Goal: Task Accomplishment & Management: Use online tool/utility

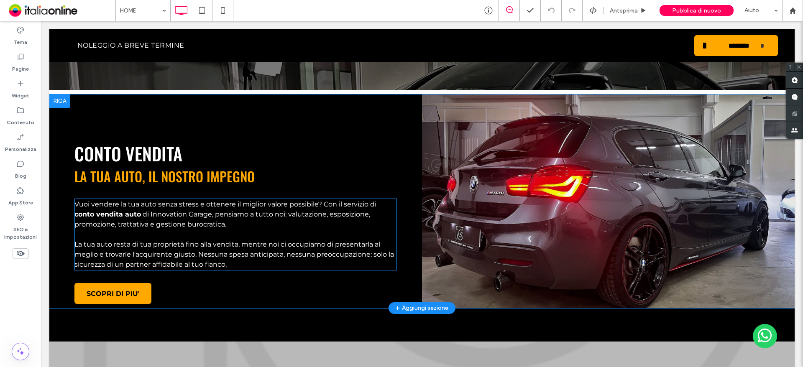
scroll to position [1297, 0]
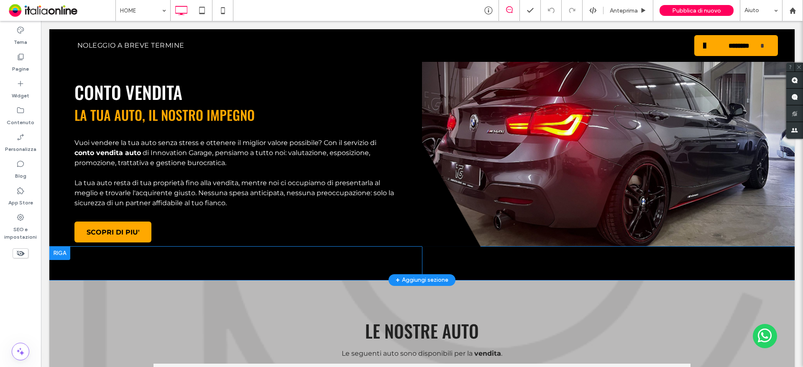
click at [520, 212] on div "Click To Paste" at bounding box center [547, 211] width 251 height 138
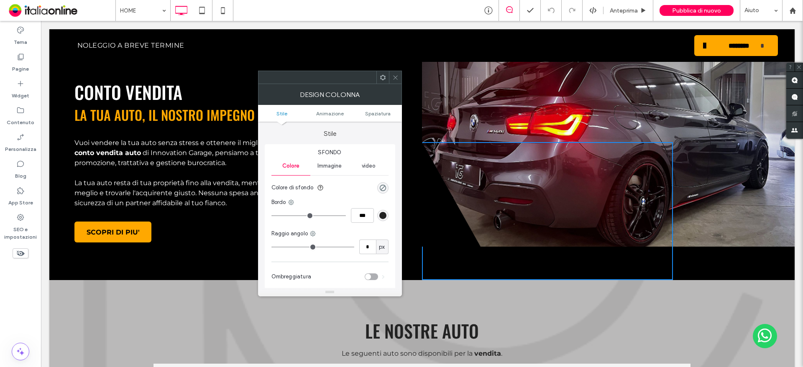
click at [398, 78] on icon at bounding box center [395, 77] width 6 height 6
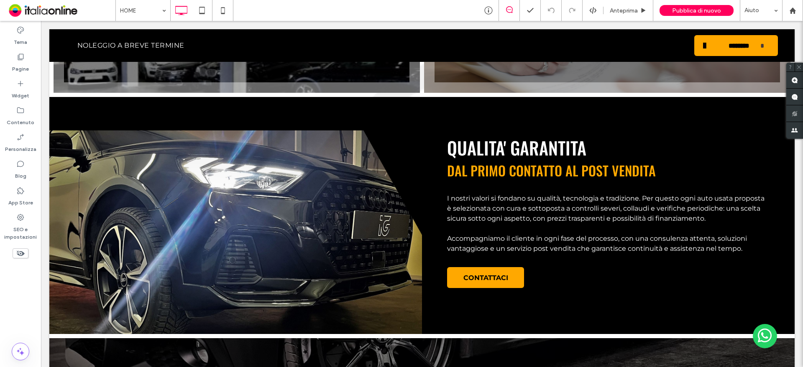
scroll to position [753, 0]
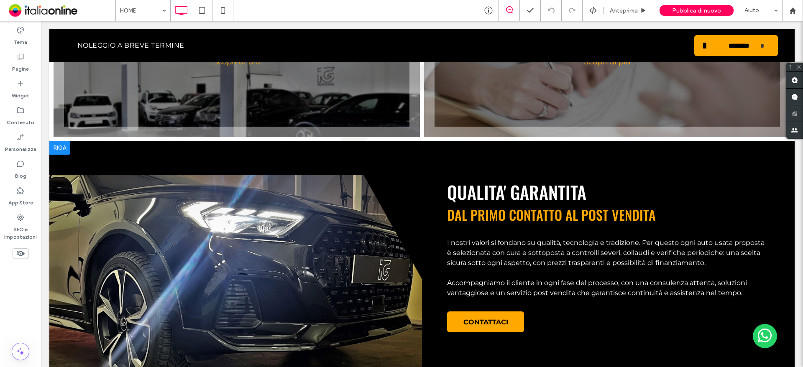
click at [270, 221] on div "Click To Paste" at bounding box center [235, 277] width 373 height 204
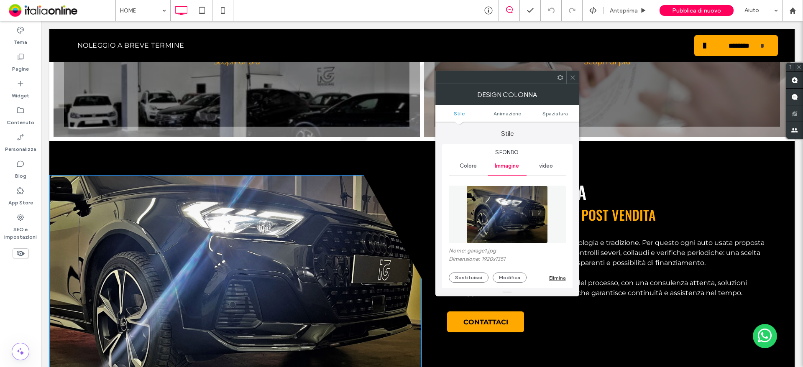
click at [573, 78] on icon at bounding box center [573, 77] width 6 height 6
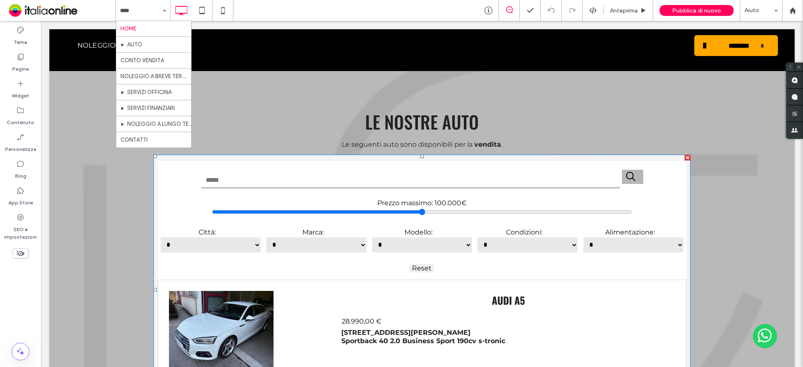
scroll to position [1757, 0]
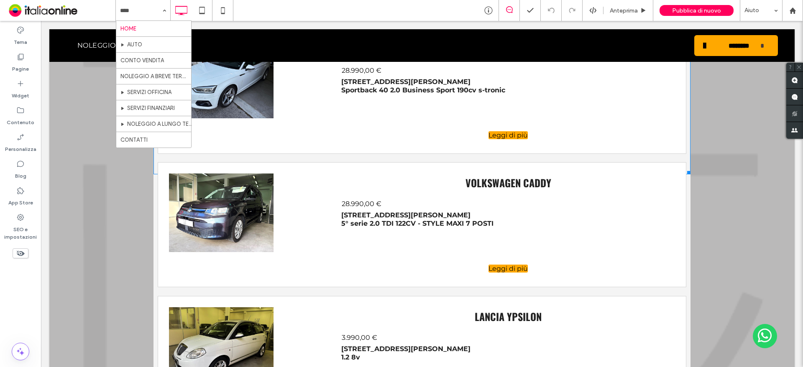
click at [351, 209] on li "28.990,00 €" at bounding box center [364, 201] width 47 height 19
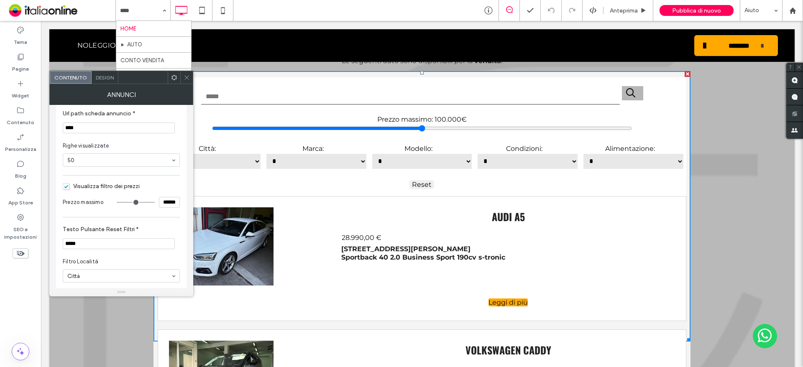
scroll to position [54, 0]
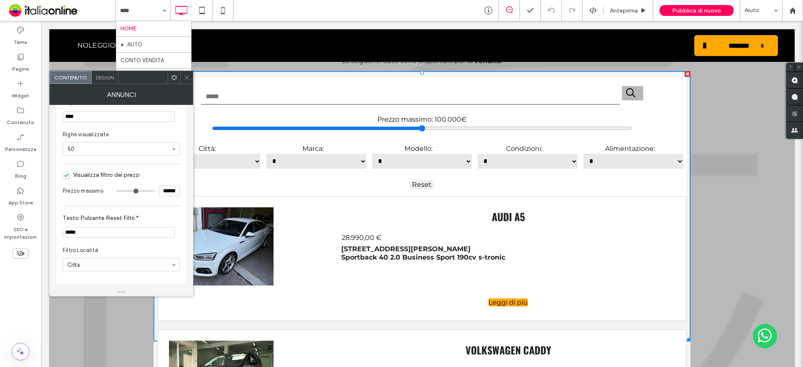
click at [186, 77] on icon at bounding box center [187, 77] width 6 height 6
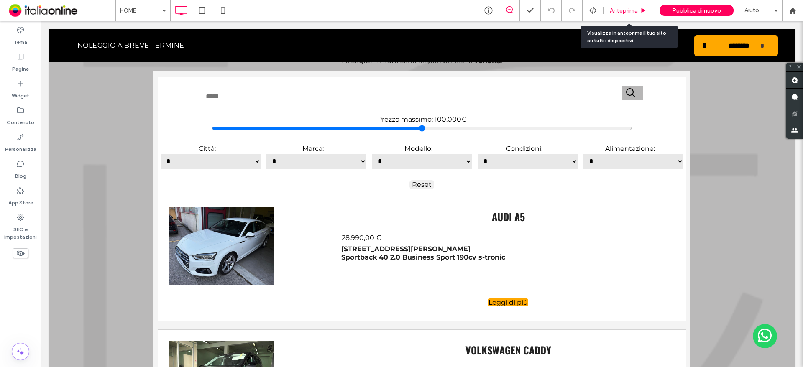
click at [644, 12] on icon at bounding box center [644, 11] width 6 height 6
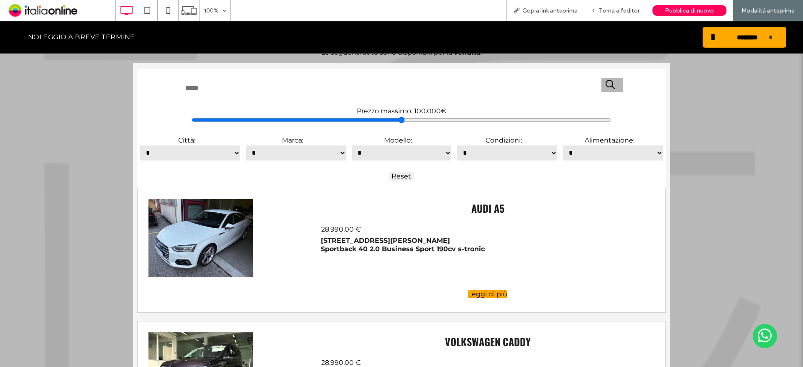
click at [361, 89] on input "text" at bounding box center [390, 88] width 420 height 17
click at [403, 156] on select "*" at bounding box center [402, 153] width 102 height 17
click at [314, 150] on select "*" at bounding box center [296, 153] width 102 height 17
click at [245, 145] on select "*" at bounding box center [296, 153] width 102 height 17
click at [302, 168] on div "Reset" at bounding box center [401, 173] width 529 height 17
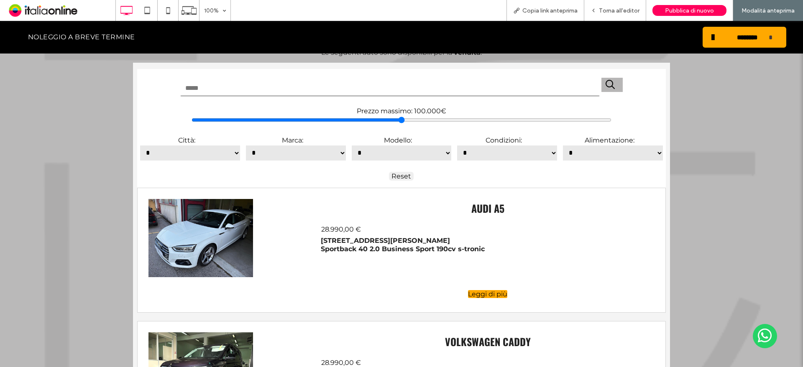
click at [274, 155] on select "*" at bounding box center [296, 153] width 102 height 17
click at [269, 81] on input "text" at bounding box center [390, 88] width 420 height 17
click at [269, 151] on select "*" at bounding box center [296, 153] width 102 height 17
click at [245, 145] on select "*" at bounding box center [296, 153] width 102 height 17
click at [368, 151] on select "*" at bounding box center [402, 153] width 102 height 17
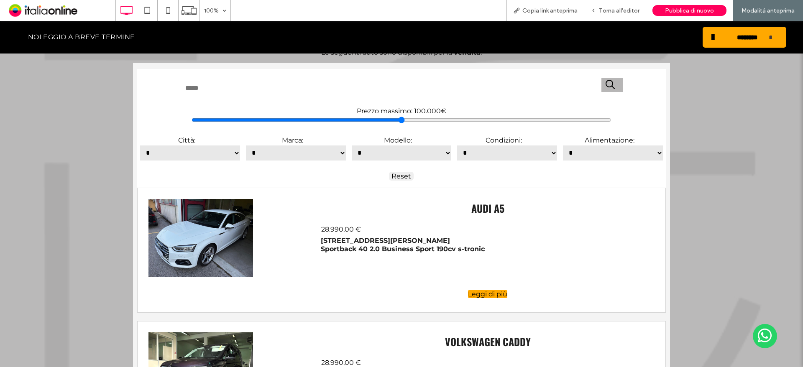
click at [351, 145] on select "*" at bounding box center [402, 153] width 102 height 17
click at [632, 16] on div "Torna all'editor" at bounding box center [616, 10] width 62 height 21
click at [593, 15] on div "Torna all'editor" at bounding box center [616, 10] width 62 height 21
click at [597, 13] on icon at bounding box center [594, 11] width 6 height 6
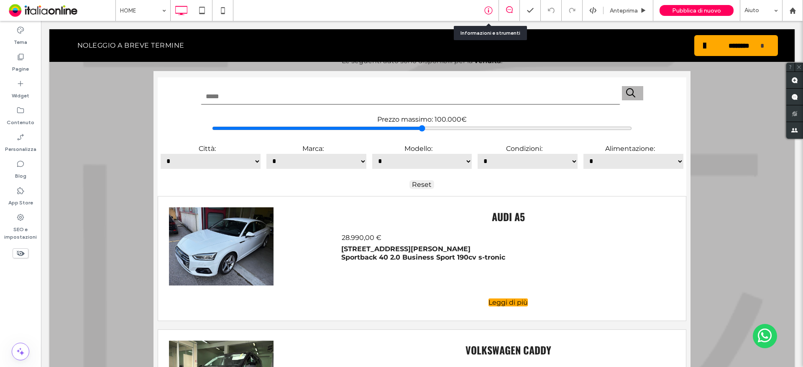
click at [491, 12] on icon at bounding box center [489, 10] width 8 height 8
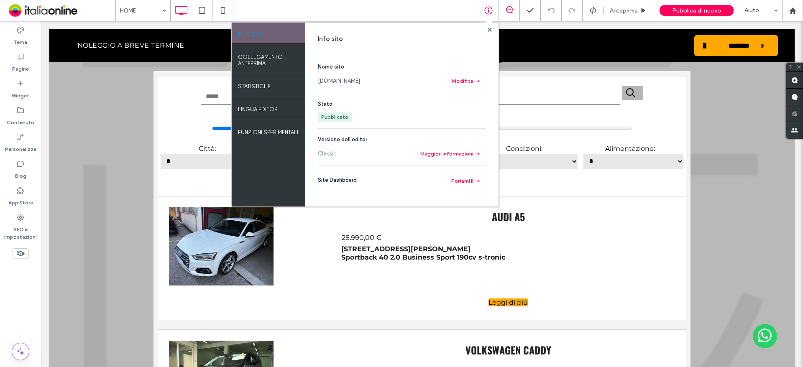
click at [360, 79] on link "www.innovationgarageitalia.com" at bounding box center [339, 81] width 42 height 8
click at [489, 29] on use at bounding box center [489, 29] width 4 height 4
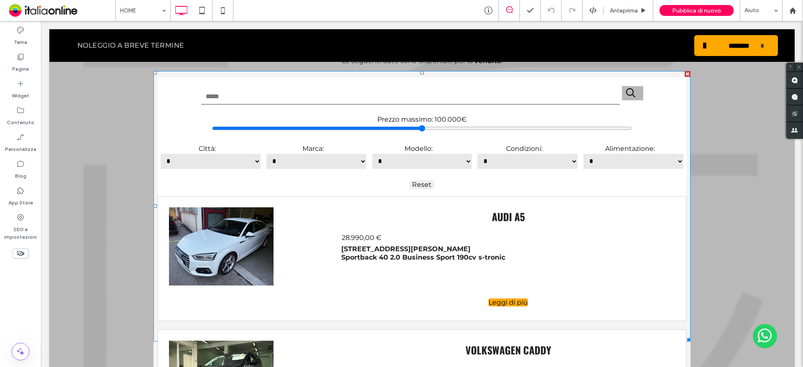
click at [216, 257] on span at bounding box center [423, 206] width 538 height 271
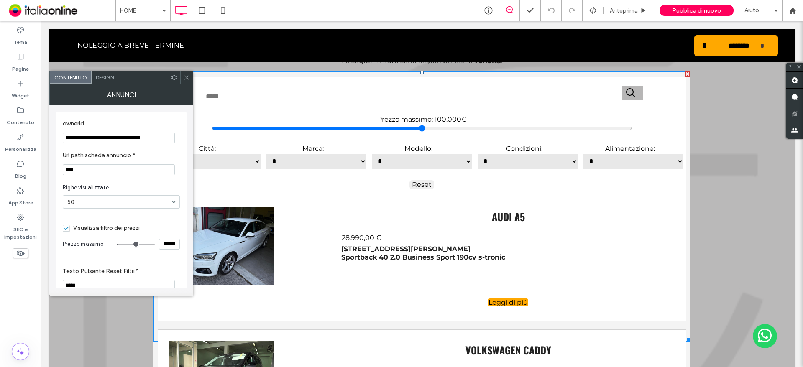
scroll to position [54, 0]
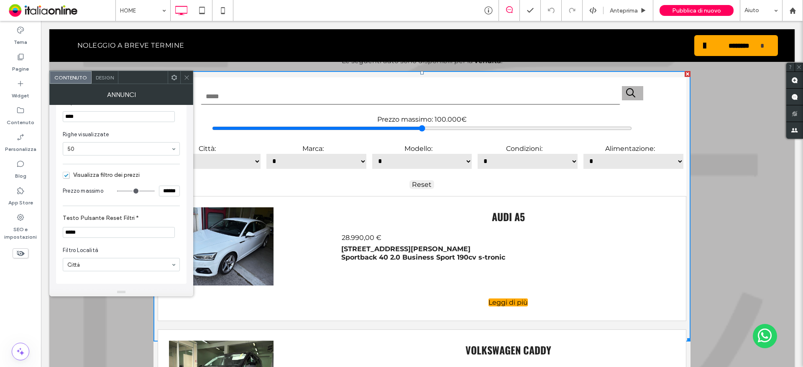
click at [186, 74] on icon at bounding box center [187, 77] width 6 height 6
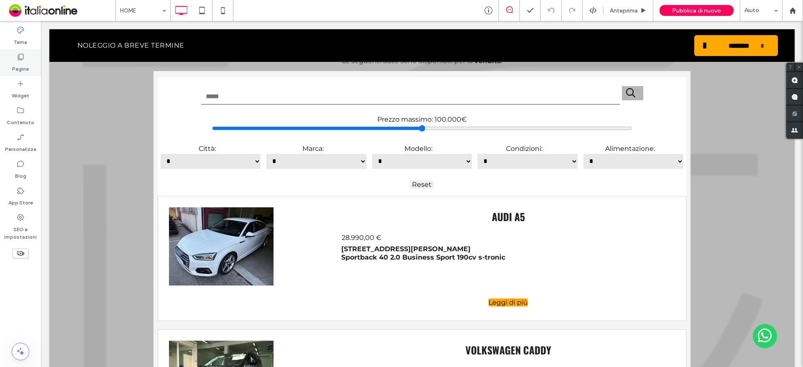
click at [38, 66] on div "Pagine" at bounding box center [20, 62] width 41 height 27
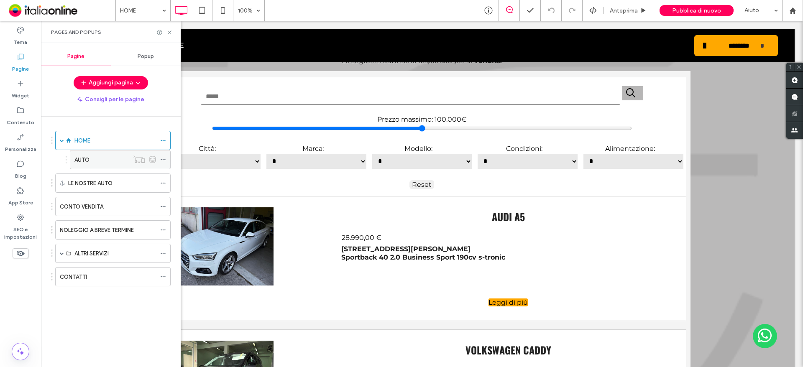
click at [111, 153] on div "AUTO" at bounding box center [101, 160] width 54 height 18
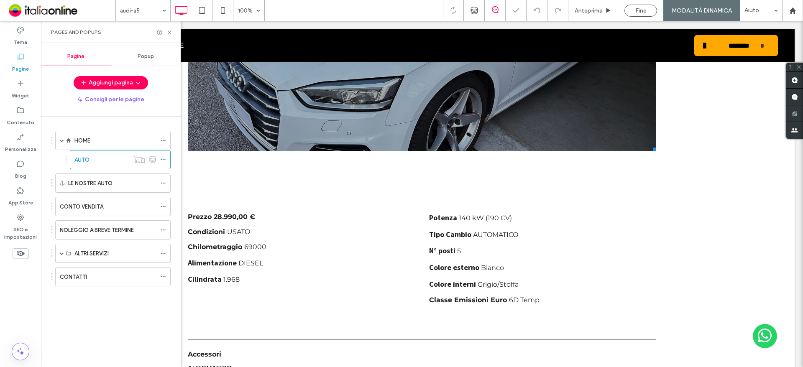
scroll to position [167, 0]
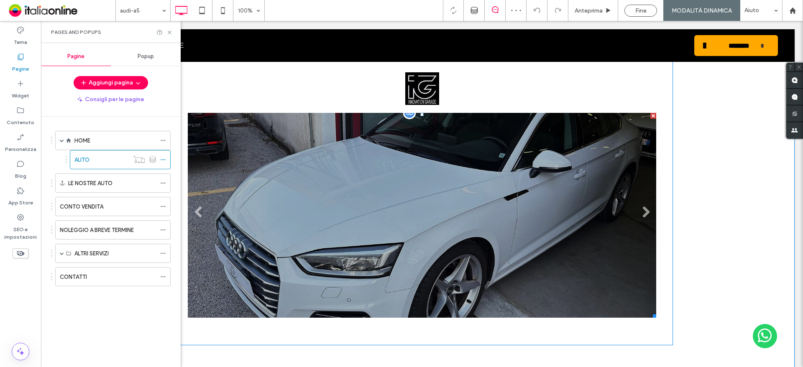
click at [318, 237] on li at bounding box center [422, 215] width 469 height 205
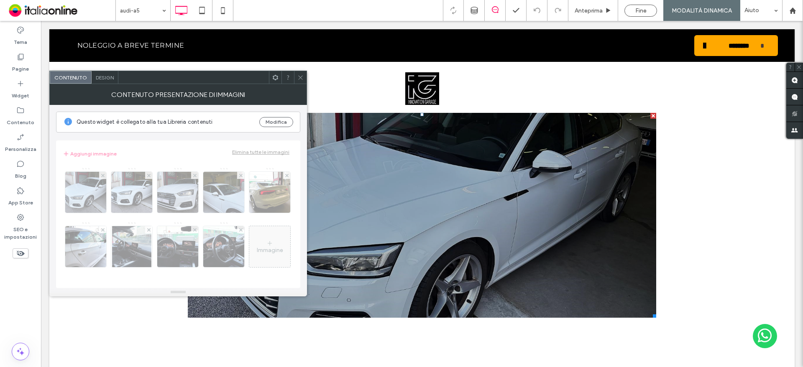
drag, startPoint x: 80, startPoint y: 198, endPoint x: 95, endPoint y: 197, distance: 15.1
click at [95, 197] on div "Immagine" at bounding box center [178, 223] width 231 height 121
click at [305, 83] on div at bounding box center [300, 77] width 13 height 13
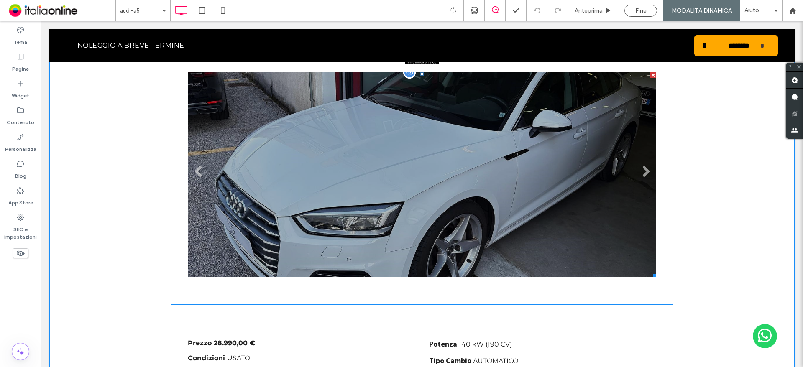
scroll to position [251, 0]
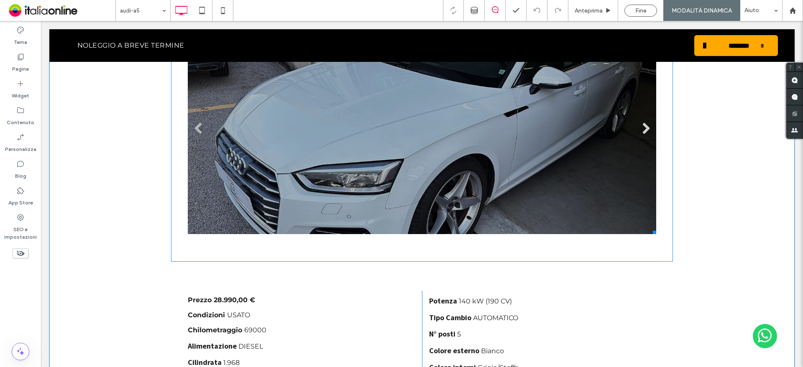
click at [640, 128] on link "Next" at bounding box center [646, 128] width 13 height 13
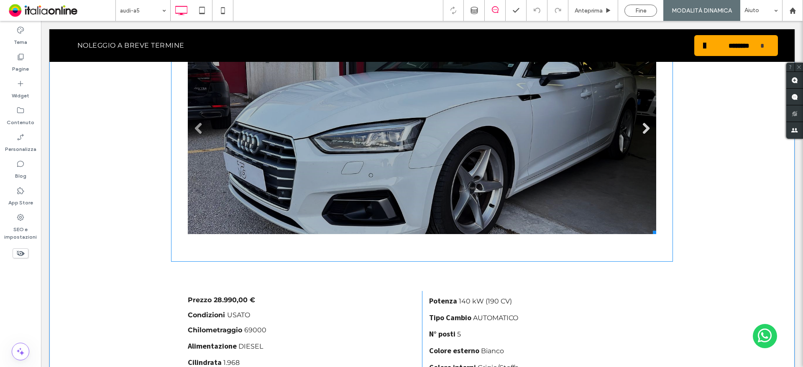
click at [640, 128] on link "Next" at bounding box center [646, 128] width 13 height 13
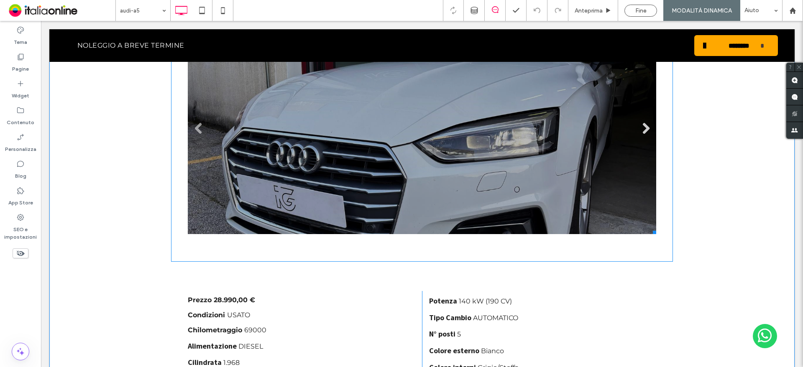
click at [640, 128] on link "Next" at bounding box center [646, 128] width 13 height 13
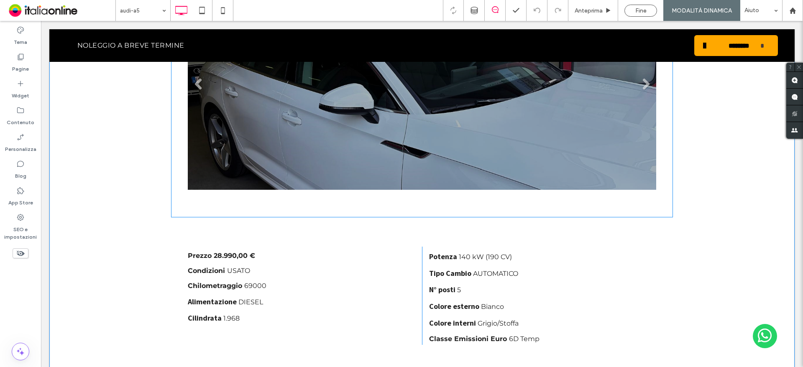
scroll to position [209, 0]
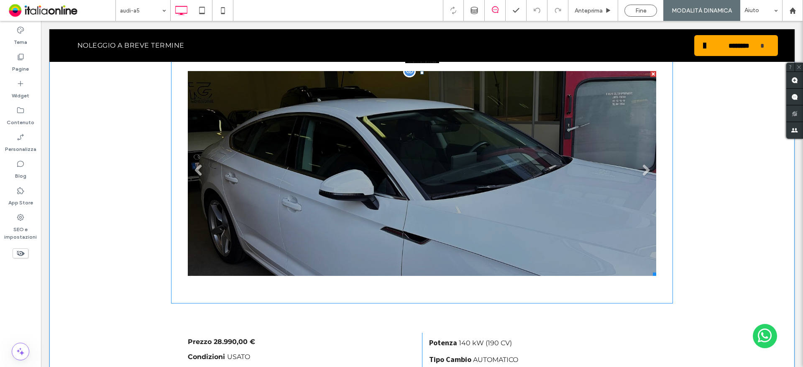
click at [266, 153] on li at bounding box center [422, 173] width 469 height 205
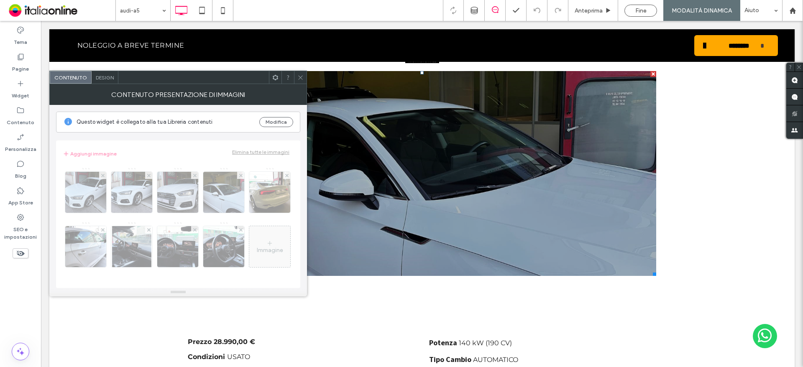
click at [301, 78] on use at bounding box center [300, 77] width 4 height 4
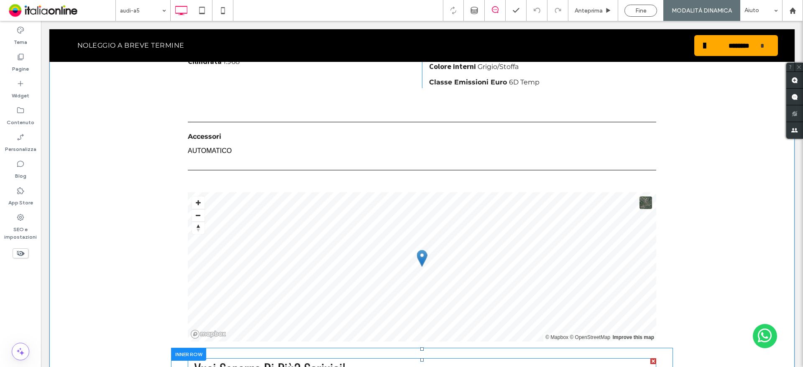
scroll to position [460, 0]
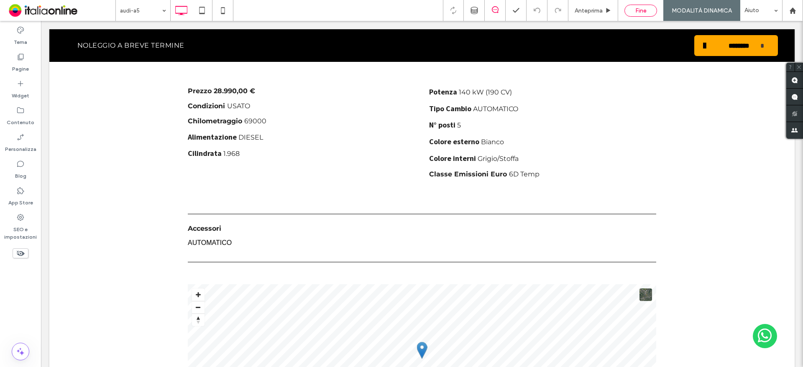
click at [632, 9] on div "Fine" at bounding box center [641, 10] width 32 height 7
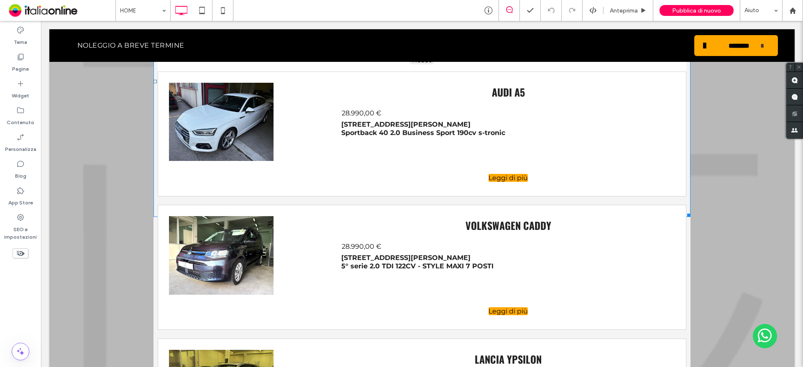
scroll to position [1716, 0]
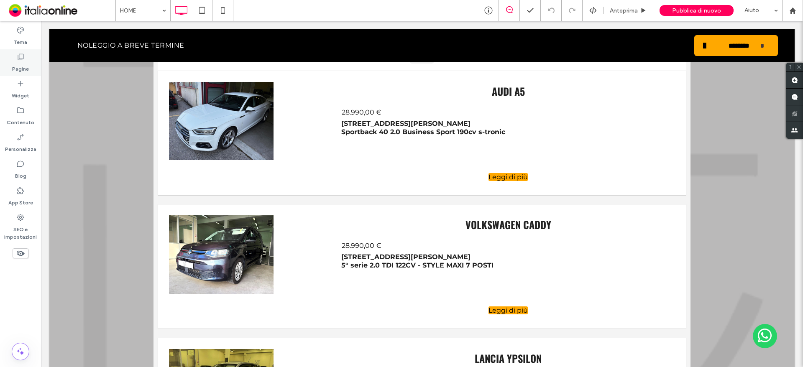
click at [31, 63] on div "Pagine" at bounding box center [20, 62] width 41 height 27
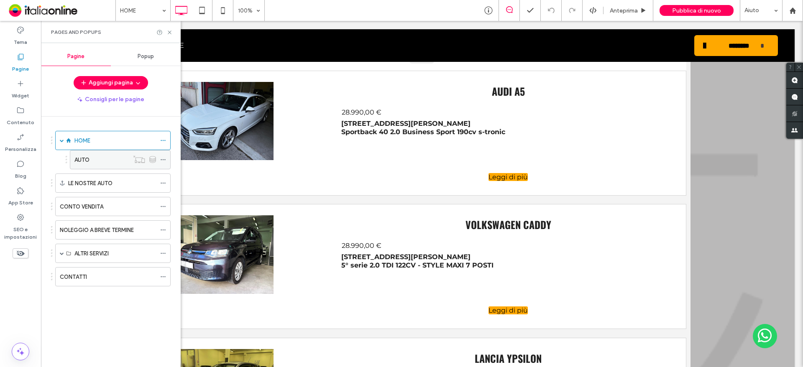
click at [108, 163] on div "AUTO" at bounding box center [101, 160] width 54 height 9
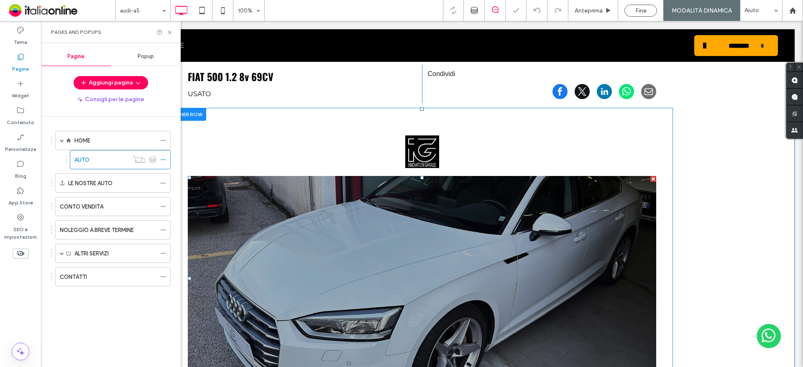
scroll to position [126, 0]
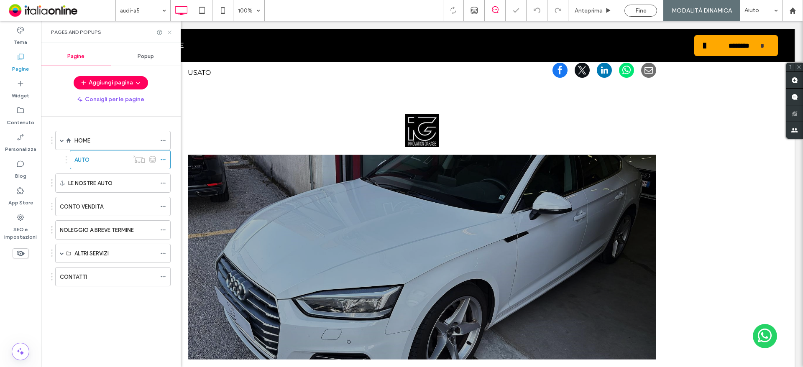
click at [165, 34] on div "Pages and Popups" at bounding box center [111, 32] width 120 height 7
click at [169, 33] on use at bounding box center [169, 32] width 3 height 3
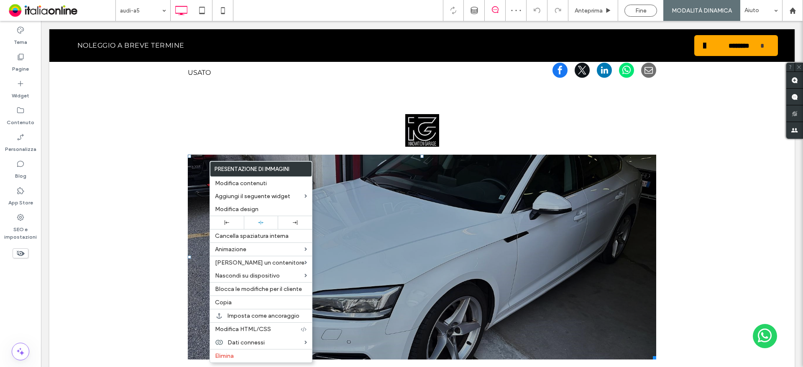
click at [203, 117] on div "Previous Next Click To Paste" at bounding box center [422, 237] width 469 height 246
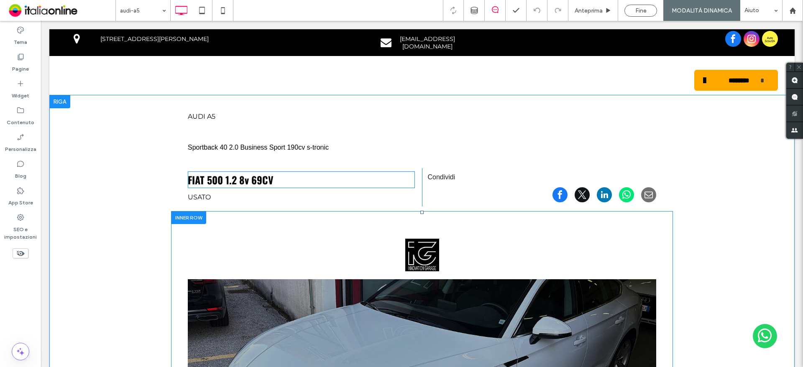
scroll to position [42, 0]
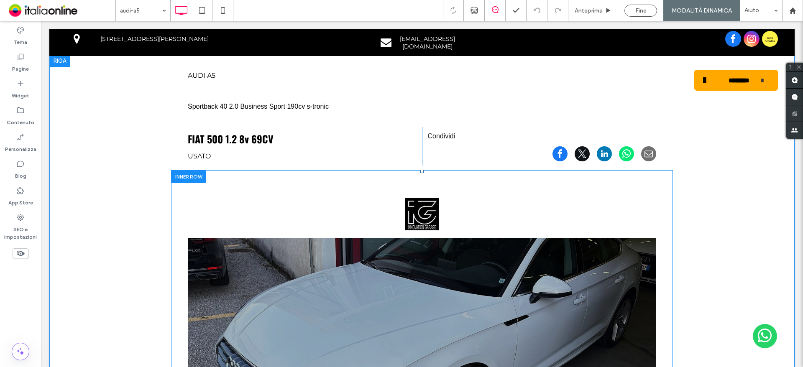
drag, startPoint x: 210, startPoint y: 191, endPoint x: 183, endPoint y: 191, distance: 26.8
click at [183, 191] on div "Previous Next Click To Paste" at bounding box center [422, 320] width 502 height 301
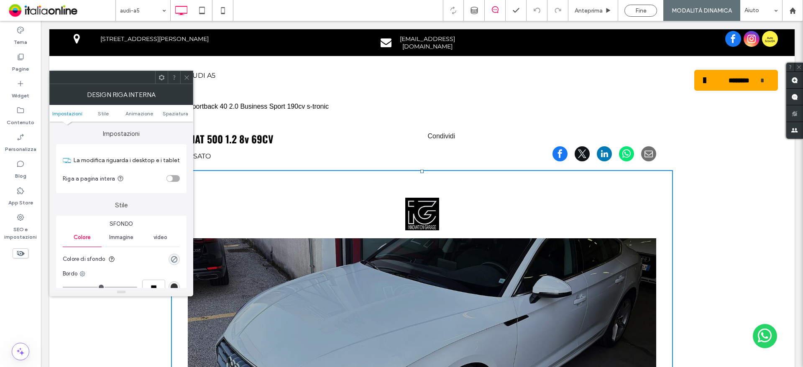
click at [164, 76] on use at bounding box center [161, 76] width 5 height 5
click at [187, 76] on icon at bounding box center [187, 77] width 6 height 6
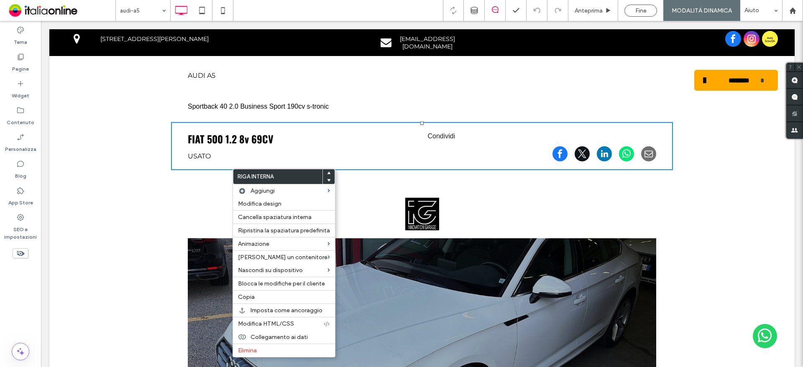
click at [355, 202] on div "Previous Next Click To Paste" at bounding box center [422, 321] width 469 height 246
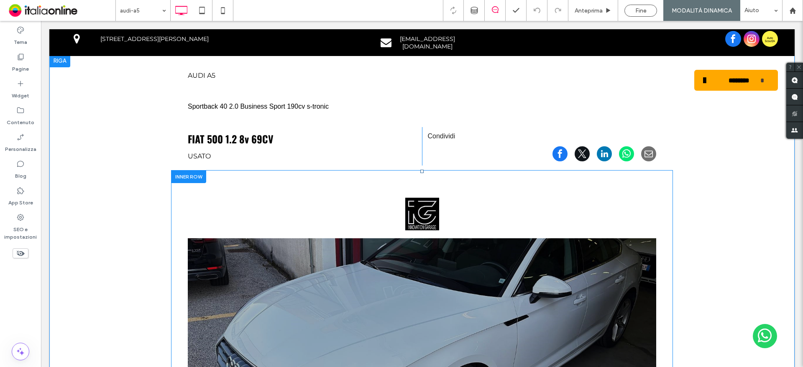
click at [196, 174] on div at bounding box center [188, 176] width 35 height 13
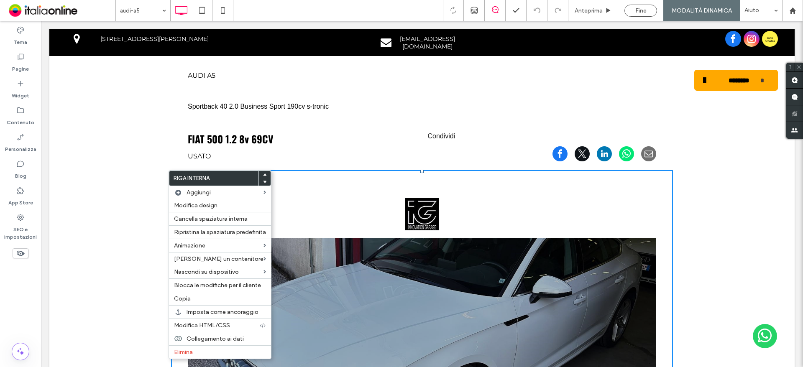
click at [262, 173] on div at bounding box center [265, 175] width 12 height 8
click at [264, 173] on icon at bounding box center [264, 174] width 3 height 3
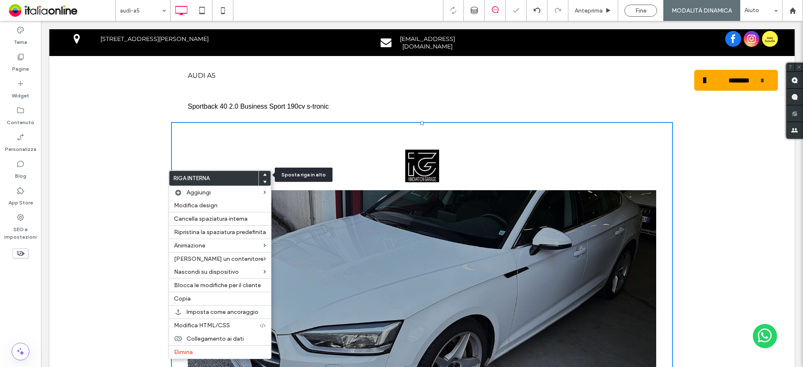
click at [264, 173] on icon at bounding box center [264, 174] width 3 height 3
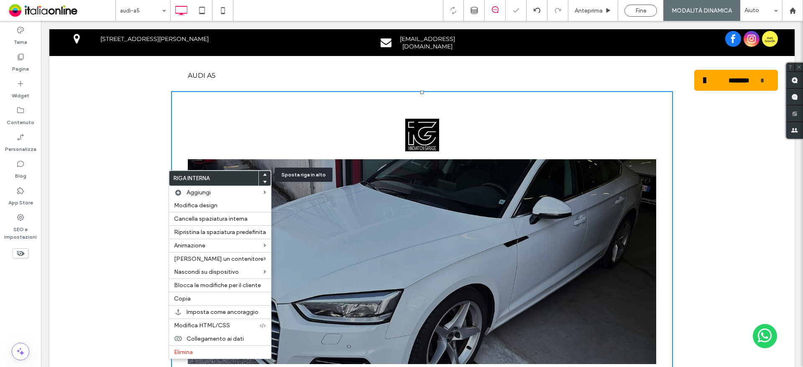
click at [264, 173] on icon at bounding box center [264, 174] width 3 height 3
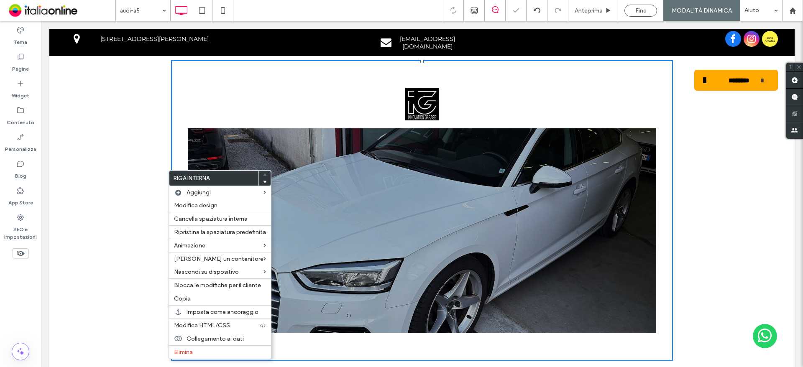
click at [263, 180] on icon at bounding box center [264, 181] width 3 height 3
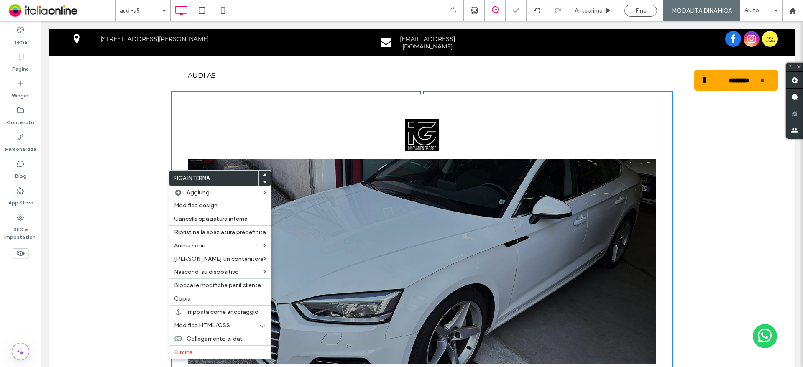
click at [316, 90] on div "NOLEGGIO A BREVE TERMINE Click To Paste" at bounding box center [362, 79] width 593 height 39
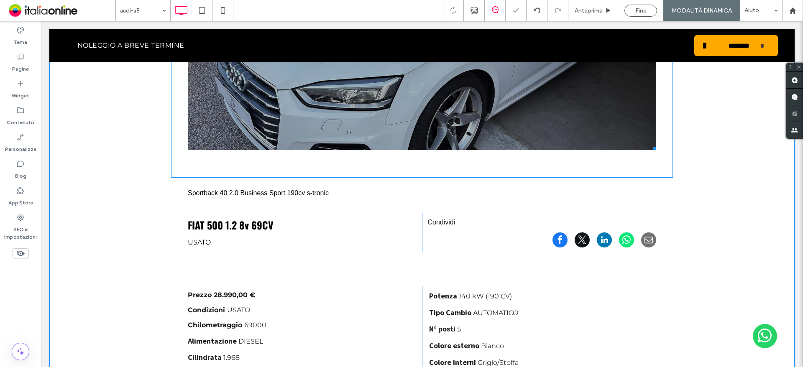
scroll to position [293, 0]
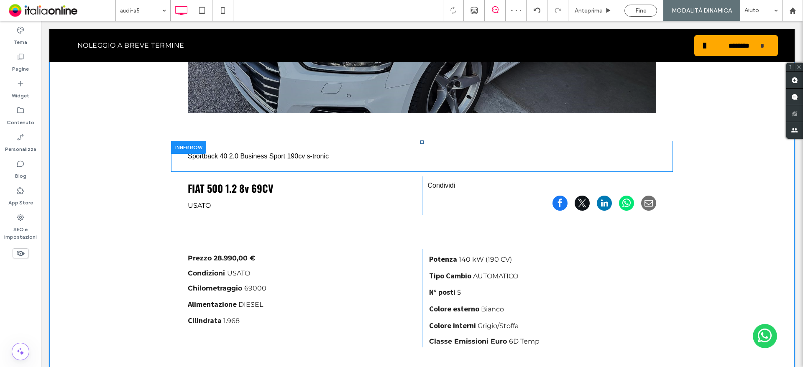
click at [200, 144] on div at bounding box center [188, 147] width 35 height 13
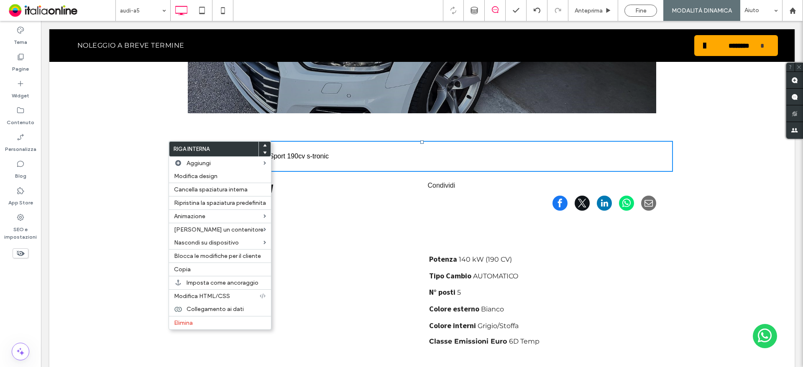
click at [264, 143] on span at bounding box center [264, 146] width 3 height 8
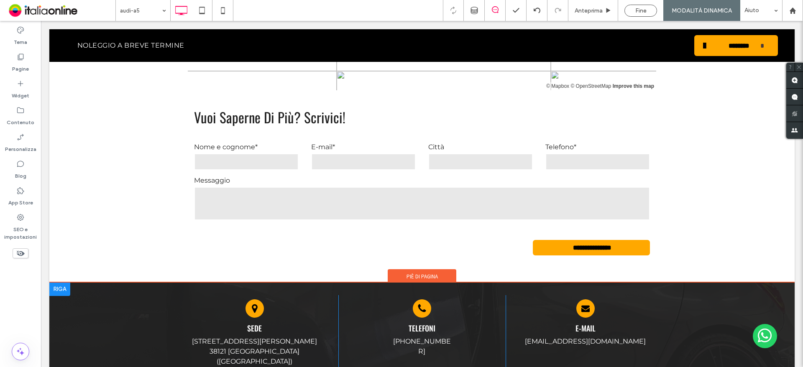
scroll to position [755, 0]
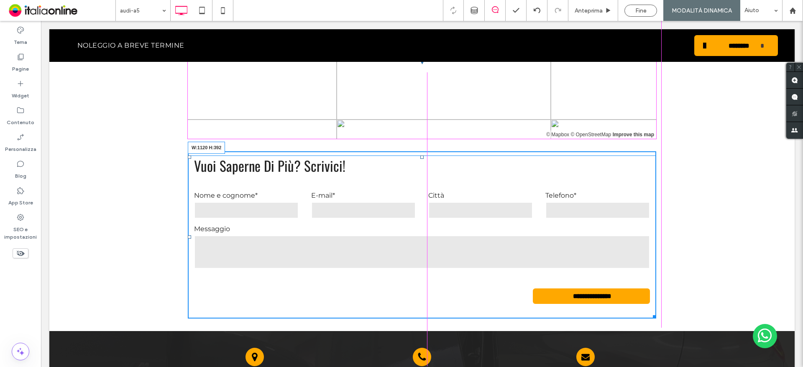
drag, startPoint x: 651, startPoint y: 316, endPoint x: 662, endPoint y: 315, distance: 10.5
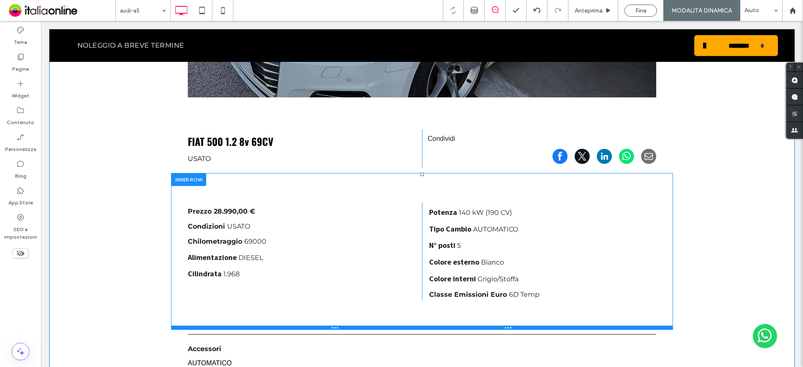
scroll to position [295, 0]
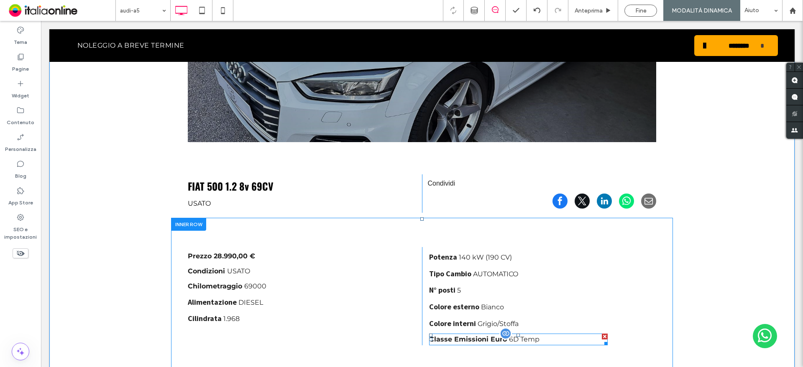
click at [446, 339] on span "Classe Emissioni Euro" at bounding box center [468, 340] width 78 height 8
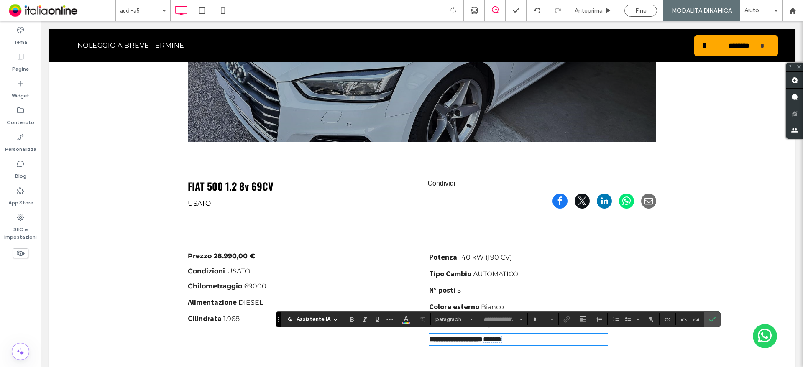
type input "**********"
type input "**"
click at [720, 316] on section at bounding box center [713, 319] width 16 height 15
click at [716, 319] on label "Conferma" at bounding box center [712, 319] width 13 height 15
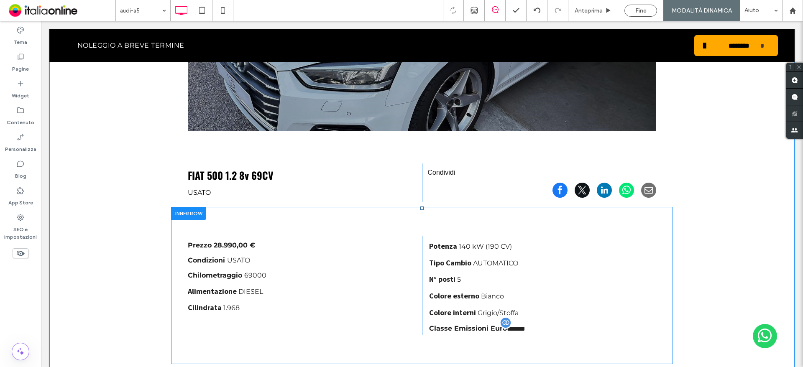
scroll to position [169, 0]
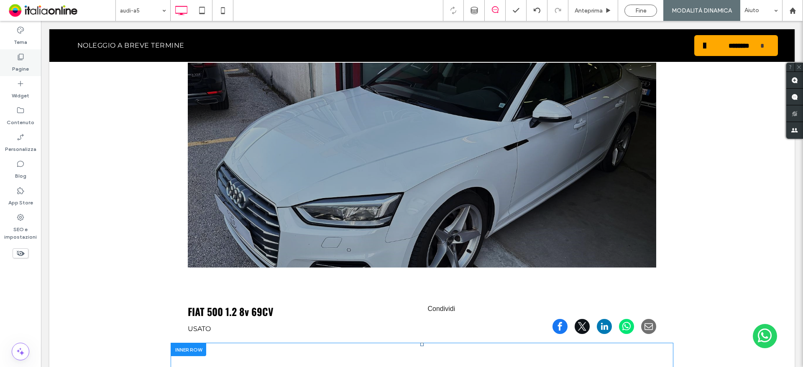
drag, startPoint x: 19, startPoint y: 53, endPoint x: 5, endPoint y: 72, distance: 24.2
click at [19, 53] on icon at bounding box center [20, 57] width 8 height 8
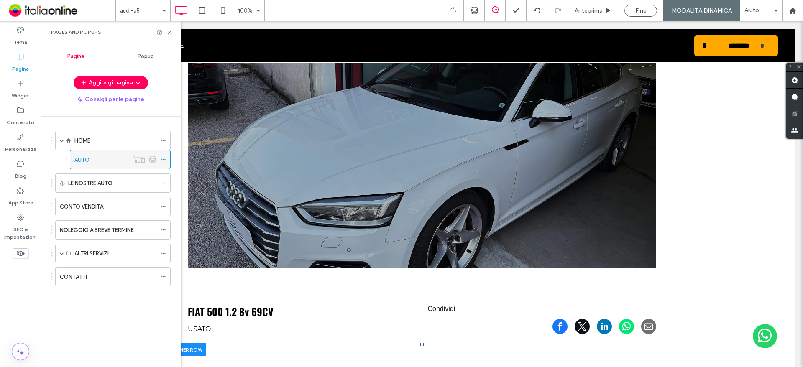
click at [113, 158] on div "AUTO" at bounding box center [101, 160] width 54 height 9
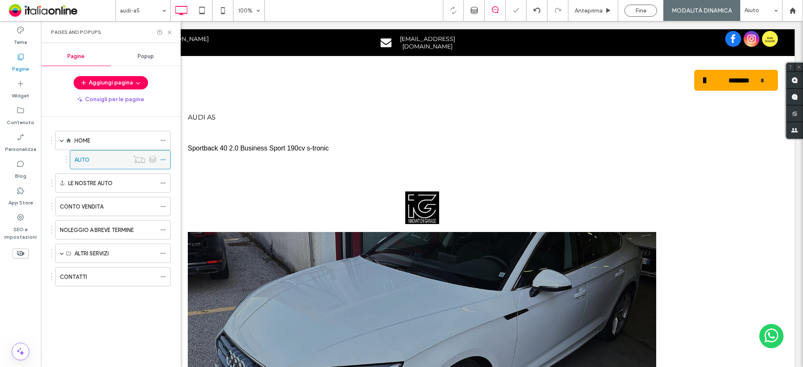
scroll to position [0, 0]
click at [101, 147] on div "HOME" at bounding box center [115, 140] width 82 height 18
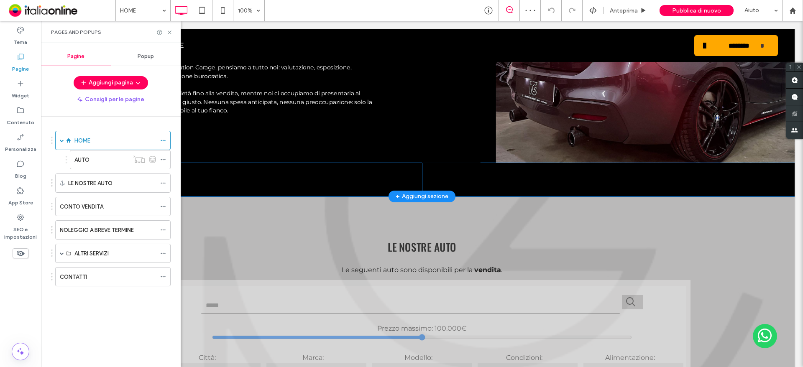
scroll to position [1632, 0]
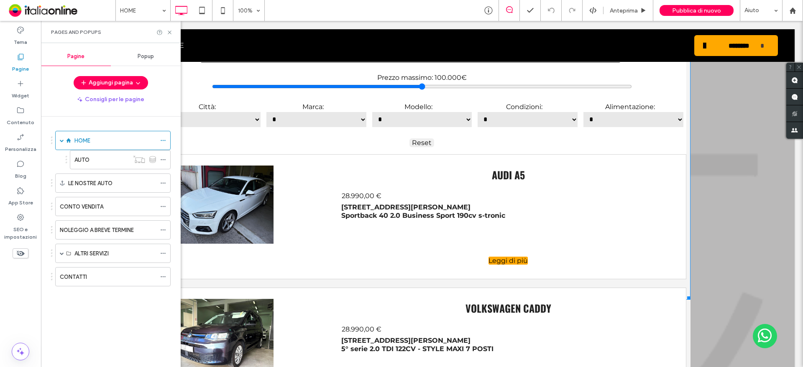
click at [444, 238] on span at bounding box center [423, 164] width 538 height 271
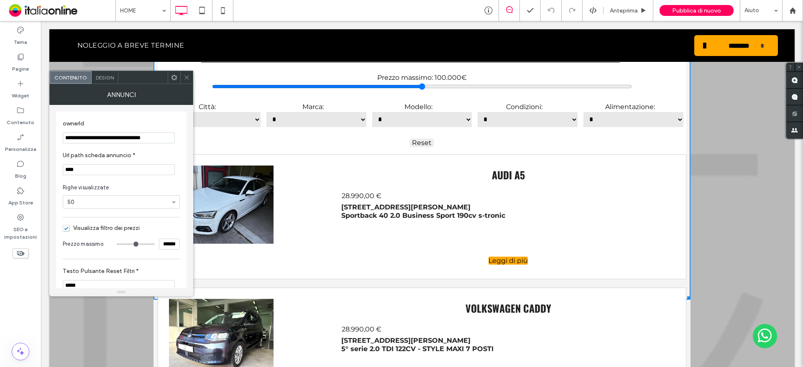
click at [185, 76] on use at bounding box center [187, 77] width 4 height 4
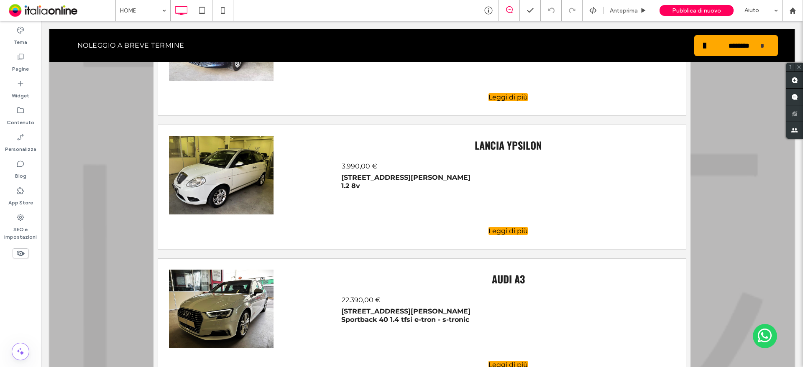
scroll to position [2050, 0]
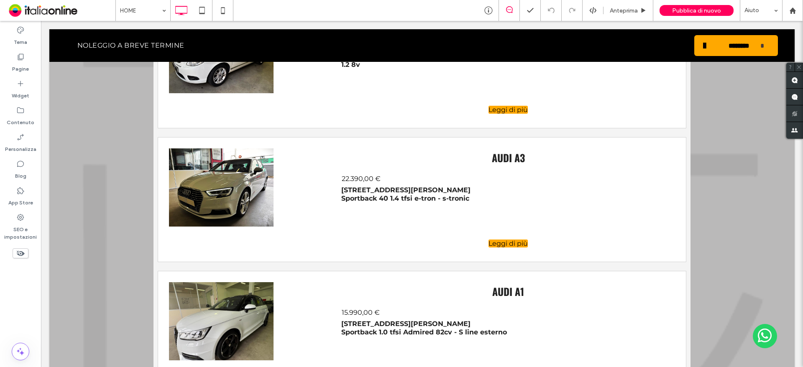
click at [257, 193] on img at bounding box center [221, 188] width 105 height 79
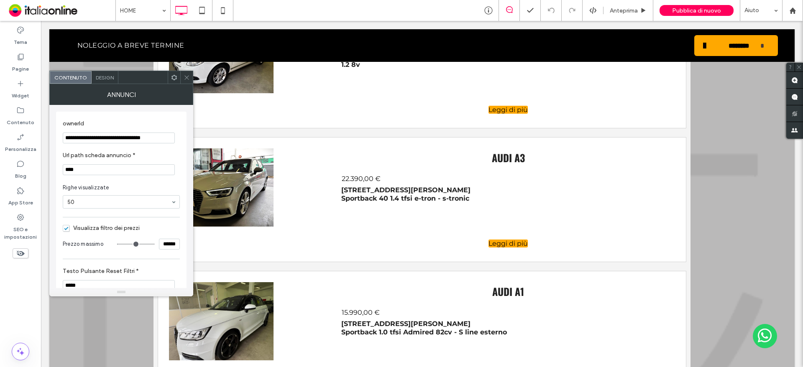
click at [190, 77] on div at bounding box center [186, 77] width 13 height 13
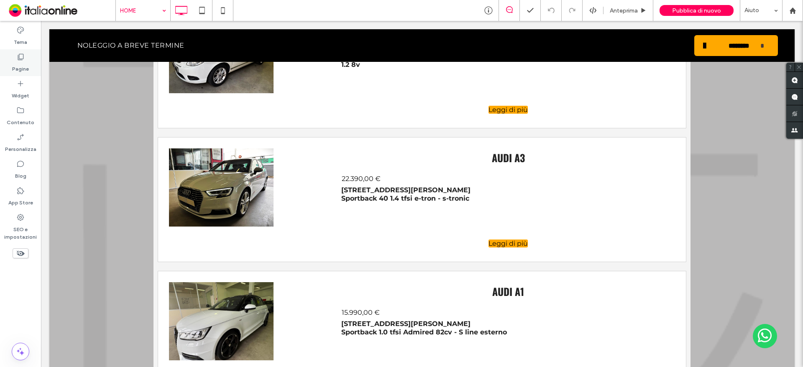
click at [16, 56] on icon at bounding box center [20, 57] width 8 height 8
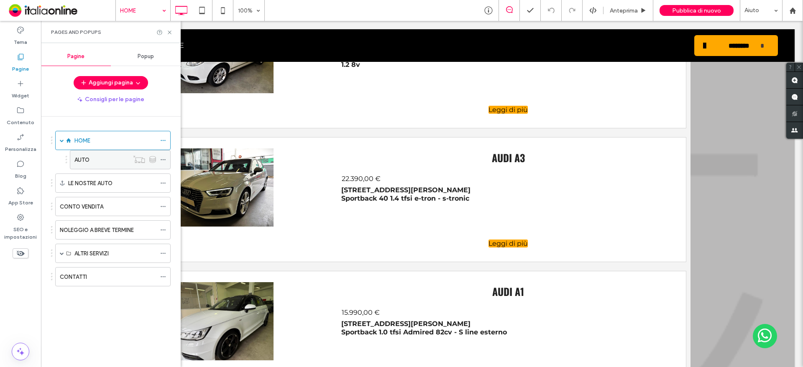
click at [109, 165] on div "AUTO" at bounding box center [101, 160] width 54 height 18
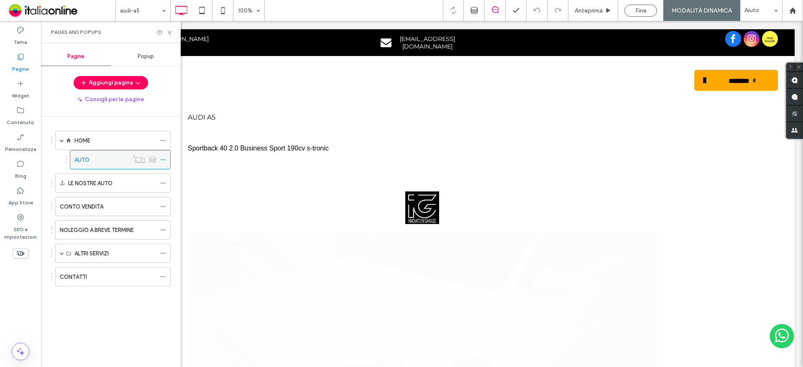
scroll to position [0, 0]
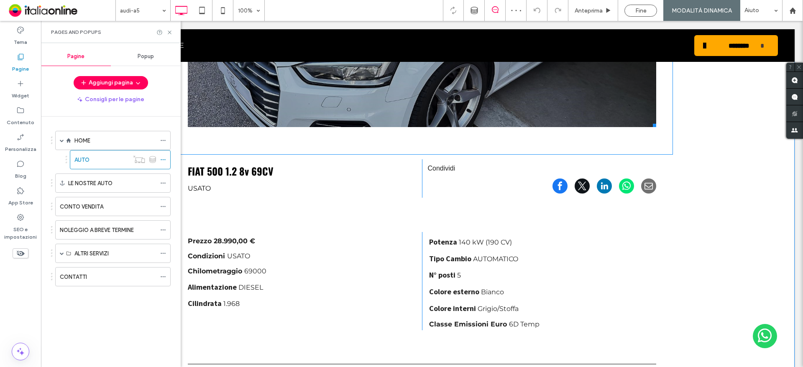
scroll to position [209, 0]
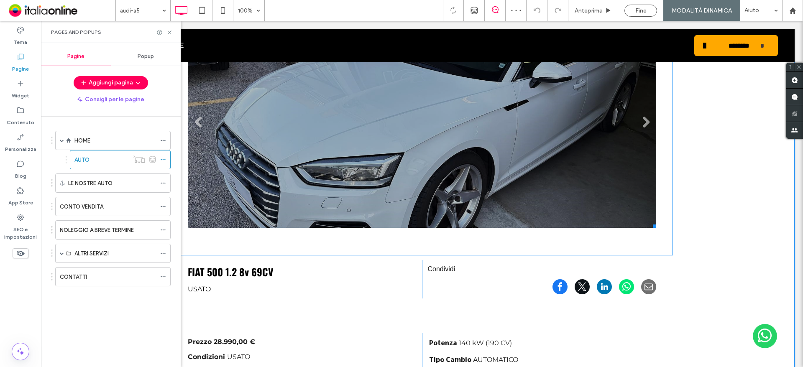
click at [283, 125] on li at bounding box center [422, 125] width 469 height 205
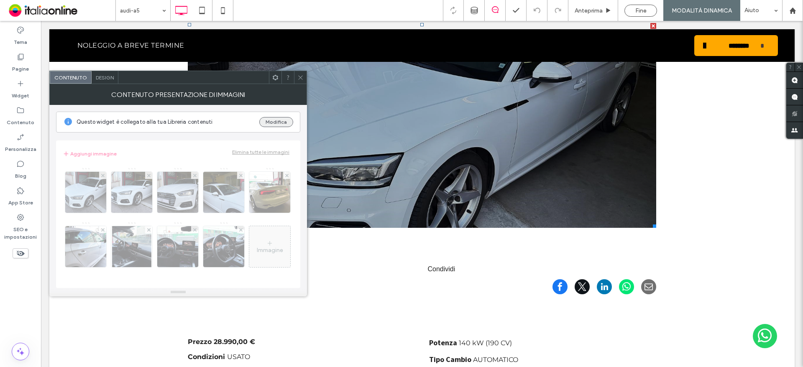
click at [273, 122] on button "Modifica" at bounding box center [276, 122] width 34 height 10
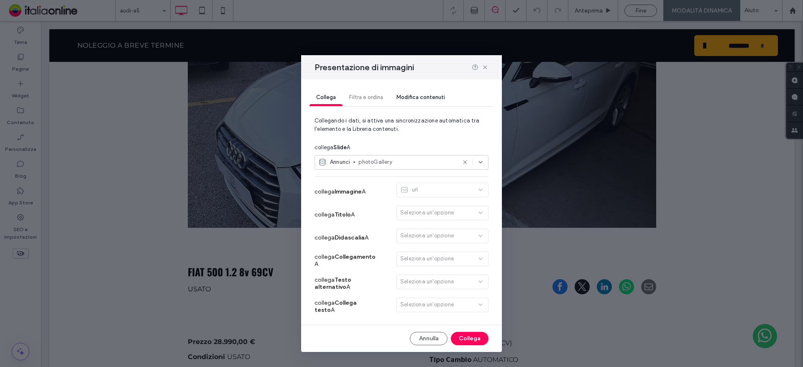
click at [480, 164] on icon at bounding box center [480, 162] width 7 height 7
click at [485, 64] on icon at bounding box center [485, 67] width 7 height 7
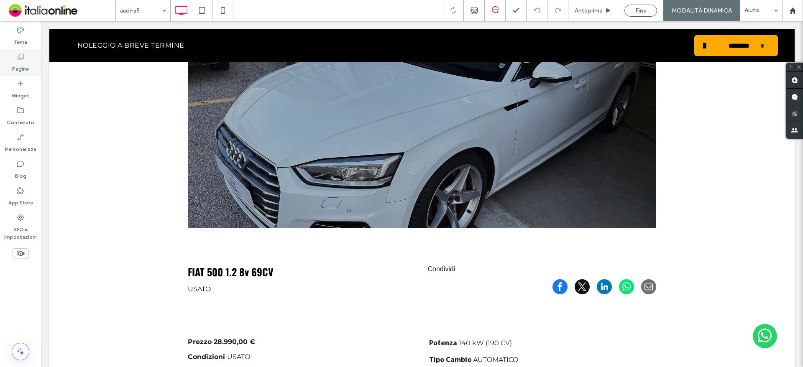
click at [17, 59] on icon at bounding box center [20, 57] width 8 height 8
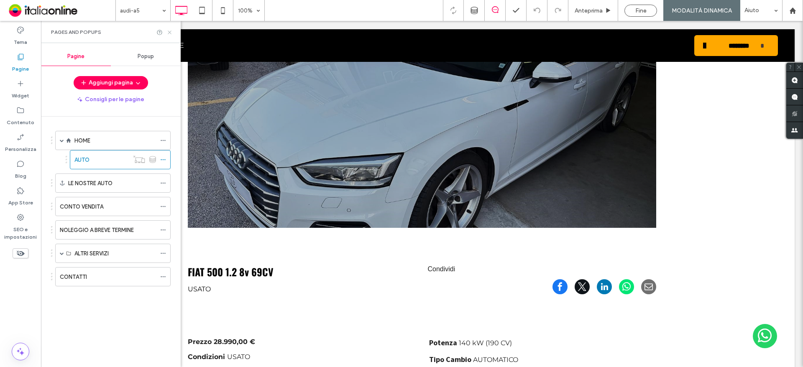
click at [168, 34] on icon at bounding box center [170, 32] width 6 height 6
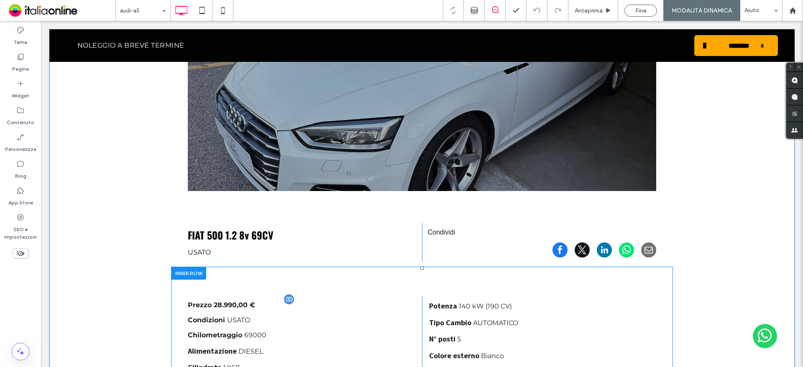
scroll to position [293, 0]
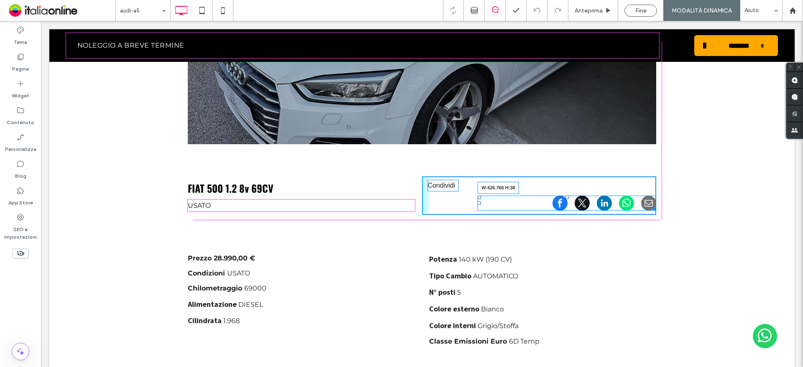
drag, startPoint x: 649, startPoint y: 209, endPoint x: 690, endPoint y: 228, distance: 45.1
click at [650, 207] on div at bounding box center [653, 208] width 6 height 6
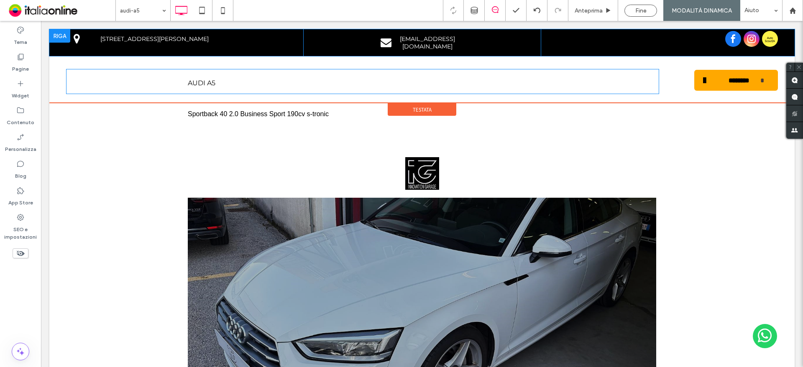
scroll to position [0, 0]
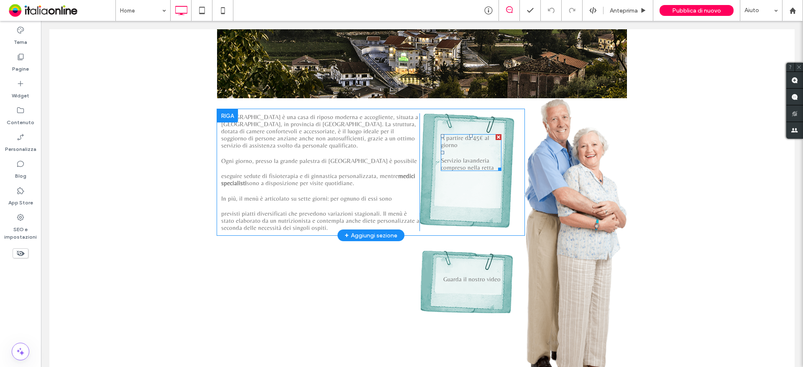
click at [475, 138] on span "A partire da 45€ al giorno" at bounding box center [465, 141] width 49 height 14
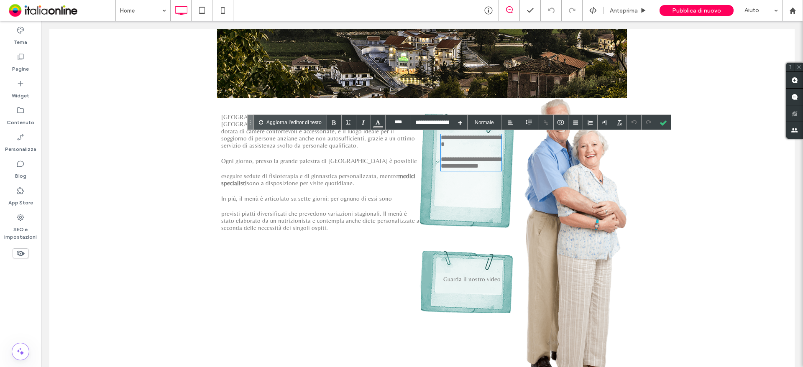
click at [473, 138] on span "**********" at bounding box center [471, 140] width 60 height 13
click at [472, 139] on span "**********" at bounding box center [471, 140] width 60 height 13
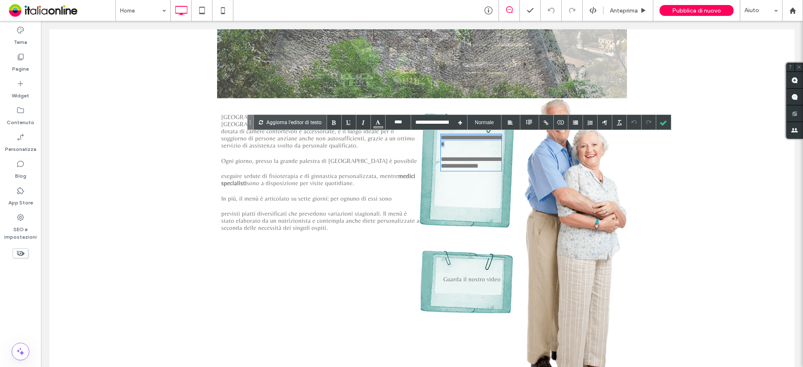
click at [472, 139] on span "**********" at bounding box center [471, 140] width 60 height 13
type input "****"
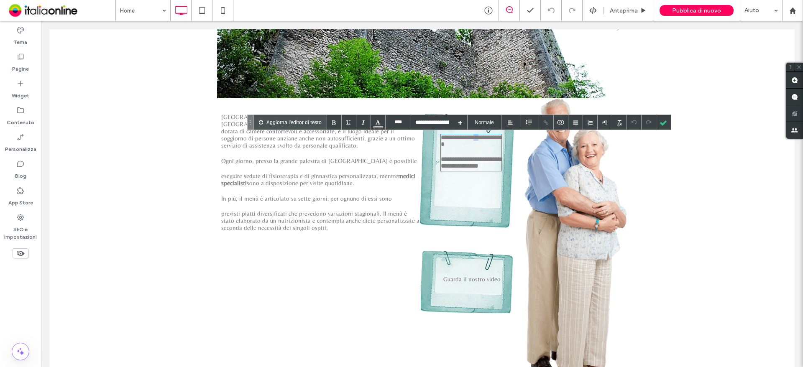
click at [472, 139] on span "**********" at bounding box center [471, 140] width 60 height 13
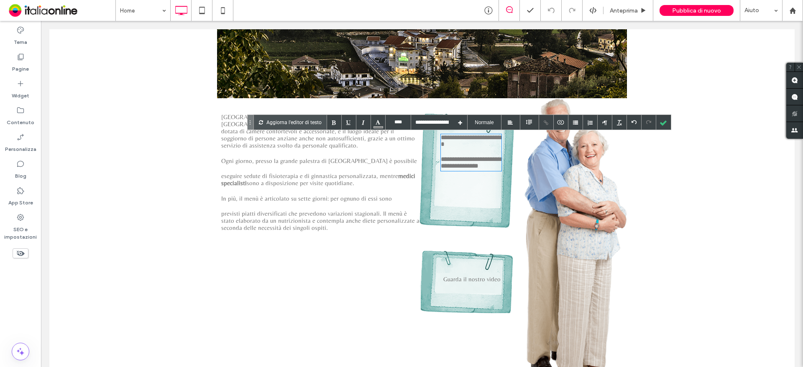
click at [453, 149] on div "**********" at bounding box center [471, 152] width 61 height 37
click at [461, 146] on p "**********" at bounding box center [471, 140] width 61 height 13
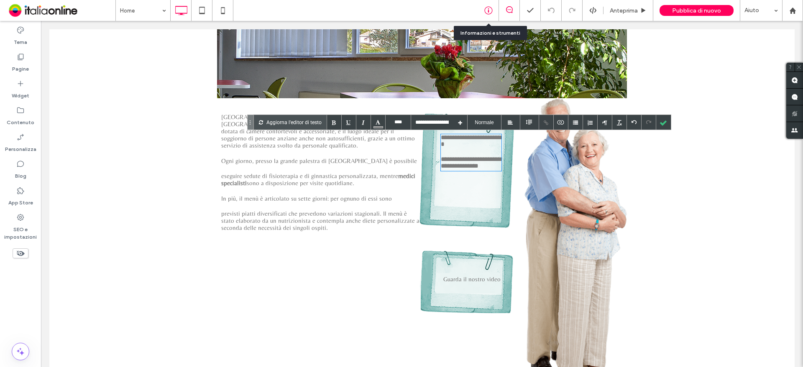
click at [495, 8] on div at bounding box center [488, 10] width 21 height 8
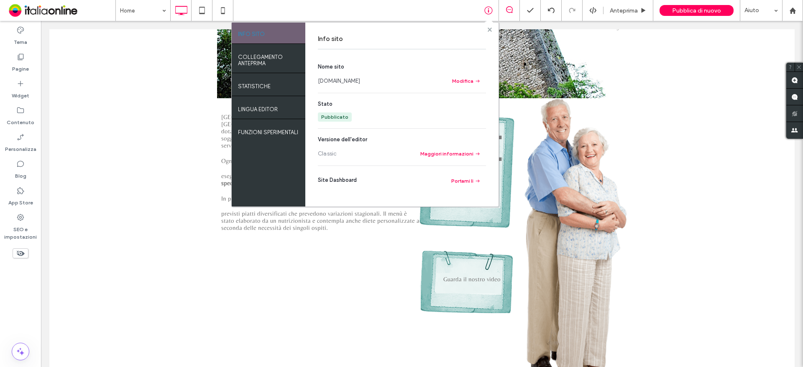
drag, startPoint x: 491, startPoint y: 29, endPoint x: 385, endPoint y: 3, distance: 109.1
click at [491, 29] on use at bounding box center [489, 29] width 4 height 4
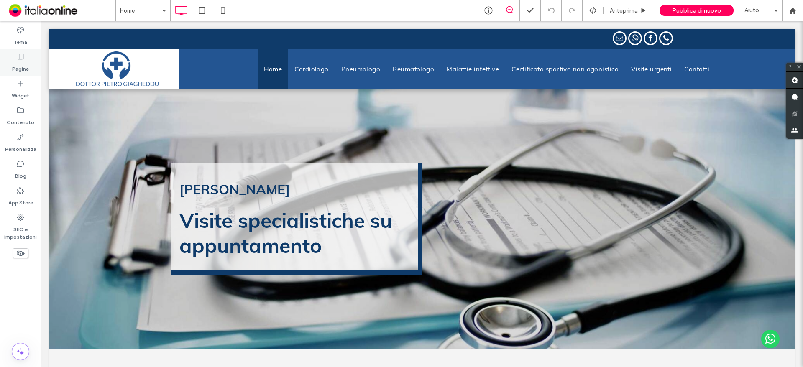
click at [20, 67] on label "Pagine" at bounding box center [20, 67] width 17 height 12
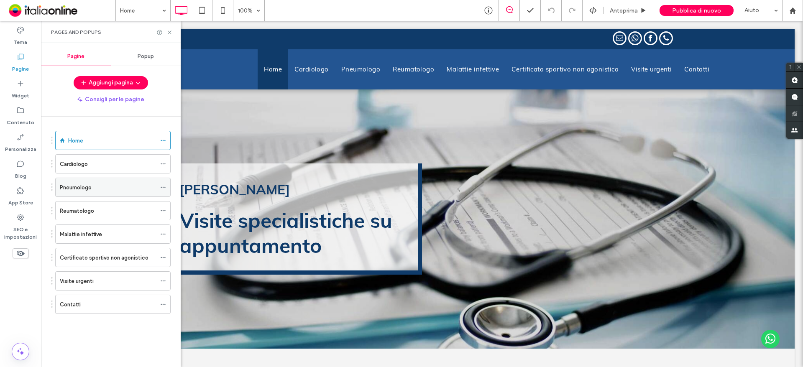
click at [90, 189] on label "Pneumologo" at bounding box center [76, 187] width 32 height 15
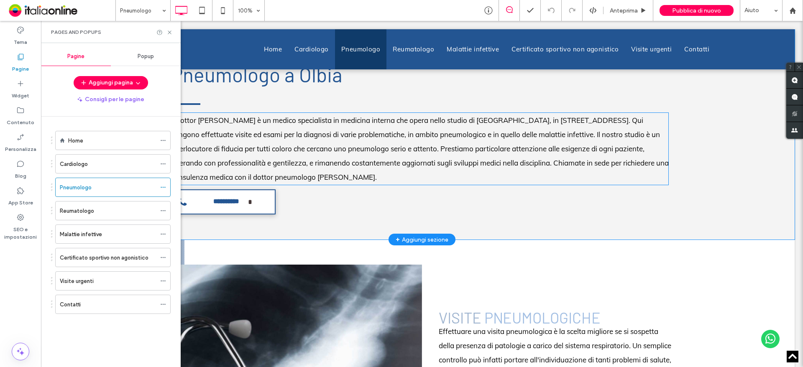
scroll to position [42, 0]
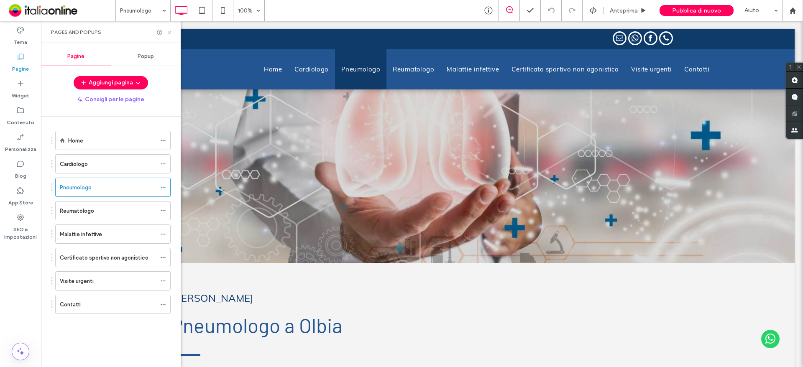
click at [172, 32] on icon at bounding box center [170, 32] width 6 height 6
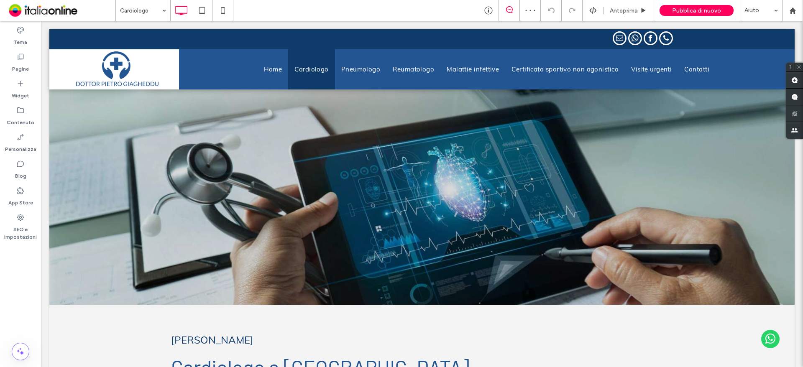
drag, startPoint x: 151, startPoint y: 8, endPoint x: 151, endPoint y: 13, distance: 5.0
click at [151, 8] on input at bounding box center [141, 10] width 42 height 21
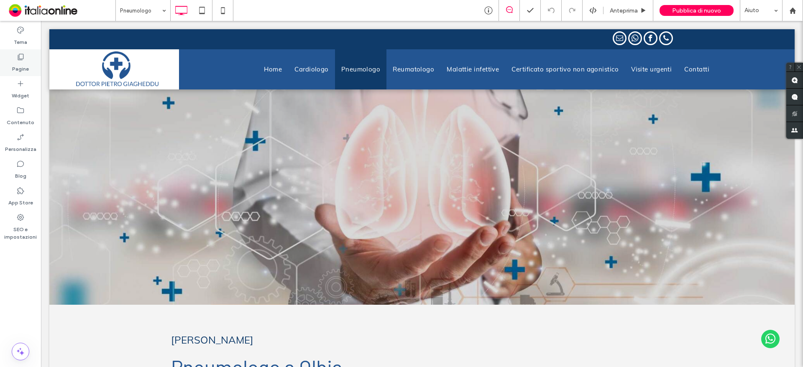
click at [15, 59] on div "Pagine" at bounding box center [20, 62] width 41 height 27
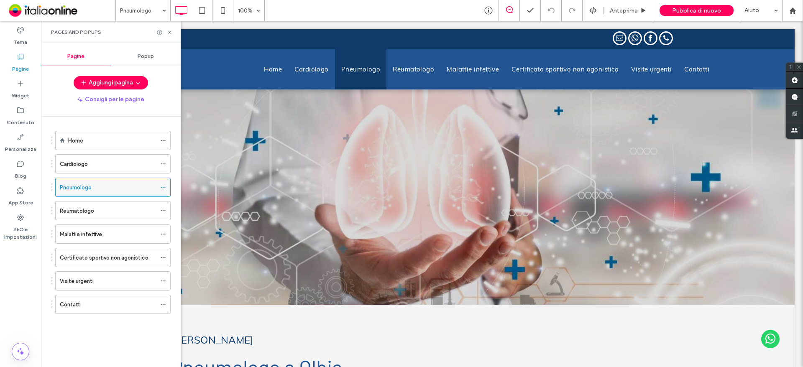
click at [163, 187] on icon at bounding box center [163, 188] width 6 height 6
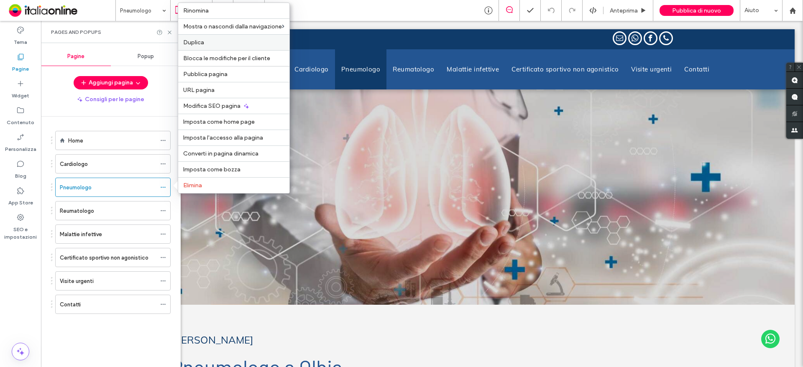
click at [206, 44] on label "Duplica" at bounding box center [233, 42] width 101 height 7
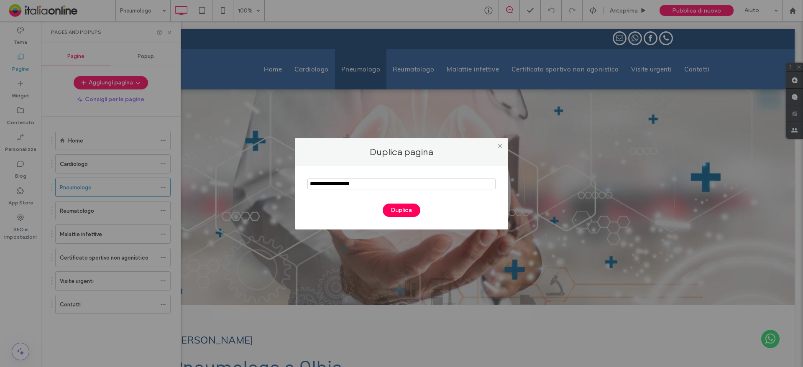
click at [358, 183] on input "notEmpty" at bounding box center [402, 184] width 188 height 11
type input "**********"
click at [417, 207] on button "Duplica" at bounding box center [402, 210] width 38 height 13
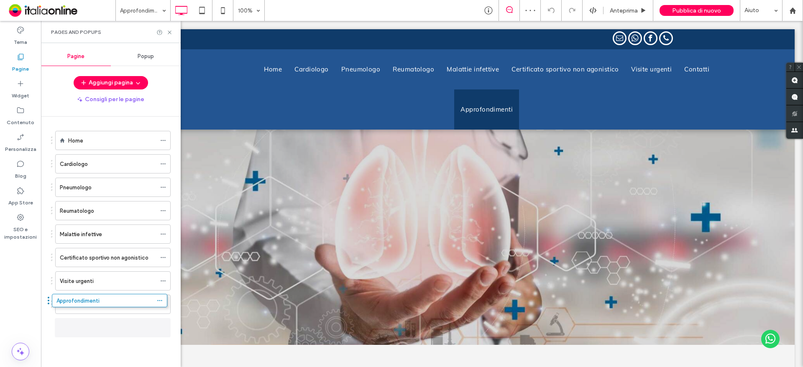
drag, startPoint x: 51, startPoint y: 328, endPoint x: 48, endPoint y: 303, distance: 24.5
click at [51, 326] on div "Approfondimenti" at bounding box center [111, 327] width 120 height 19
drag, startPoint x: 52, startPoint y: 326, endPoint x: 56, endPoint y: 298, distance: 27.5
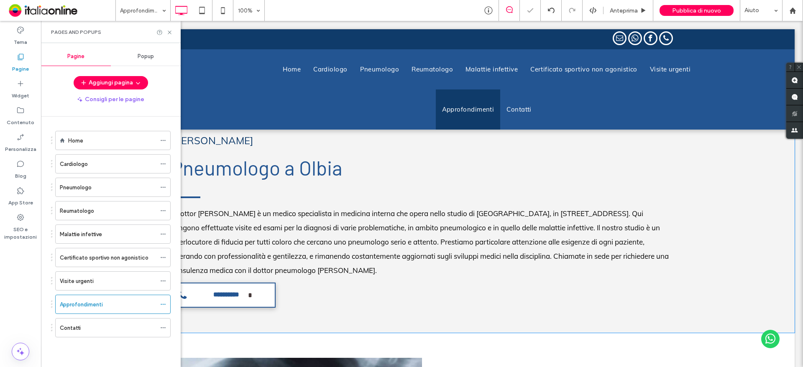
scroll to position [293, 0]
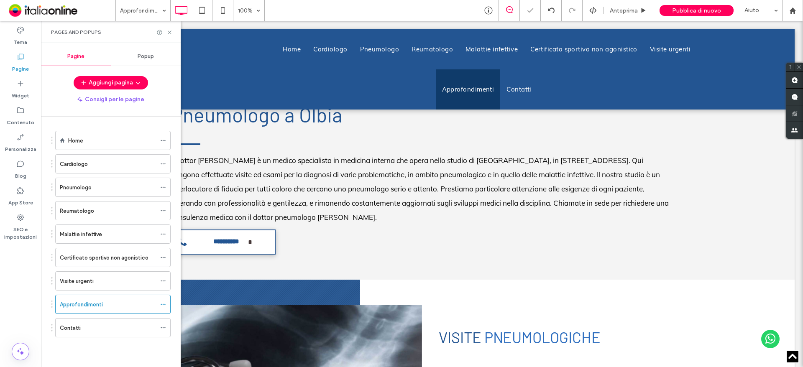
click at [172, 28] on div "Pages and Popups" at bounding box center [111, 32] width 140 height 22
click at [169, 31] on use at bounding box center [169, 32] width 3 height 3
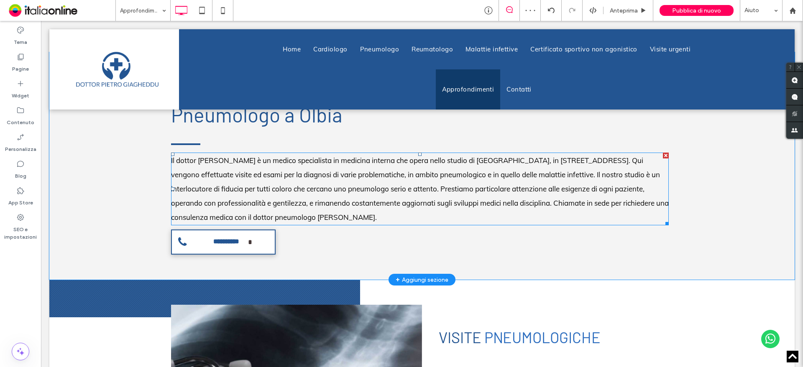
scroll to position [126, 0]
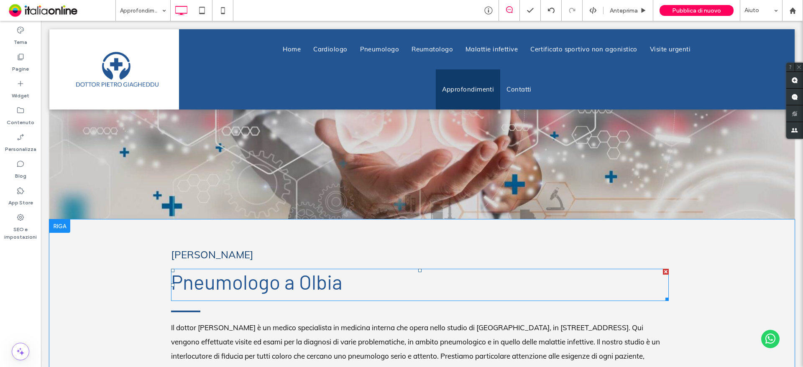
click at [236, 290] on span "Pneumologo a Olbia" at bounding box center [257, 282] width 172 height 24
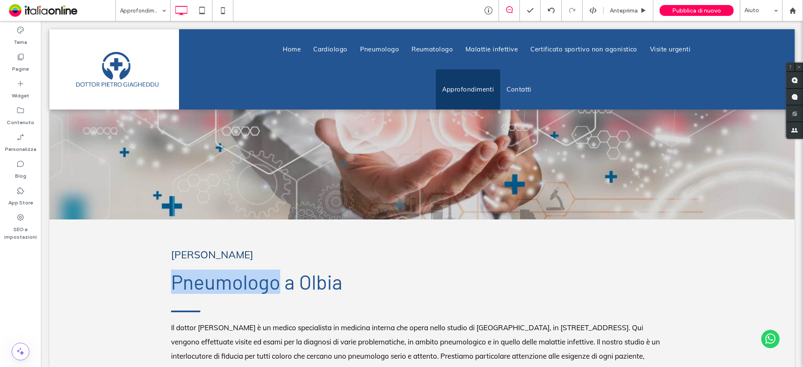
click at [236, 290] on span "Pneumologo a Olbia" at bounding box center [257, 282] width 172 height 24
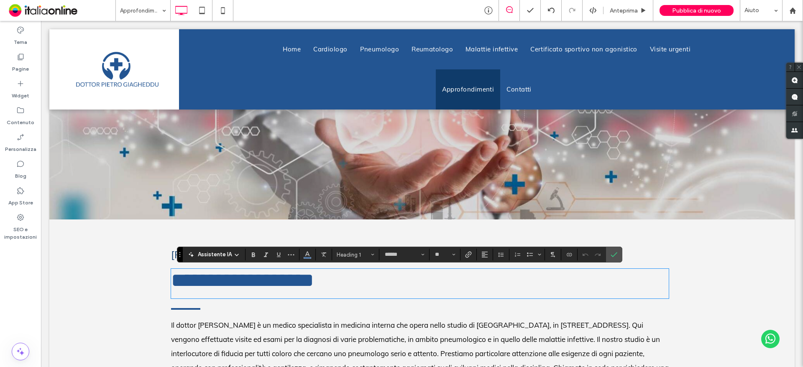
click at [229, 286] on span "**********" at bounding box center [242, 281] width 143 height 20
drag, startPoint x: 335, startPoint y: 287, endPoint x: 160, endPoint y: 284, distance: 174.9
click at [160, 284] on div "**********" at bounding box center [422, 332] width 746 height 225
click at [611, 259] on span "Conferma" at bounding box center [613, 254] width 4 height 15
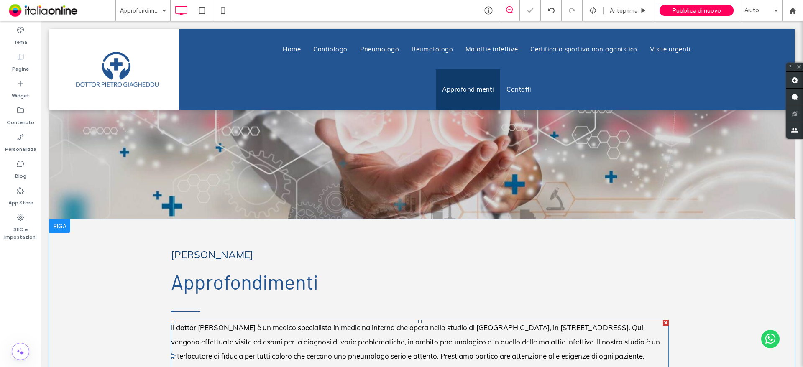
click at [373, 349] on p "Il dottor Pietro Giagheddu è un medico specialista in medicina interna che oper…" at bounding box center [420, 356] width 498 height 71
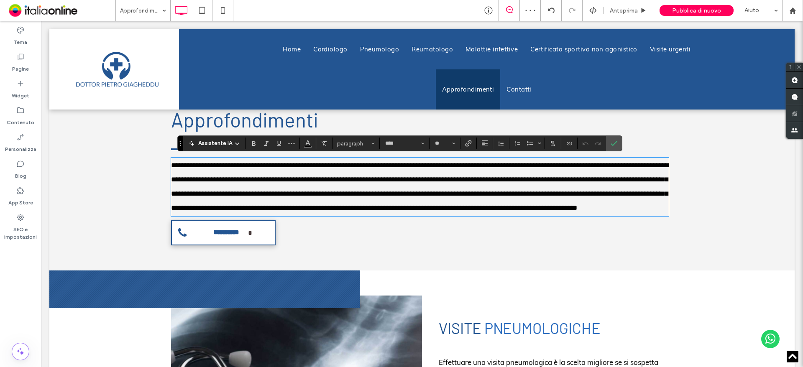
scroll to position [0, 0]
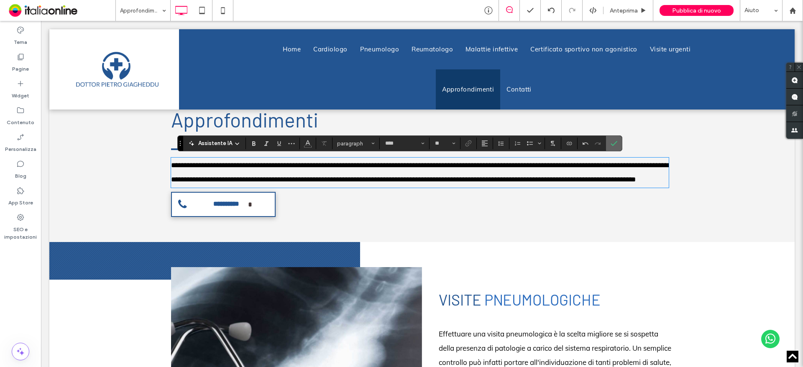
click at [613, 146] on use "Conferma" at bounding box center [614, 143] width 7 height 5
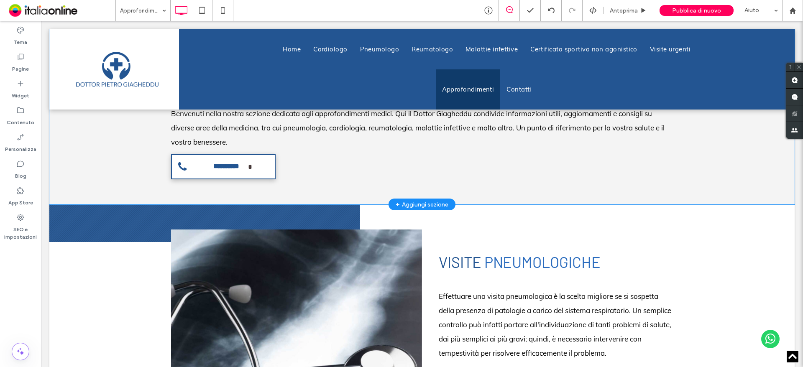
scroll to position [418, 0]
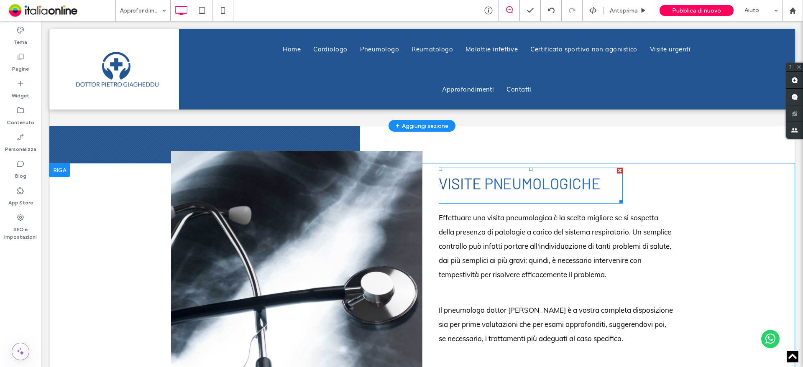
click at [461, 185] on span "Visite" at bounding box center [460, 183] width 43 height 18
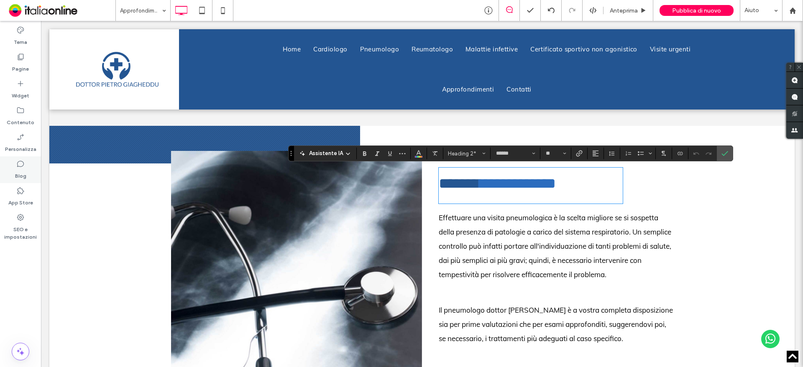
click at [26, 175] on div "Blog" at bounding box center [20, 169] width 41 height 27
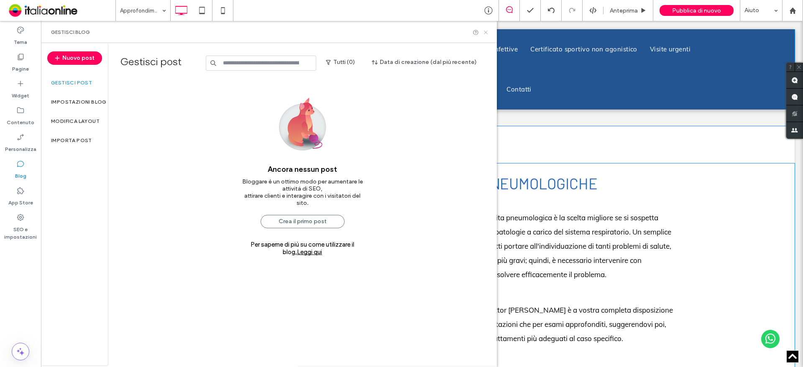
click at [488, 29] on icon at bounding box center [486, 32] width 6 height 6
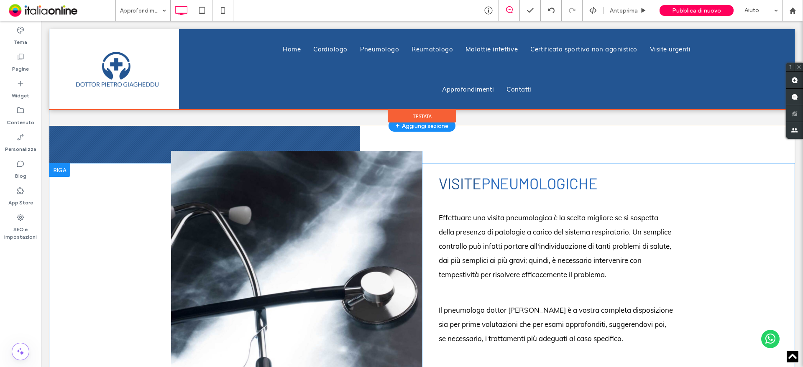
click at [470, 77] on div at bounding box center [422, 69] width 746 height 80
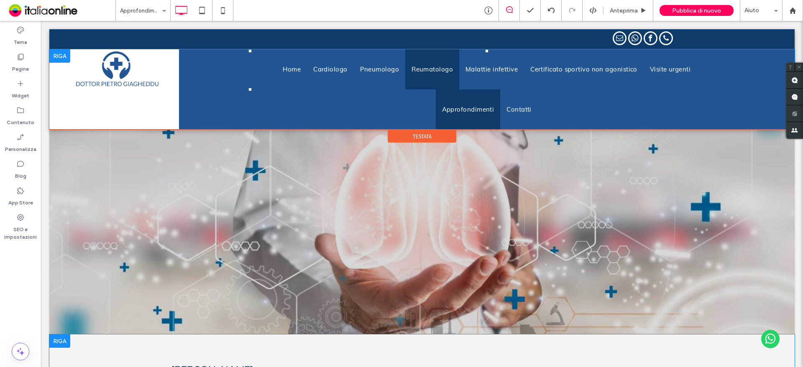
scroll to position [0, 0]
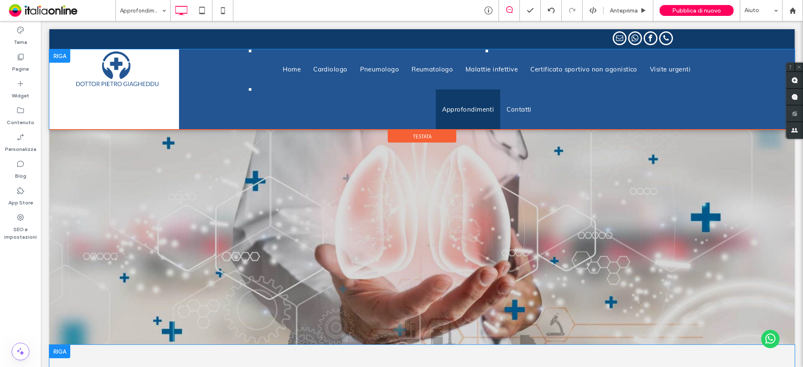
click at [398, 90] on ul "Home Cardiologo Pneumologo Reumatologo Malattie infettive Certificato sportivo …" at bounding box center [487, 89] width 477 height 80
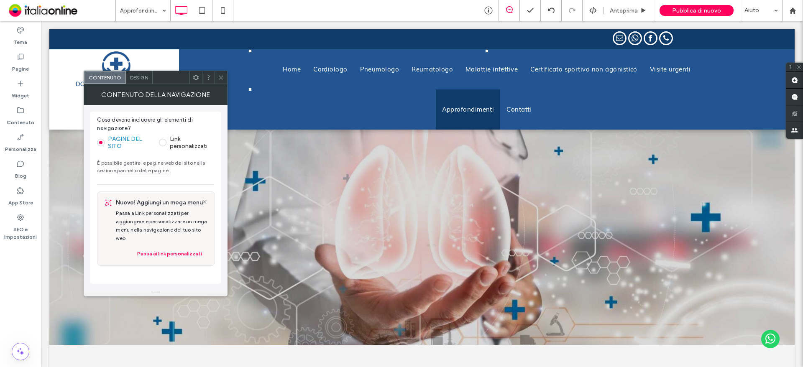
click at [143, 82] on div "Design" at bounding box center [139, 77] width 27 height 13
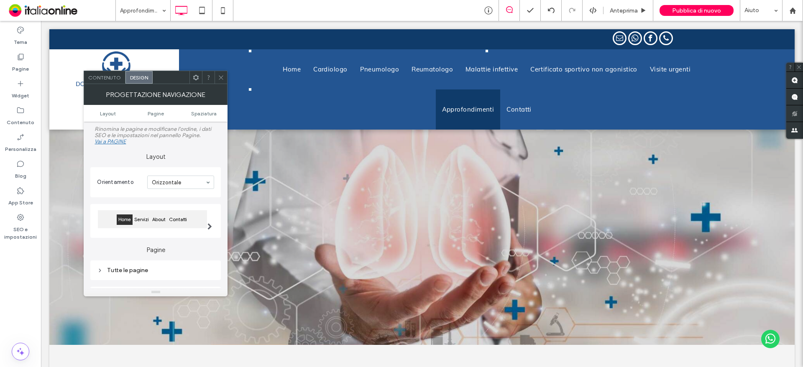
click at [223, 74] on icon at bounding box center [221, 77] width 6 height 6
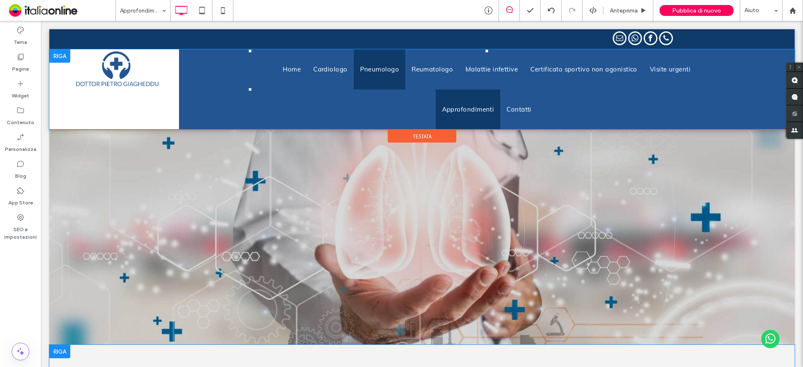
click at [363, 89] on link "Pneumologo" at bounding box center [380, 69] width 52 height 40
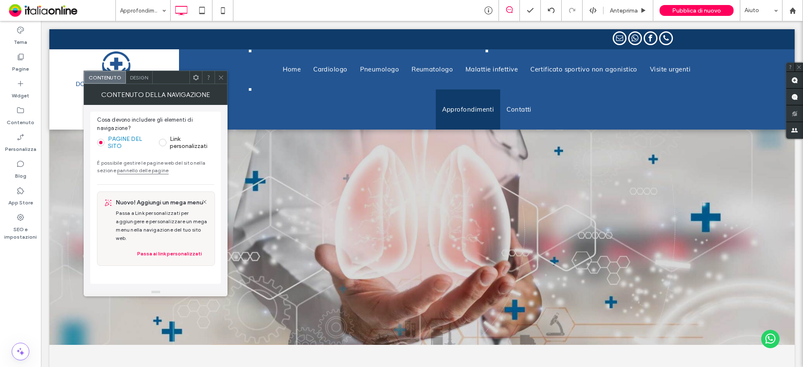
click at [134, 77] on span "Design" at bounding box center [139, 77] width 18 height 6
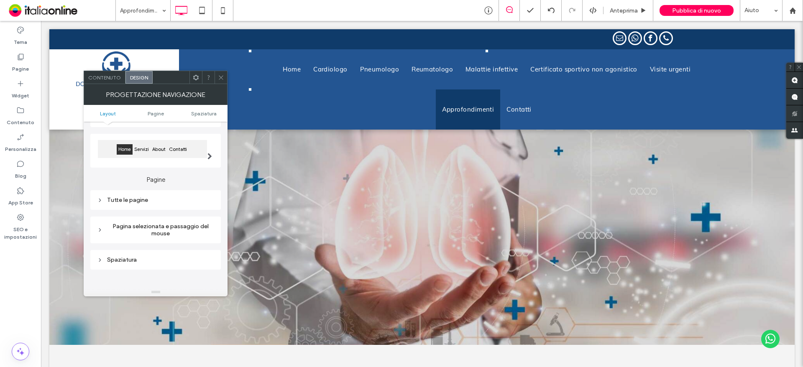
scroll to position [84, 0]
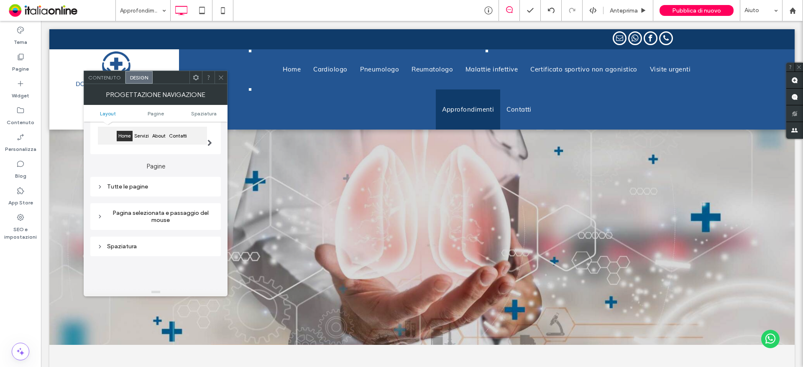
click at [212, 144] on span at bounding box center [210, 142] width 5 height 7
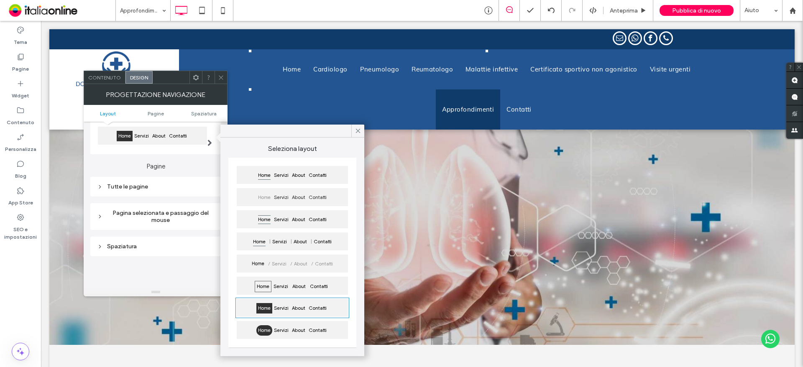
click at [212, 144] on span at bounding box center [210, 142] width 5 height 7
click at [136, 186] on div "Tutte le pagine" at bounding box center [155, 186] width 117 height 7
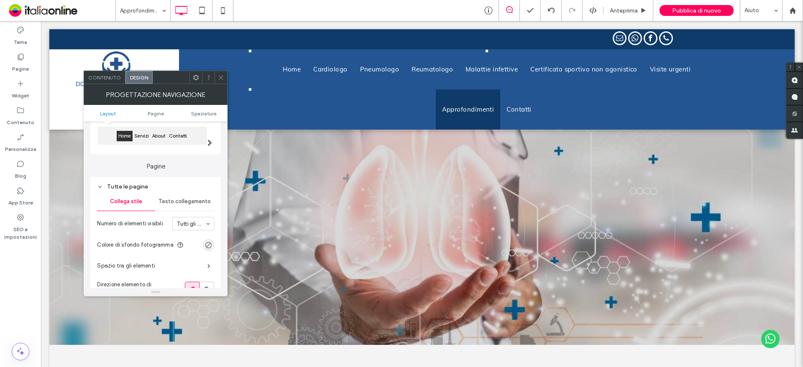
click at [136, 186] on div "Tutte le pagine" at bounding box center [155, 186] width 117 height 7
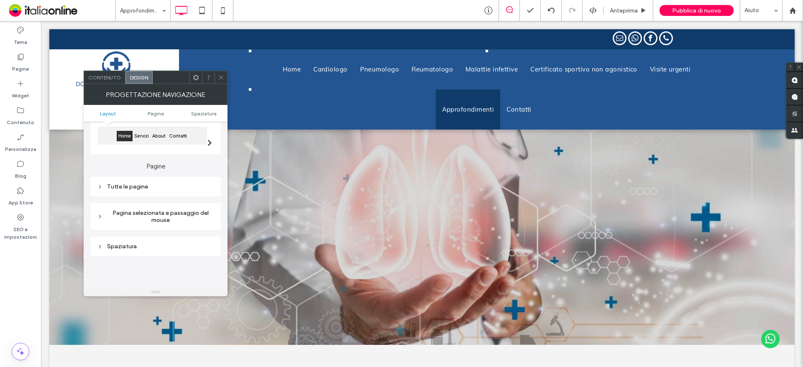
click at [151, 221] on div "Pagina selezionata e passaggio del mouse" at bounding box center [155, 217] width 117 height 14
click at [149, 222] on div "Pagina selezionata e passaggio del mouse" at bounding box center [155, 217] width 117 height 14
click at [148, 244] on div "Spaziatura" at bounding box center [155, 246] width 117 height 7
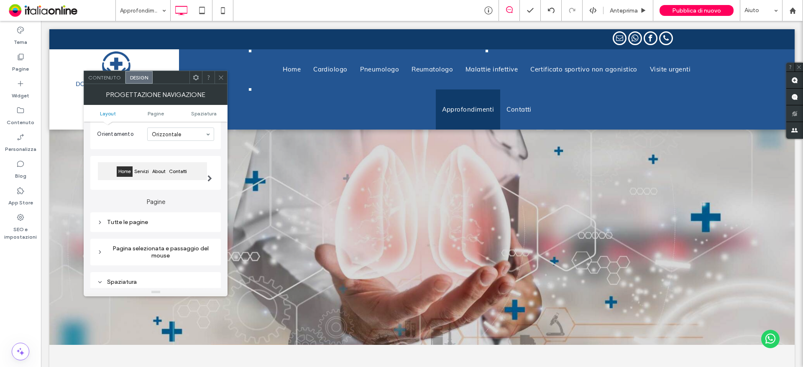
scroll to position [42, 0]
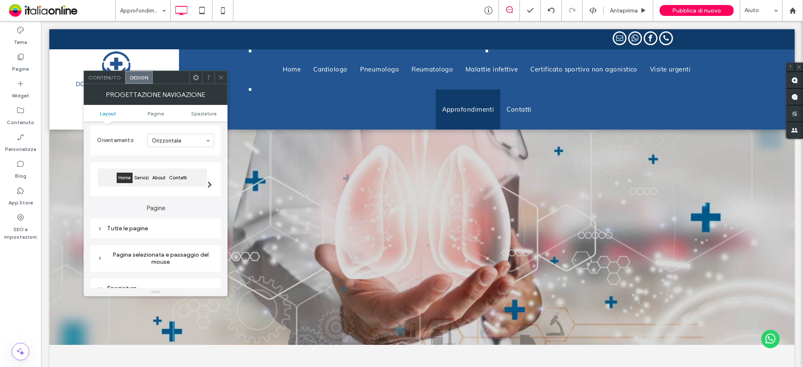
click at [135, 226] on div "Tutte le pagine" at bounding box center [155, 228] width 117 height 7
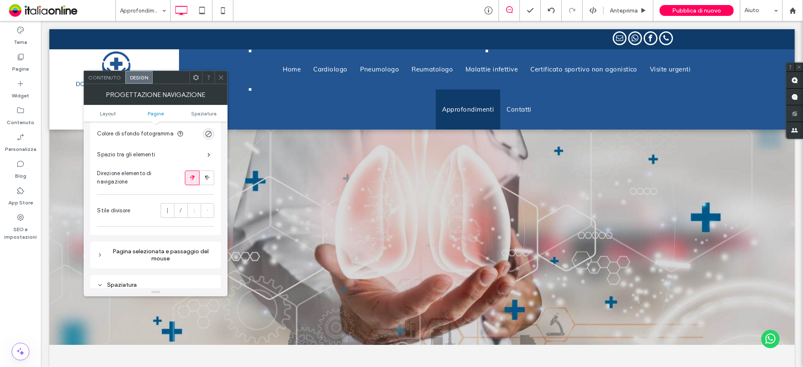
scroll to position [209, 0]
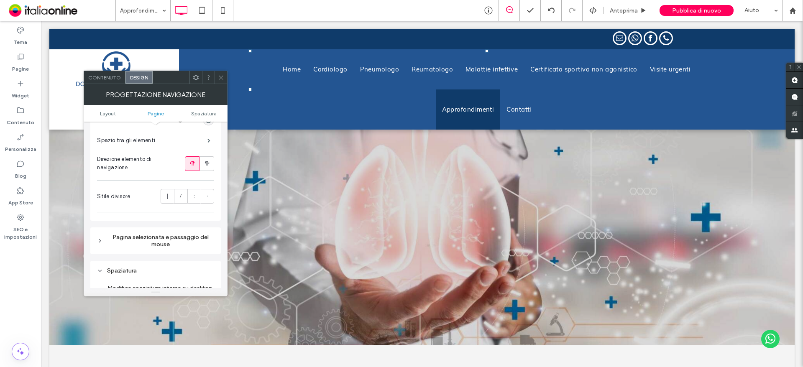
click at [158, 236] on div "Pagina selezionata e passaggio del mouse" at bounding box center [155, 241] width 117 height 14
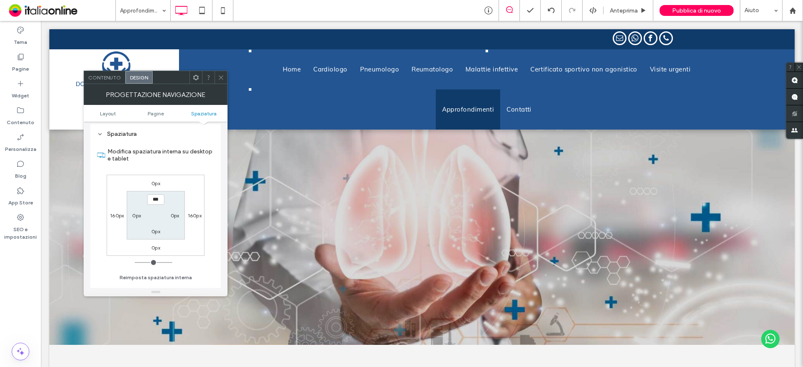
scroll to position [544, 0]
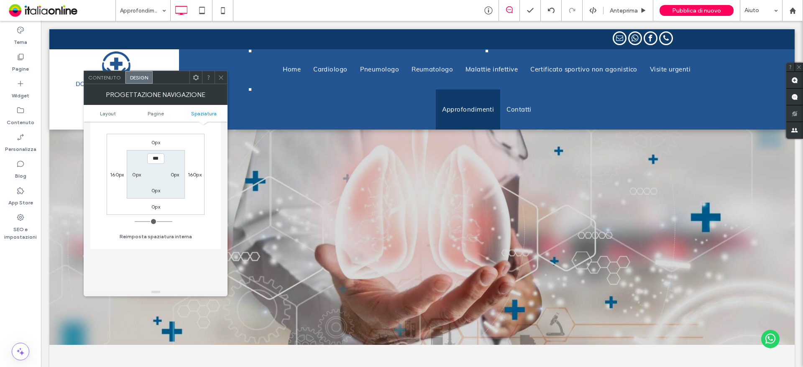
click at [191, 177] on label "160px" at bounding box center [195, 175] width 14 height 6
type input "***"
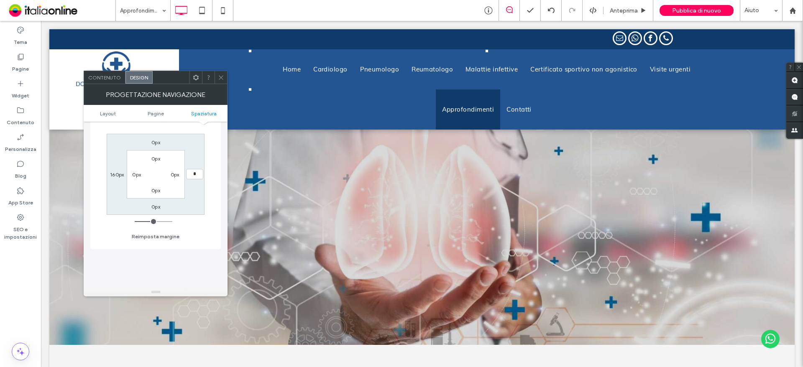
type input "*"
type input "***"
click at [112, 174] on label "160px" at bounding box center [117, 175] width 14 height 6
type input "***"
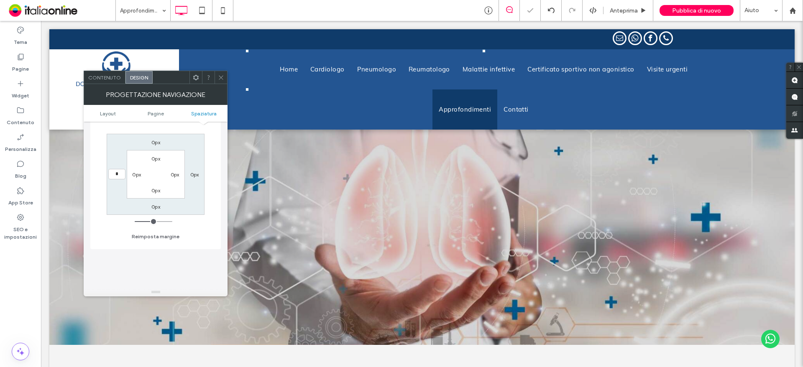
type input "*"
type input "***"
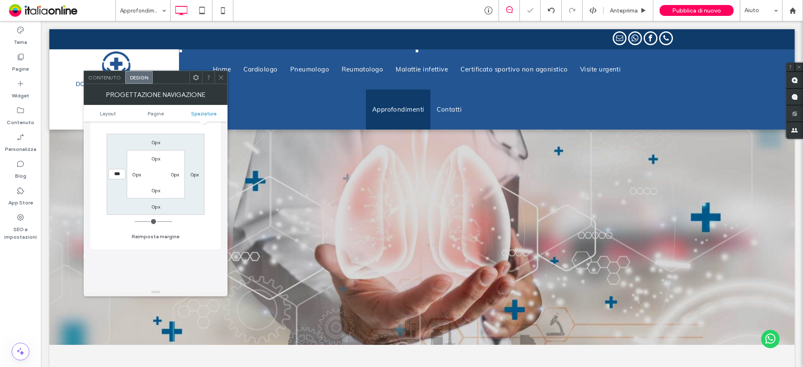
click at [220, 79] on icon at bounding box center [221, 77] width 6 height 6
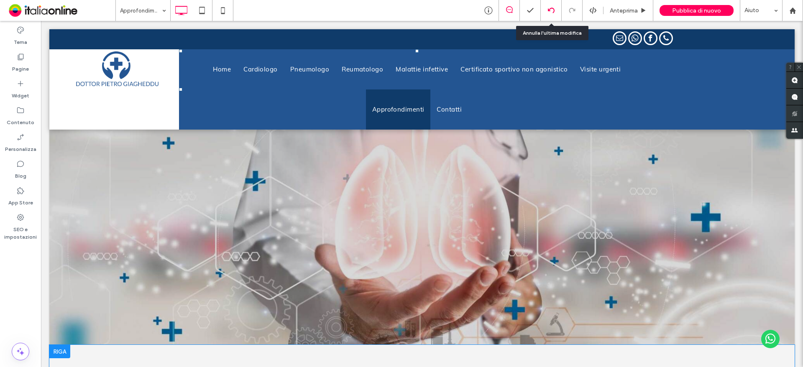
click at [554, 10] on use at bounding box center [551, 10] width 7 height 5
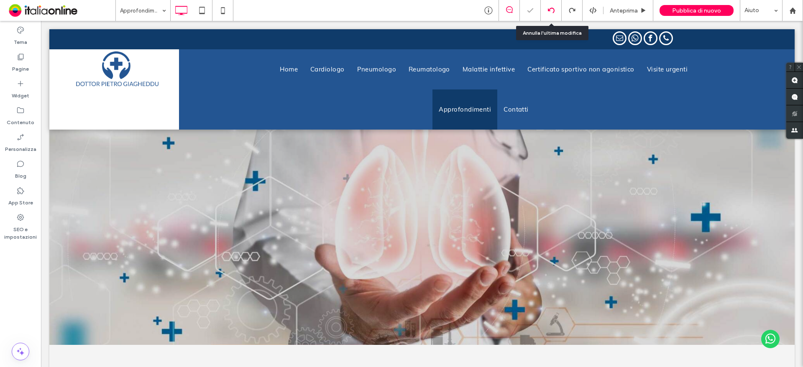
scroll to position [0, 0]
click at [554, 10] on use at bounding box center [551, 10] width 7 height 5
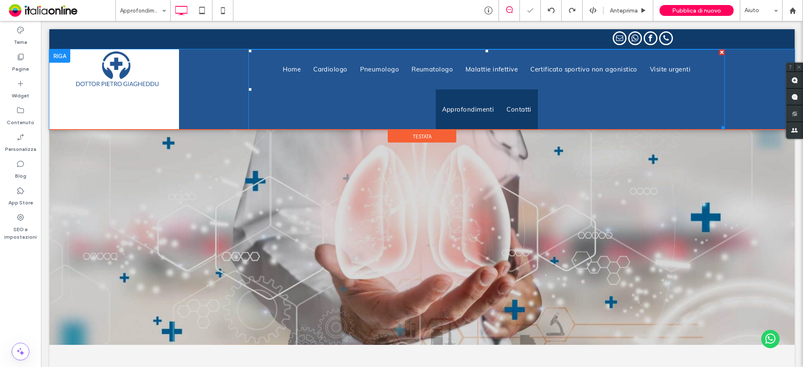
click at [534, 103] on link "Contatti" at bounding box center [519, 110] width 38 height 40
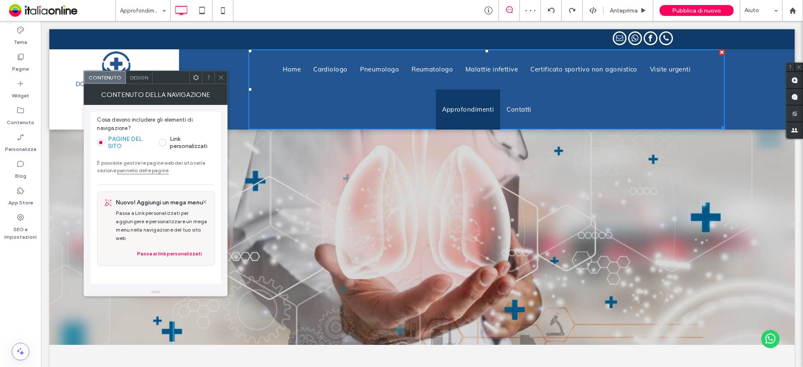
click at [138, 79] on span "Design" at bounding box center [139, 77] width 18 height 6
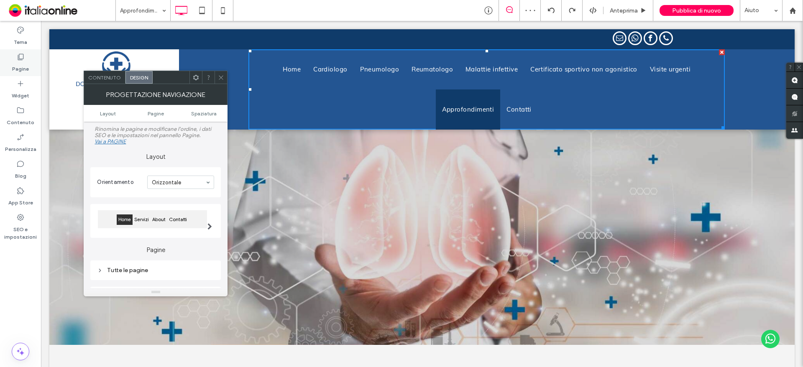
click at [25, 67] on label "Pagine" at bounding box center [20, 67] width 17 height 12
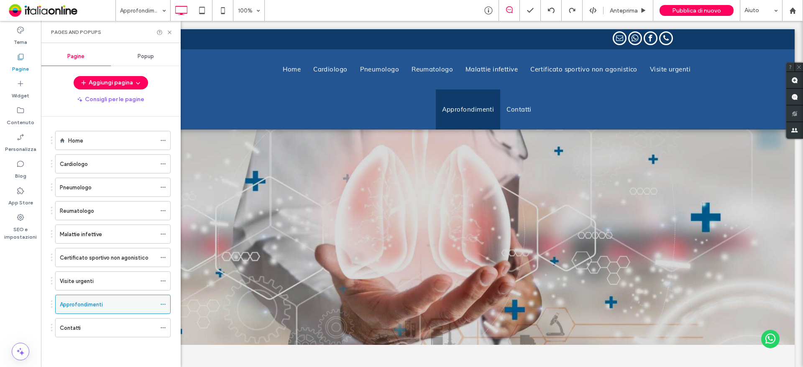
click at [163, 303] on icon at bounding box center [163, 305] width 6 height 6
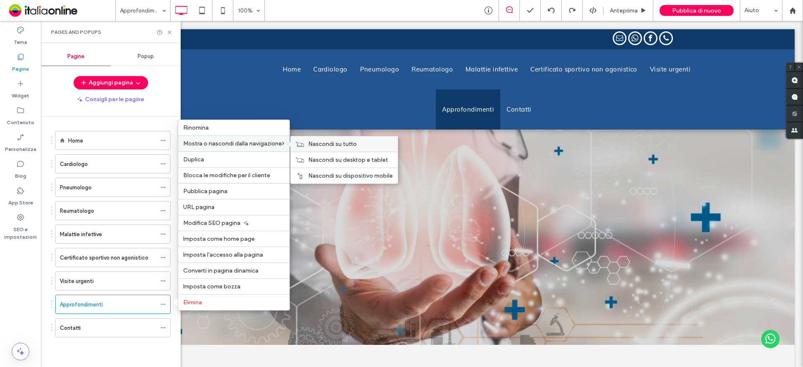
click at [301, 143] on icon at bounding box center [300, 144] width 8 height 6
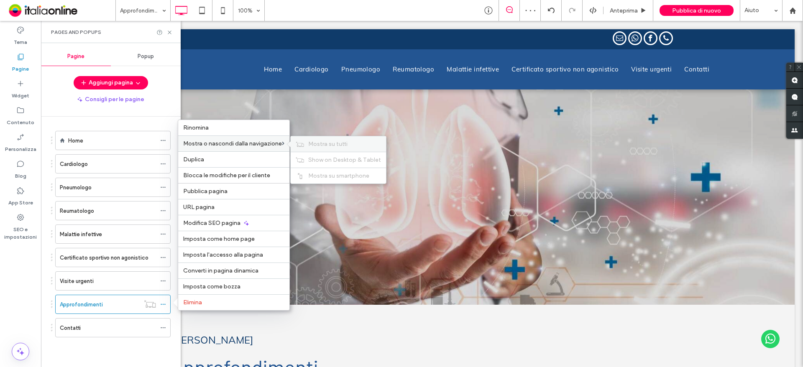
click at [310, 145] on span "Mostra su tutti" at bounding box center [327, 144] width 39 height 7
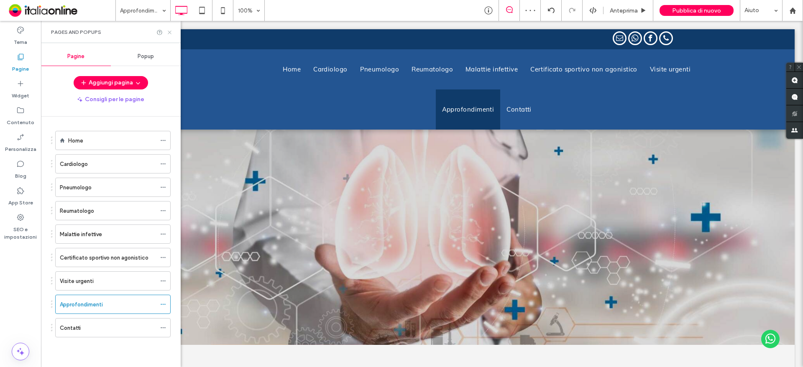
click at [171, 33] on icon at bounding box center [170, 32] width 6 height 6
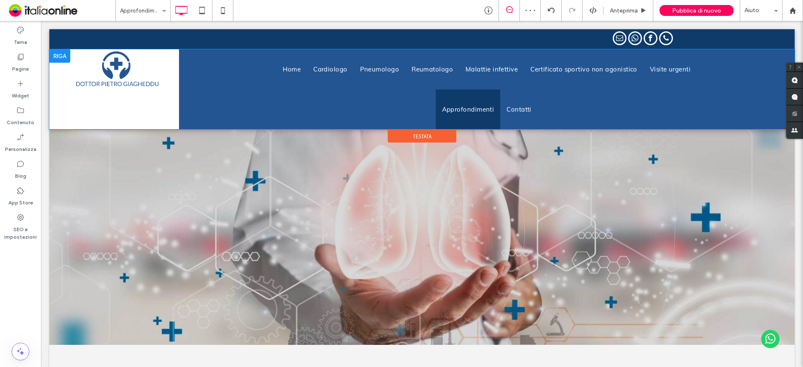
click at [222, 88] on div "Home Cardiologo Pneumologo Reumatologo Malattie infettive Certificato sportivo …" at bounding box center [487, 89] width 616 height 80
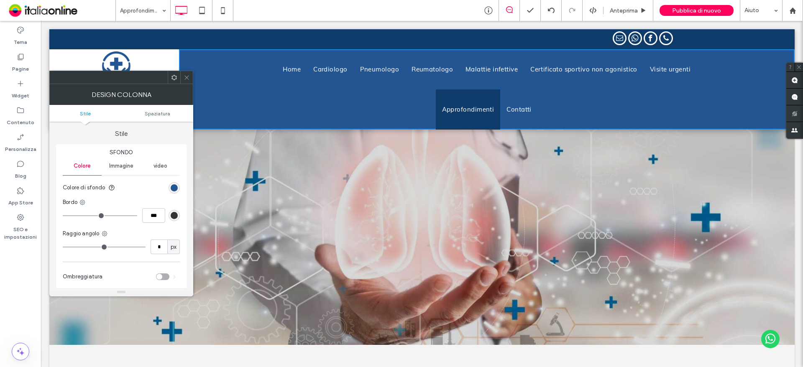
click at [194, 72] on div "Home Cardiologo Pneumologo Reumatologo Malattie infettive Certificato sportivo …" at bounding box center [487, 89] width 616 height 80
click at [187, 78] on use at bounding box center [187, 77] width 4 height 4
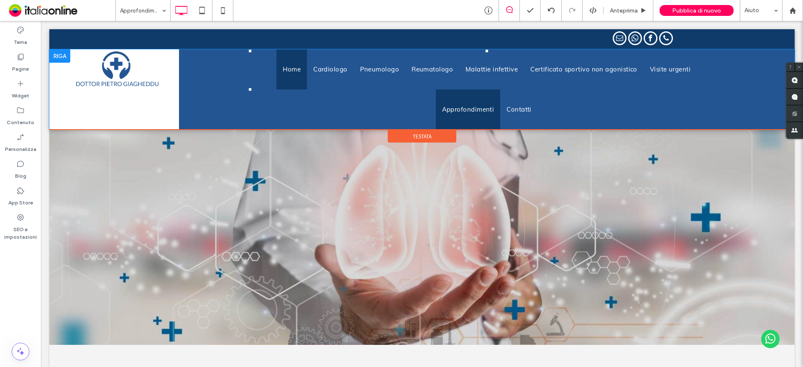
click at [290, 72] on span "Home" at bounding box center [292, 69] width 18 height 13
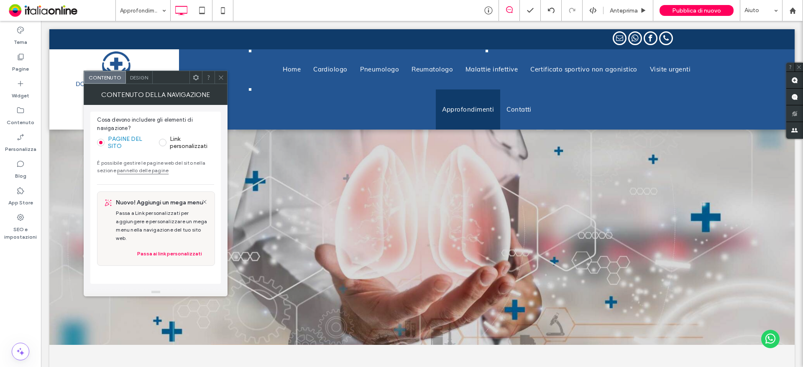
click at [143, 79] on span "Design" at bounding box center [139, 77] width 18 height 6
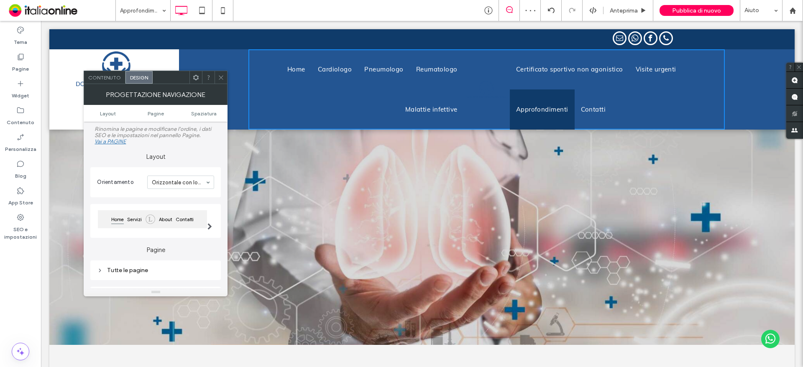
click at [185, 181] on input at bounding box center [179, 183] width 54 height 6
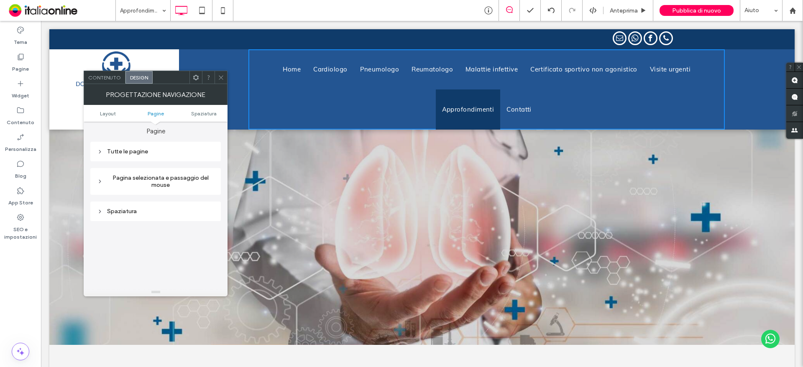
scroll to position [126, 0]
click at [134, 180] on div "Pagina selezionata e passaggio del mouse" at bounding box center [155, 175] width 117 height 14
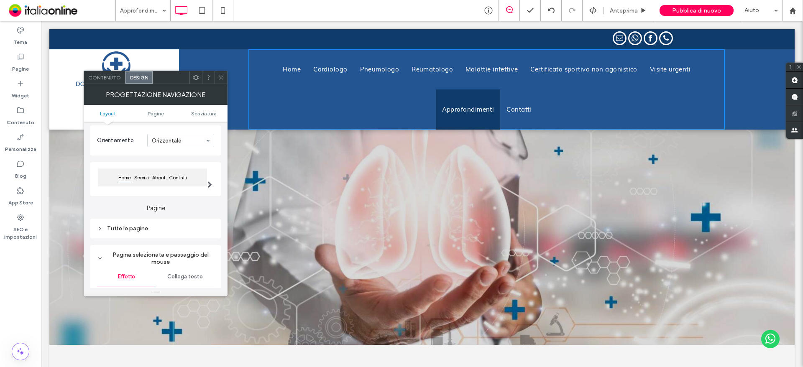
scroll to position [0, 0]
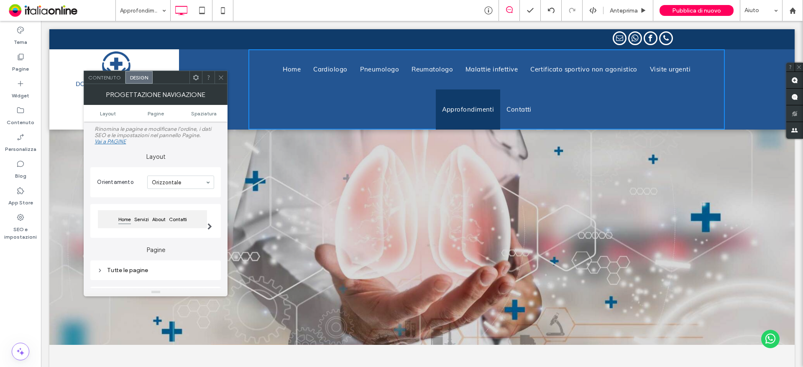
click at [154, 118] on ul "Layout Pagine Spaziatura" at bounding box center [156, 113] width 144 height 17
click at [156, 116] on span "Pagine" at bounding box center [156, 113] width 16 height 6
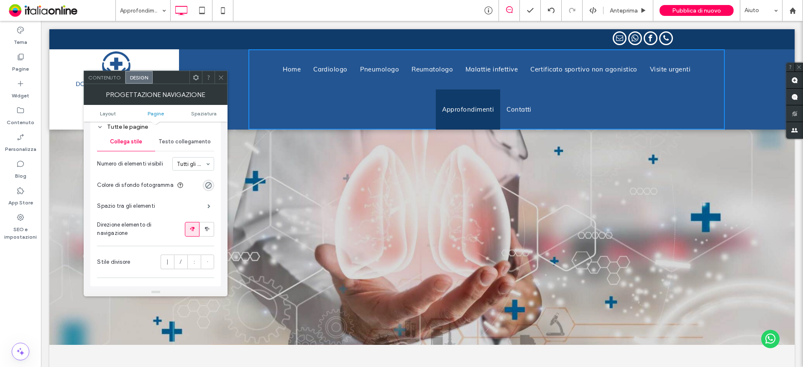
scroll to position [158, 0]
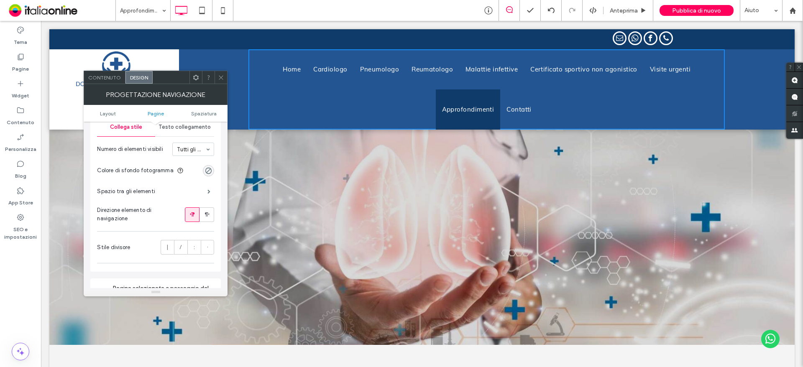
click at [174, 131] on div "Testo collegamento" at bounding box center [184, 127] width 59 height 18
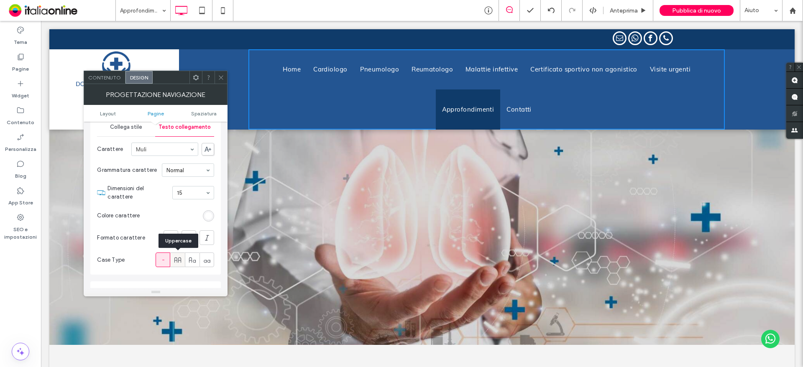
click at [177, 264] on icon at bounding box center [178, 260] width 8 height 8
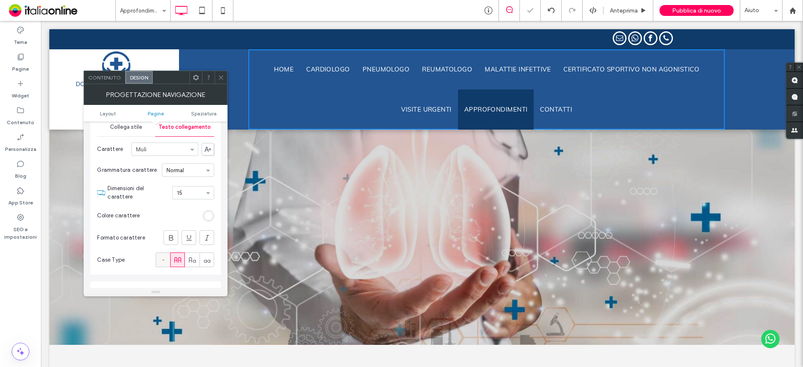
click at [167, 262] on icon at bounding box center [163, 260] width 8 height 8
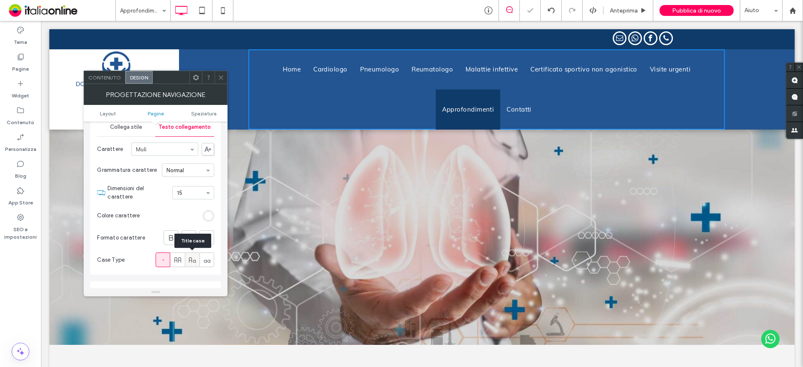
click at [192, 259] on use at bounding box center [192, 259] width 7 height 5
click at [157, 261] on div at bounding box center [163, 260] width 14 height 14
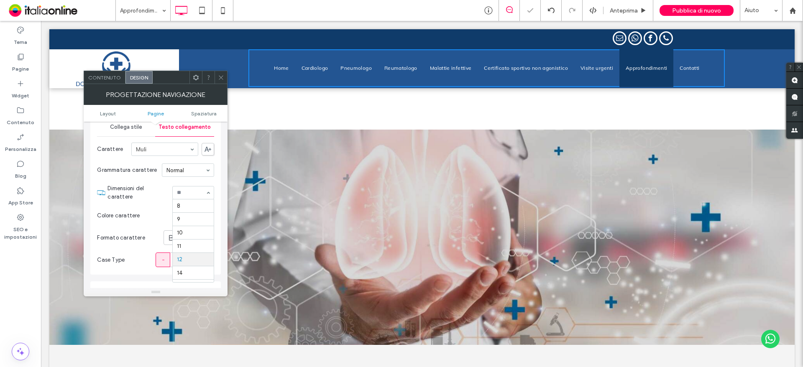
click at [188, 194] on input at bounding box center [191, 193] width 28 height 6
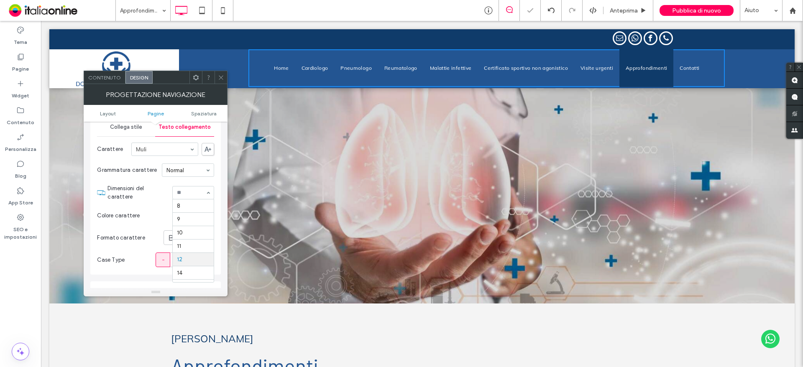
scroll to position [54, 0]
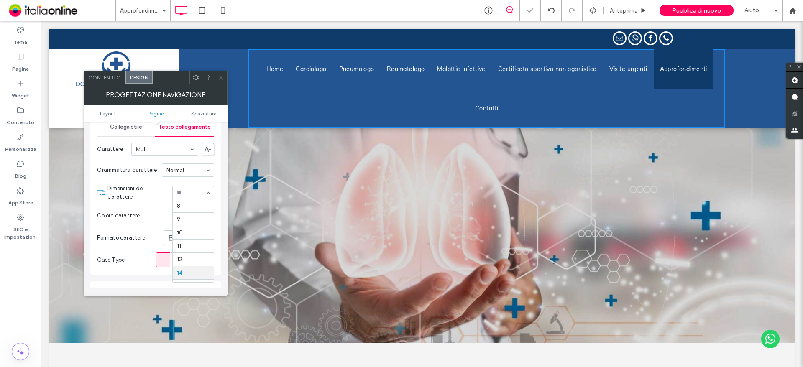
click at [190, 196] on input at bounding box center [191, 193] width 28 height 6
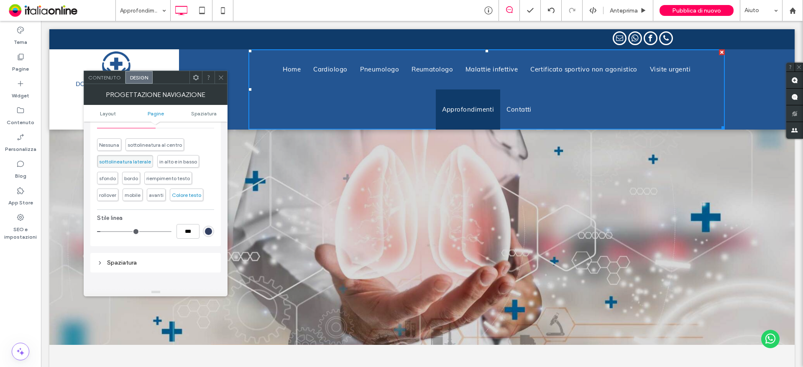
scroll to position [367, 0]
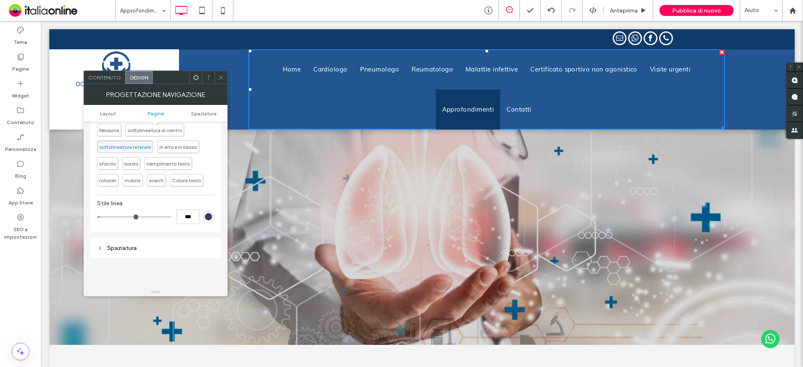
type input "*"
type input "***"
click at [100, 218] on input "range" at bounding box center [134, 217] width 74 height 1
type input "*"
type input "***"
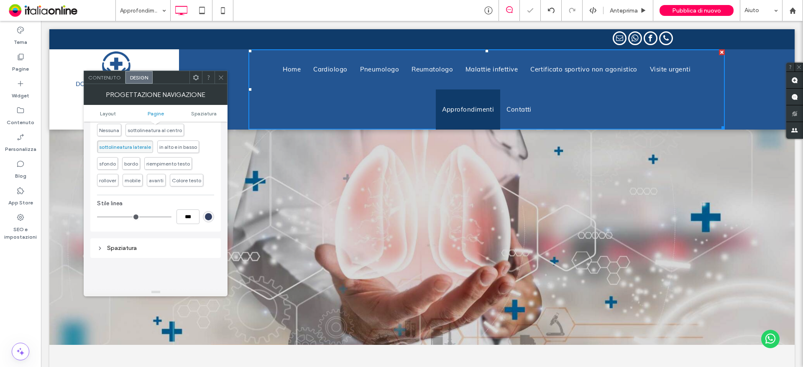
type input "*"
type input "***"
type input "*"
type input "***"
type input "*"
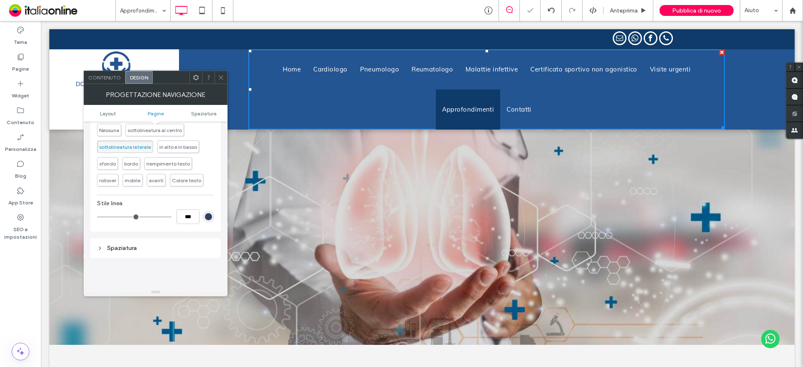
type input "***"
type input "*"
type input "***"
type input "*"
type input "***"
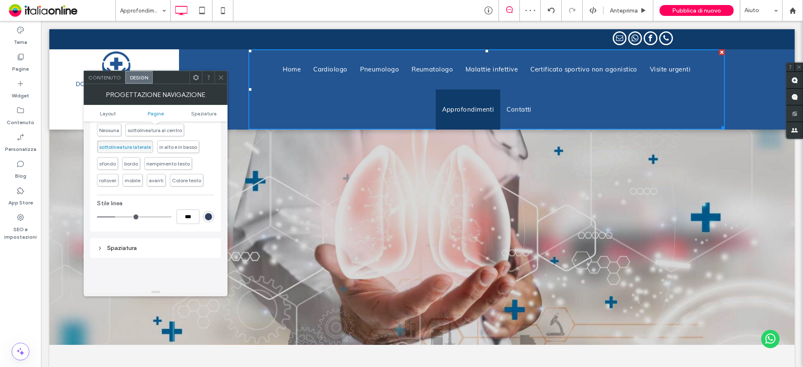
type input "*"
type input "***"
drag, startPoint x: 102, startPoint y: 217, endPoint x: 132, endPoint y: 213, distance: 30.4
click at [121, 218] on input "range" at bounding box center [134, 217] width 74 height 1
type input "*"
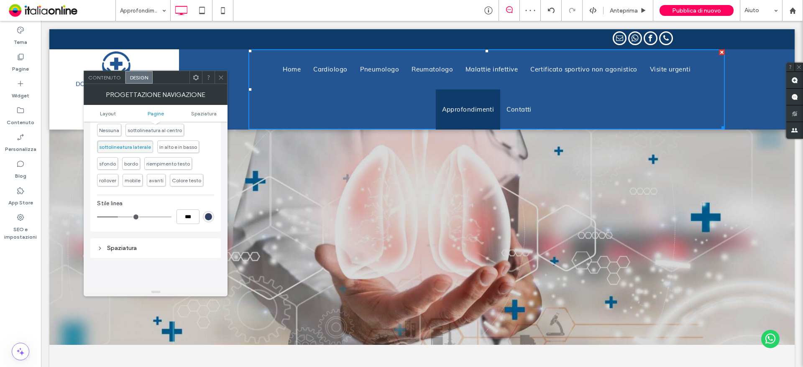
type input "***"
type input "*"
type input "***"
type input "*"
type input "***"
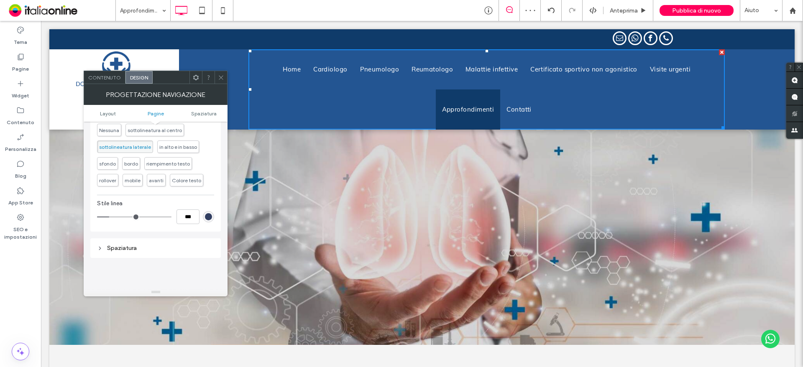
type input "*"
type input "***"
type input "*"
type input "***"
type input "*"
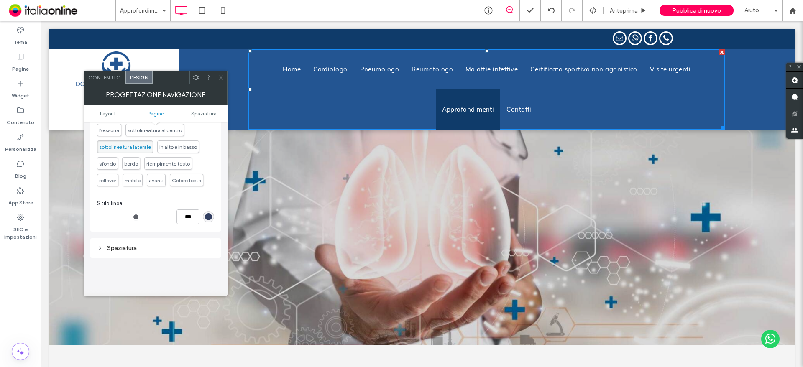
type input "***"
drag, startPoint x: 120, startPoint y: 218, endPoint x: 103, endPoint y: 220, distance: 17.2
type input "*"
click at [103, 218] on input "range" at bounding box center [134, 217] width 74 height 1
click at [110, 246] on div "Spaziatura" at bounding box center [155, 248] width 117 height 7
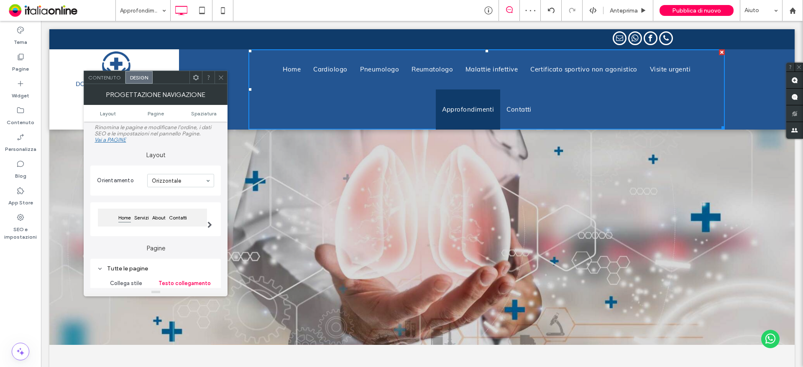
scroll to position [0, 0]
click at [113, 140] on div "Vai a PAGINE" at bounding box center [110, 142] width 31 height 6
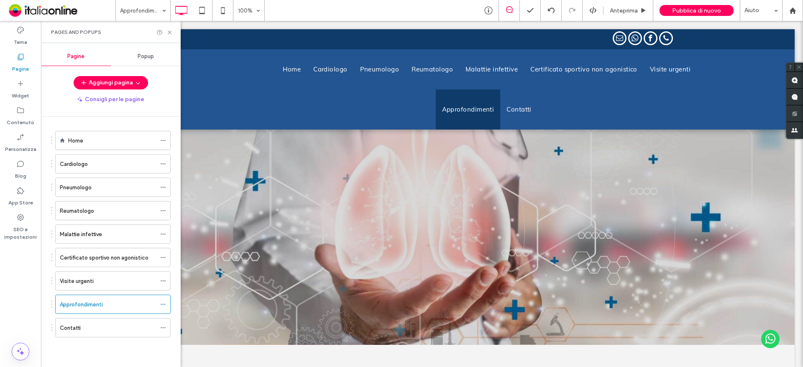
click at [174, 31] on div "Pages and Popups" at bounding box center [111, 32] width 140 height 22
click at [173, 31] on div "Pages and Popups" at bounding box center [111, 32] width 140 height 22
click at [165, 36] on div "Pages and Popups" at bounding box center [111, 32] width 140 height 22
click at [169, 32] on icon at bounding box center [170, 32] width 6 height 6
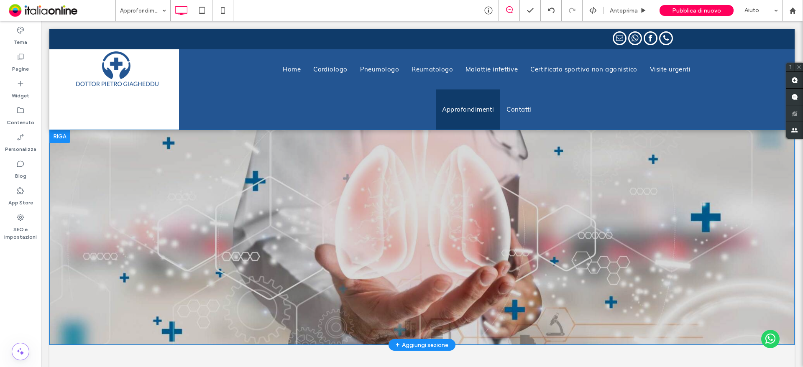
click at [358, 184] on div "Click To Paste Riga + Aggiungi sezione" at bounding box center [422, 237] width 746 height 215
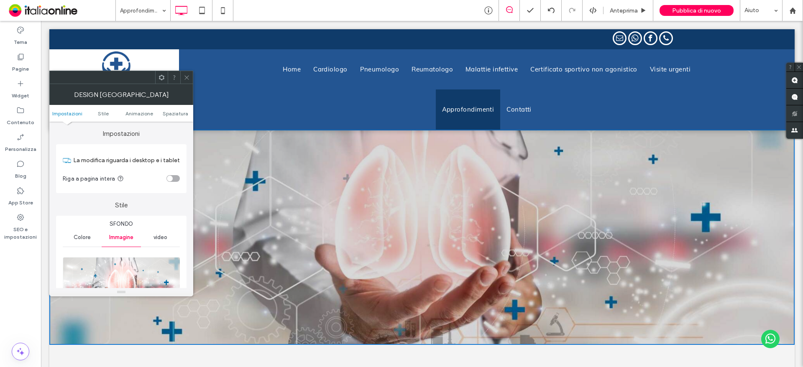
scroll to position [126, 0]
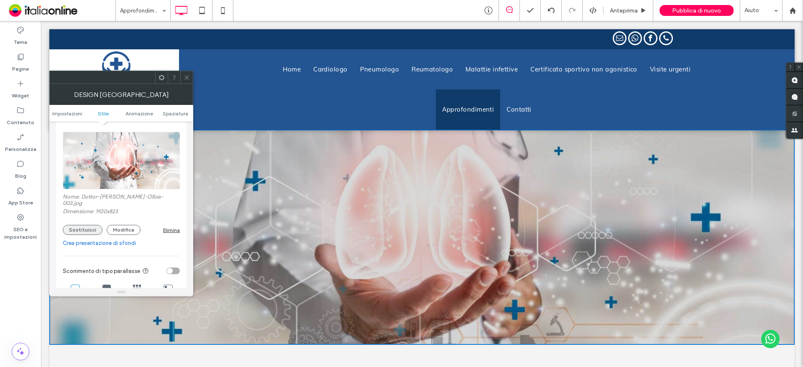
click at [82, 225] on button "Sostituisci" at bounding box center [83, 230] width 40 height 10
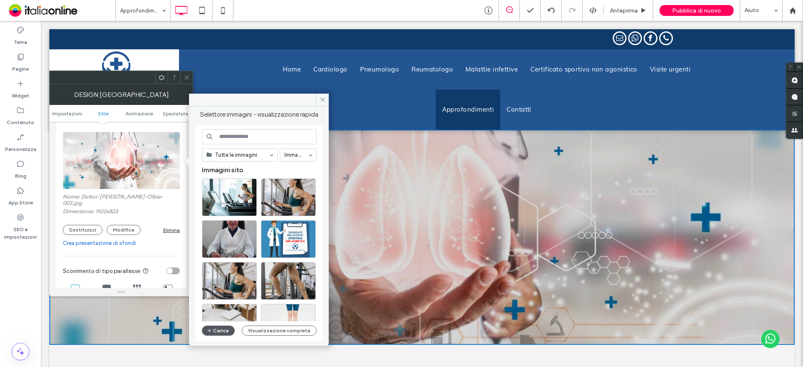
click at [218, 332] on button "Carica" at bounding box center [218, 331] width 33 height 10
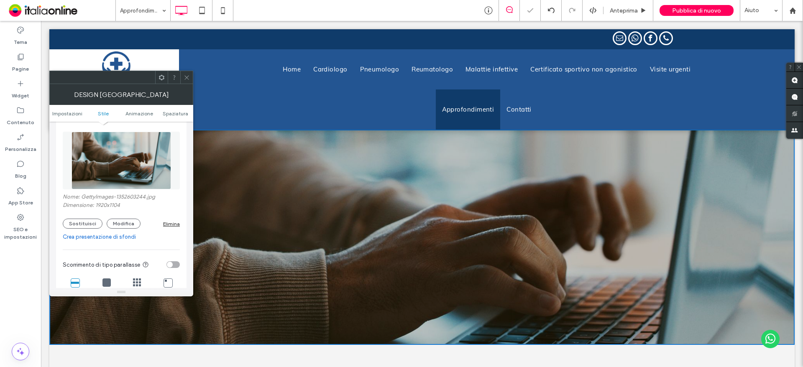
click at [185, 77] on icon at bounding box center [187, 77] width 6 height 6
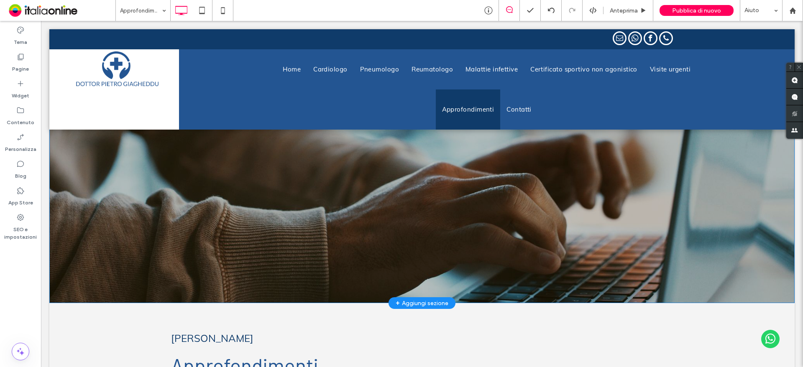
scroll to position [293, 0]
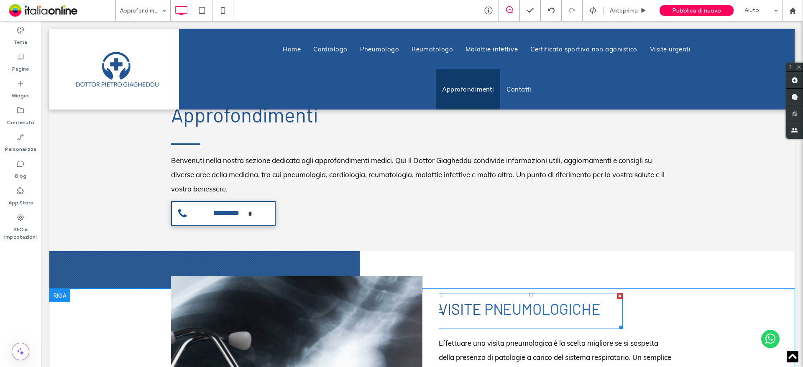
click at [441, 311] on span "Visite" at bounding box center [460, 309] width 43 height 18
type input "******"
type input "**"
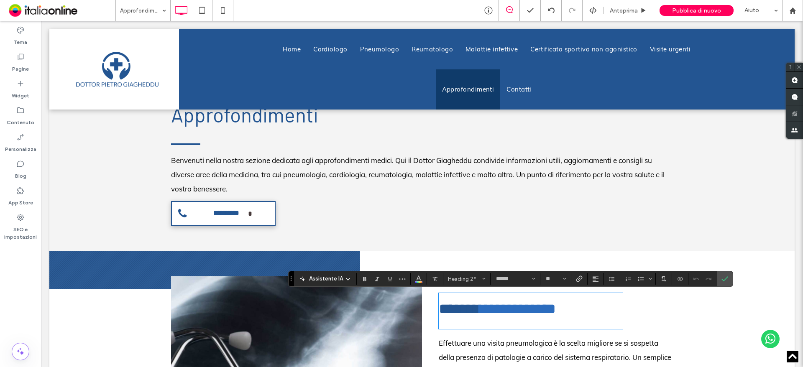
click at [439, 311] on span "******" at bounding box center [459, 309] width 41 height 15
drag, startPoint x: 453, startPoint y: 315, endPoint x: 615, endPoint y: 315, distance: 162.4
click at [615, 315] on h2 "**********" at bounding box center [531, 309] width 184 height 30
click at [730, 272] on label "Conferma" at bounding box center [725, 279] width 13 height 15
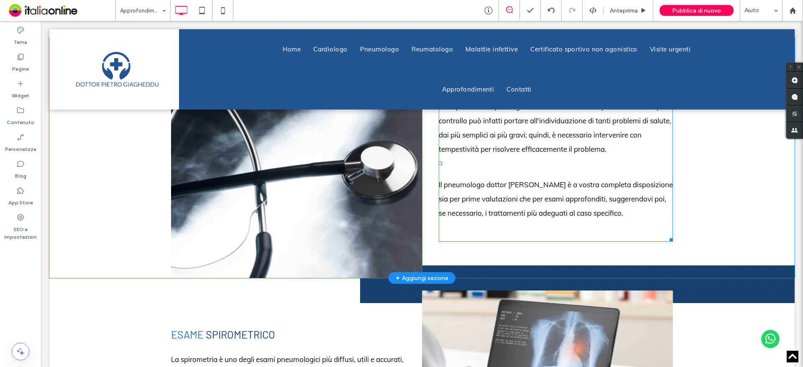
scroll to position [711, 0]
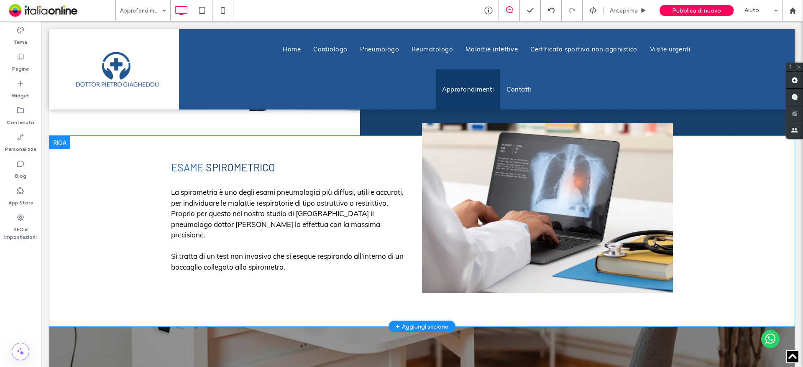
click at [60, 149] on div at bounding box center [59, 142] width 21 height 13
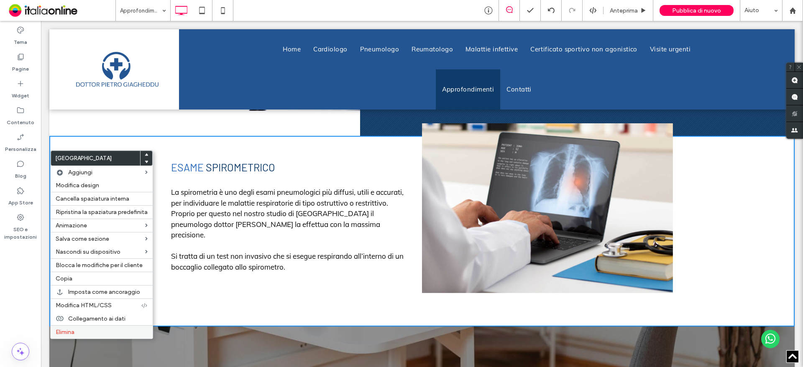
drag, startPoint x: 121, startPoint y: 334, endPoint x: 145, endPoint y: 331, distance: 24.1
click at [121, 334] on label "Elimina" at bounding box center [102, 332] width 92 height 7
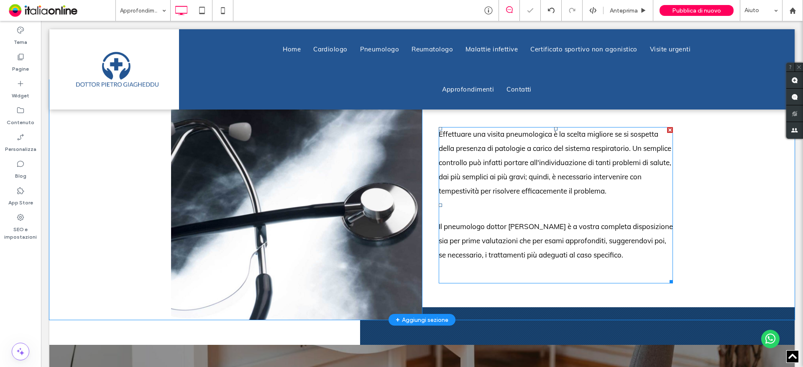
scroll to position [418, 0]
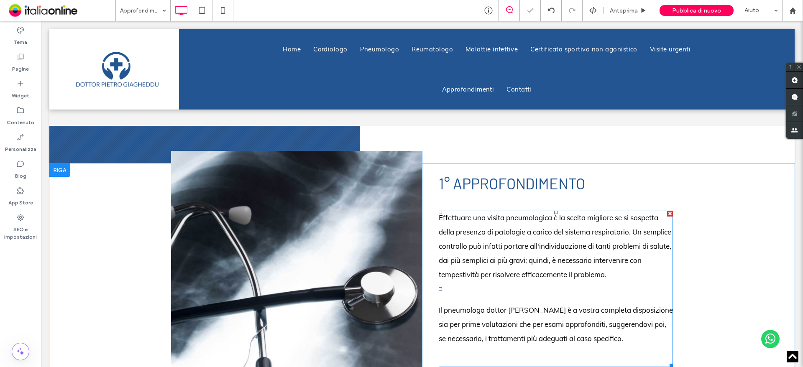
click at [512, 255] on p "Effettuare una visita pneumologica è la scelta migliore se si sospetta della pr…" at bounding box center [556, 253] width 234 height 85
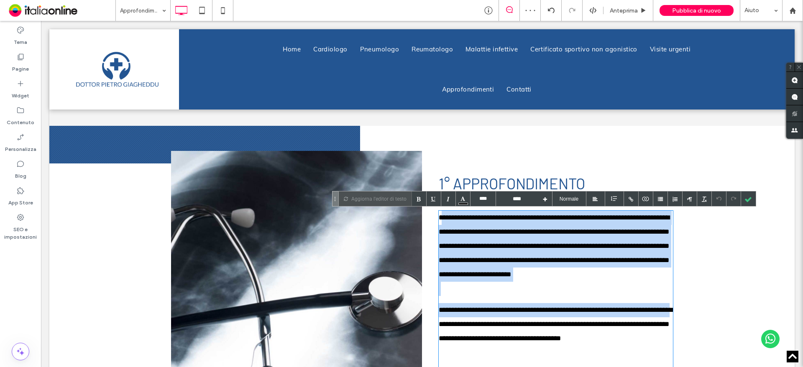
drag, startPoint x: 440, startPoint y: 218, endPoint x: 502, endPoint y: 327, distance: 125.2
click at [502, 327] on div "**********" at bounding box center [556, 296] width 234 height 171
drag, startPoint x: 482, startPoint y: 270, endPoint x: 382, endPoint y: 216, distance: 114.6
click at [482, 270] on span "**********" at bounding box center [554, 246] width 231 height 64
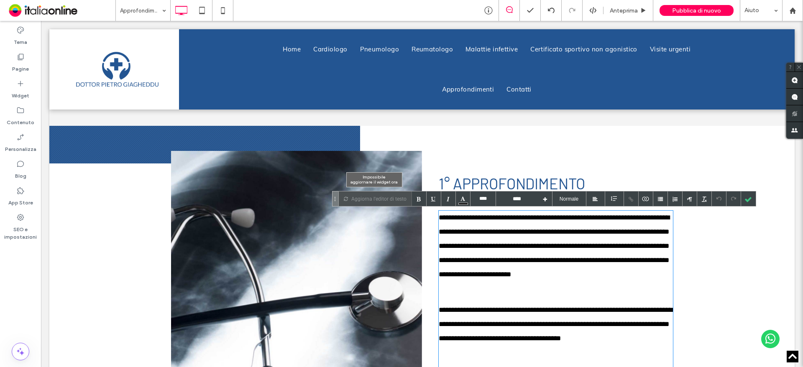
drag, startPoint x: 327, startPoint y: 189, endPoint x: 364, endPoint y: 205, distance: 40.3
click at [352, 200] on p "Aggiorna l'editor di testo" at bounding box center [378, 199] width 55 height 15
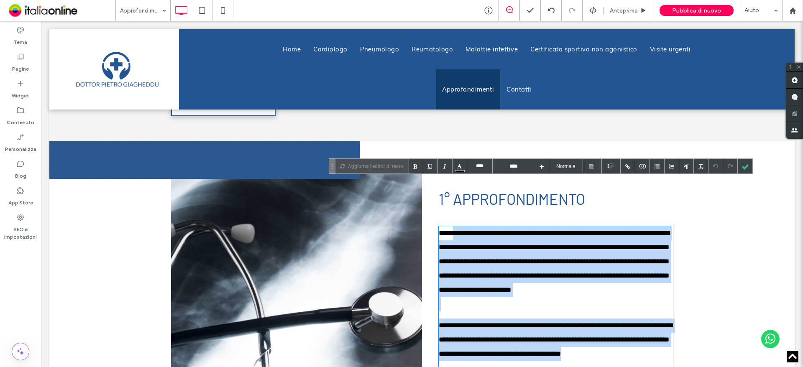
scroll to position [377, 0]
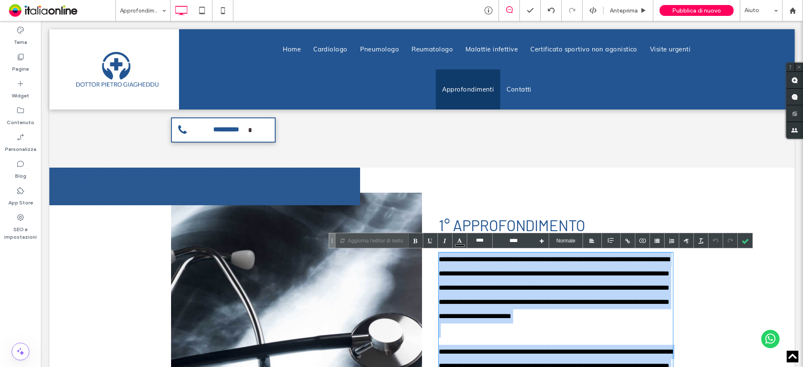
drag, startPoint x: 488, startPoint y: 234, endPoint x: 432, endPoint y: 202, distance: 65.2
click at [432, 202] on div "**********" at bounding box center [422, 219] width 746 height 932
paste div
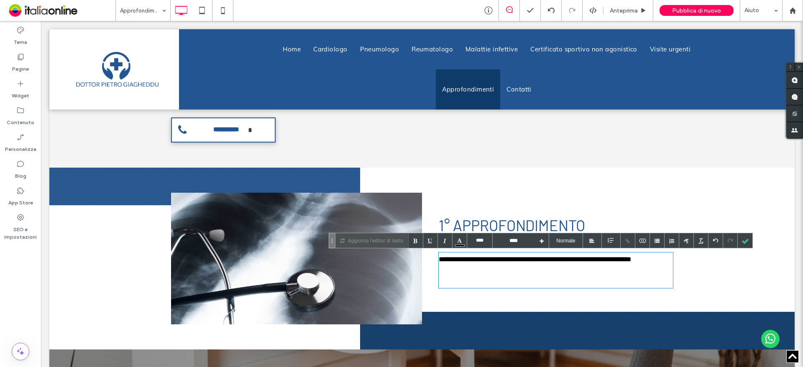
click at [565, 254] on p "**********" at bounding box center [556, 260] width 234 height 14
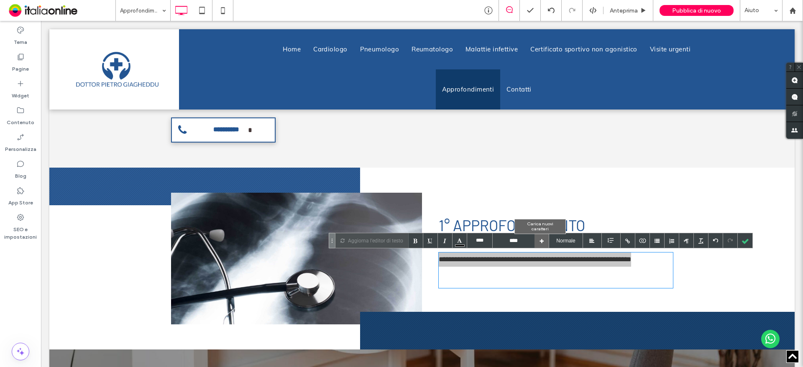
click at [535, 243] on div at bounding box center [542, 240] width 15 height 15
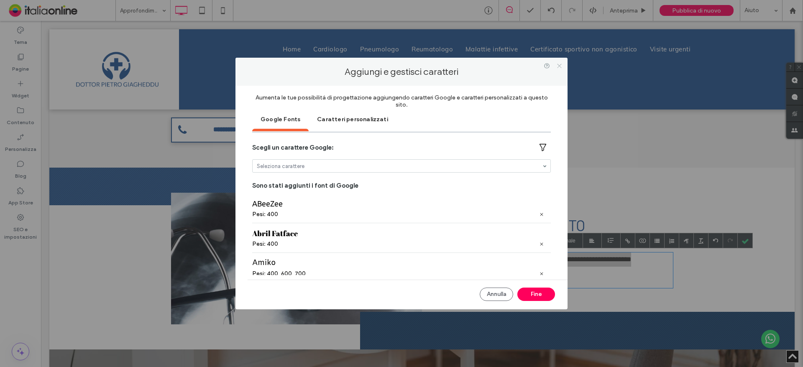
click at [561, 67] on icon at bounding box center [560, 66] width 6 height 6
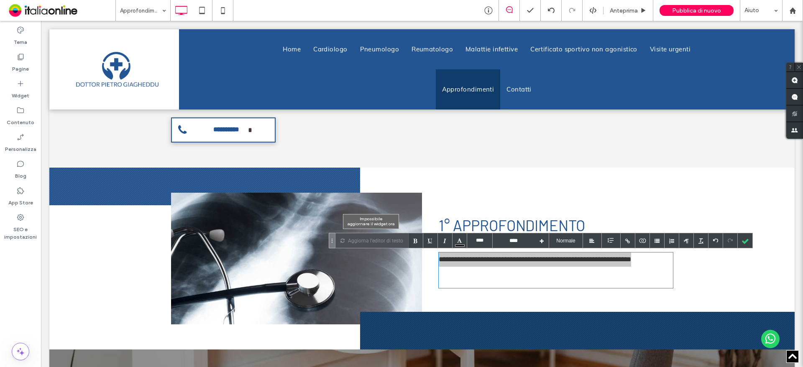
click at [375, 239] on p "Aggiorna l'editor di testo" at bounding box center [375, 240] width 55 height 15
drag, startPoint x: 746, startPoint y: 243, endPoint x: 703, endPoint y: 259, distance: 46.1
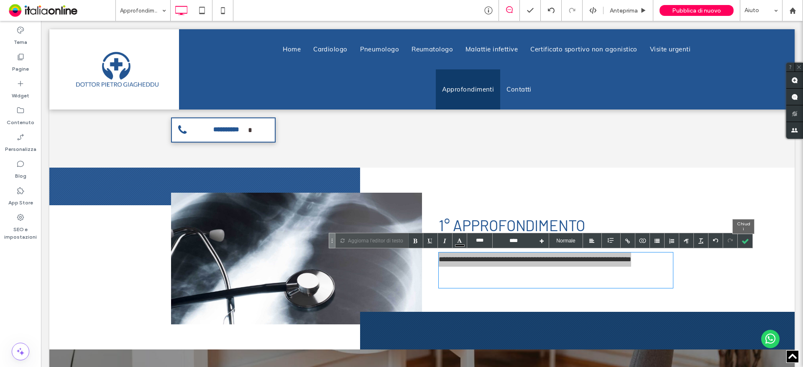
click at [746, 243] on div at bounding box center [745, 240] width 15 height 15
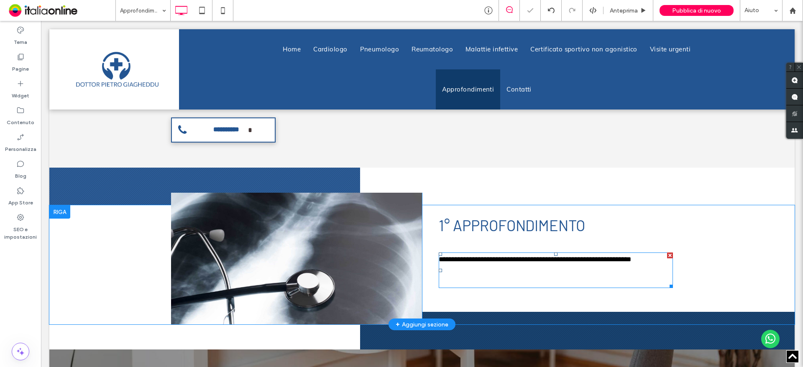
click at [578, 274] on p "﻿" at bounding box center [556, 281] width 234 height 14
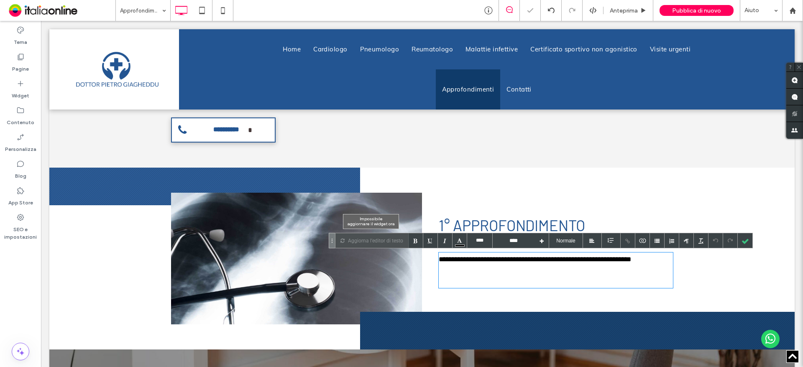
click at [364, 242] on p "Aggiorna l'editor di testo" at bounding box center [375, 240] width 55 height 15
drag, startPoint x: 746, startPoint y: 239, endPoint x: 680, endPoint y: 244, distance: 65.4
click at [746, 239] on div at bounding box center [745, 240] width 15 height 15
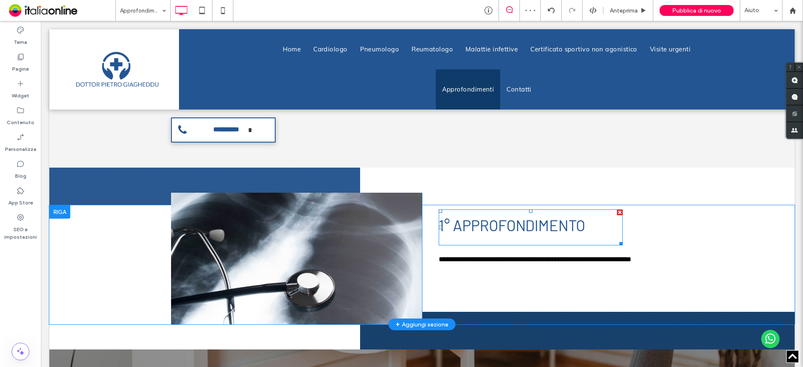
click at [487, 226] on span "1° approfondimento" at bounding box center [512, 225] width 146 height 18
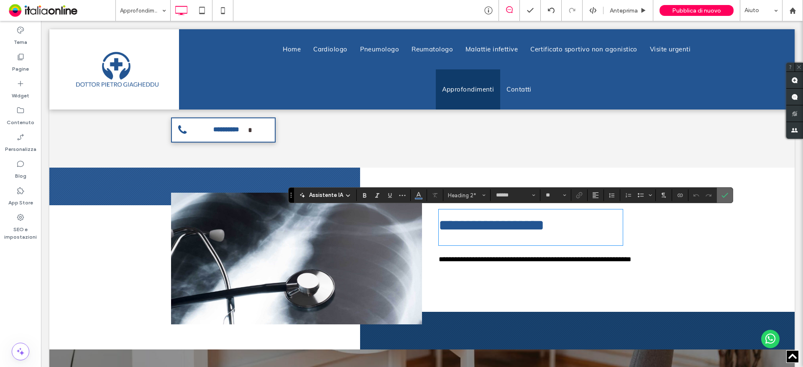
click at [727, 195] on icon "Conferma" at bounding box center [725, 195] width 7 height 7
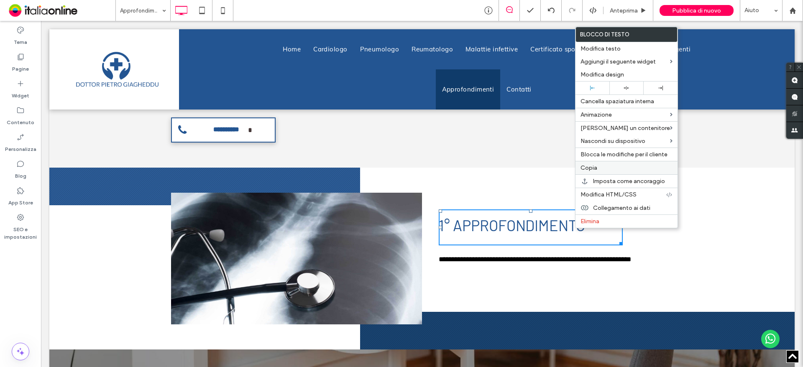
click at [599, 162] on div "Copia" at bounding box center [627, 167] width 102 height 13
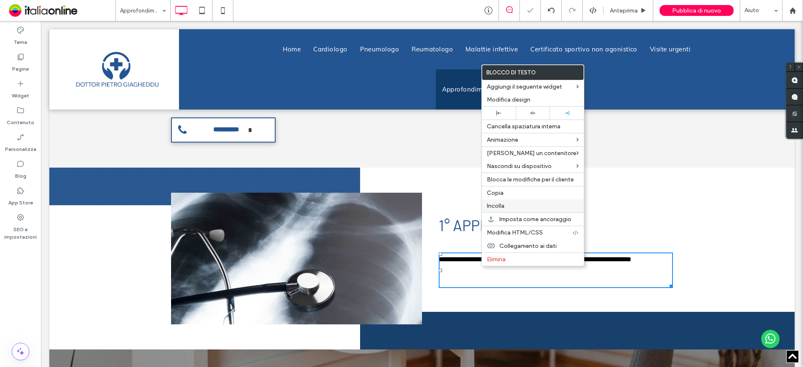
click at [505, 208] on label "Incolla" at bounding box center [533, 206] width 92 height 7
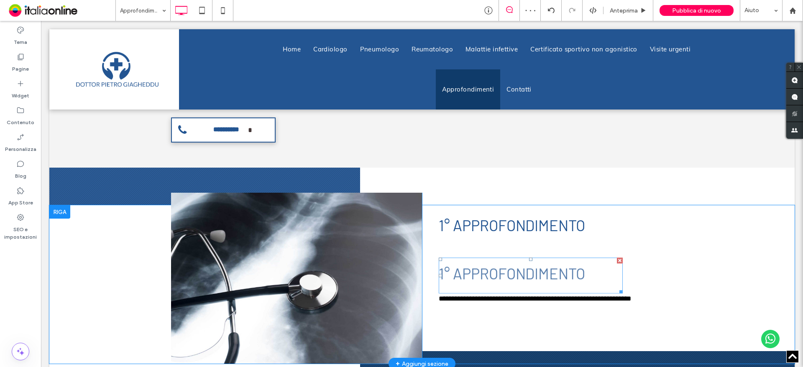
click at [507, 280] on h2 "1° approfondimento" at bounding box center [531, 274] width 184 height 30
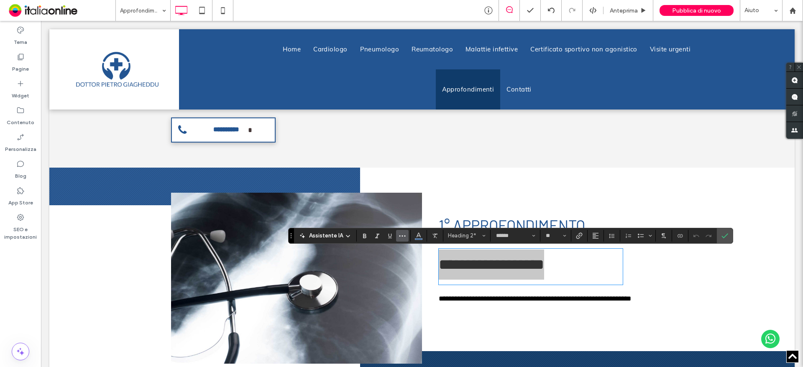
click at [400, 235] on icon "Altro" at bounding box center [402, 236] width 7 height 7
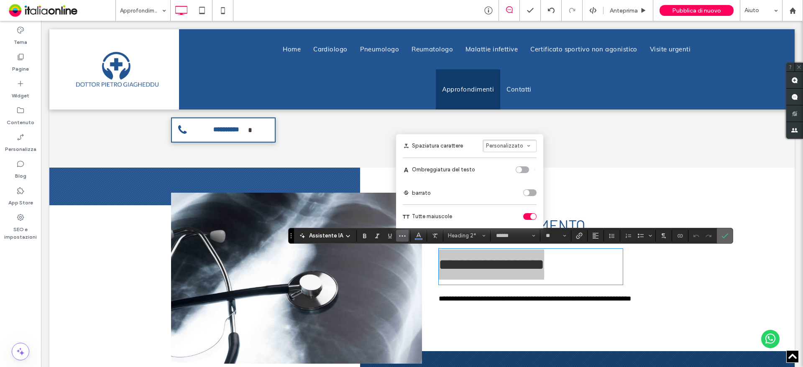
click at [723, 235] on icon "Conferma" at bounding box center [725, 236] width 7 height 7
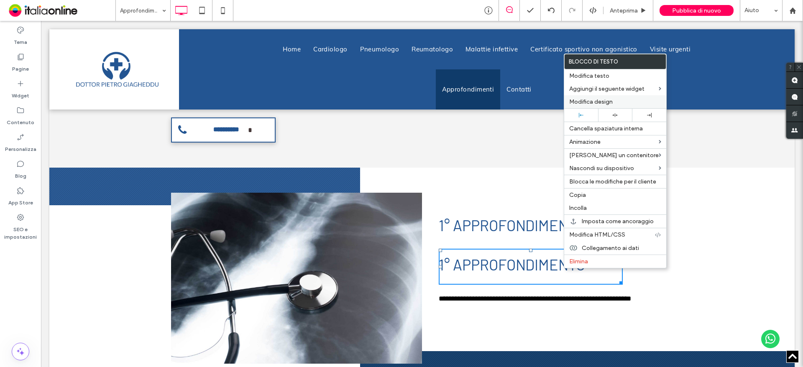
click at [596, 103] on span "Modifica design" at bounding box center [591, 101] width 44 height 7
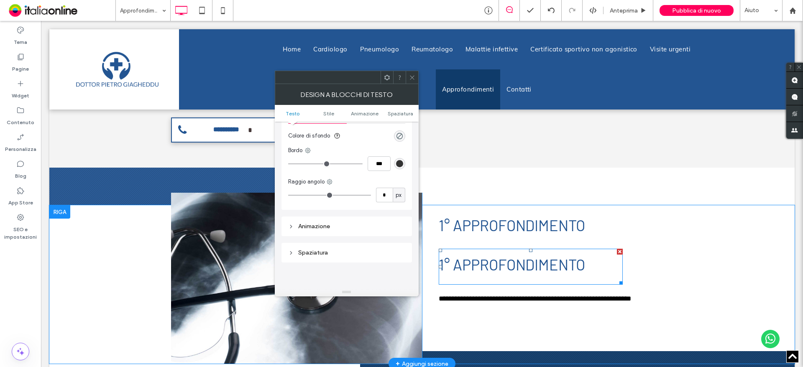
scroll to position [126, 0]
click at [368, 116] on span "Animazione" at bounding box center [365, 113] width 28 height 6
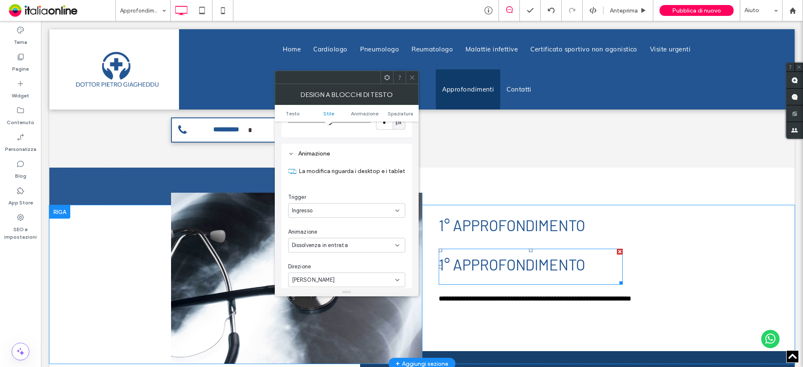
scroll to position [213, 0]
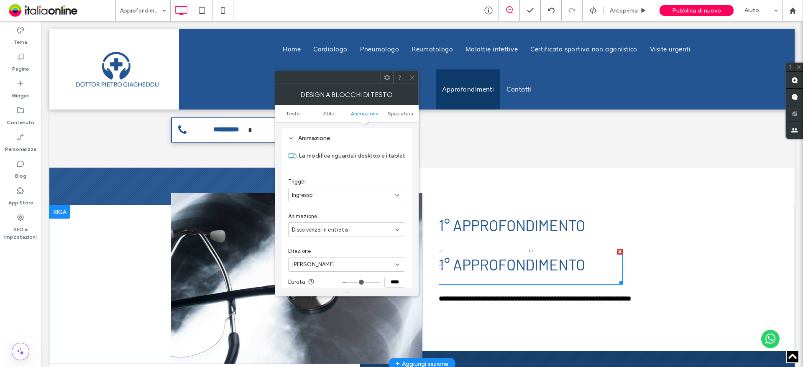
click at [345, 198] on div "Ingresso" at bounding box center [343, 195] width 103 height 8
click at [330, 209] on div "Nessuna" at bounding box center [347, 210] width 116 height 15
click at [410, 78] on icon at bounding box center [412, 77] width 6 height 6
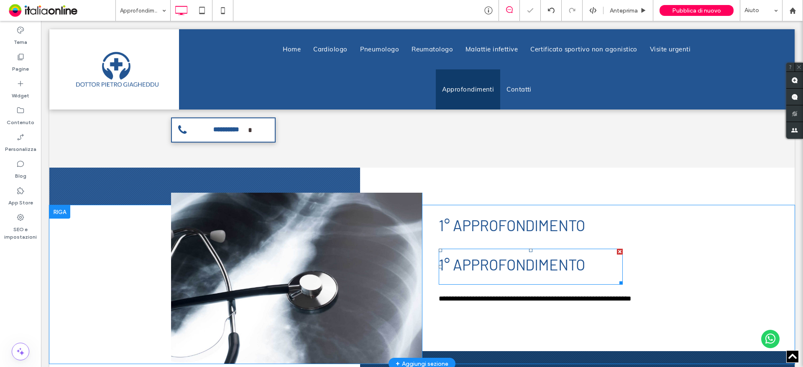
click at [475, 267] on span "1° approfondimento" at bounding box center [512, 265] width 146 height 18
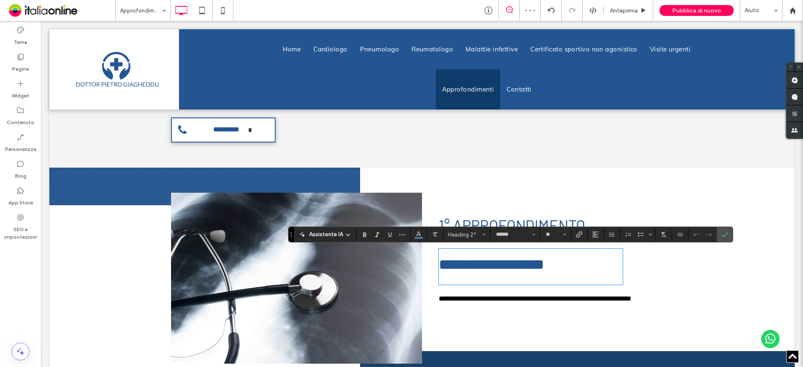
type input "****"
type input "**"
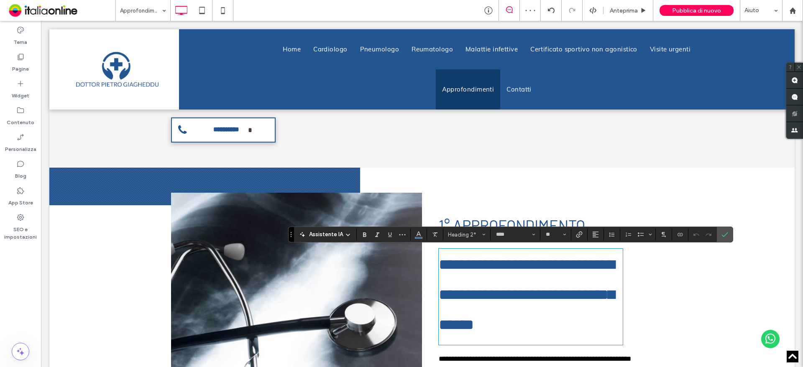
scroll to position [0, 0]
click at [448, 235] on span "paragraph" at bounding box center [464, 235] width 33 height 6
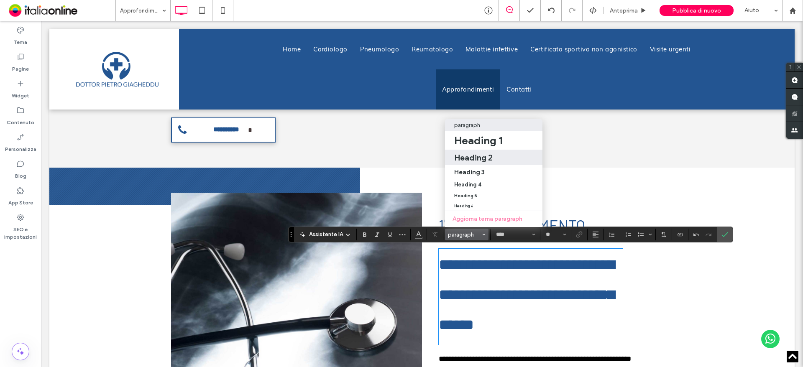
click at [470, 153] on h2 "Heading 2" at bounding box center [473, 158] width 38 height 10
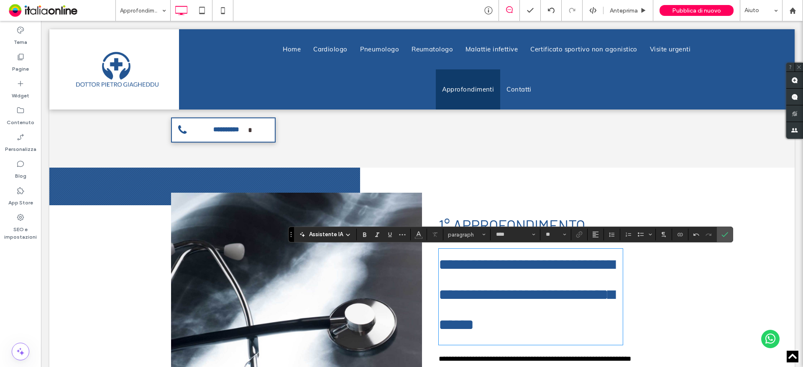
type input "******"
click at [476, 236] on span "Heading 2*" at bounding box center [464, 235] width 33 height 6
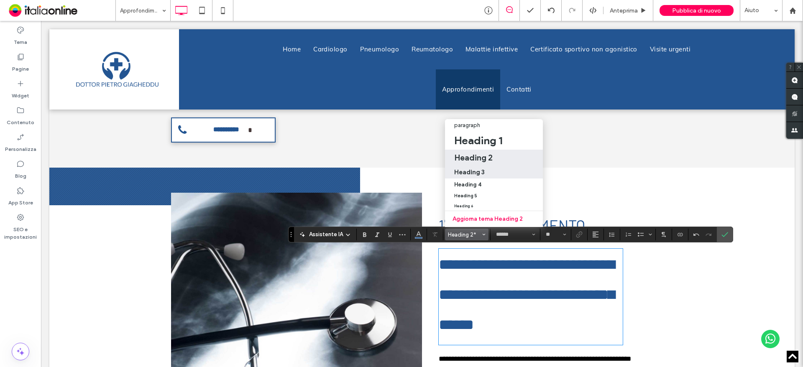
click at [480, 168] on h3 "Heading 3" at bounding box center [469, 172] width 31 height 8
type input "**"
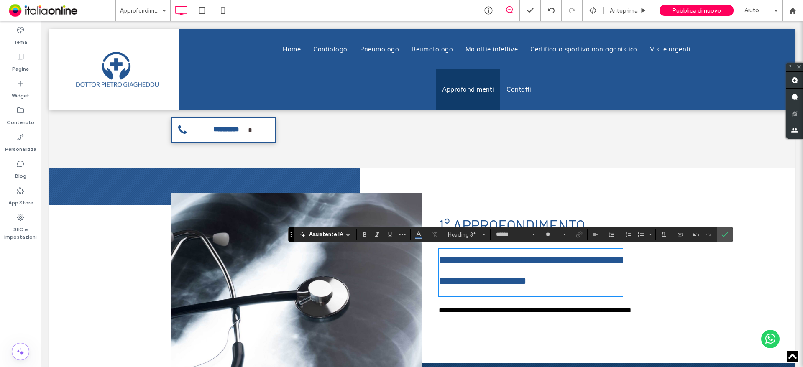
click at [584, 286] on h3 "**********" at bounding box center [531, 271] width 184 height 42
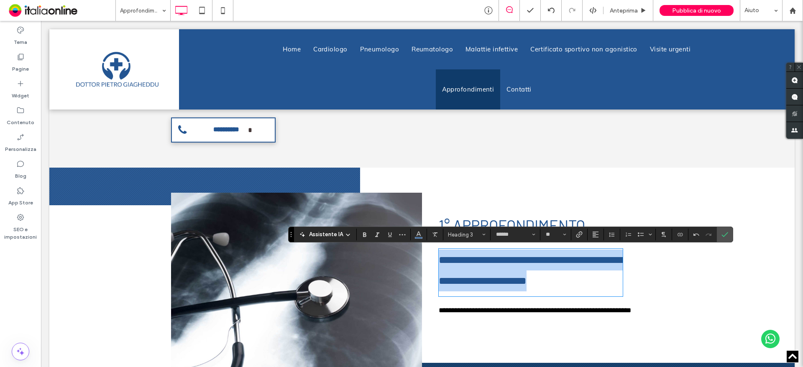
drag, startPoint x: 582, startPoint y: 274, endPoint x: 431, endPoint y: 250, distance: 153.3
click at [431, 250] on div "**********" at bounding box center [547, 290] width 251 height 170
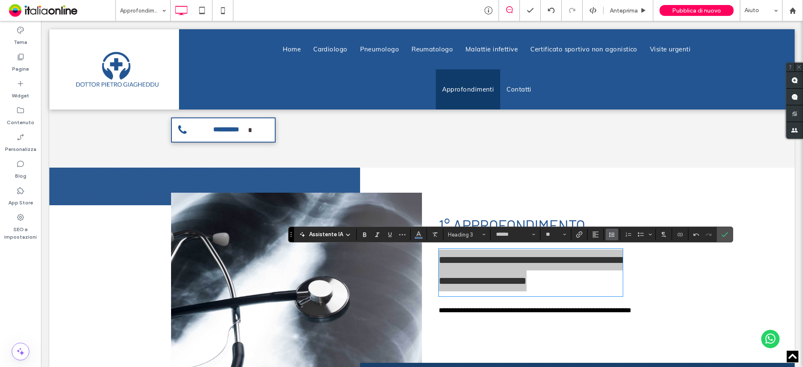
click at [611, 236] on use "Altezza riga" at bounding box center [611, 235] width 5 height 5
click at [624, 197] on div "1.5" at bounding box center [633, 198] width 37 height 6
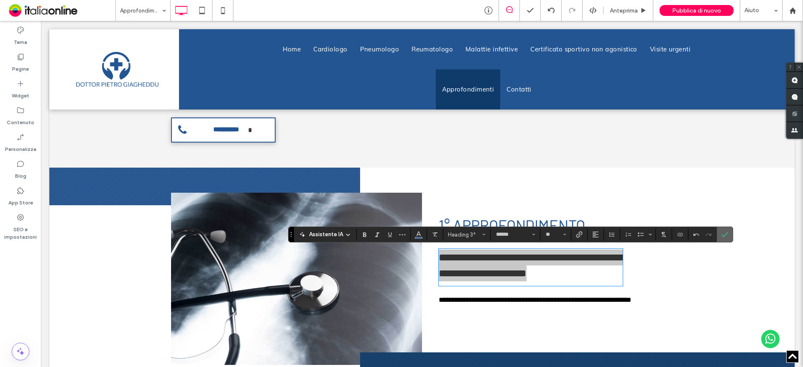
click at [720, 233] on label "Conferma" at bounding box center [725, 234] width 13 height 15
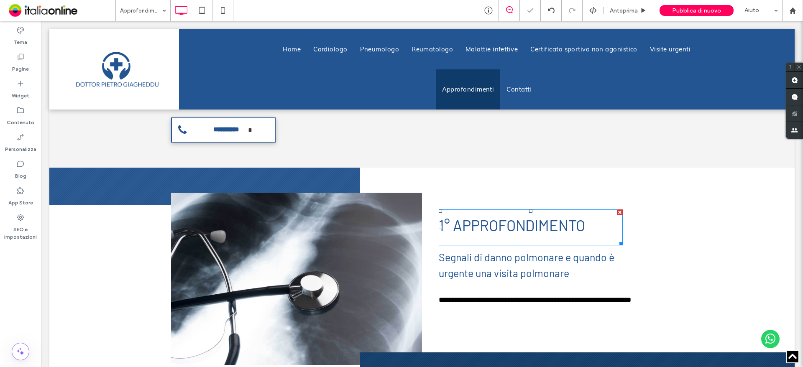
click at [502, 241] on div "1° approfondimento" at bounding box center [531, 228] width 184 height 36
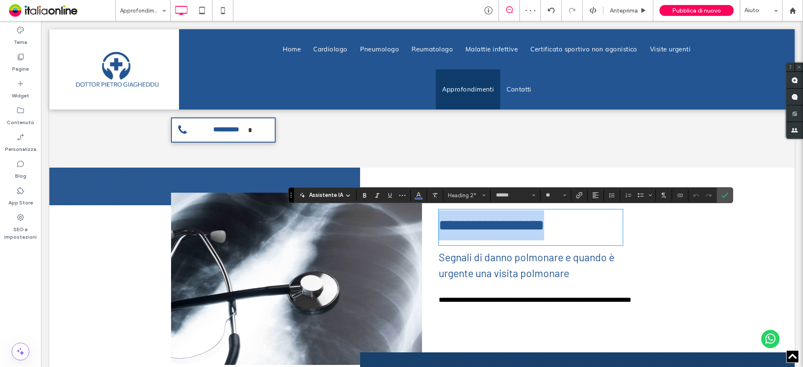
drag, startPoint x: 585, startPoint y: 239, endPoint x: 418, endPoint y: 232, distance: 167.1
click at [418, 232] on div "**********" at bounding box center [422, 285] width 502 height 160
click at [606, 197] on button "Altezza riga" at bounding box center [612, 196] width 13 height 12
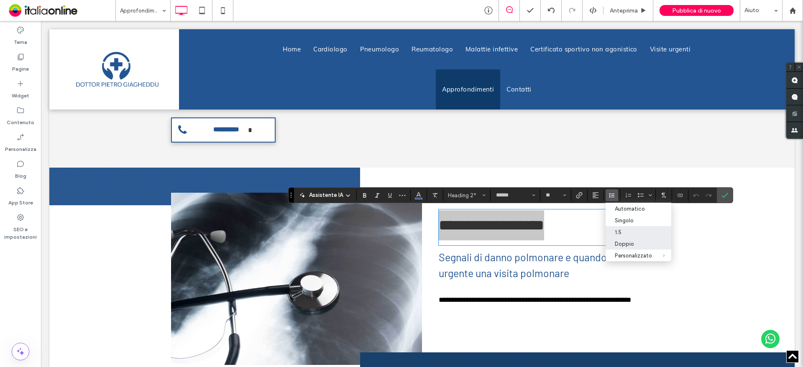
click at [623, 234] on div "1.5" at bounding box center [633, 232] width 37 height 6
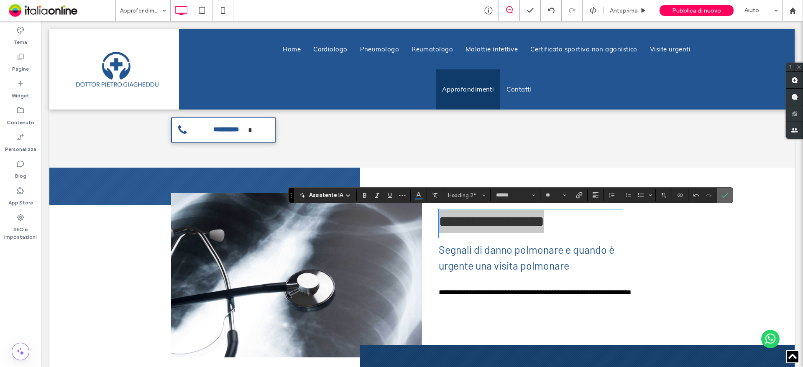
click at [725, 198] on icon "Conferma" at bounding box center [725, 195] width 7 height 7
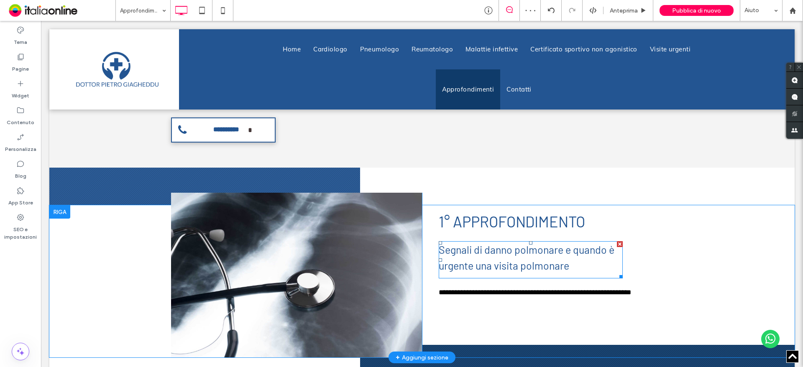
click at [529, 242] on div at bounding box center [530, 242] width 3 height 3
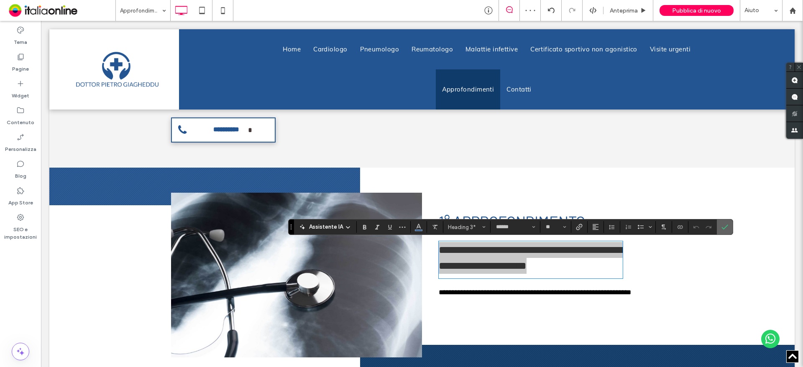
click at [727, 224] on icon "Conferma" at bounding box center [725, 227] width 7 height 7
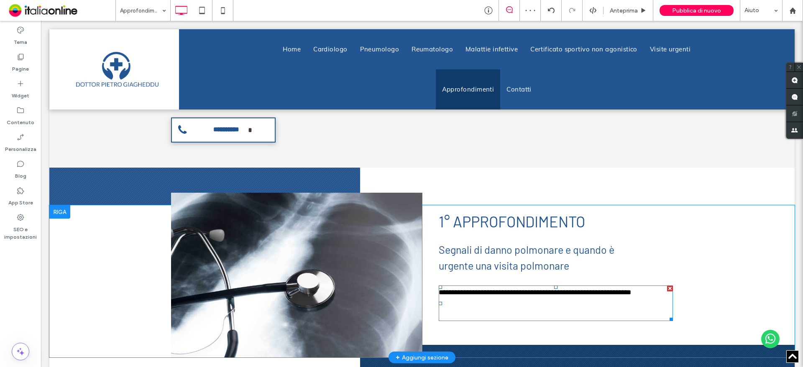
click at [559, 291] on p "**********" at bounding box center [556, 293] width 234 height 14
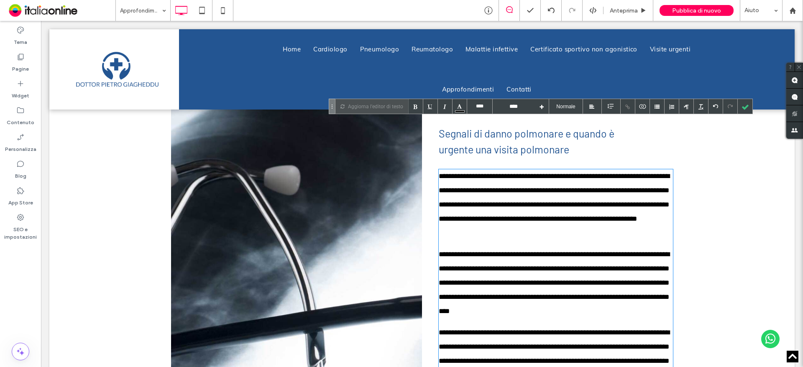
scroll to position [418, 0]
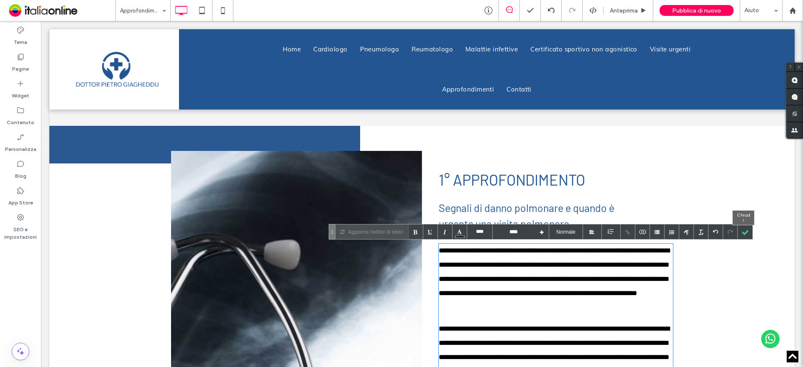
click at [740, 233] on div at bounding box center [745, 232] width 15 height 15
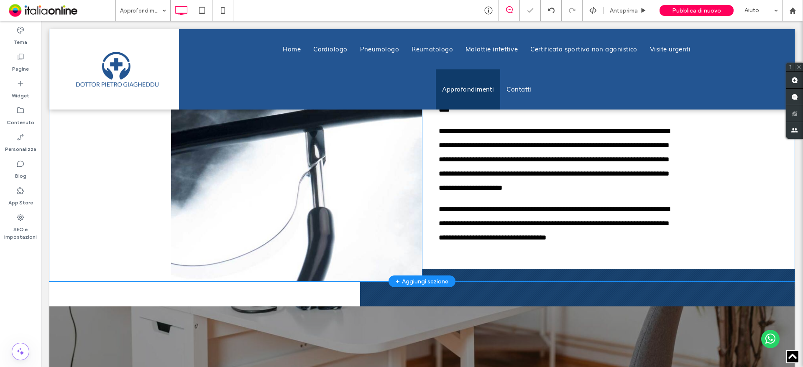
scroll to position [753, 0]
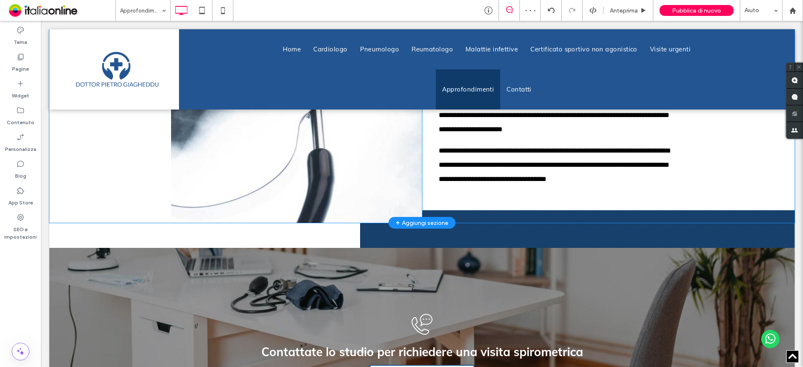
click at [398, 205] on div "Click To Paste" at bounding box center [296, 19] width 251 height 407
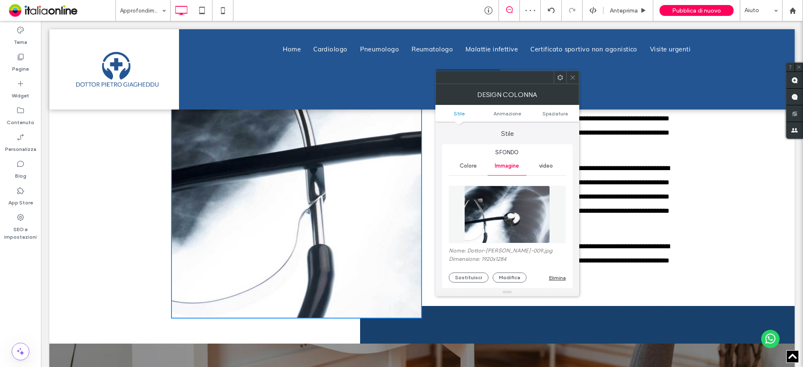
scroll to position [586, 0]
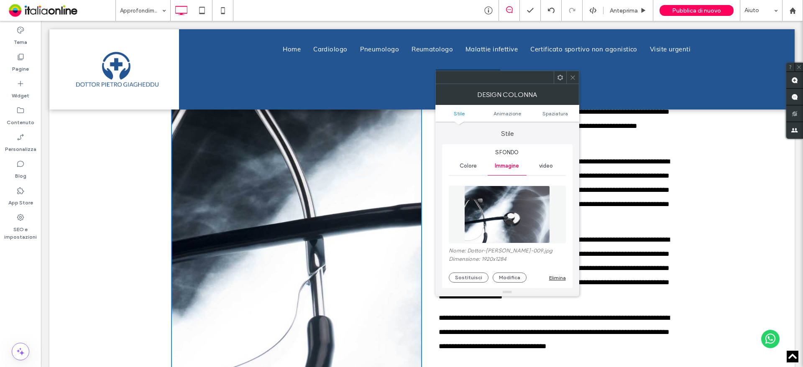
click at [559, 109] on ul "Stile Animazione Spaziatura" at bounding box center [508, 113] width 144 height 17
click at [555, 113] on span "Spaziatura" at bounding box center [556, 113] width 26 height 6
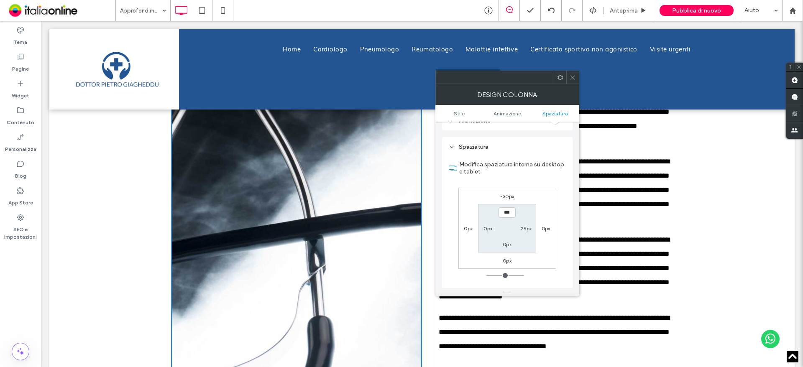
scroll to position [465, 0]
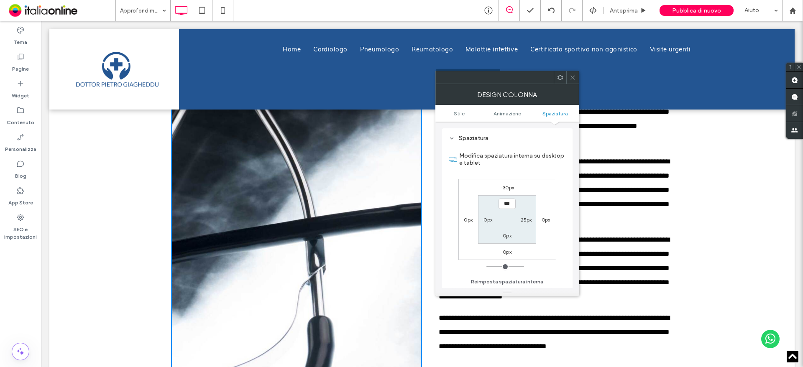
drag, startPoint x: 510, startPoint y: 183, endPoint x: 509, endPoint y: 188, distance: 5.3
click at [510, 185] on div "-30px 0px 0px 0px *** 25px 0px 0px" at bounding box center [508, 219] width 98 height 81
click at [509, 188] on label "-30px" at bounding box center [507, 188] width 14 height 6
type input "*"
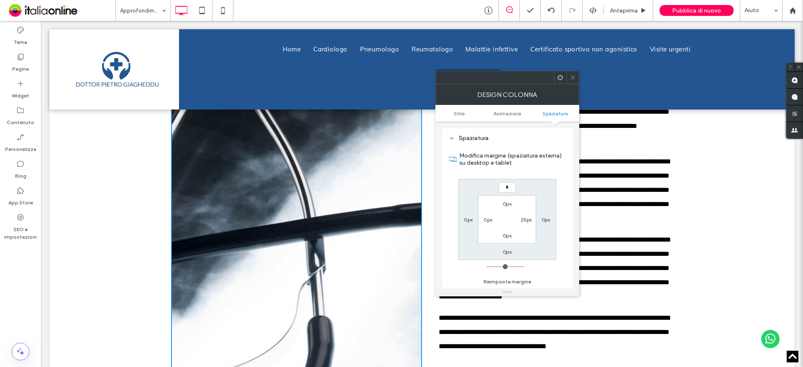
type input "*"
type input "***"
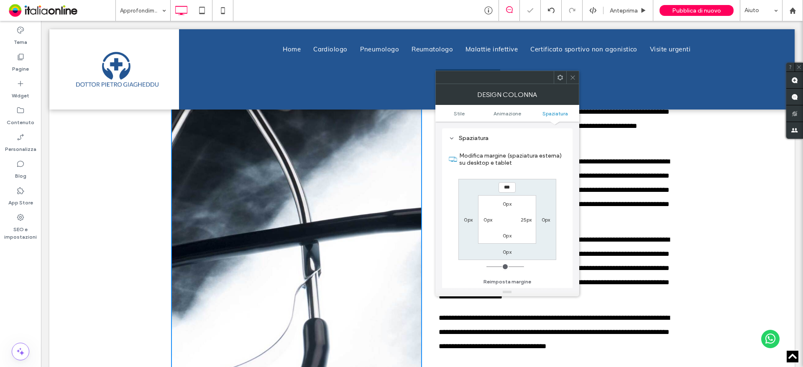
drag, startPoint x: 571, startPoint y: 81, endPoint x: 498, endPoint y: 126, distance: 85.1
click at [571, 81] on span at bounding box center [573, 77] width 6 height 13
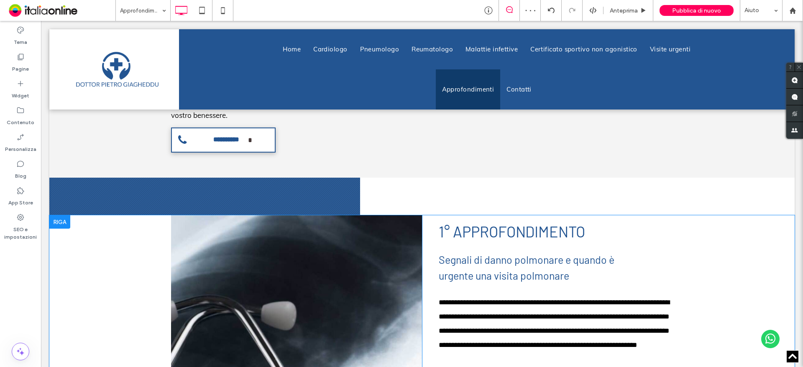
scroll to position [335, 0]
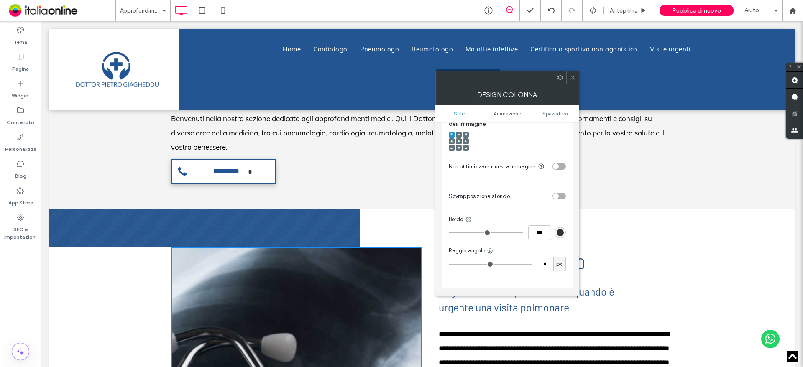
scroll to position [251, 0]
click at [575, 78] on icon at bounding box center [573, 77] width 6 height 6
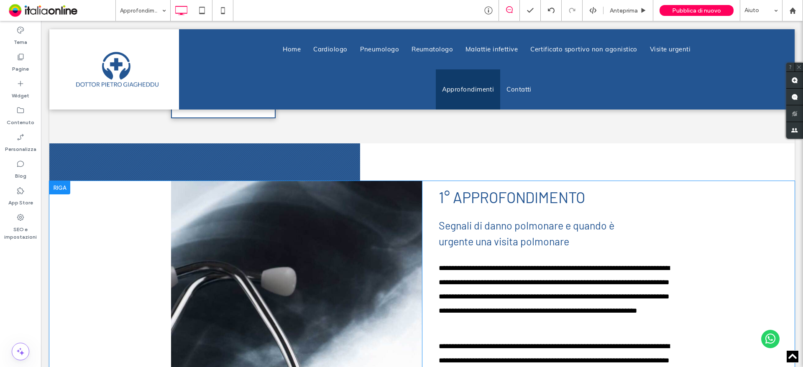
scroll to position [418, 0]
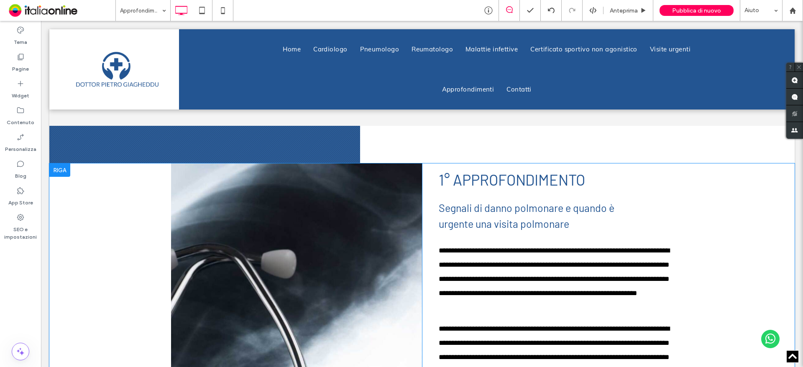
click at [242, 223] on div "Click To Paste" at bounding box center [296, 361] width 251 height 394
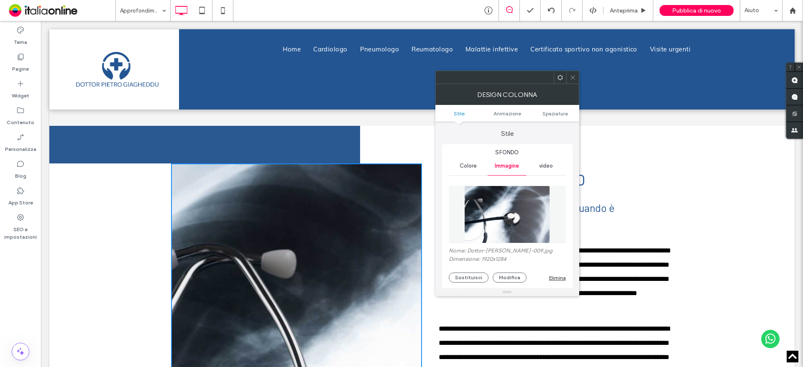
drag, startPoint x: 559, startPoint y: 78, endPoint x: 559, endPoint y: 84, distance: 6.3
click at [559, 78] on icon at bounding box center [560, 77] width 6 height 6
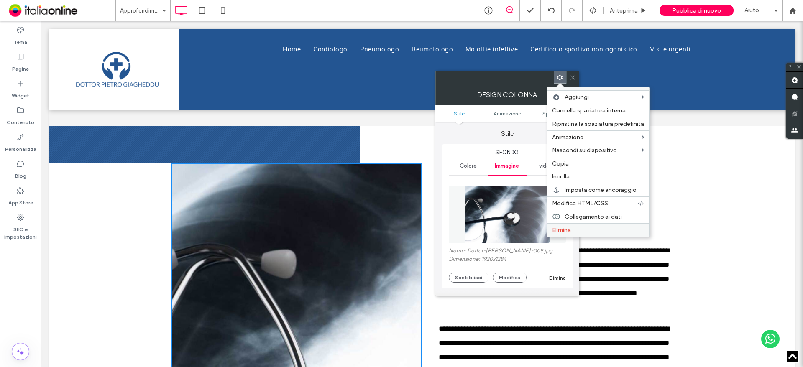
click at [558, 230] on span "Elimina" at bounding box center [561, 230] width 19 height 7
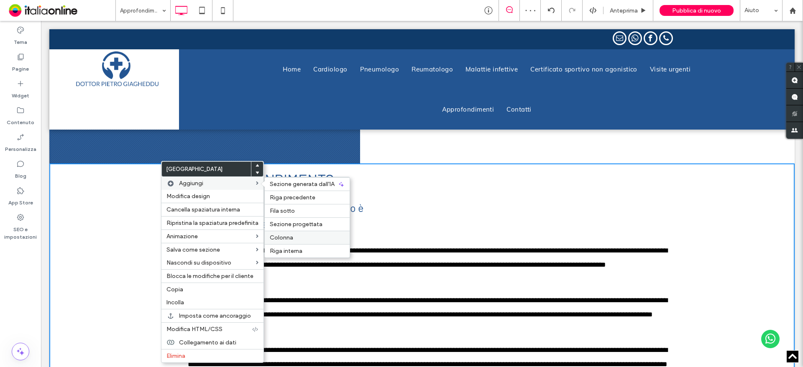
click at [297, 235] on label "Colonna" at bounding box center [307, 237] width 75 height 7
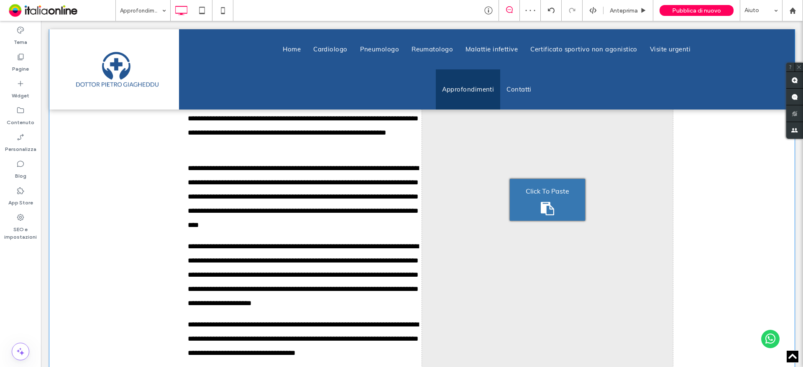
scroll to position [544, 0]
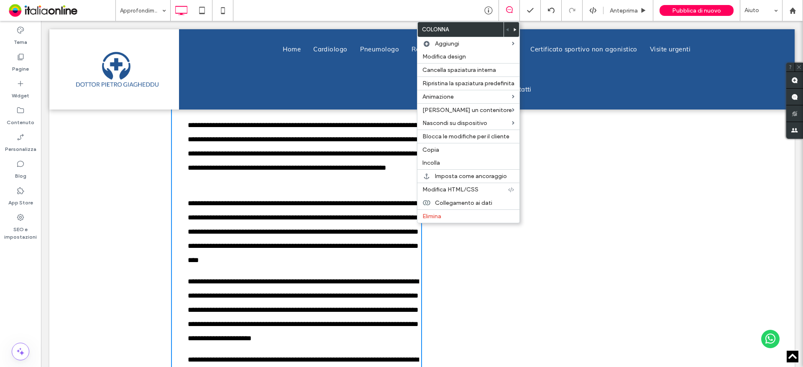
click at [517, 26] on div at bounding box center [516, 29] width 8 height 15
click at [515, 26] on span at bounding box center [515, 29] width 3 height 15
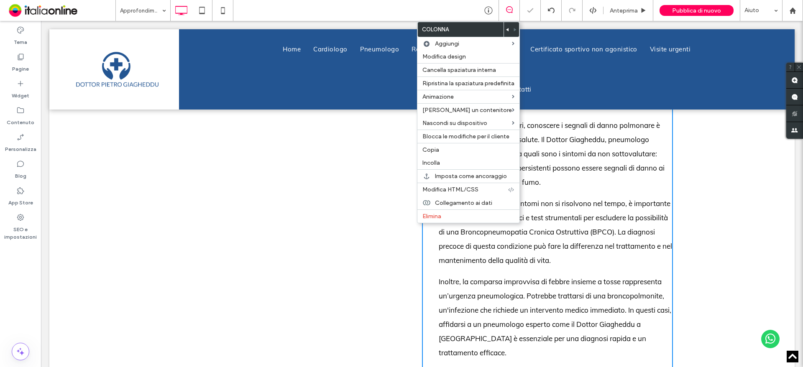
click at [275, 211] on div "Click To Paste Click To Paste" at bounding box center [296, 249] width 251 height 423
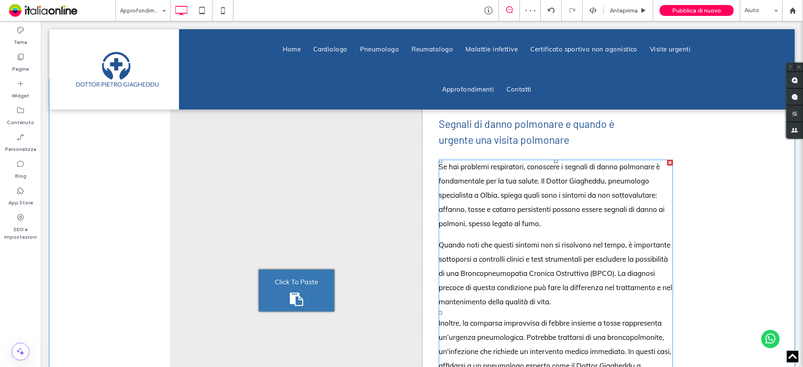
scroll to position [377, 0]
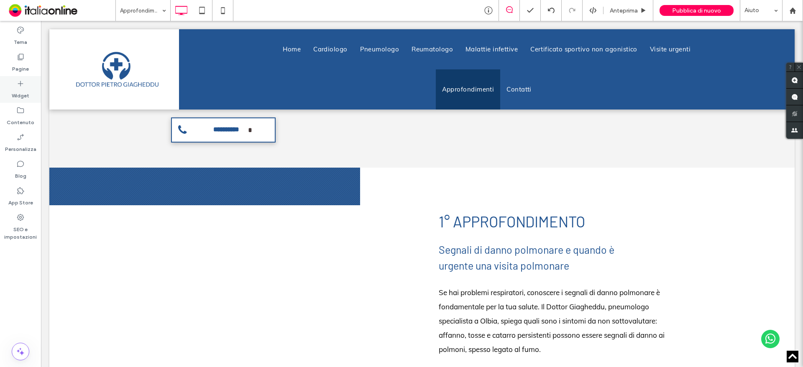
click at [32, 88] on div "Widget" at bounding box center [20, 89] width 41 height 27
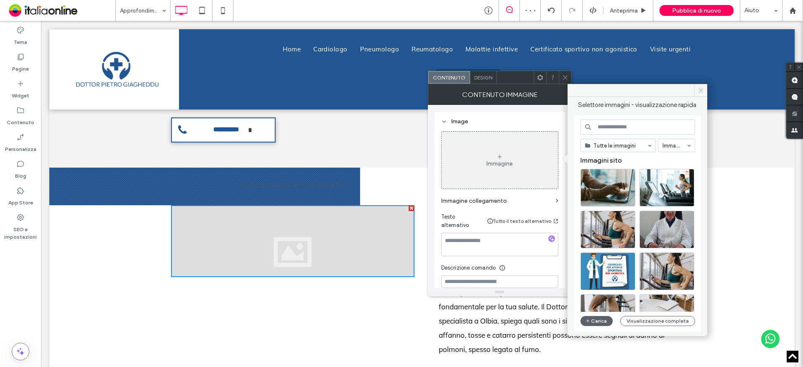
click at [702, 90] on icon at bounding box center [701, 90] width 6 height 6
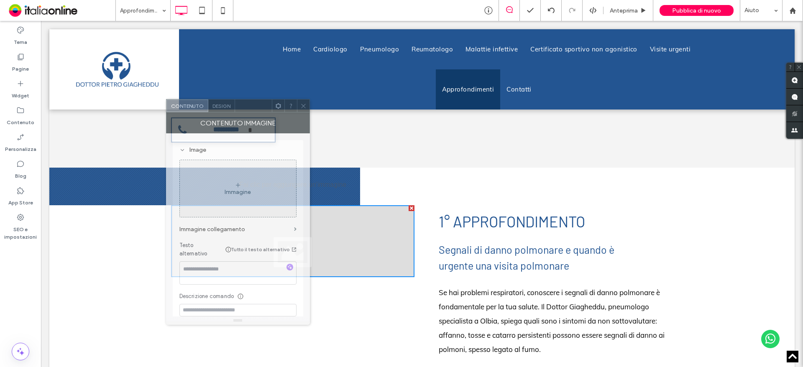
drag, startPoint x: 515, startPoint y: 82, endPoint x: 253, endPoint y: 110, distance: 263.5
click at [253, 110] on div at bounding box center [253, 106] width 37 height 13
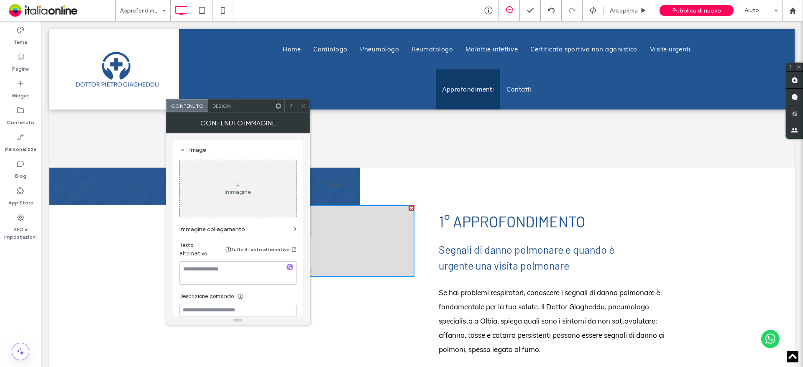
click at [305, 101] on span at bounding box center [303, 106] width 6 height 13
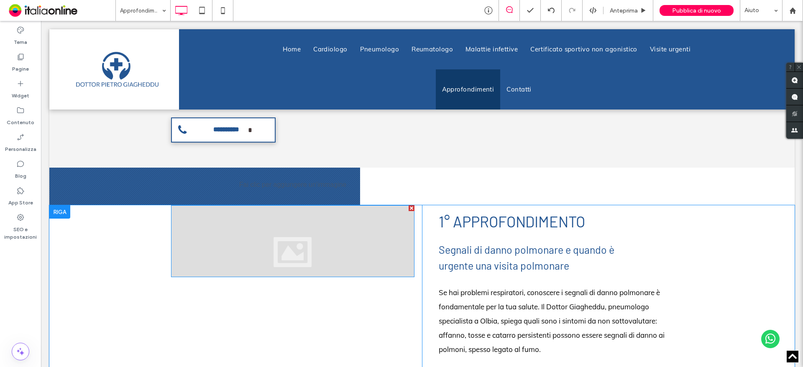
click at [271, 252] on div at bounding box center [293, 241] width 244 height 72
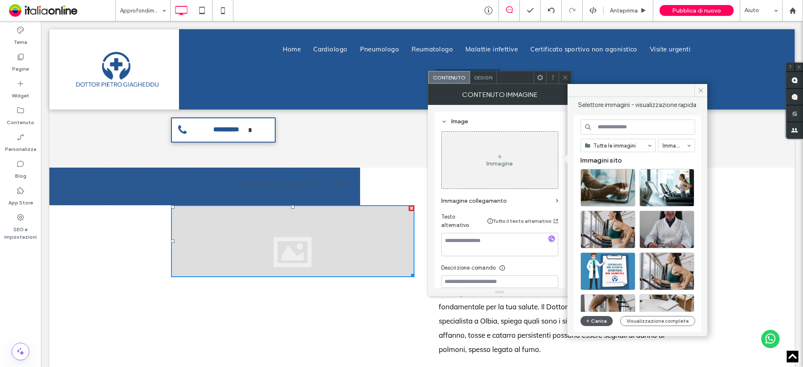
click at [597, 323] on button "Carica" at bounding box center [597, 321] width 33 height 10
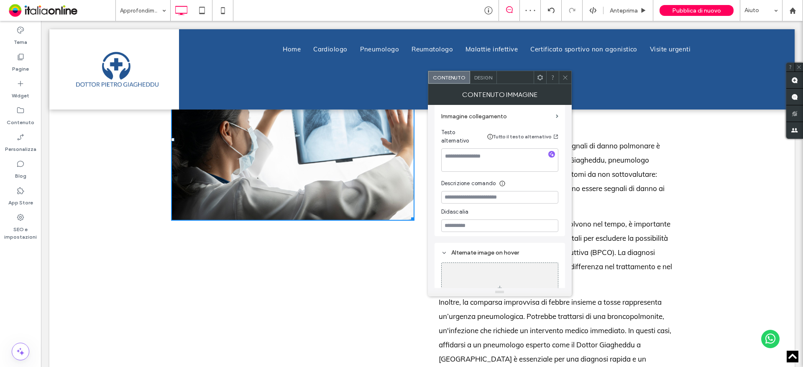
scroll to position [544, 0]
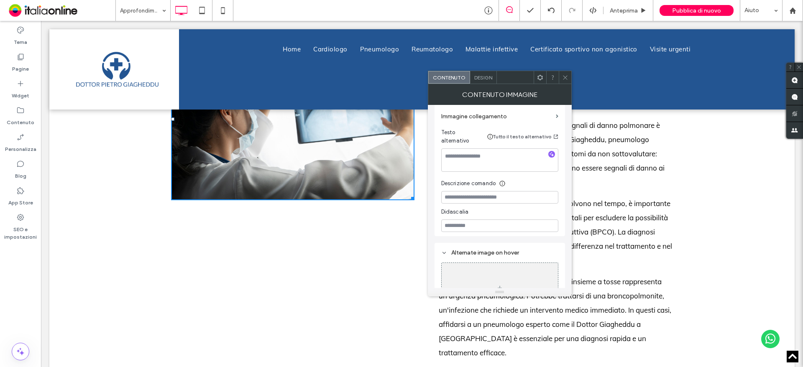
click at [563, 80] on icon at bounding box center [565, 77] width 6 height 6
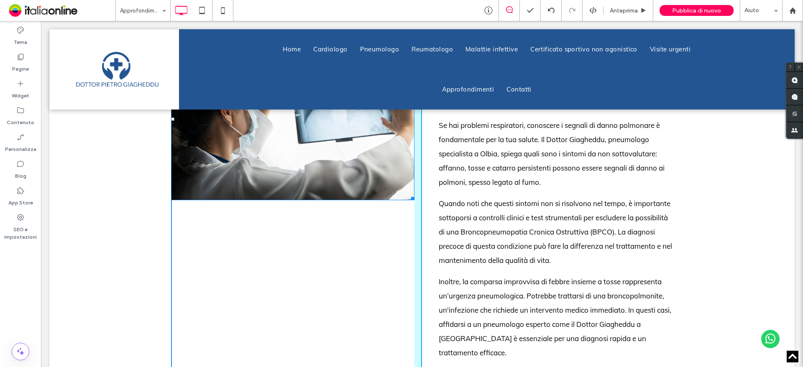
drag, startPoint x: 409, startPoint y: 200, endPoint x: 418, endPoint y: 213, distance: 15.1
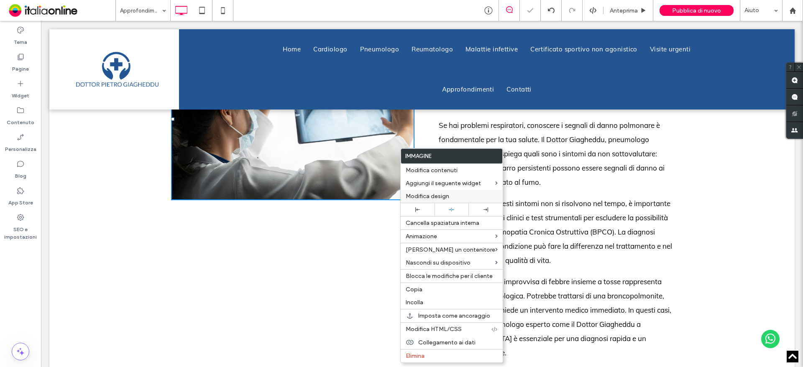
click at [438, 199] on span "Modifica design" at bounding box center [428, 196] width 44 height 7
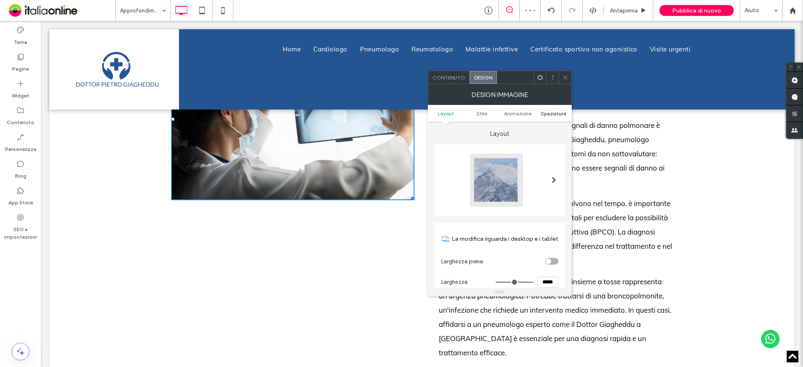
click at [553, 116] on span "Spaziatura" at bounding box center [554, 113] width 26 height 6
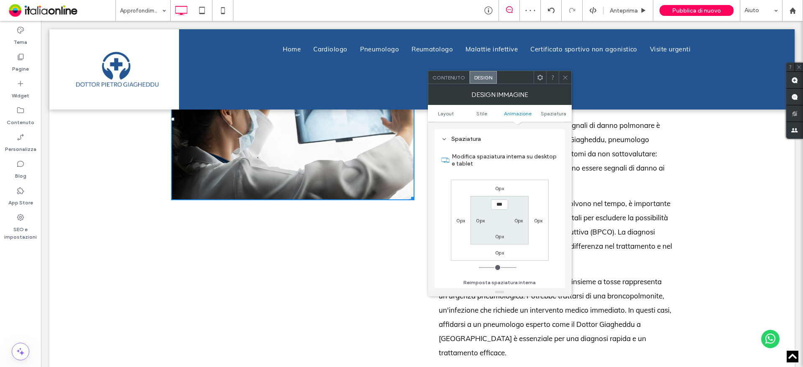
scroll to position [428, 0]
drag, startPoint x: 566, startPoint y: 79, endPoint x: 546, endPoint y: 101, distance: 29.4
click at [566, 79] on icon at bounding box center [565, 77] width 6 height 6
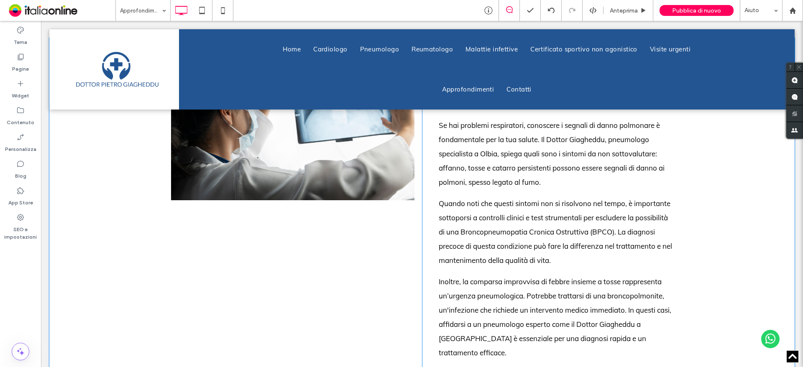
click at [412, 211] on div "Click To Paste Click To Paste" at bounding box center [296, 249] width 251 height 423
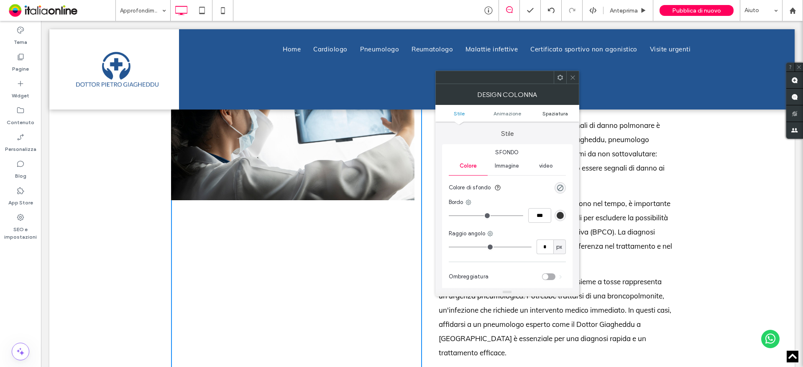
click at [560, 111] on span "Spaziatura" at bounding box center [556, 113] width 26 height 6
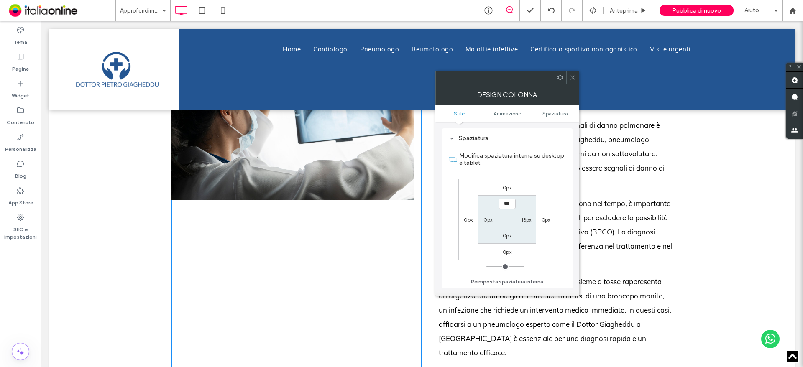
scroll to position [196, 0]
click at [529, 225] on section "*** 18px 0px 0px" at bounding box center [507, 219] width 58 height 48
click at [529, 224] on section "*** 18px 0px 0px" at bounding box center [507, 219] width 58 height 48
click at [525, 220] on label "18px" at bounding box center [526, 220] width 10 height 6
type input "**"
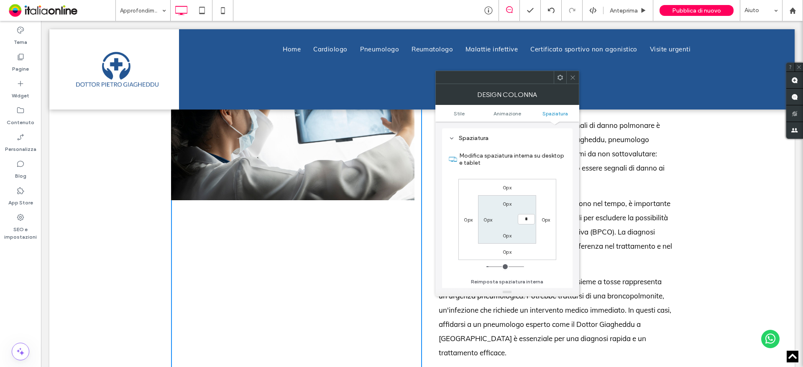
type input "*"
type input "***"
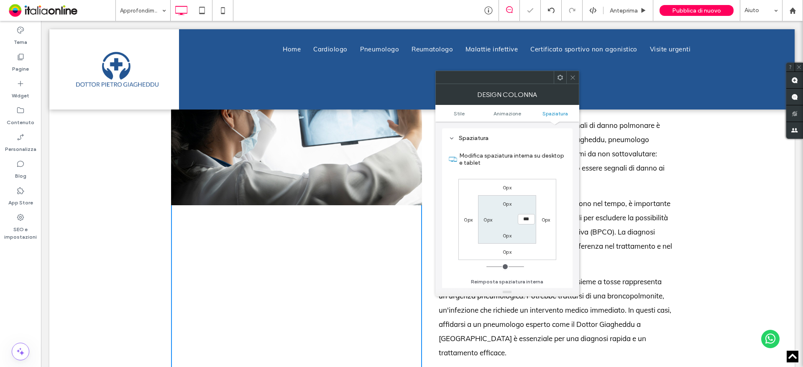
click at [572, 76] on icon at bounding box center [573, 77] width 6 height 6
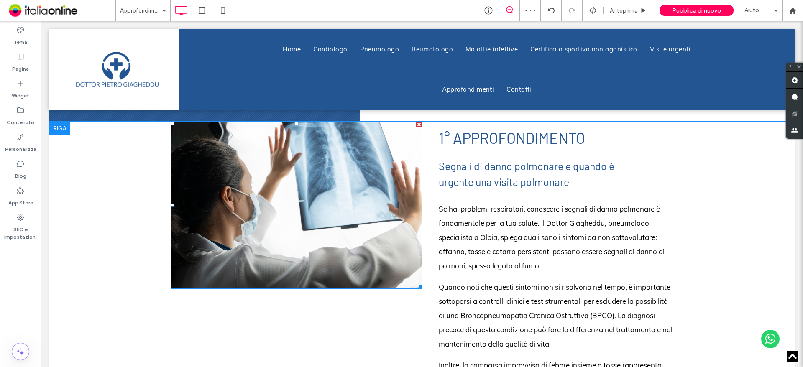
scroll to position [670, 0]
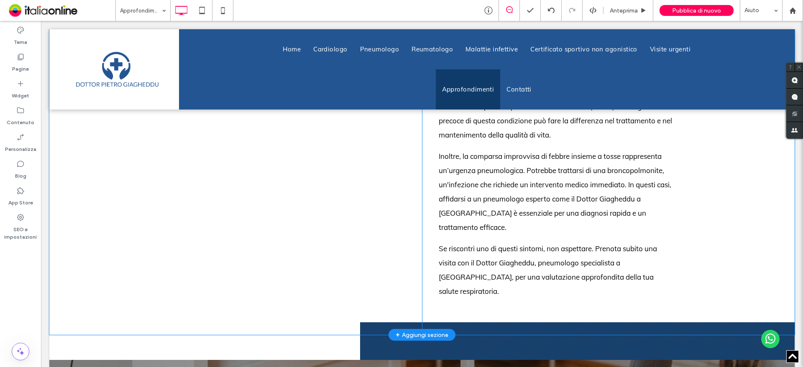
click at [248, 237] on div "Click To Paste Click To Paste" at bounding box center [296, 124] width 251 height 423
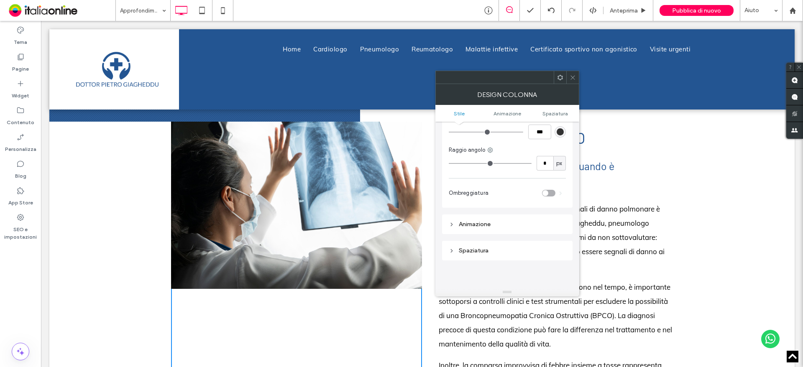
scroll to position [0, 0]
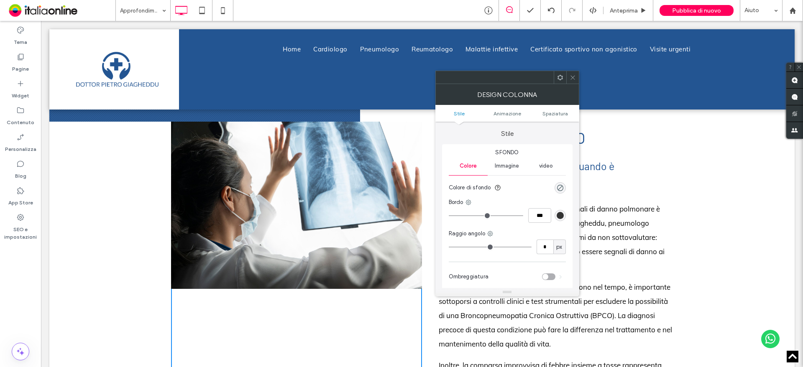
click at [507, 167] on span "Immagine" at bounding box center [507, 166] width 24 height 7
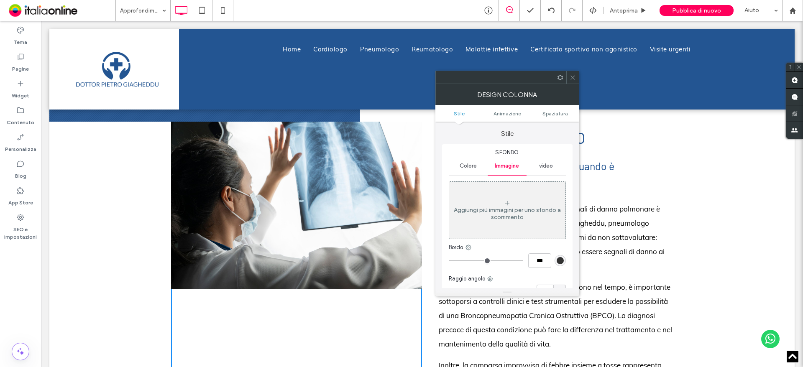
click at [489, 216] on div "Aggiungi più immagini per uno sfondo a scorrimento" at bounding box center [507, 214] width 116 height 14
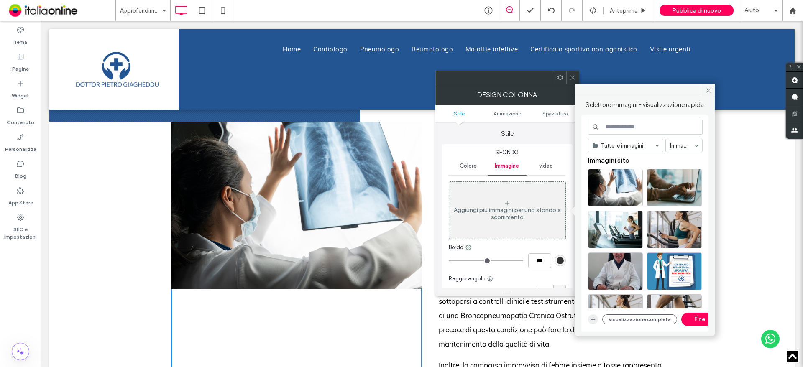
click at [594, 319] on icon "button" at bounding box center [593, 319] width 7 height 7
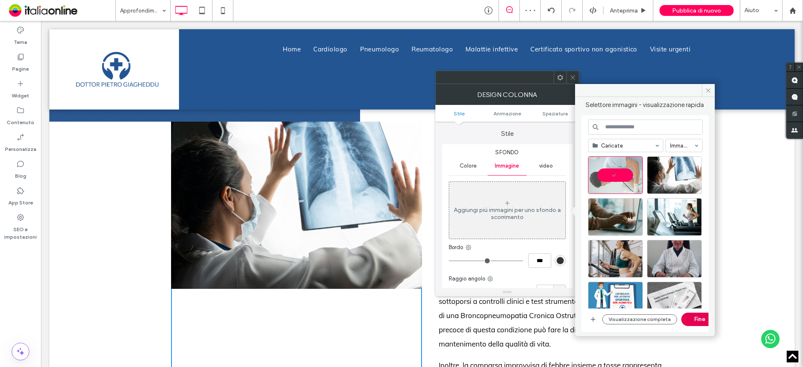
click at [690, 318] on button "Fine" at bounding box center [701, 319] width 38 height 13
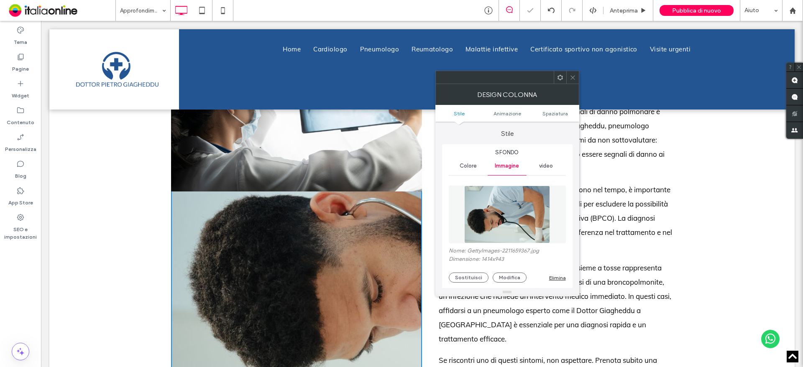
scroll to position [586, 0]
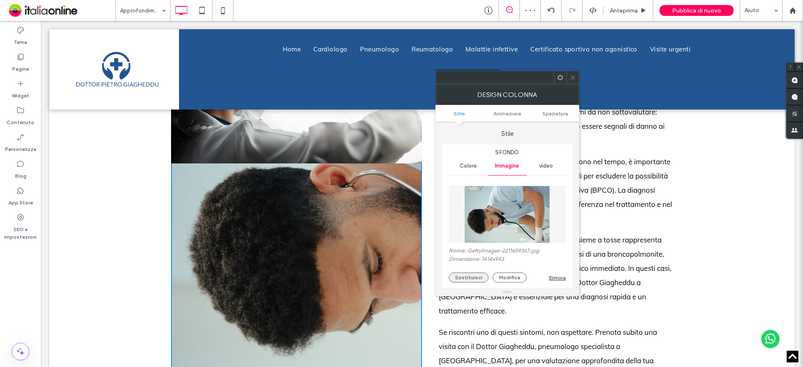
click at [473, 279] on button "Sostituisci" at bounding box center [469, 278] width 40 height 10
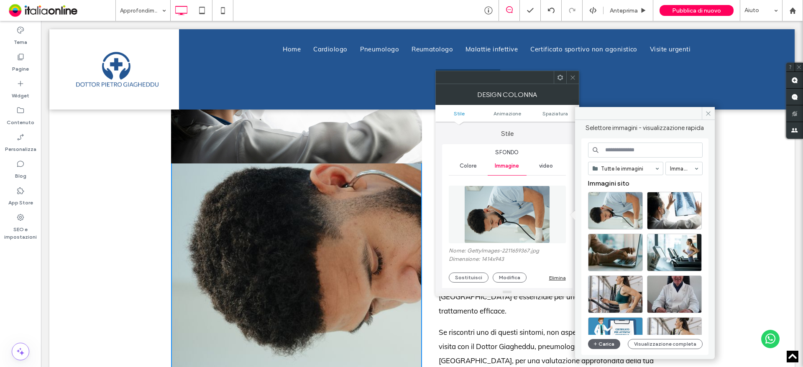
click at [557, 279] on div "Elimina" at bounding box center [557, 278] width 17 height 6
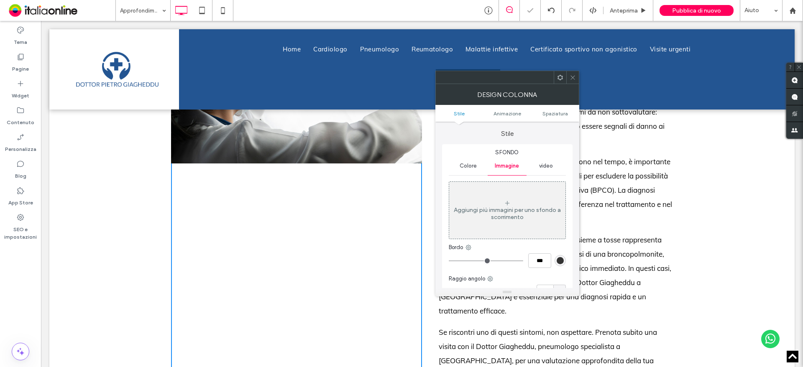
click at [570, 80] on icon at bounding box center [573, 77] width 6 height 6
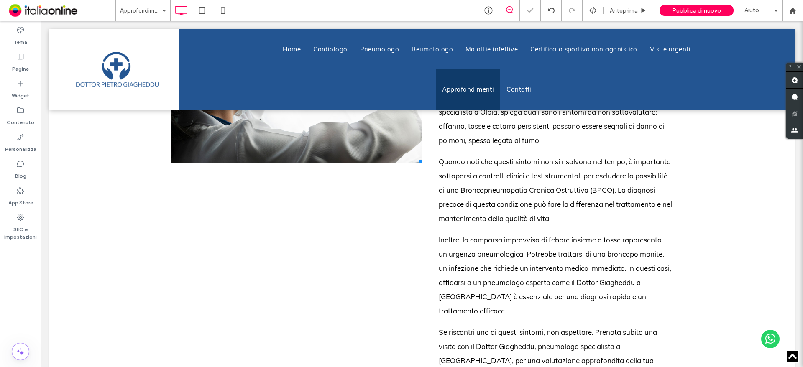
click at [345, 145] on img at bounding box center [296, 79] width 251 height 167
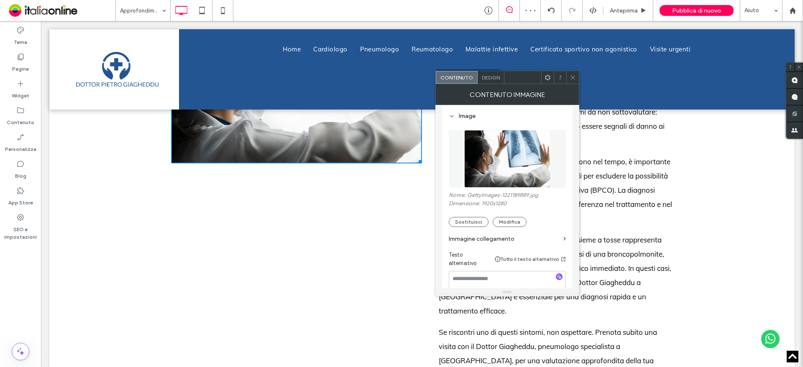
scroll to position [167, 0]
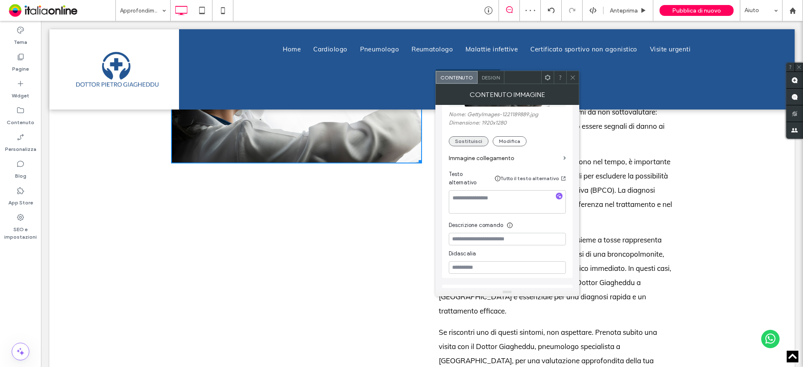
click at [470, 146] on button "Sostituisci" at bounding box center [469, 141] width 40 height 10
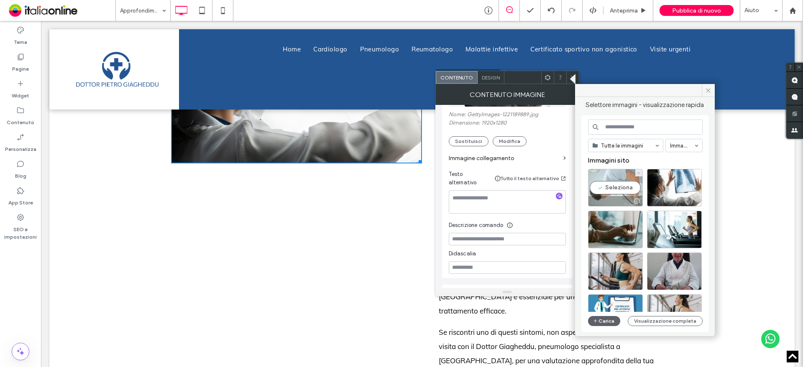
drag, startPoint x: 583, startPoint y: 180, endPoint x: 616, endPoint y: 186, distance: 33.5
click at [616, 186] on div "Seleziona" at bounding box center [615, 188] width 55 height 38
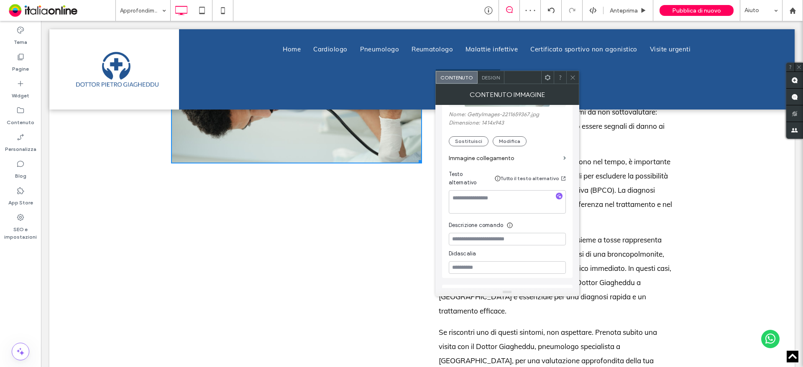
click at [499, 147] on section "Immagine collegamento" at bounding box center [507, 158] width 117 height 24
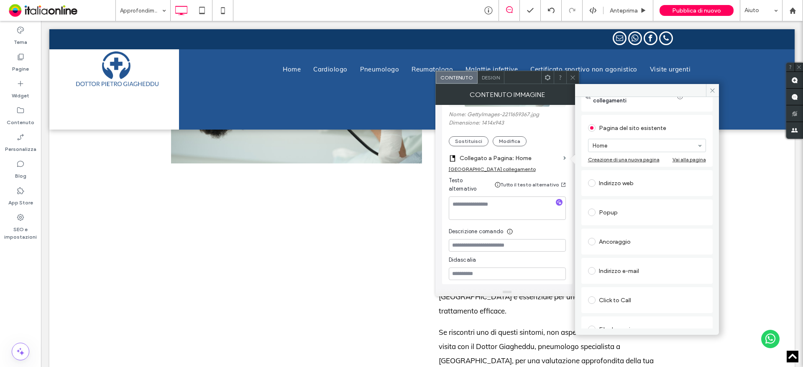
scroll to position [61, 0]
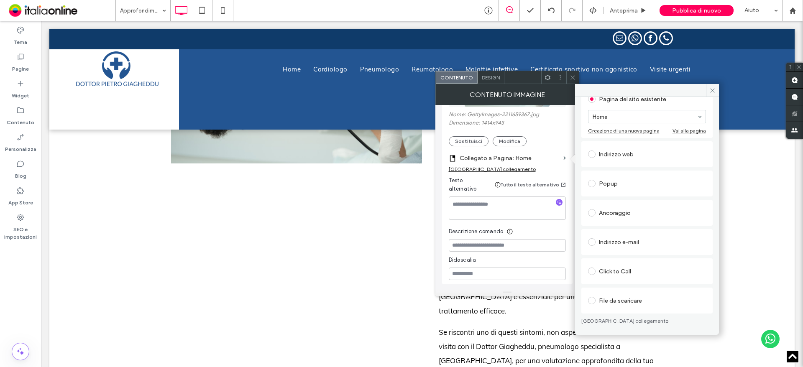
click at [620, 318] on link "[GEOGRAPHIC_DATA] collegamento" at bounding box center [647, 321] width 131 height 7
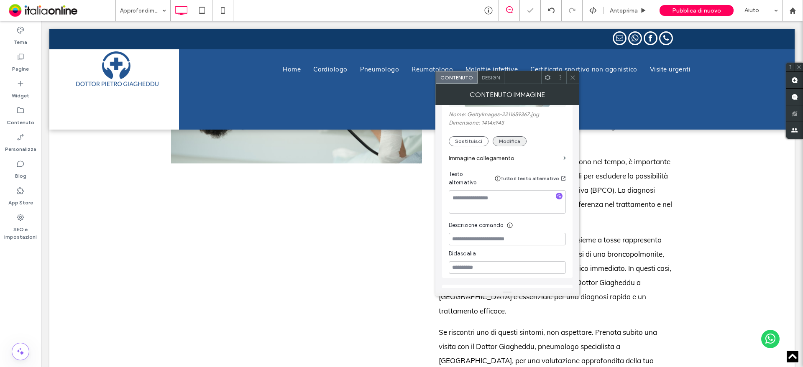
click at [505, 136] on button "Modifica" at bounding box center [510, 141] width 34 height 10
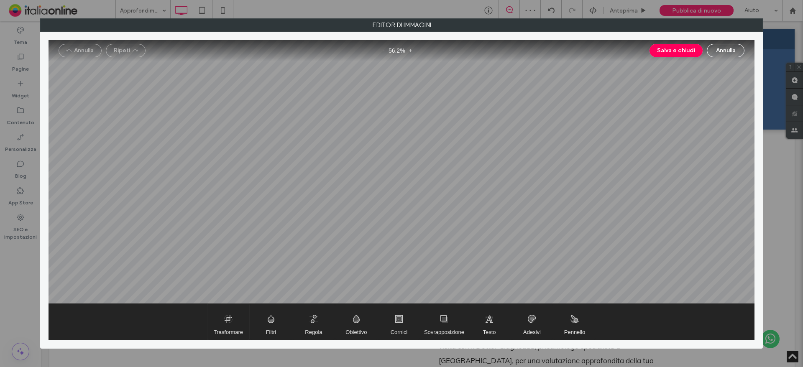
click at [237, 318] on span "Trasformare" at bounding box center [229, 322] width 42 height 36
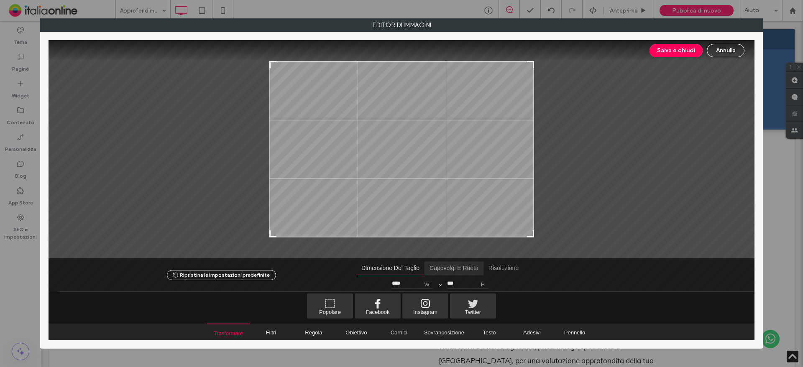
click at [442, 269] on span "Capovolgi e ruota" at bounding box center [454, 268] width 59 height 13
click at [500, 282] on span "Ruota in senso orario" at bounding box center [505, 284] width 12 height 12
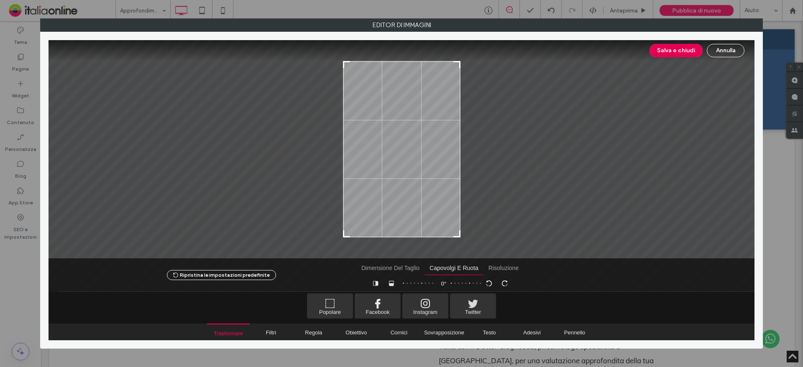
click at [672, 41] on div "Salva e chiudi Annulla" at bounding box center [402, 50] width 706 height 21
click at [673, 44] on button "Salva e chiudi" at bounding box center [676, 50] width 53 height 13
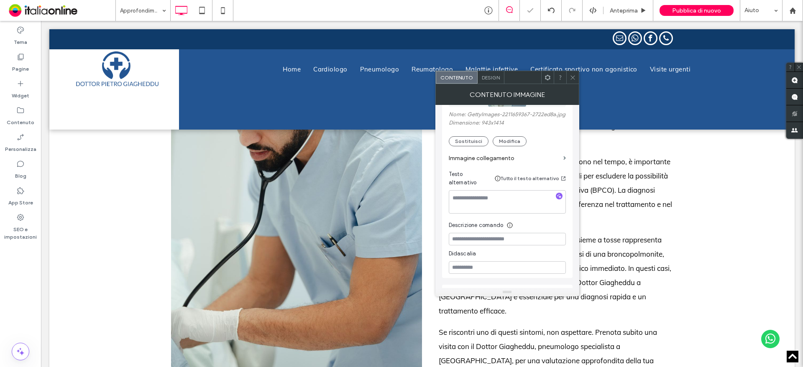
drag, startPoint x: 570, startPoint y: 81, endPoint x: 536, endPoint y: 98, distance: 38.0
click at [570, 81] on span at bounding box center [573, 77] width 6 height 13
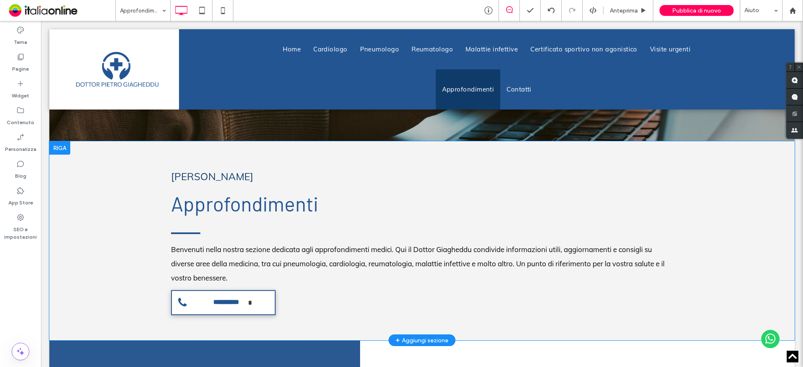
scroll to position [209, 0]
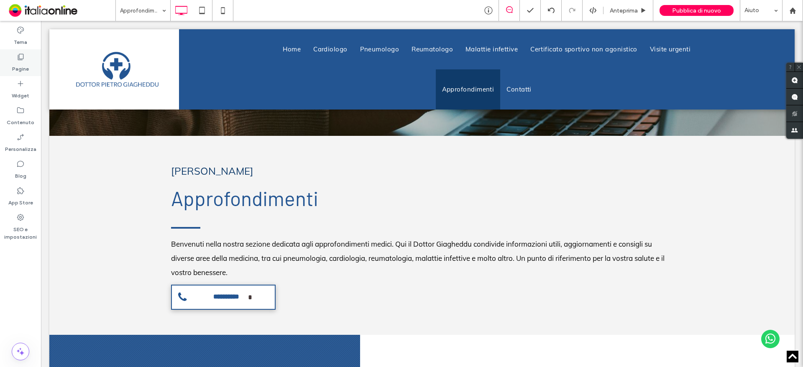
click at [19, 69] on label "Pagine" at bounding box center [20, 67] width 17 height 12
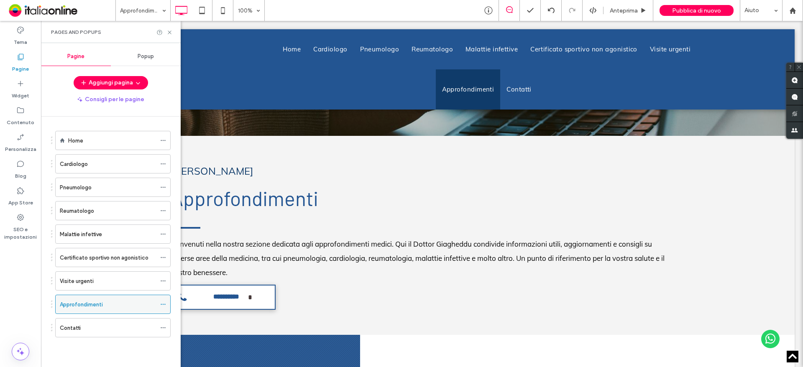
click at [164, 302] on icon at bounding box center [163, 305] width 6 height 6
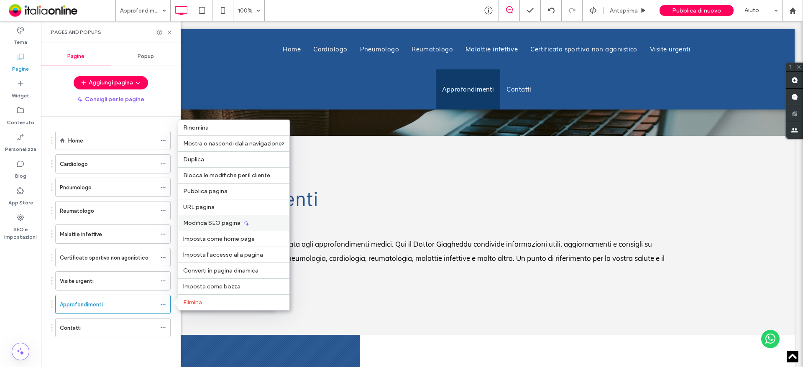
click at [212, 221] on span "Modifica SEO pagina" at bounding box center [211, 223] width 57 height 7
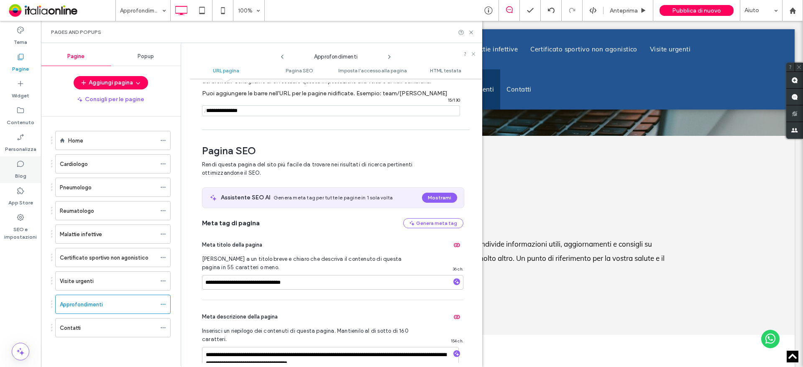
scroll to position [115, 0]
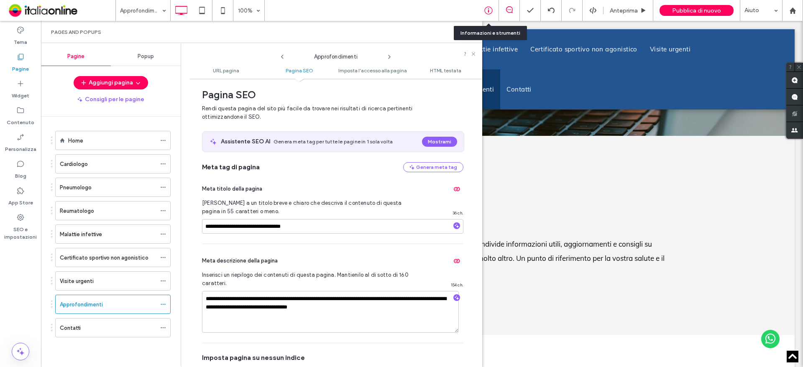
click at [490, 11] on icon at bounding box center [489, 10] width 8 height 8
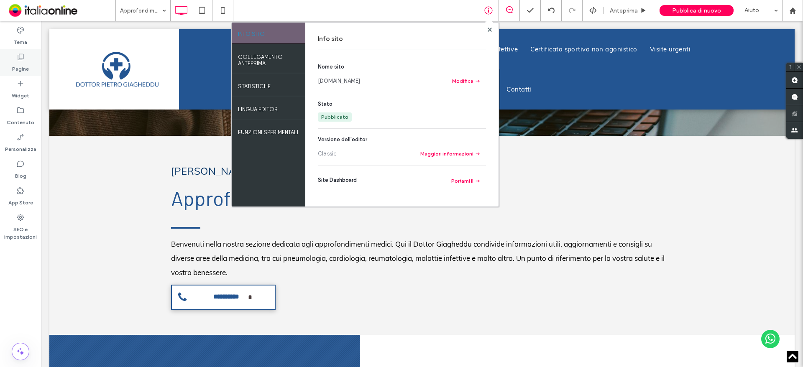
click at [13, 60] on div "Pagine" at bounding box center [20, 62] width 41 height 27
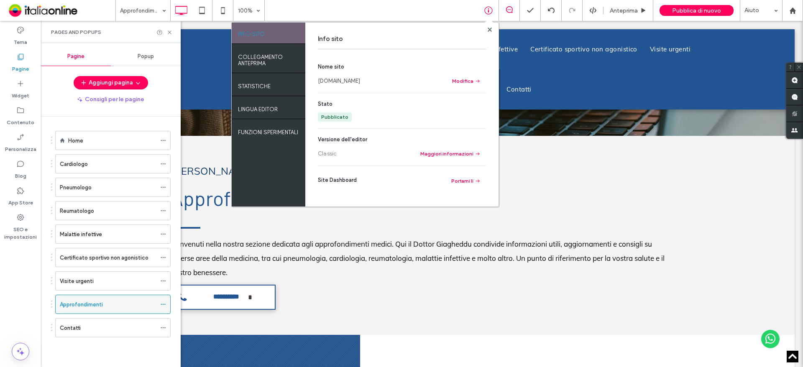
click at [163, 304] on icon at bounding box center [163, 305] width 6 height 6
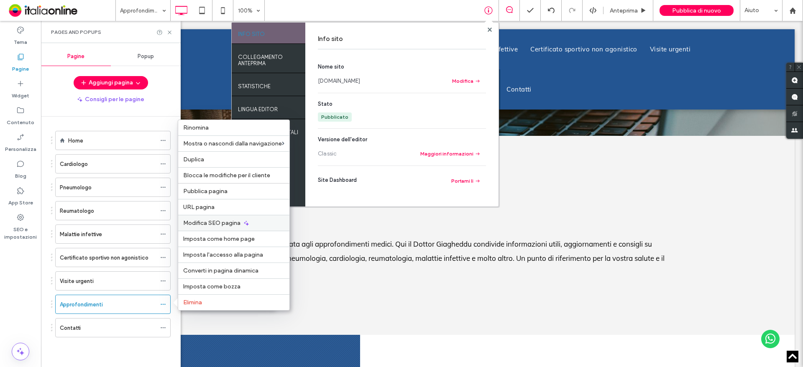
click at [223, 217] on div "Modifica SEO pagina" at bounding box center [233, 223] width 111 height 16
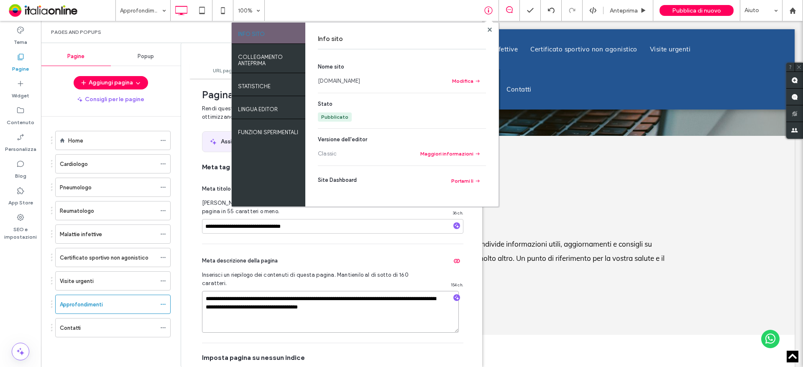
click at [282, 318] on textarea "**********" at bounding box center [330, 312] width 257 height 42
paste textarea "**********"
type textarea "**********"
click at [496, 29] on div "Info sito Nome sito www.dottorgiagheddu.it Modifica Stato Pubblicato Versione d…" at bounding box center [401, 115] width 193 height 184
click at [493, 29] on div "Info sito Nome sito www.dottorgiagheddu.it Modifica Stato Pubblicato Versione d…" at bounding box center [401, 115] width 193 height 184
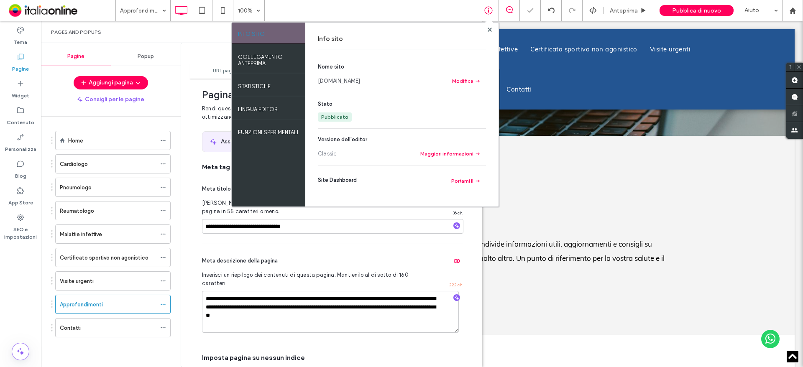
click at [487, 29] on div at bounding box center [490, 29] width 6 height 6
click at [490, 28] on icon at bounding box center [490, 30] width 4 height 4
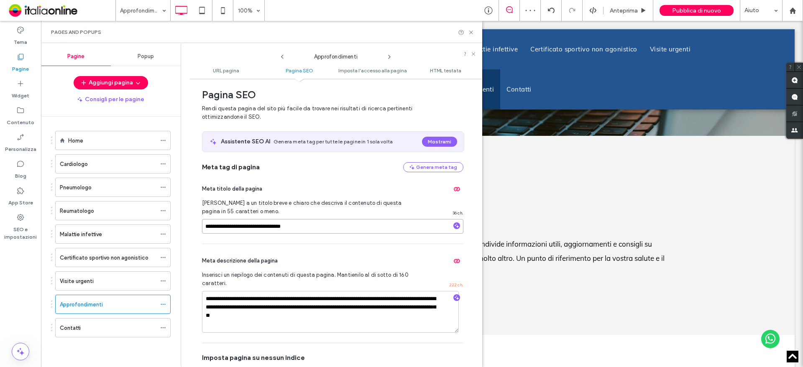
click at [221, 226] on input "**********" at bounding box center [333, 226] width 262 height 15
type input "**********"
click at [370, 232] on input "**********" at bounding box center [333, 226] width 262 height 15
click at [476, 30] on div "Pages and Popups" at bounding box center [261, 32] width 441 height 22
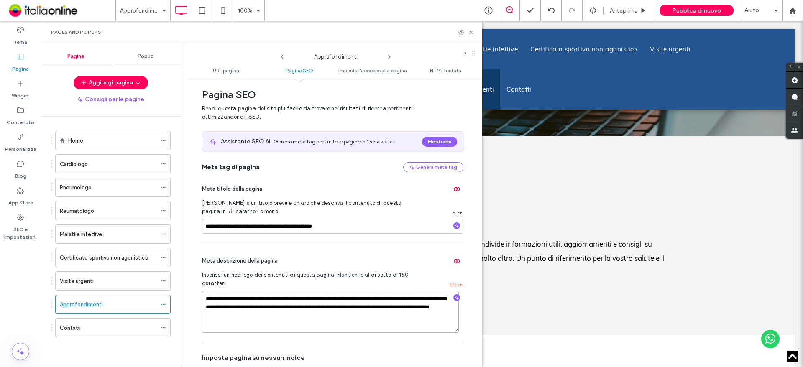
click at [327, 308] on textarea "**********" at bounding box center [330, 312] width 257 height 42
click at [359, 305] on textarea "**********" at bounding box center [330, 312] width 257 height 42
drag, startPoint x: 403, startPoint y: 308, endPoint x: 436, endPoint y: 309, distance: 32.2
click at [403, 308] on textarea "**********" at bounding box center [330, 312] width 257 height 42
click at [436, 309] on textarea "**********" at bounding box center [330, 312] width 257 height 42
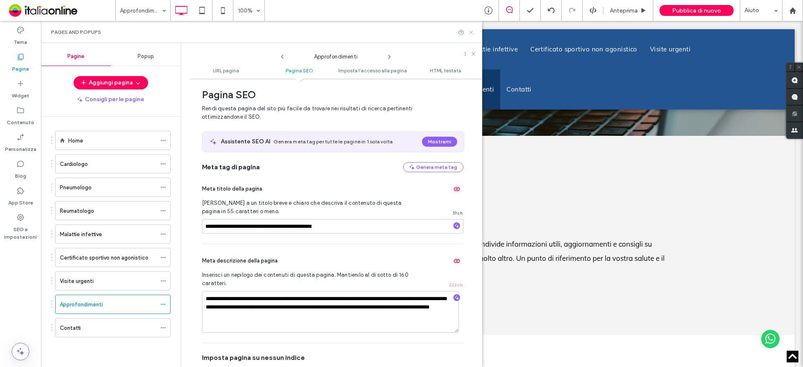
click at [471, 32] on icon at bounding box center [471, 32] width 6 height 6
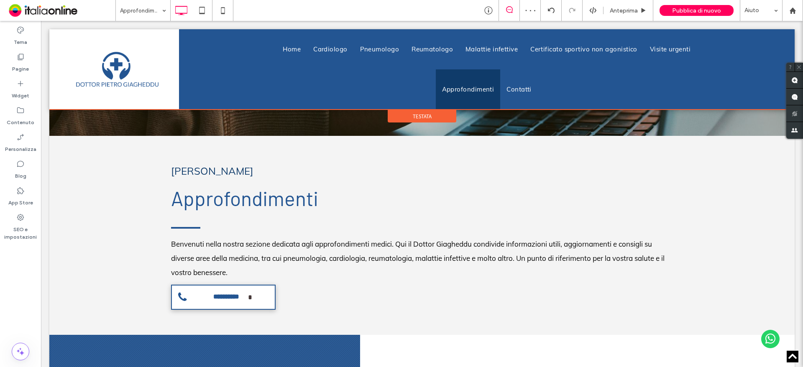
click at [584, 71] on div at bounding box center [422, 69] width 746 height 80
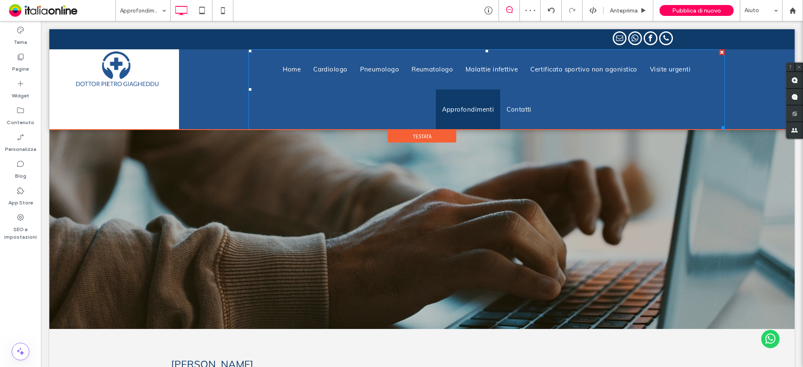
scroll to position [0, 0]
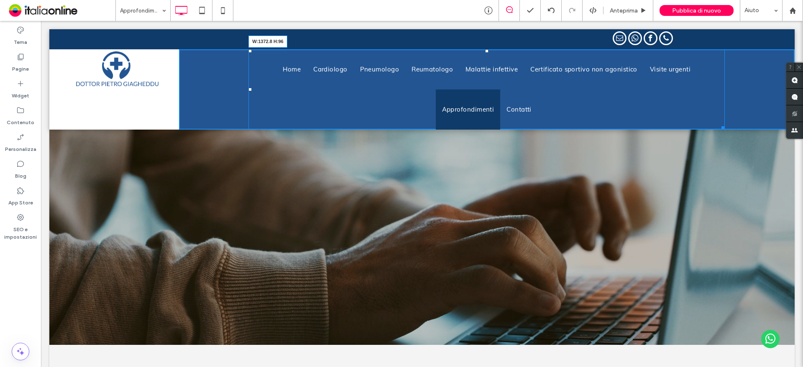
drag, startPoint x: 718, startPoint y: 127, endPoint x: 767, endPoint y: 128, distance: 49.0
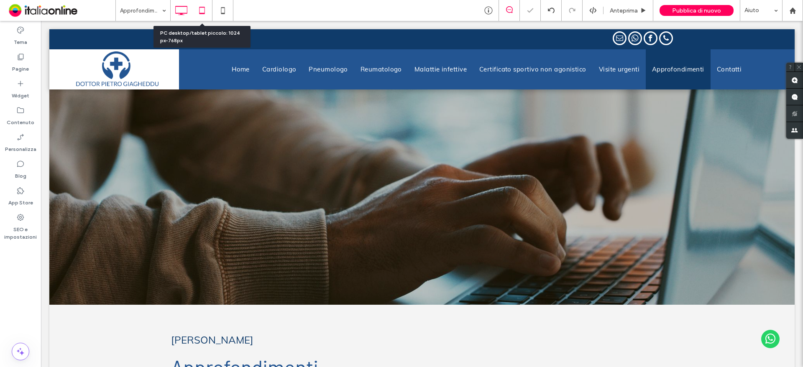
click at [200, 10] on icon at bounding box center [202, 10] width 17 height 17
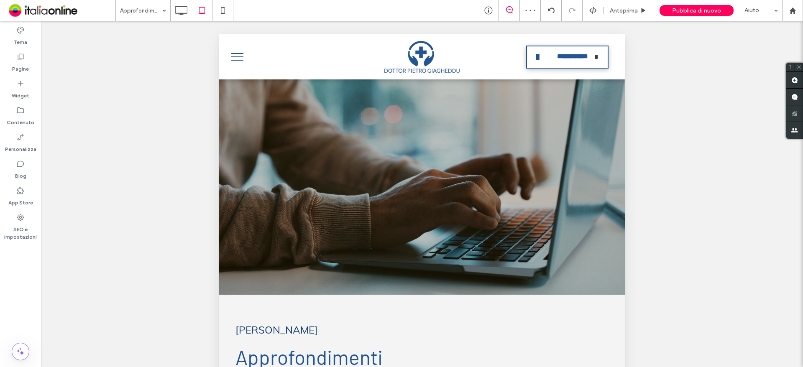
click at [239, 59] on button "menu" at bounding box center [237, 57] width 22 height 22
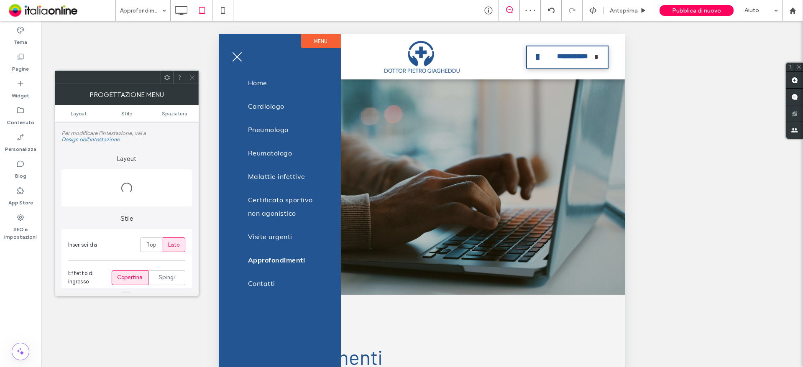
click at [239, 59] on span "menu" at bounding box center [238, 57] width 10 height 10
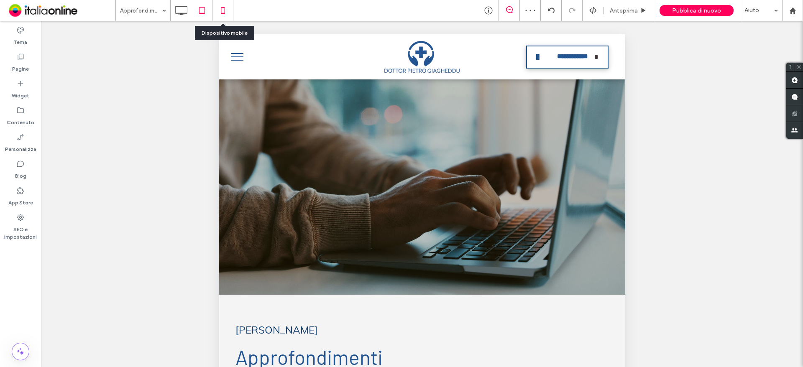
click at [225, 13] on icon at bounding box center [223, 10] width 17 height 17
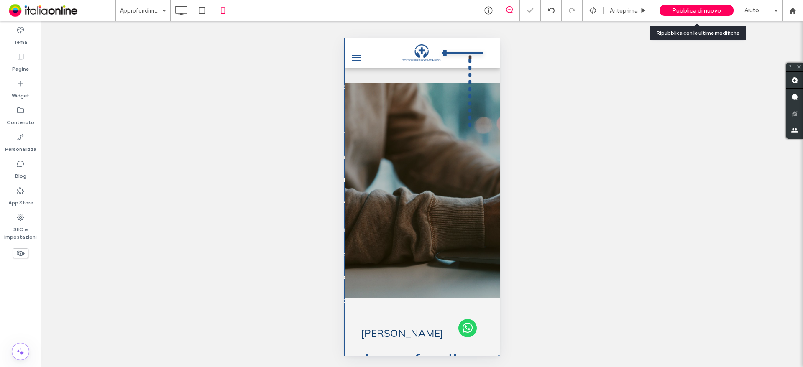
click at [719, 14] on span "Pubblica di nuovo" at bounding box center [696, 10] width 49 height 7
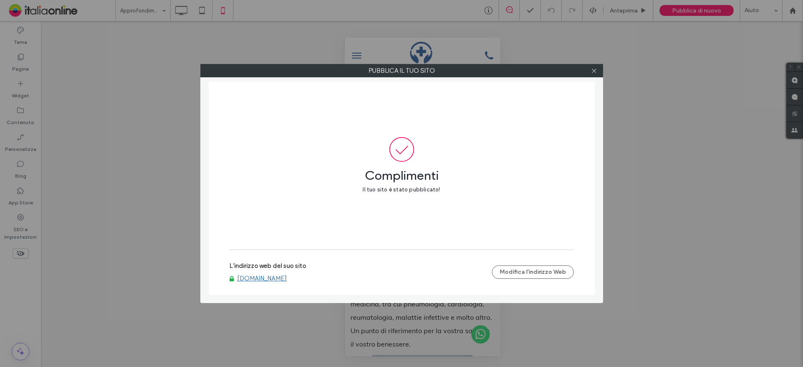
click at [286, 279] on link "www.dottorgiagheddu.it" at bounding box center [262, 279] width 50 height 8
drag, startPoint x: 596, startPoint y: 72, endPoint x: 527, endPoint y: 79, distance: 69.7
click at [596, 72] on icon at bounding box center [594, 71] width 6 height 6
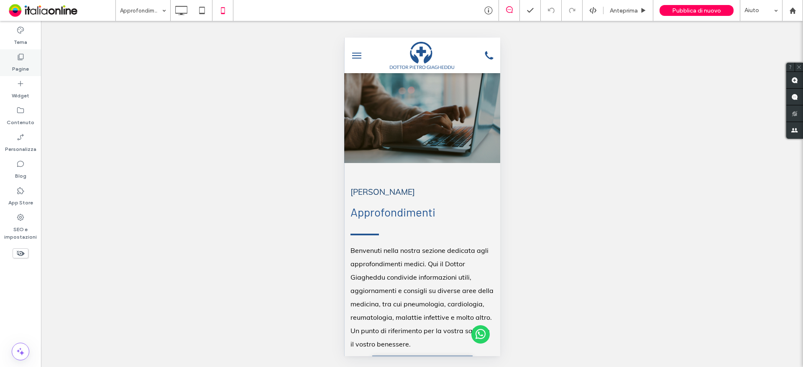
click at [25, 67] on label "Pagine" at bounding box center [20, 67] width 17 height 12
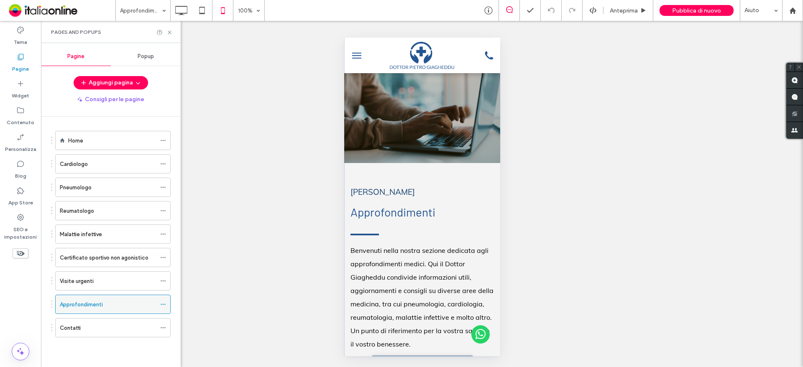
click at [163, 300] on span at bounding box center [163, 304] width 6 height 13
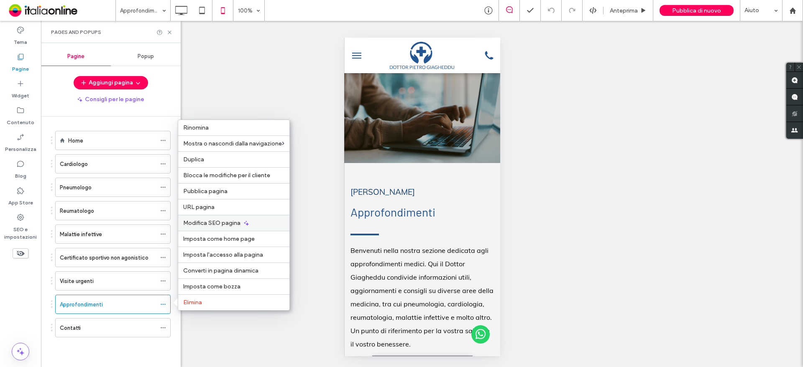
click at [232, 223] on span "Modifica SEO pagina" at bounding box center [211, 223] width 57 height 7
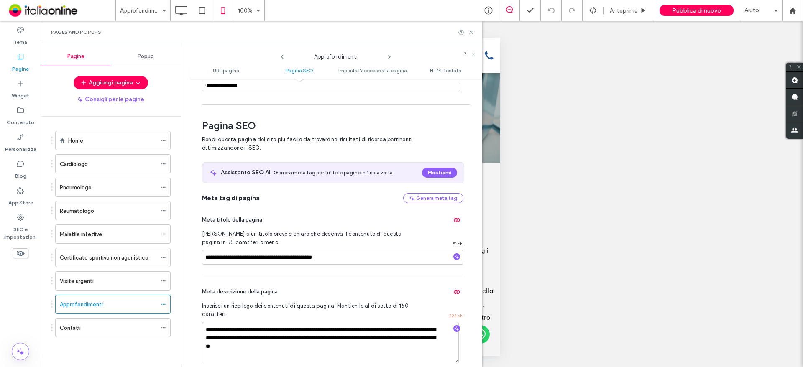
scroll to position [115, 0]
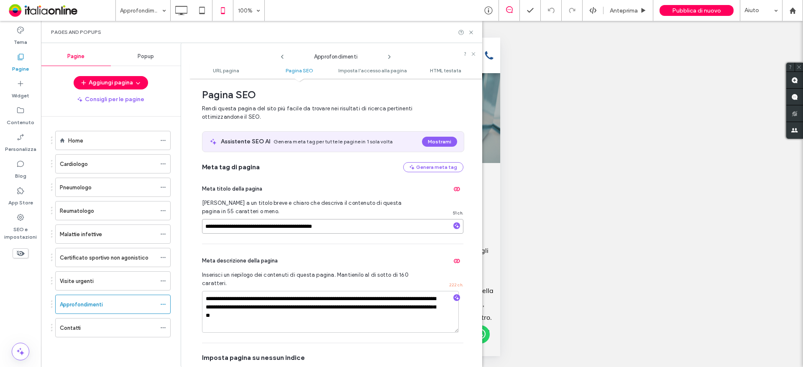
click at [258, 225] on input "**********" at bounding box center [333, 226] width 262 height 15
click at [241, 227] on input "**********" at bounding box center [333, 226] width 262 height 15
drag, startPoint x: 235, startPoint y: 227, endPoint x: 332, endPoint y: 230, distance: 97.5
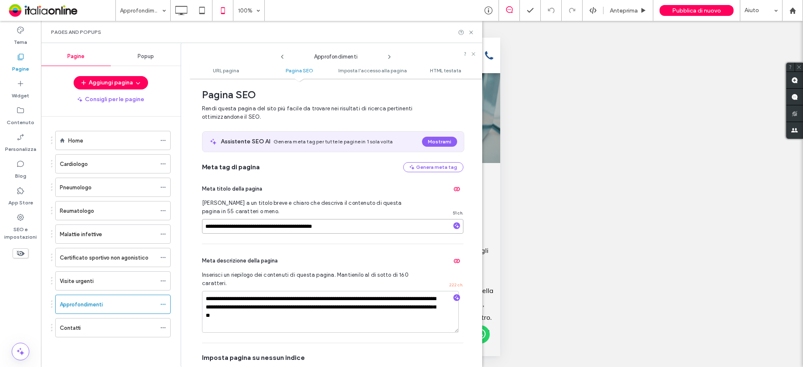
click at [324, 231] on input "**********" at bounding box center [333, 226] width 262 height 15
click at [349, 228] on input "**********" at bounding box center [333, 226] width 262 height 15
drag, startPoint x: 210, startPoint y: 299, endPoint x: 384, endPoint y: 313, distance: 174.7
click at [380, 315] on textarea "**********" at bounding box center [330, 312] width 257 height 42
click at [474, 36] on div "Pages and Popups" at bounding box center [261, 32] width 441 height 22
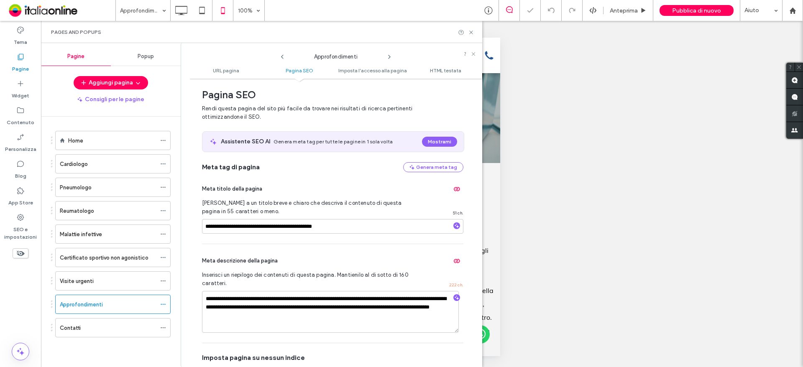
drag, startPoint x: 472, startPoint y: 33, endPoint x: 477, endPoint y: 32, distance: 5.6
click at [472, 33] on use at bounding box center [470, 32] width 3 height 3
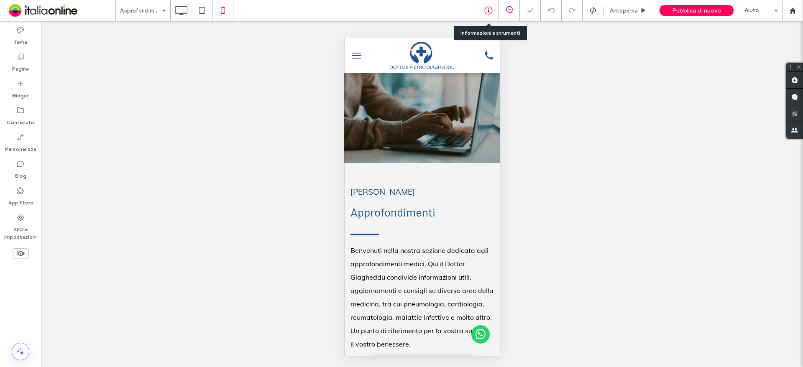
click at [485, 11] on use at bounding box center [489, 11] width 8 height 8
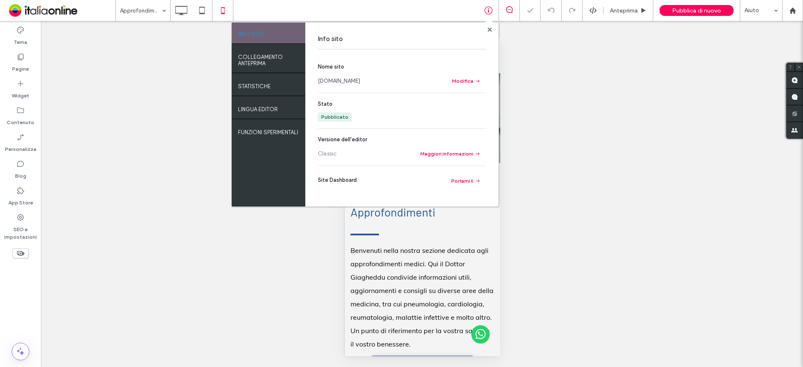
click at [360, 80] on link "www.dottorgiagheddu.it" at bounding box center [339, 81] width 42 height 8
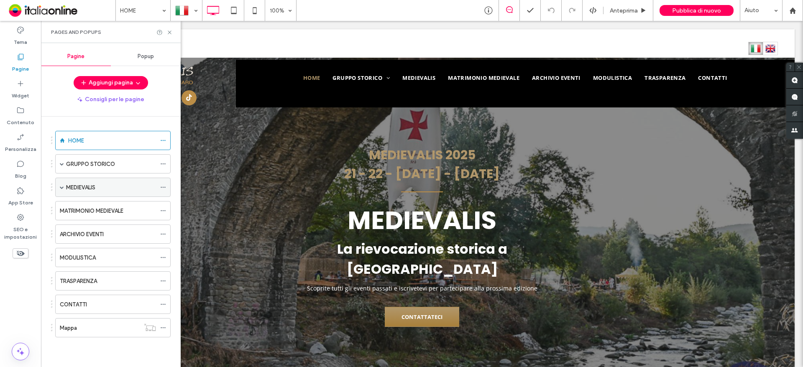
click at [64, 187] on span at bounding box center [62, 187] width 4 height 4
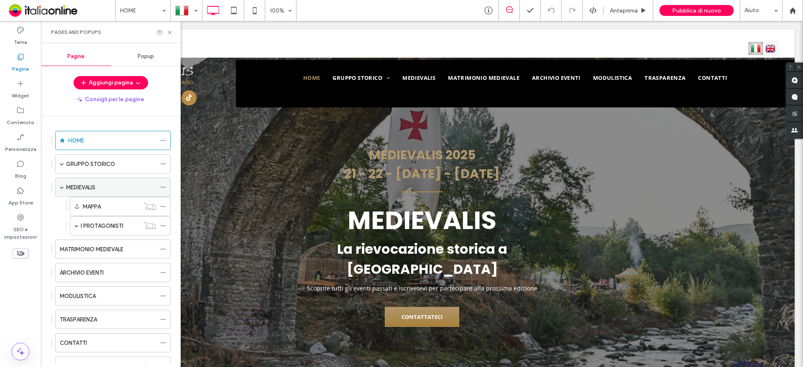
click at [64, 187] on span at bounding box center [62, 187] width 4 height 4
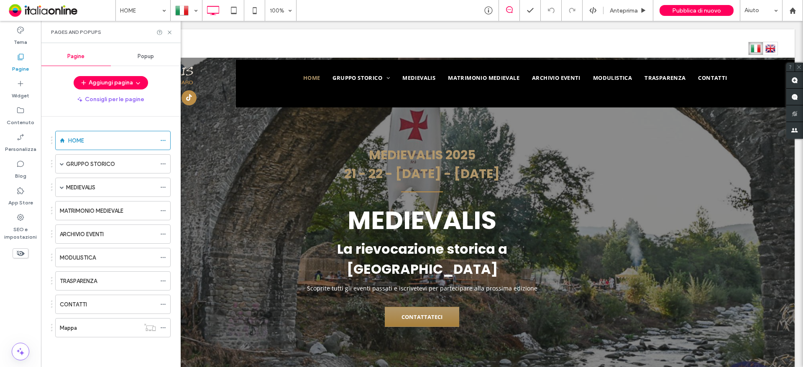
click at [67, 162] on label "GRUPPO STORICO" at bounding box center [90, 164] width 49 height 15
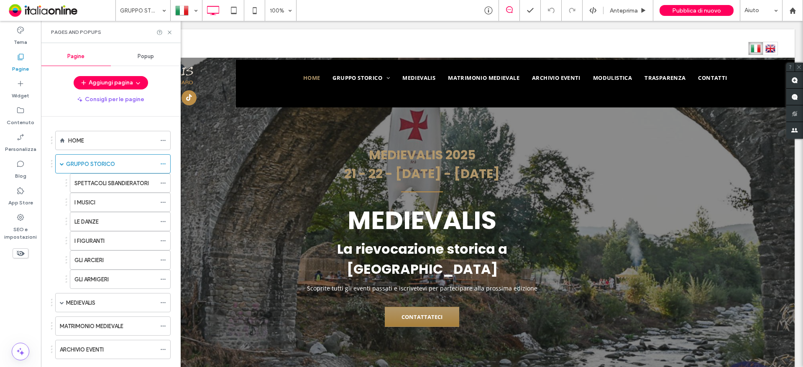
click at [57, 166] on div at bounding box center [401, 183] width 803 height 367
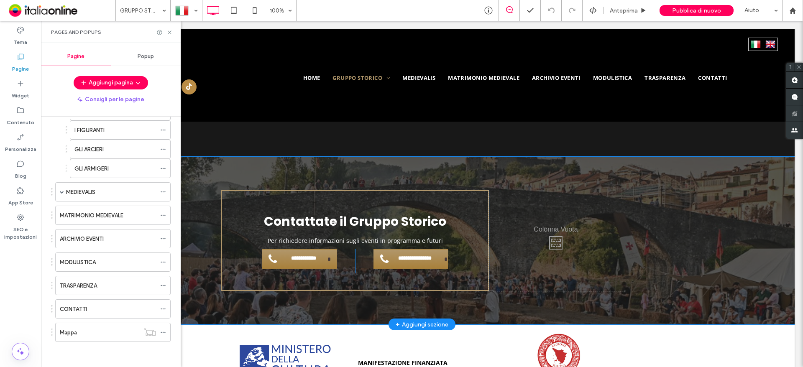
scroll to position [1585, 0]
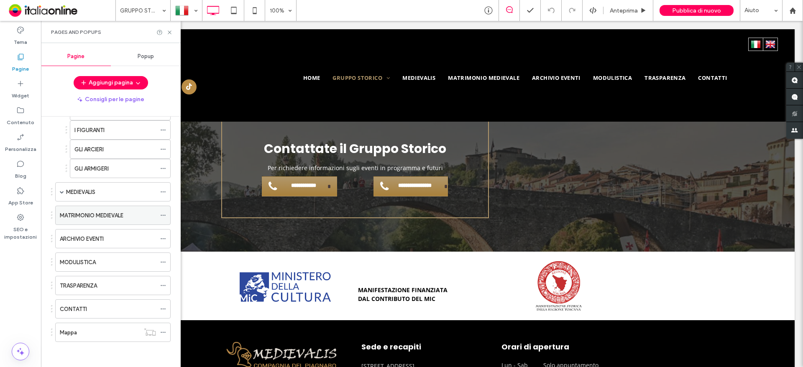
click at [108, 208] on div "MATRIMONIO MEDIEVALE" at bounding box center [108, 215] width 96 height 18
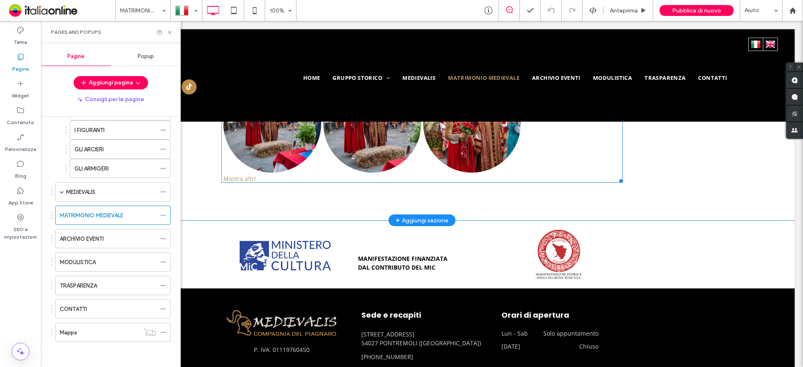
scroll to position [907, 0]
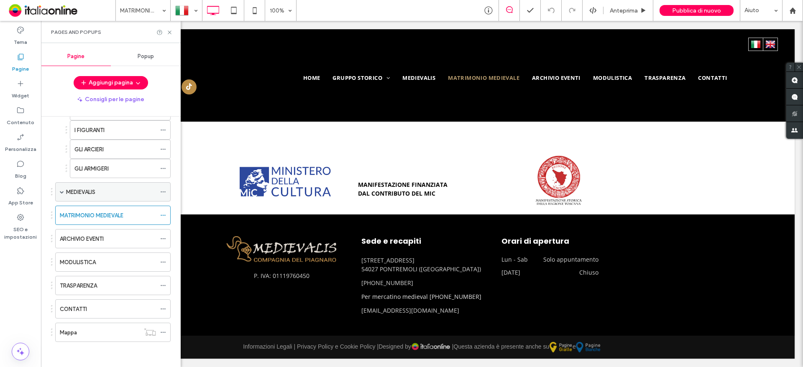
click at [61, 192] on span at bounding box center [62, 192] width 4 height 4
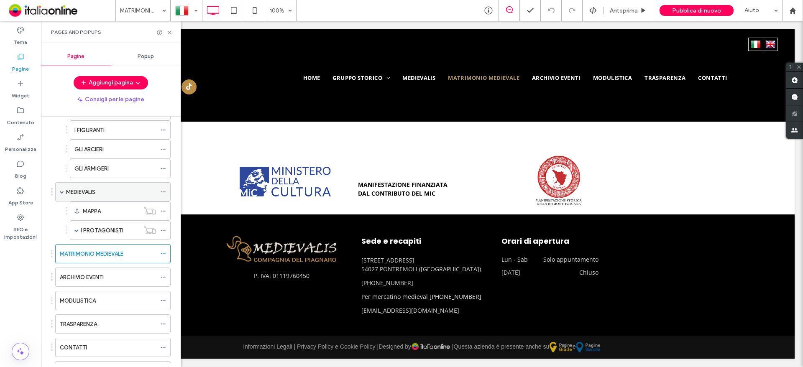
click at [61, 192] on span at bounding box center [62, 192] width 4 height 4
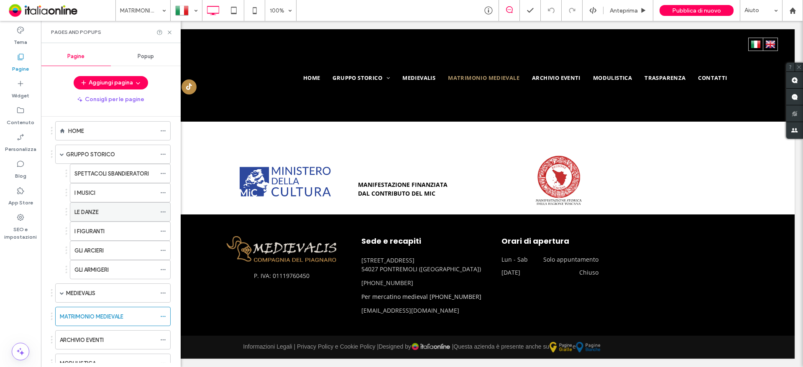
scroll to position [0, 0]
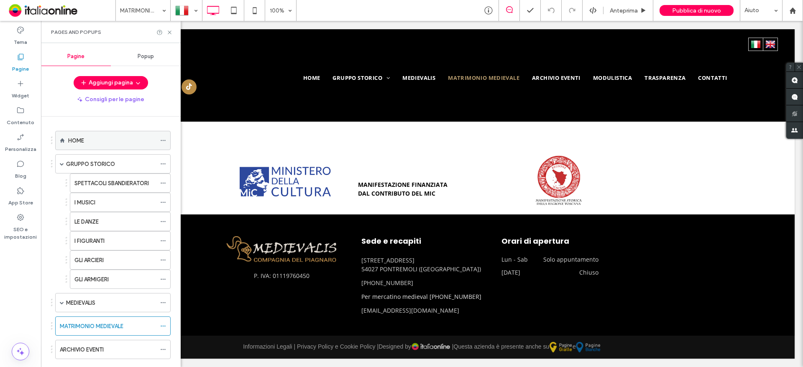
click at [91, 139] on div "HOME" at bounding box center [112, 140] width 88 height 9
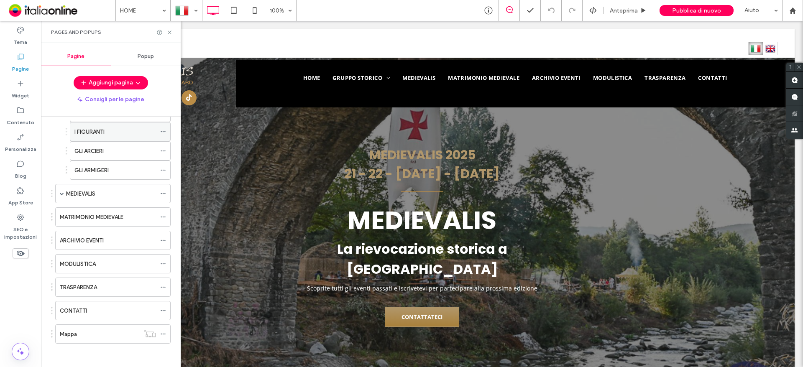
scroll to position [111, 0]
click at [88, 333] on div "Mappa" at bounding box center [100, 332] width 80 height 9
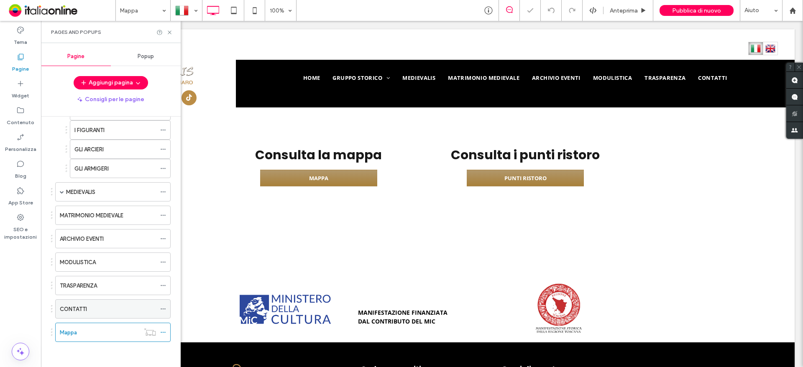
click at [90, 306] on div "CONTATTI" at bounding box center [108, 309] width 96 height 9
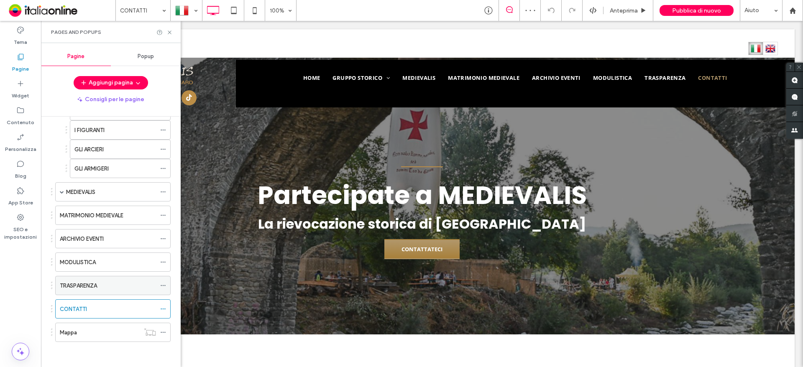
click at [105, 280] on div "TRASPARENZA" at bounding box center [108, 286] width 96 height 18
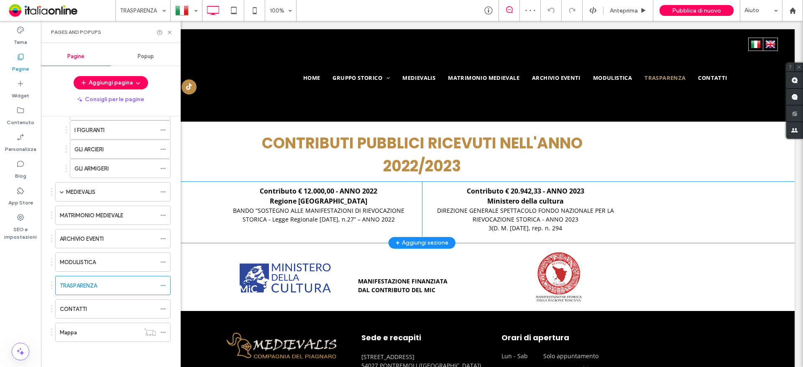
scroll to position [167, 0]
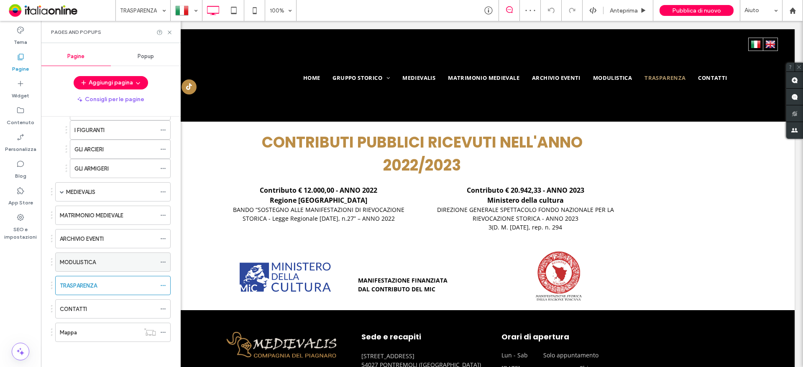
click at [118, 262] on div "MODULISTICA" at bounding box center [108, 262] width 96 height 9
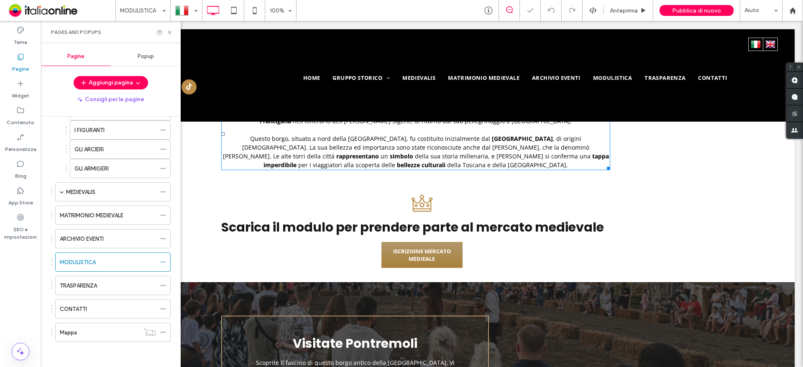
scroll to position [411, 0]
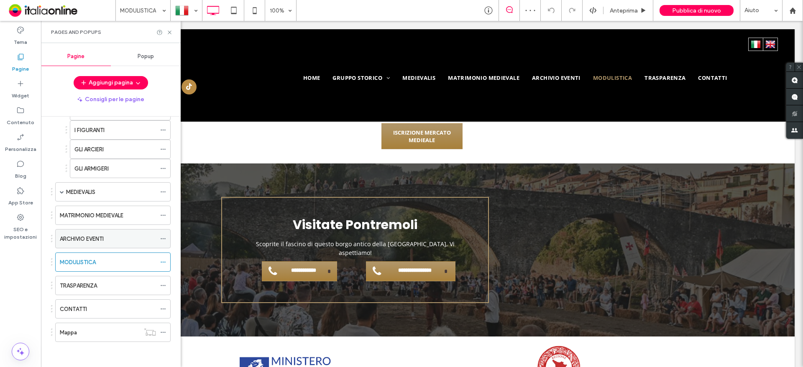
click at [99, 239] on label "ARCHIVIO EVENTI" at bounding box center [82, 239] width 44 height 15
click at [79, 213] on label "MATRIMONIO MEDIEVALE" at bounding box center [92, 215] width 64 height 15
click at [62, 190] on div at bounding box center [401, 183] width 803 height 367
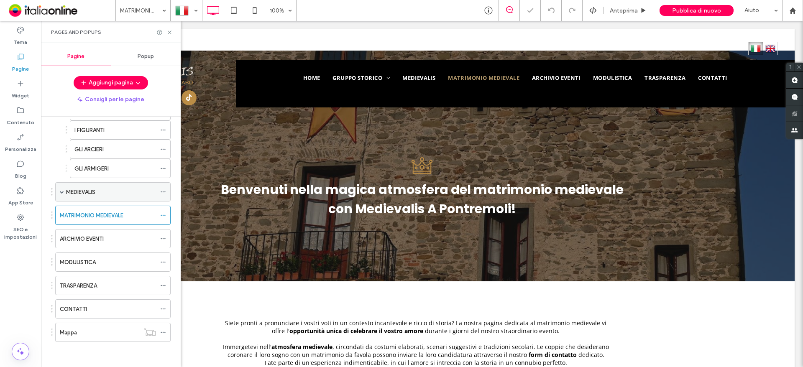
click at [62, 194] on span at bounding box center [62, 192] width 4 height 4
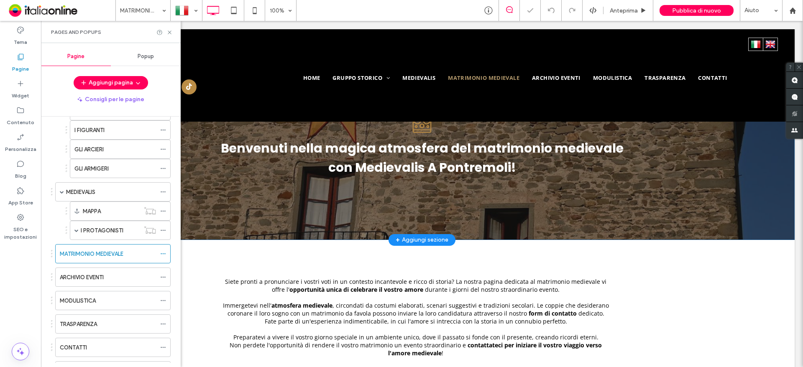
scroll to position [126, 0]
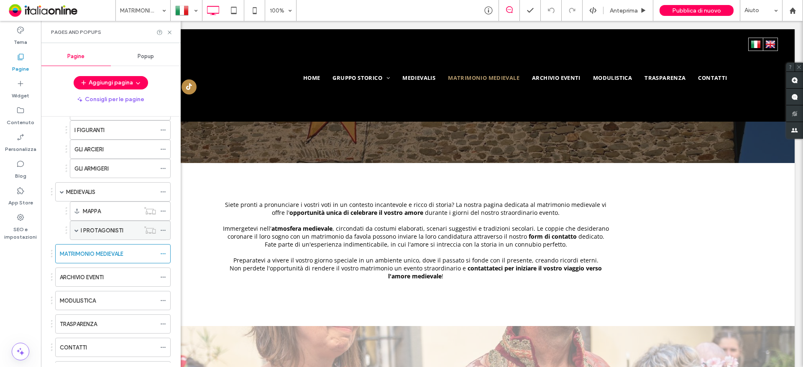
click at [125, 236] on div "I PROTAGONISTI" at bounding box center [110, 230] width 59 height 18
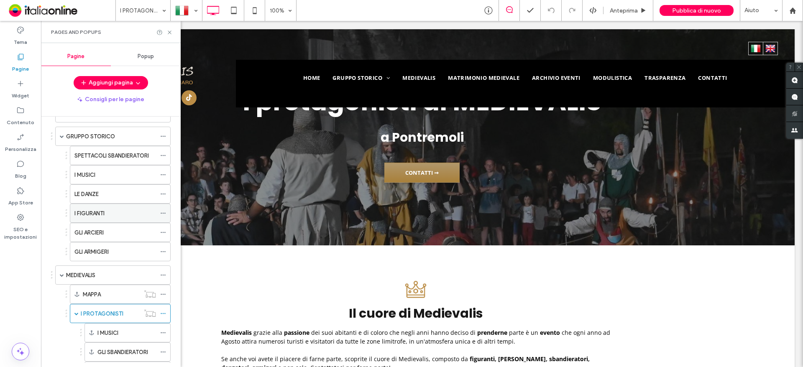
scroll to position [27, 0]
click at [96, 256] on label "GLI ARMIGERI" at bounding box center [91, 252] width 34 height 15
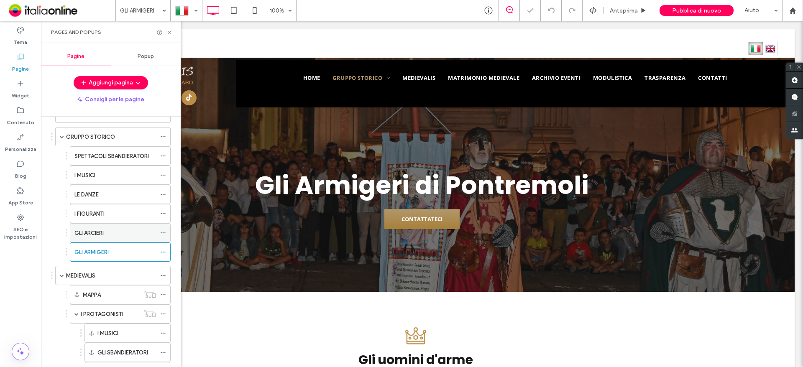
click at [97, 225] on div "GLI ARCIERI" at bounding box center [115, 233] width 82 height 18
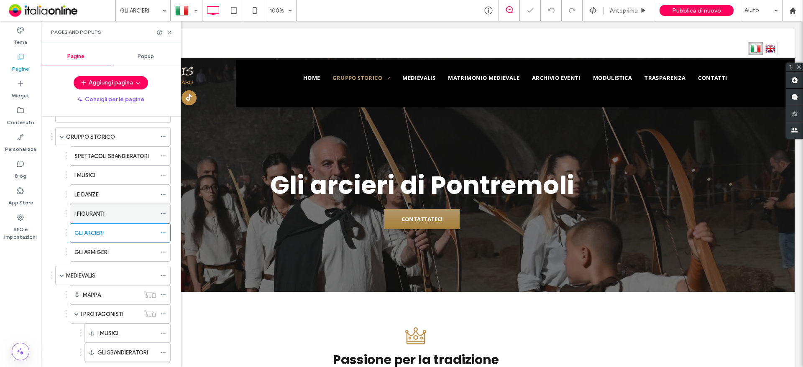
click at [98, 209] on label "I FIGURANTI" at bounding box center [89, 214] width 30 height 15
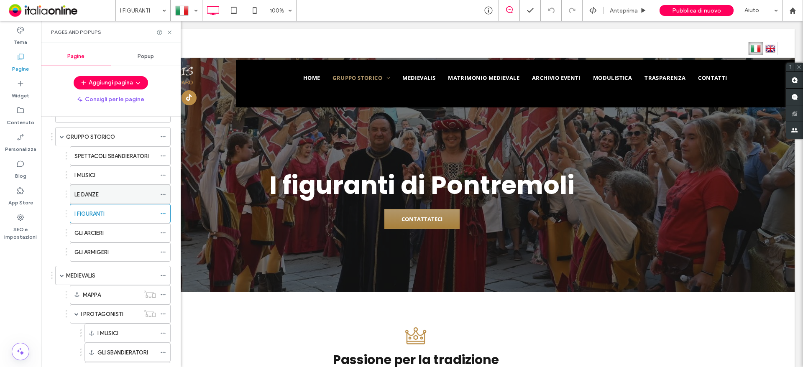
click at [111, 186] on div "LE DANZE" at bounding box center [115, 194] width 82 height 18
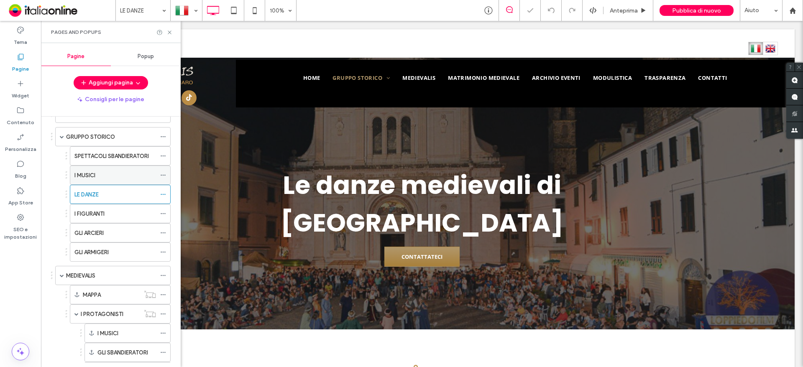
click at [105, 178] on div "I MUSICI" at bounding box center [115, 175] width 82 height 9
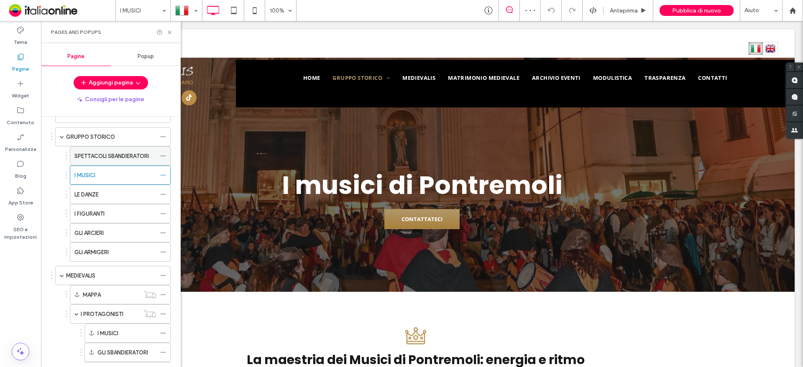
click at [116, 162] on div "SPETTACOLI SBANDIERATORI" at bounding box center [115, 156] width 82 height 18
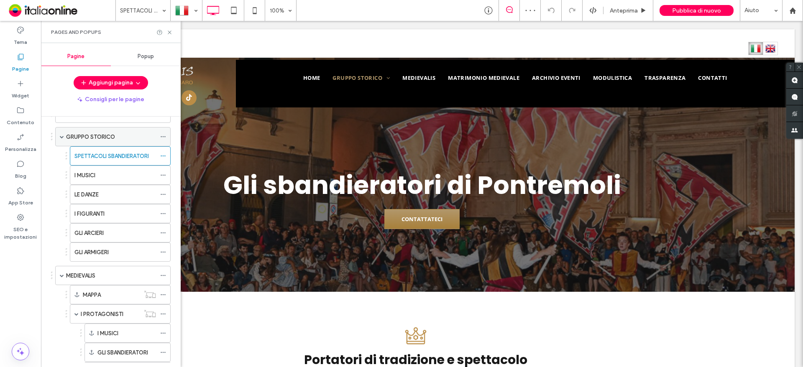
click at [121, 137] on div "GRUPPO STORICO" at bounding box center [111, 137] width 90 height 9
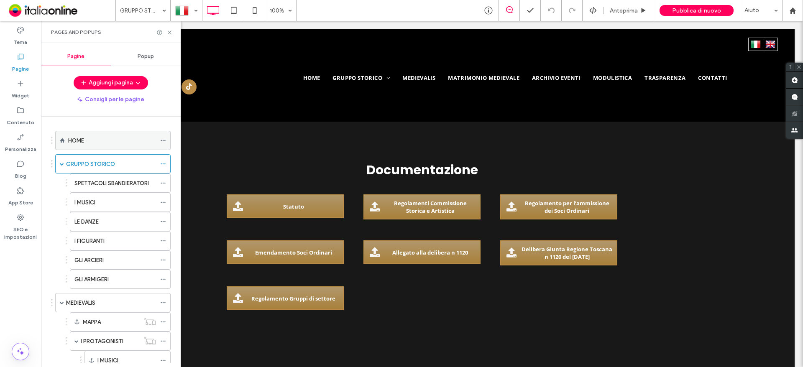
click at [101, 143] on div "HOME" at bounding box center [112, 140] width 88 height 9
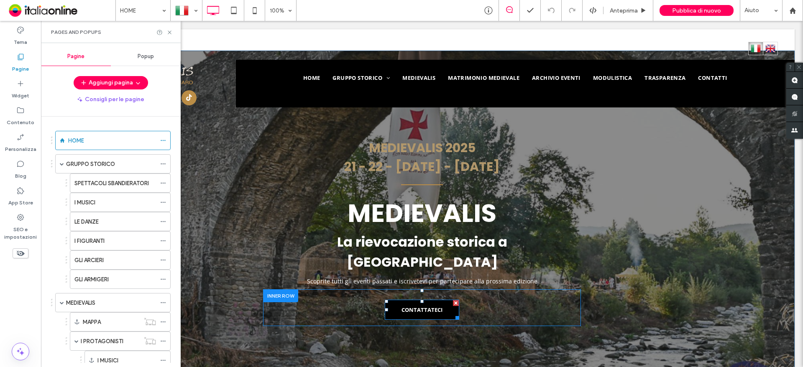
click at [423, 302] on span "CONTATTATECI" at bounding box center [422, 310] width 41 height 16
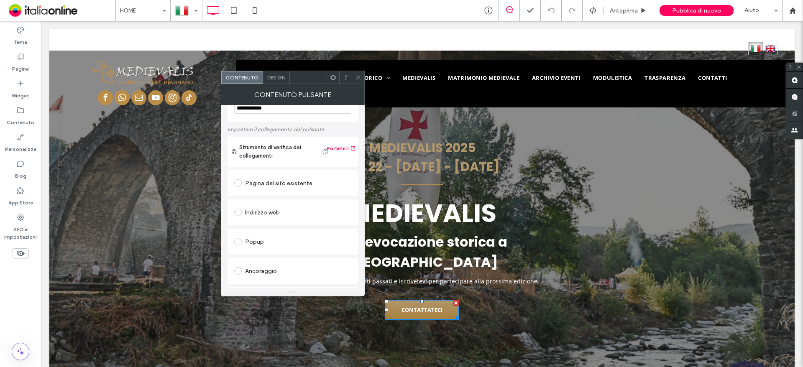
scroll to position [150, 0]
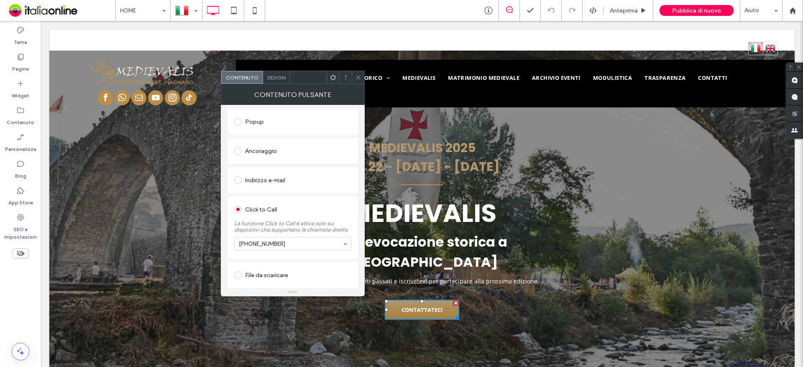
click at [358, 77] on icon at bounding box center [358, 77] width 6 height 6
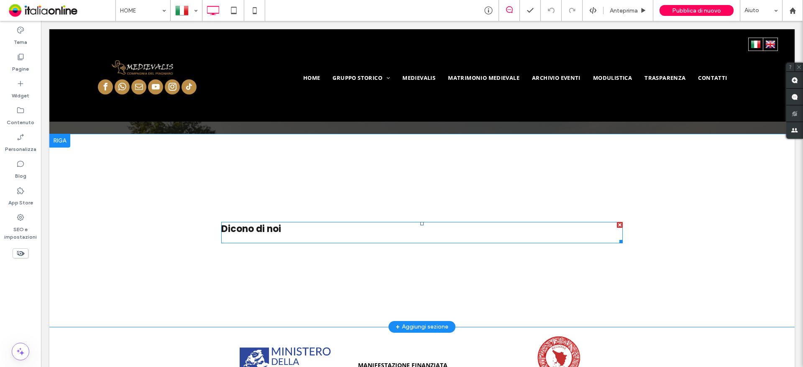
scroll to position [2469, 0]
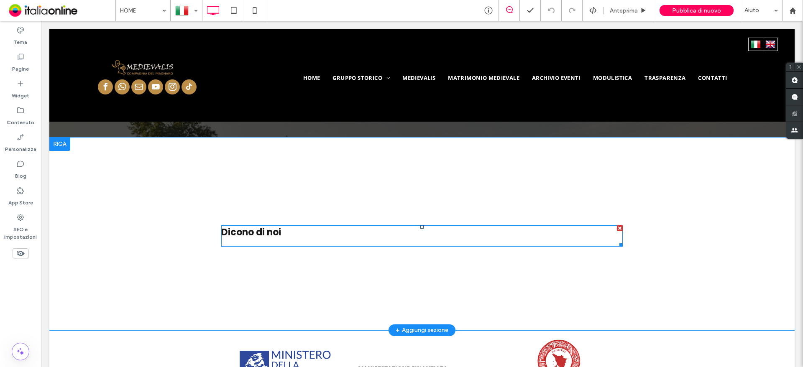
click at [298, 226] on span at bounding box center [422, 236] width 402 height 21
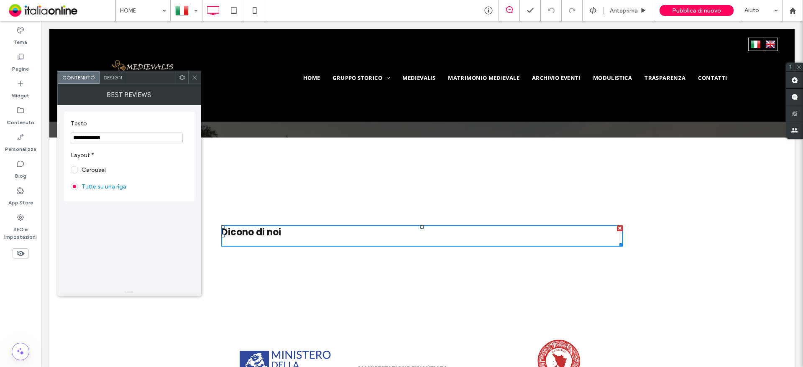
click at [199, 79] on div at bounding box center [194, 77] width 13 height 13
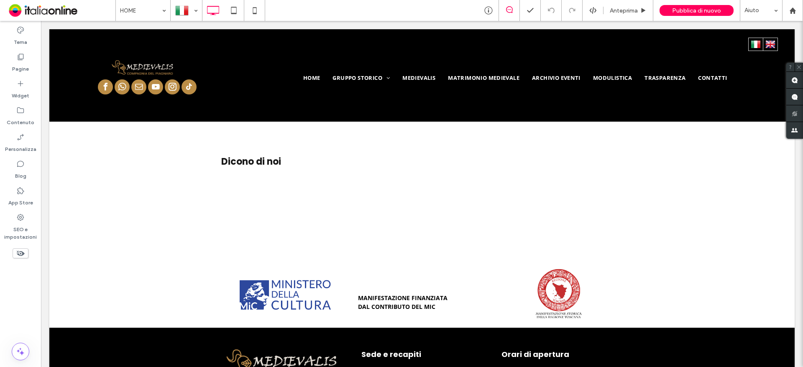
scroll to position [2618, 0]
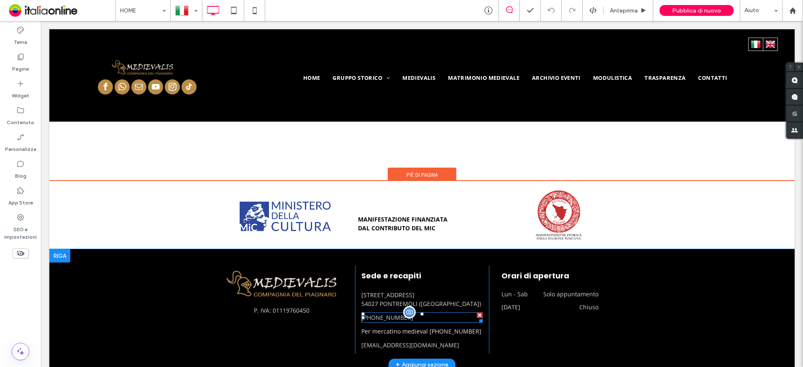
click at [394, 313] on div "+39 392 7098371" at bounding box center [422, 318] width 121 height 10
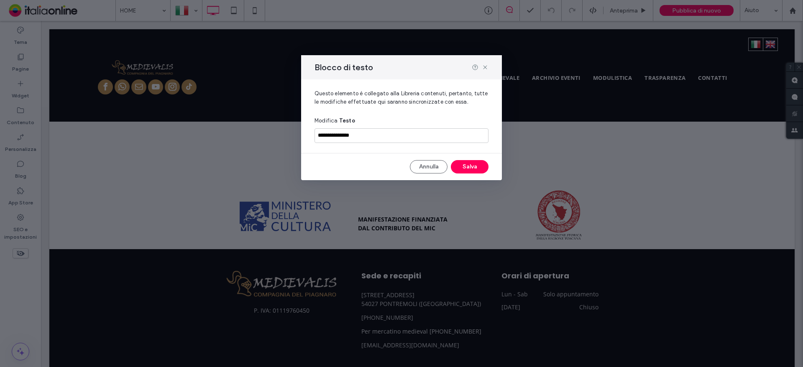
click at [491, 67] on div "Blocco di testo" at bounding box center [401, 67] width 201 height 24
click at [490, 71] on div "Blocco di testo" at bounding box center [401, 67] width 201 height 24
click at [485, 65] on icon at bounding box center [485, 67] width 7 height 7
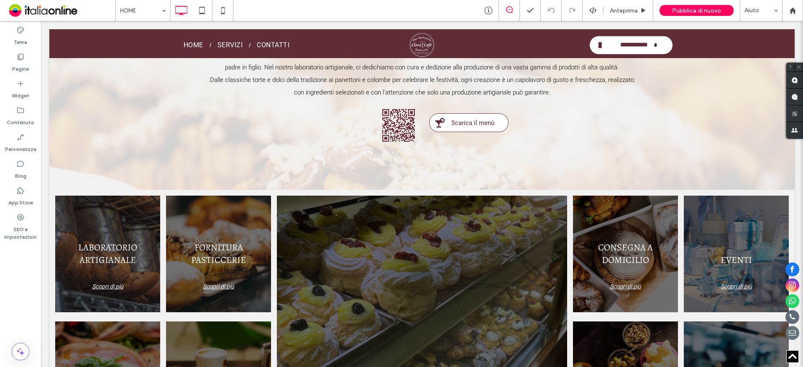
scroll to position [418, 0]
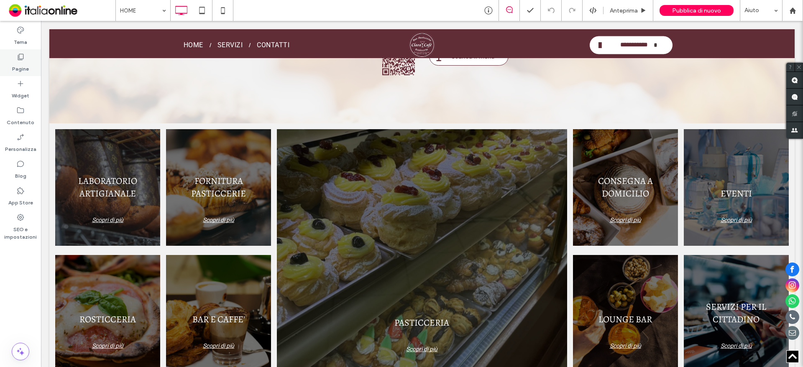
click at [33, 68] on div "Pagine" at bounding box center [20, 62] width 41 height 27
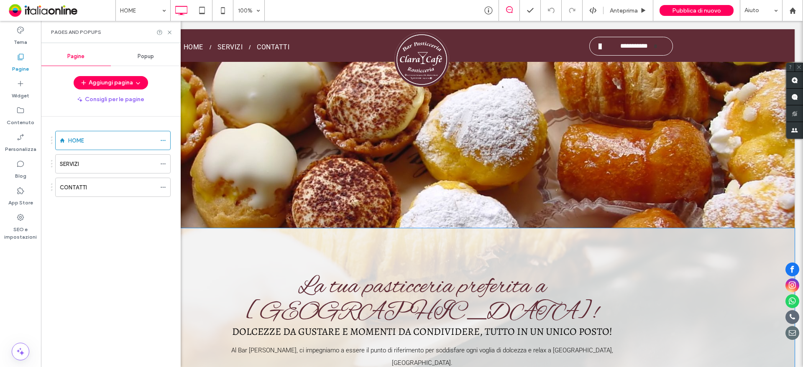
scroll to position [0, 0]
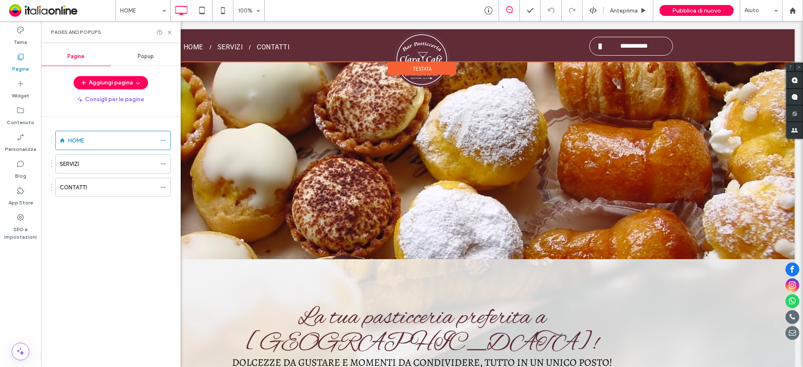
click at [413, 68] on span "Testata" at bounding box center [422, 68] width 19 height 7
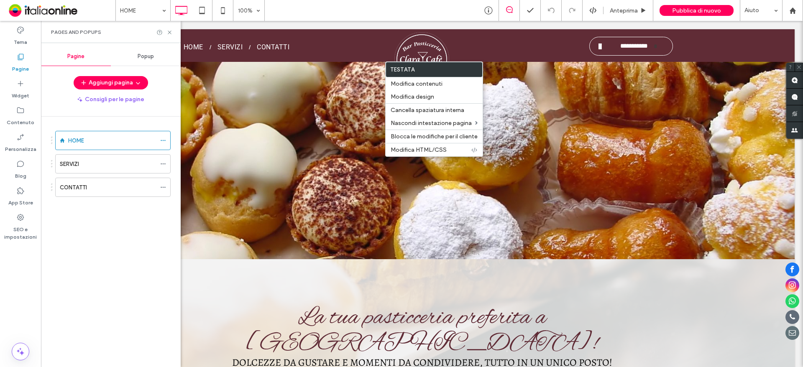
click at [406, 51] on img at bounding box center [422, 59] width 55 height 55
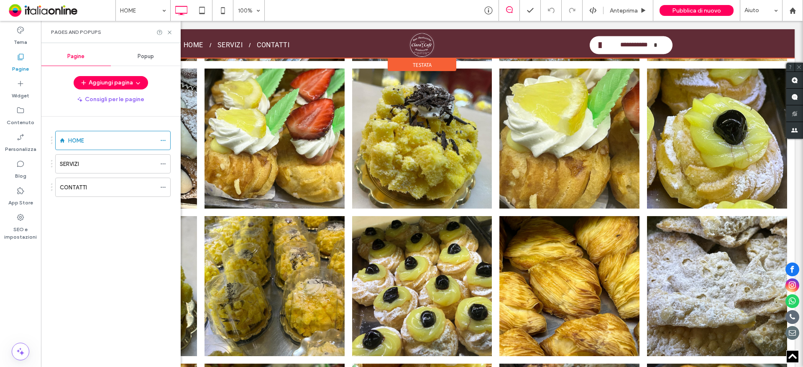
click at [413, 42] on div at bounding box center [422, 43] width 746 height 29
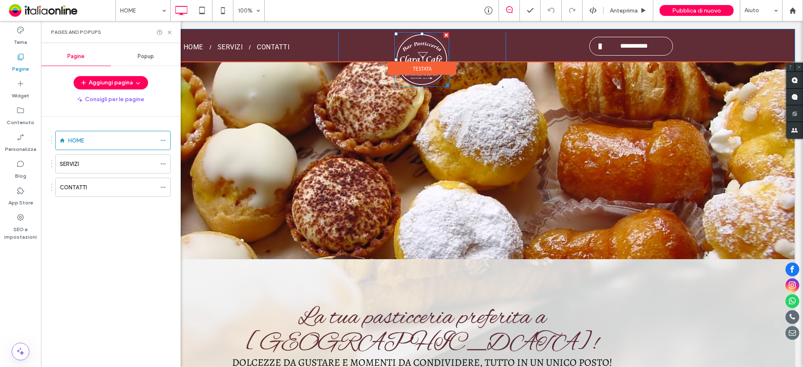
click at [422, 45] on img at bounding box center [422, 59] width 55 height 55
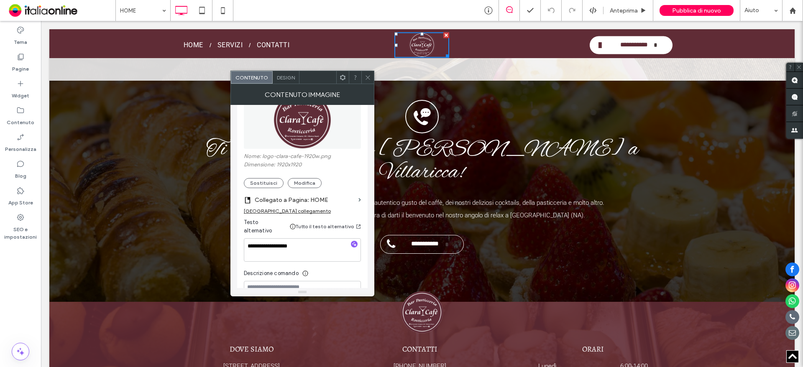
scroll to position [2179, 0]
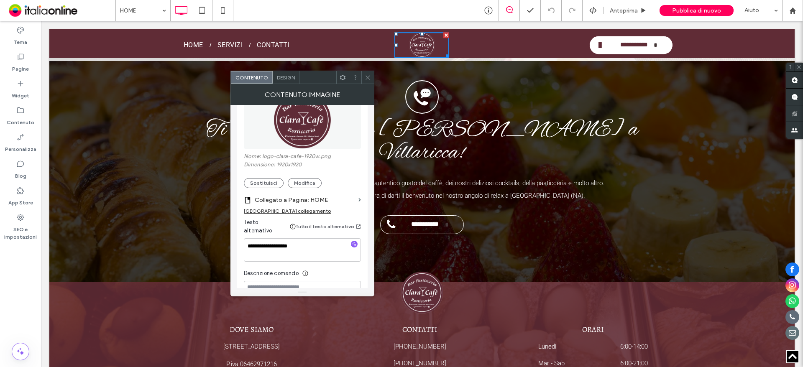
click at [298, 133] on img at bounding box center [303, 120] width 58 height 58
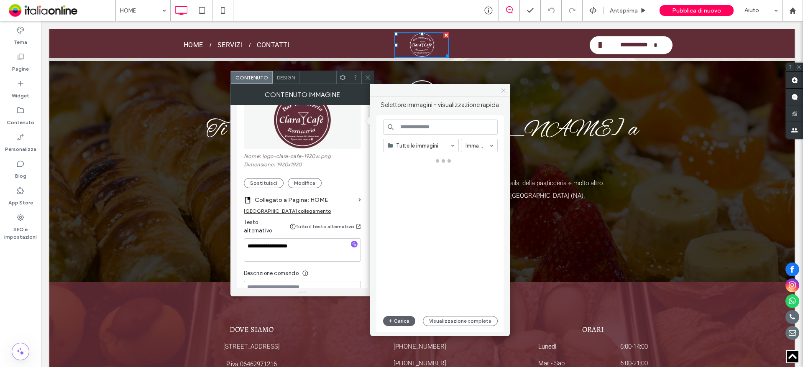
click at [501, 94] on span at bounding box center [503, 90] width 13 height 13
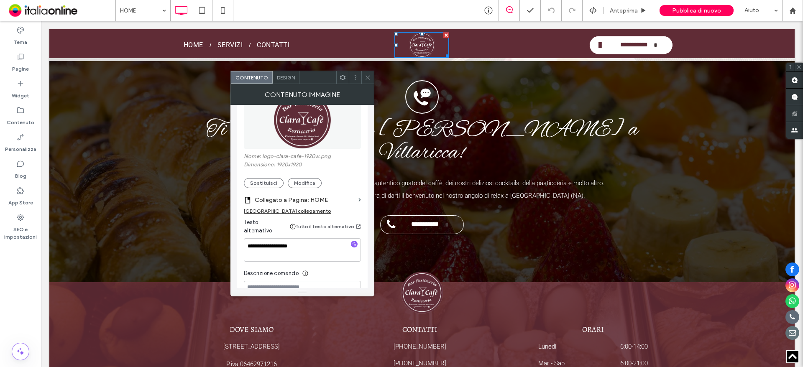
drag, startPoint x: 369, startPoint y: 74, endPoint x: 374, endPoint y: 92, distance: 17.9
click at [369, 74] on icon at bounding box center [368, 77] width 6 height 6
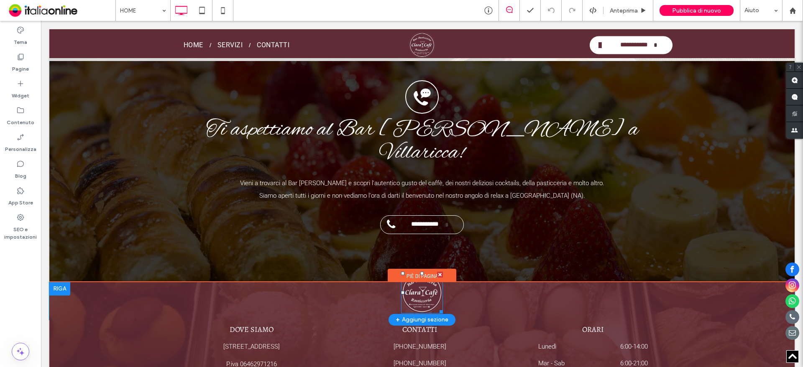
click at [417, 272] on img at bounding box center [422, 293] width 42 height 42
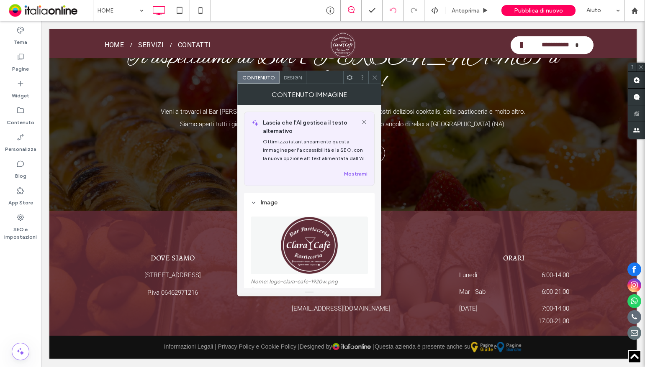
scroll to position [1963, 0]
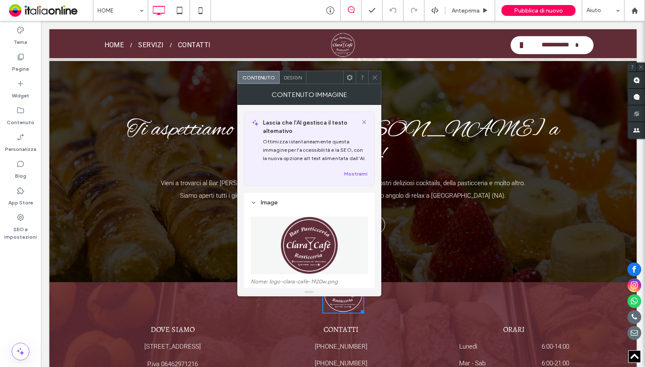
click at [372, 82] on span at bounding box center [375, 77] width 6 height 13
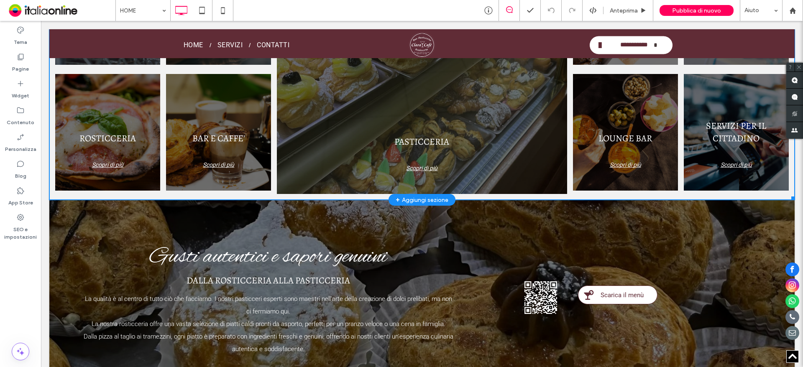
scroll to position [711, 0]
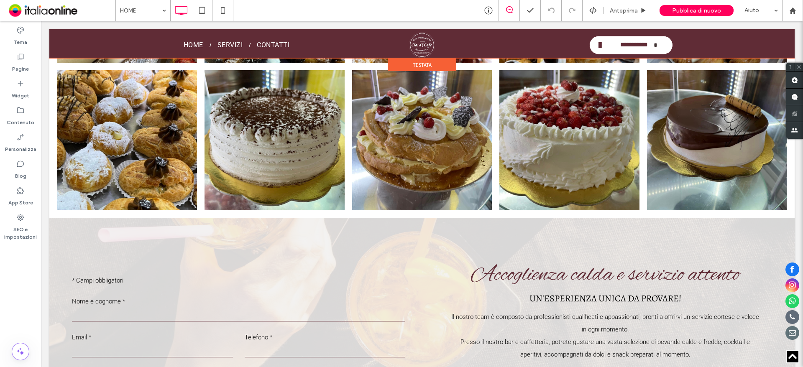
click at [416, 42] on div at bounding box center [422, 43] width 746 height 29
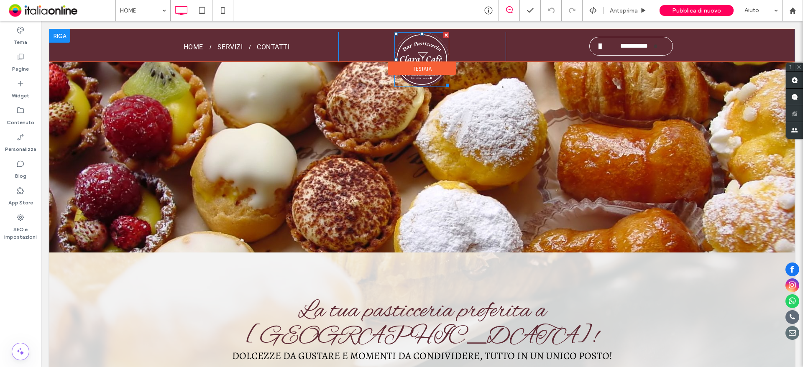
scroll to position [0, 0]
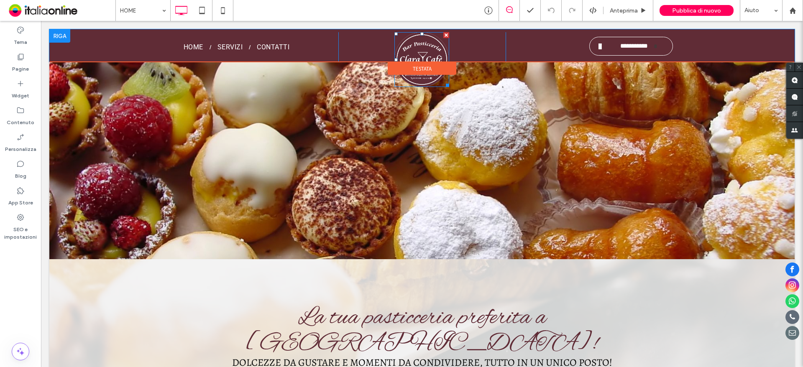
click at [419, 54] on img at bounding box center [422, 59] width 55 height 55
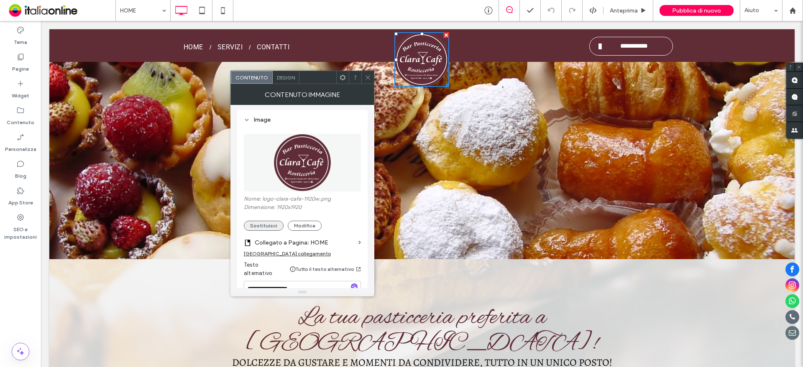
scroll to position [84, 0]
click at [262, 226] on button "Sostituisci" at bounding box center [264, 225] width 40 height 10
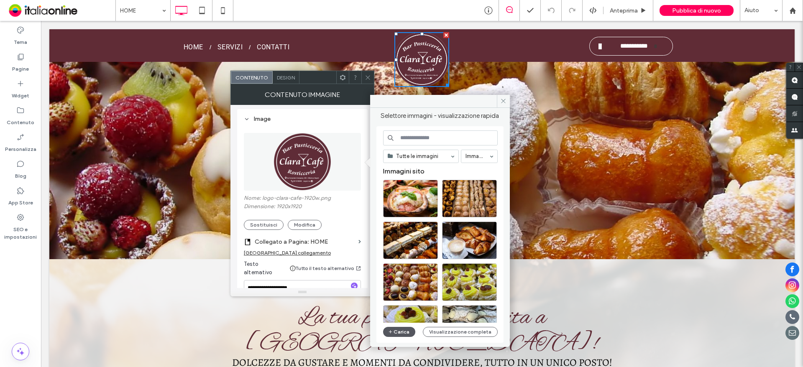
click at [396, 328] on button "Carica" at bounding box center [399, 332] width 33 height 10
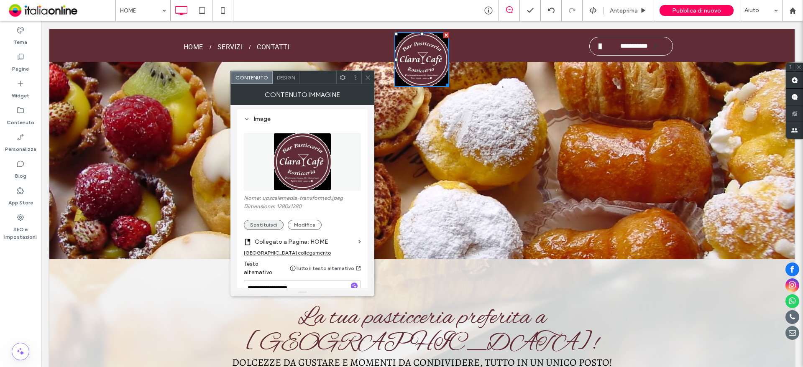
click at [273, 223] on button "Sostituisci" at bounding box center [264, 225] width 40 height 10
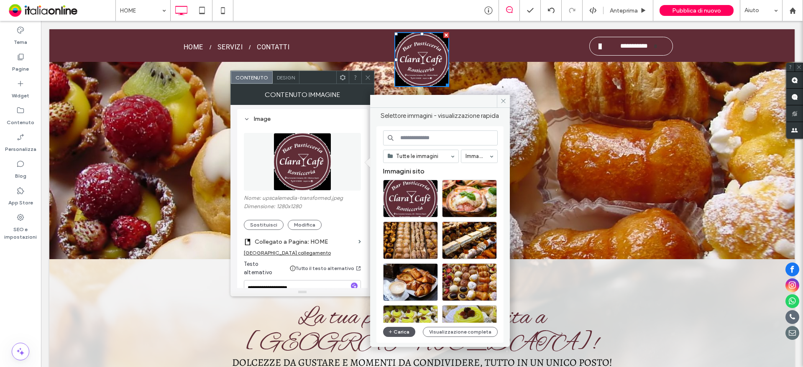
click at [392, 333] on icon "button" at bounding box center [390, 332] width 5 height 7
click at [406, 330] on button "Carica" at bounding box center [399, 332] width 33 height 10
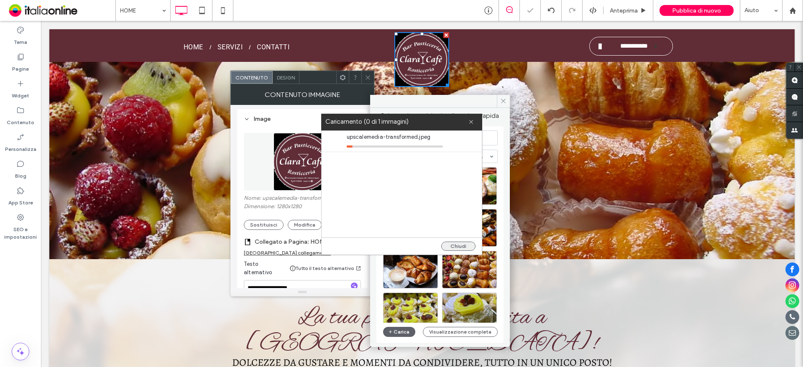
click at [467, 243] on button "Chiudi" at bounding box center [458, 246] width 34 height 9
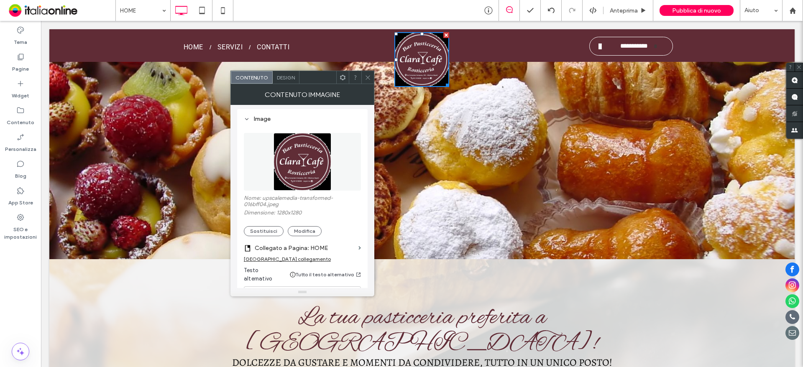
click at [263, 224] on div "Nome: upscalemedia-transformed-016bff04.jpeg Dimensione: 1280x1280 Sostituisci …" at bounding box center [302, 215] width 117 height 41
click at [263, 229] on button "Sostituisci" at bounding box center [264, 231] width 40 height 10
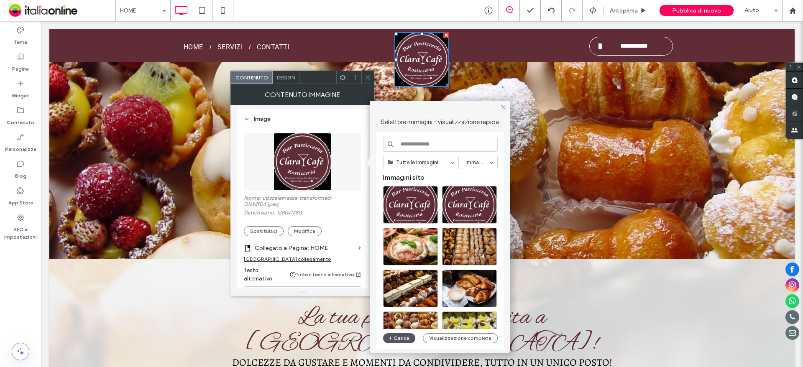
click at [393, 343] on span "button" at bounding box center [391, 338] width 6 height 9
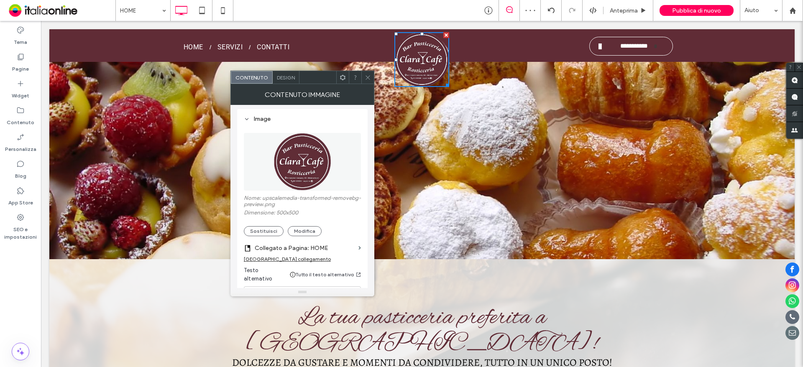
click at [371, 75] on div at bounding box center [368, 77] width 13 height 13
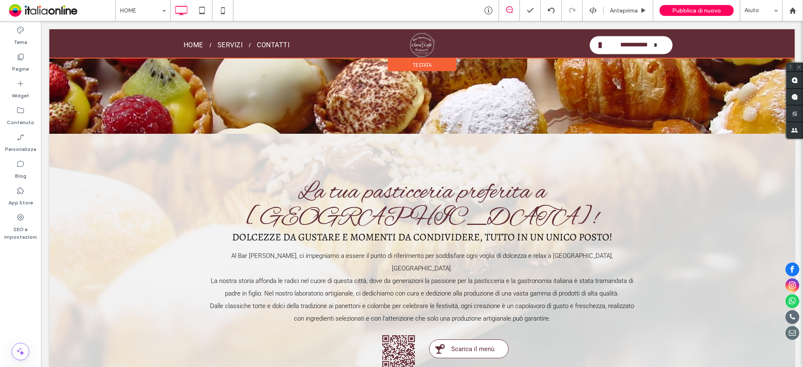
scroll to position [42, 0]
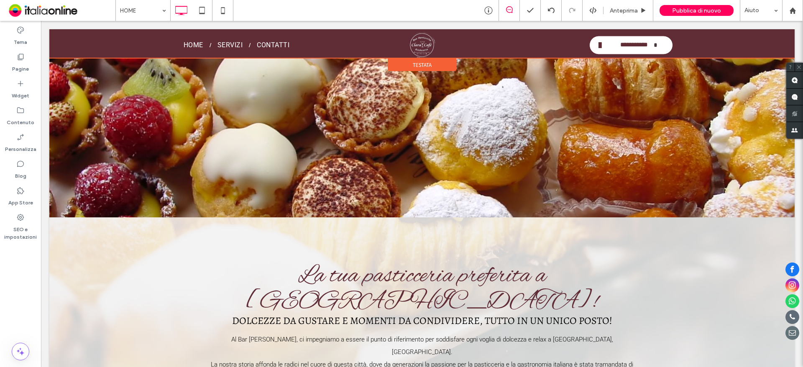
click at [414, 45] on div at bounding box center [422, 43] width 746 height 29
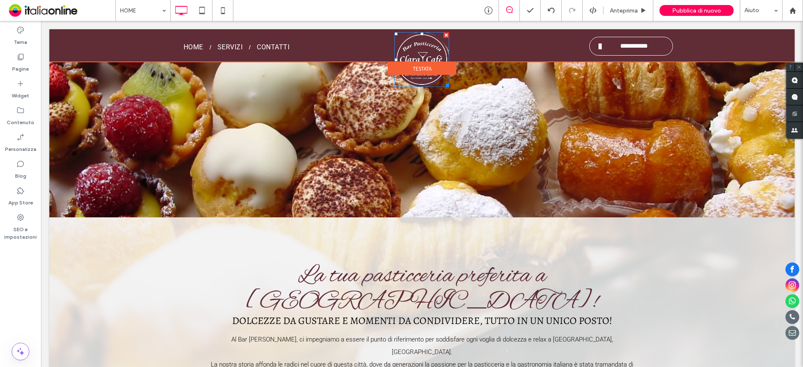
scroll to position [0, 0]
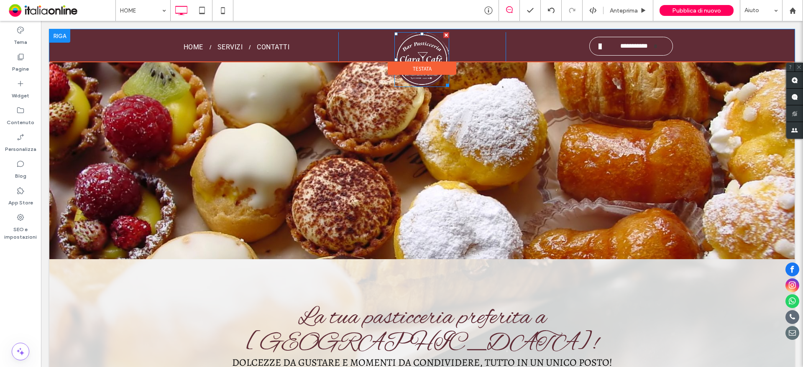
click at [419, 56] on img at bounding box center [422, 59] width 55 height 55
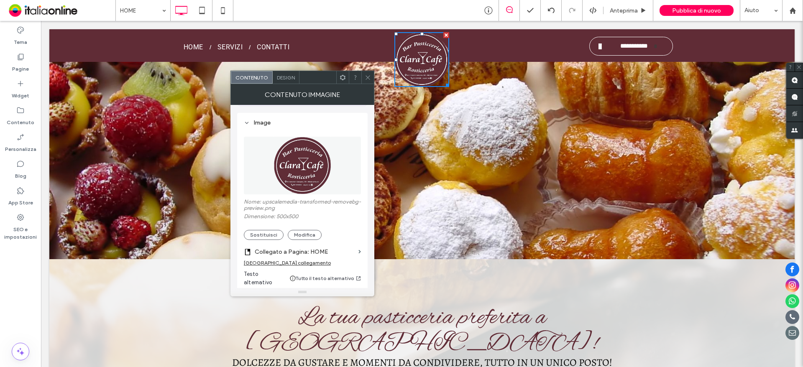
scroll to position [209, 0]
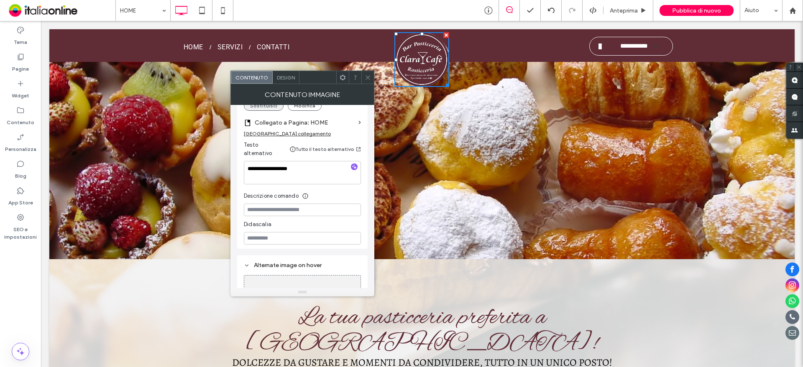
click at [263, 108] on button "Sostituisci" at bounding box center [264, 106] width 40 height 10
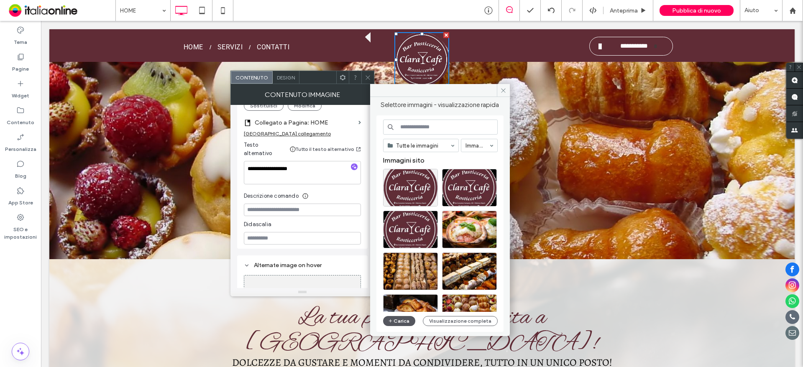
click at [405, 322] on button "Carica" at bounding box center [399, 321] width 33 height 10
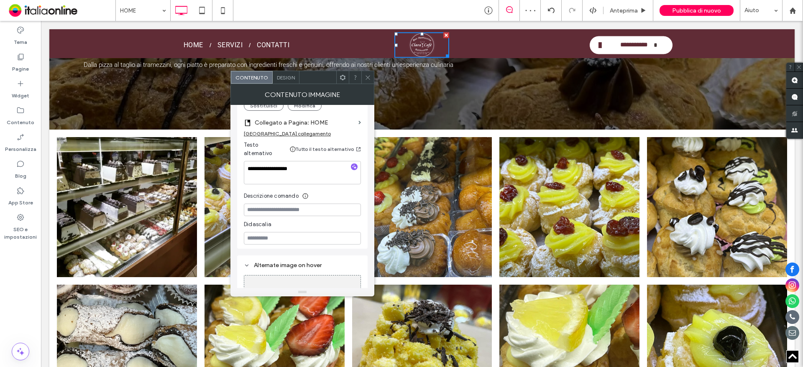
scroll to position [1046, 0]
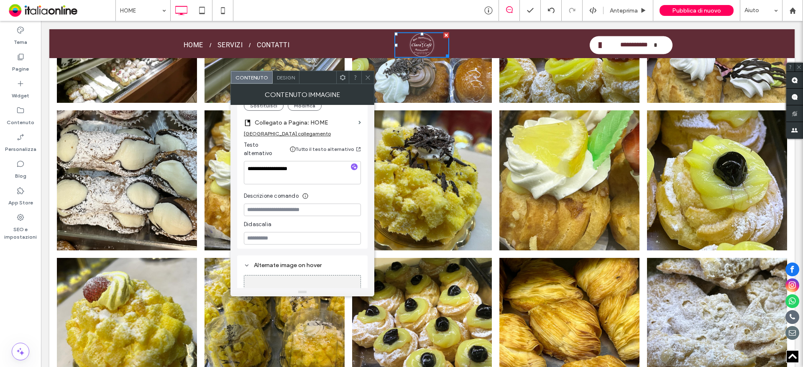
drag, startPoint x: 444, startPoint y: 54, endPoint x: 421, endPoint y: 65, distance: 26.0
click at [444, 54] on div at bounding box center [422, 43] width 746 height 29
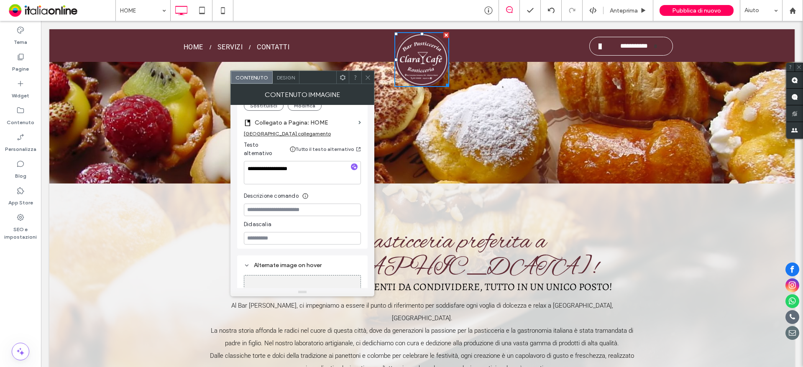
scroll to position [0, 0]
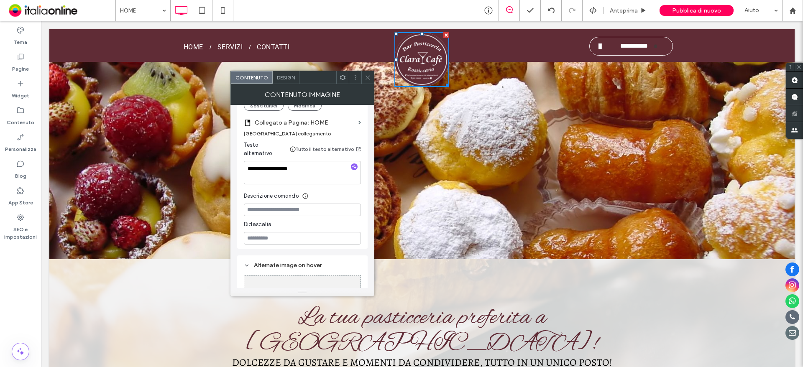
click at [369, 78] on icon at bounding box center [368, 77] width 6 height 6
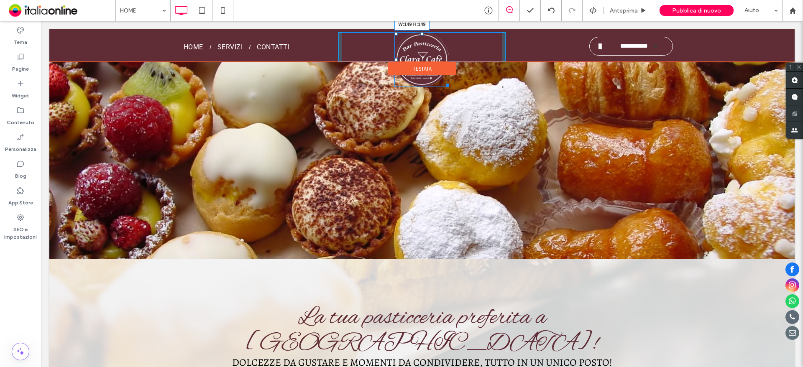
drag, startPoint x: 444, startPoint y: 83, endPoint x: 448, endPoint y: 87, distance: 5.6
click at [448, 87] on div "W:149 H:149" at bounding box center [422, 59] width 55 height 55
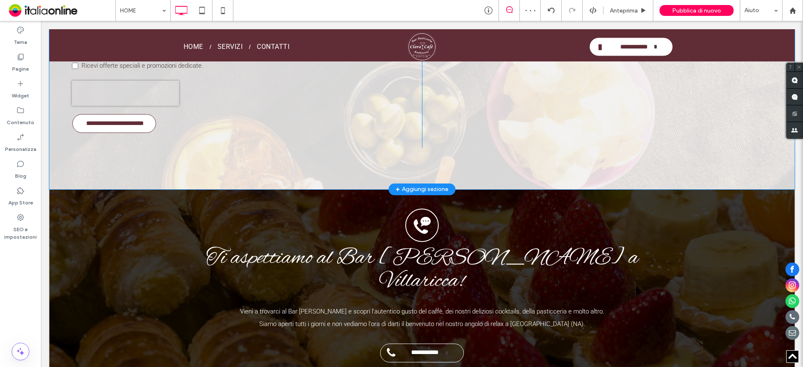
scroll to position [2179, 0]
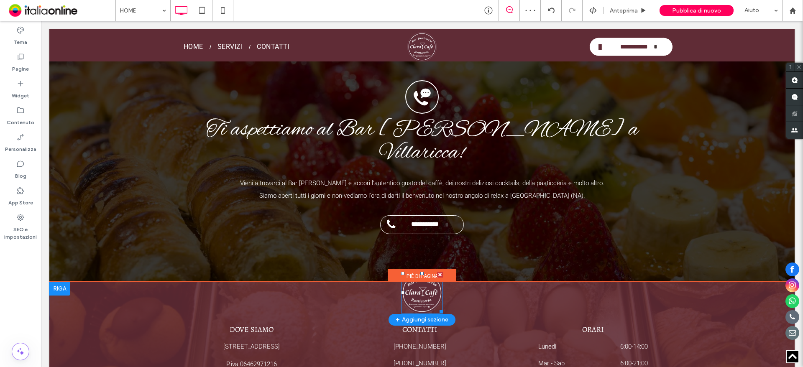
click at [419, 272] on img at bounding box center [422, 293] width 42 height 42
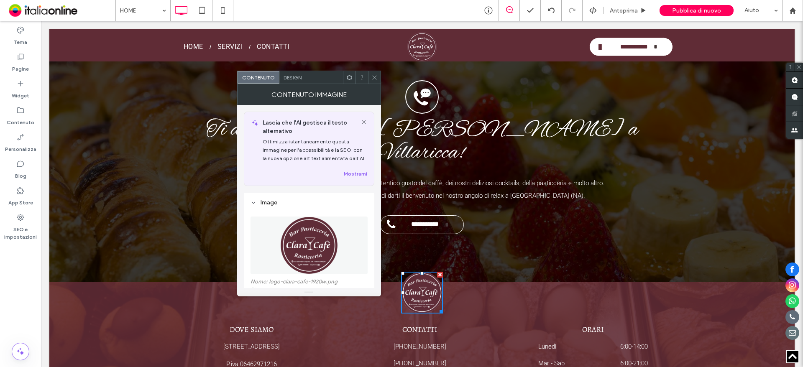
scroll to position [245, 0]
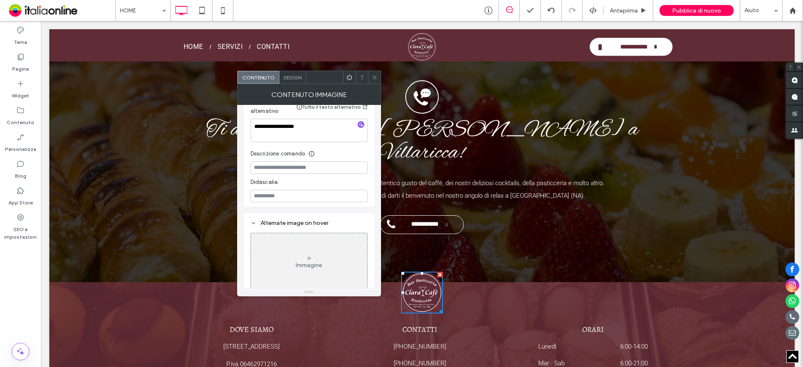
click at [294, 82] on div "Design" at bounding box center [293, 77] width 27 height 13
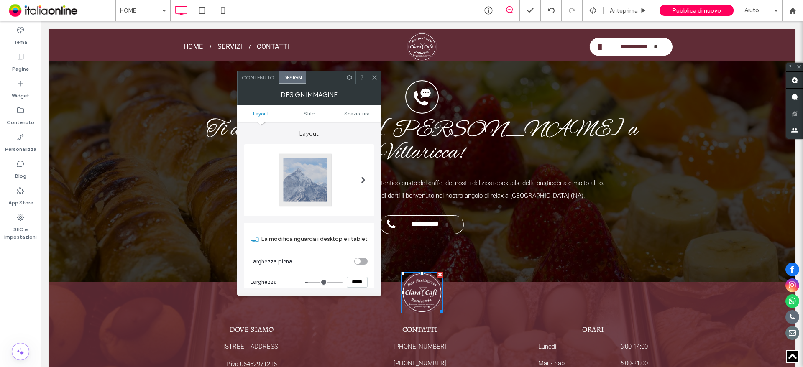
click at [261, 77] on span "Contenuto" at bounding box center [258, 77] width 33 height 6
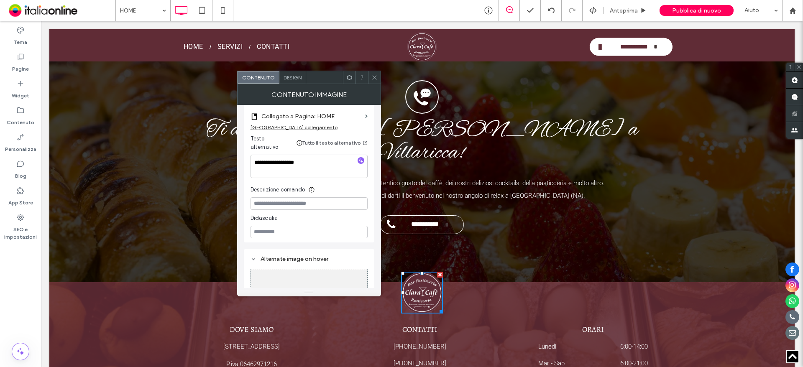
scroll to position [126, 0]
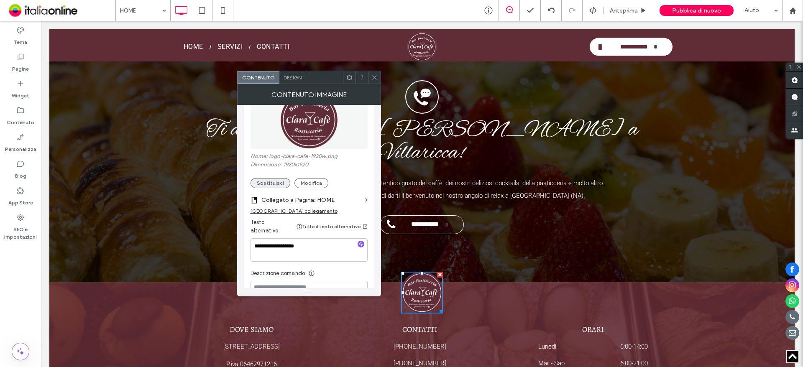
click at [272, 185] on button "Sostituisci" at bounding box center [271, 183] width 40 height 10
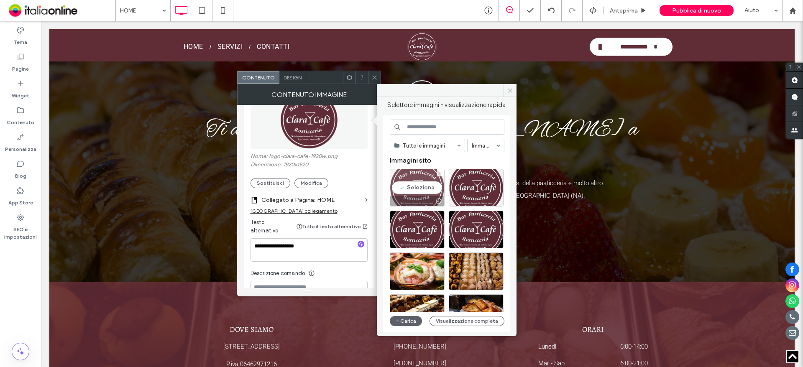
click at [424, 186] on div "Seleziona" at bounding box center [417, 188] width 55 height 38
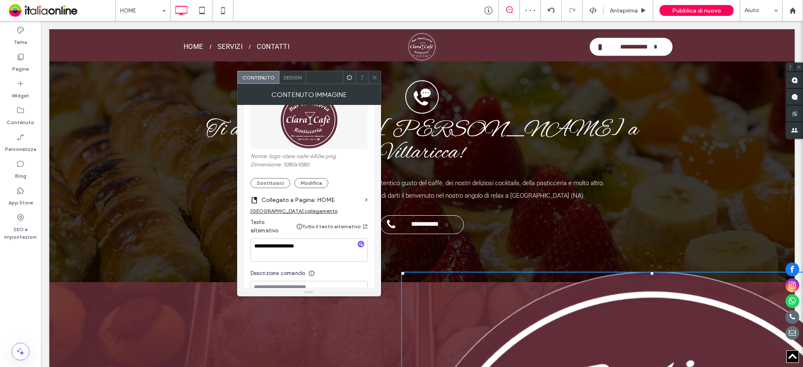
click at [375, 78] on icon at bounding box center [375, 77] width 6 height 6
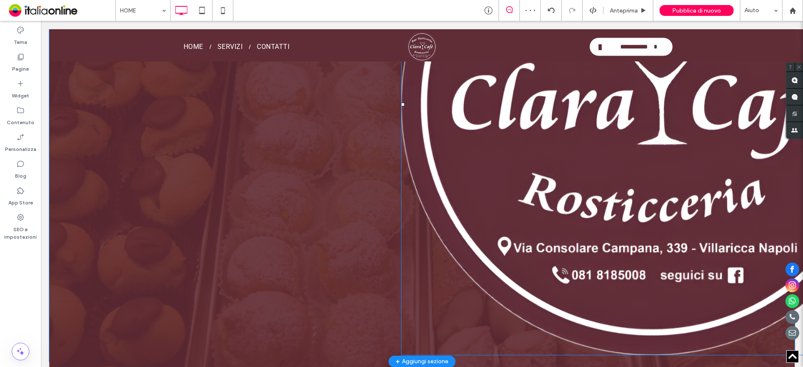
scroll to position [2646, 0]
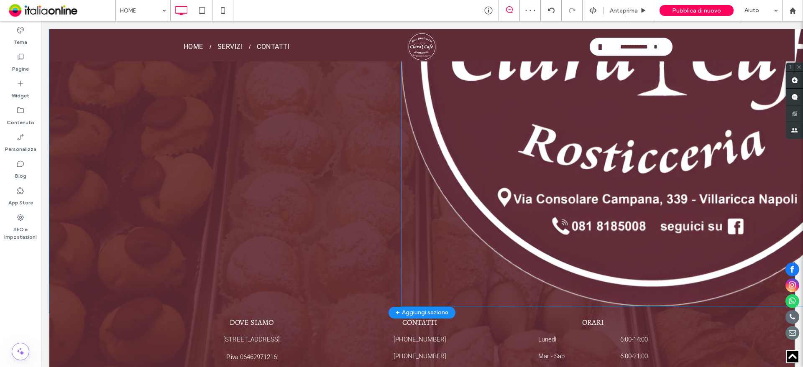
click at [528, 160] on img at bounding box center [652, 56] width 502 height 502
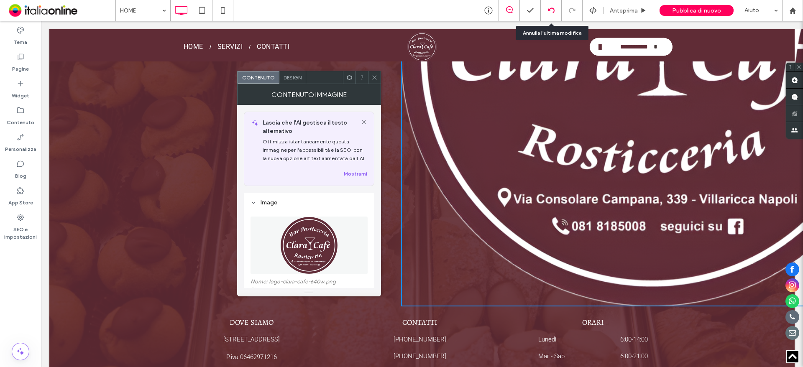
click at [558, 9] on div at bounding box center [551, 10] width 21 height 7
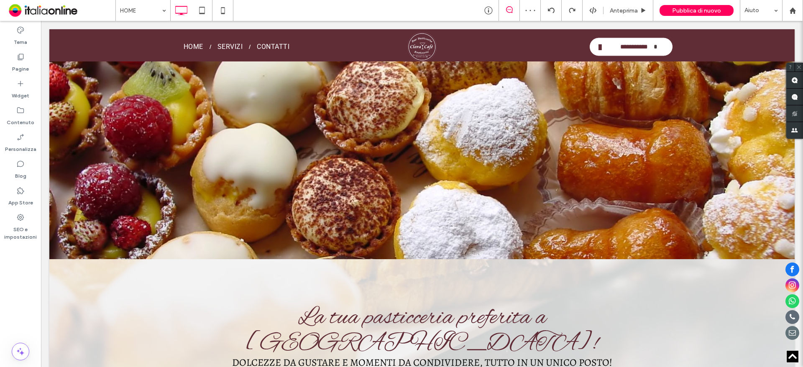
scroll to position [2179, 0]
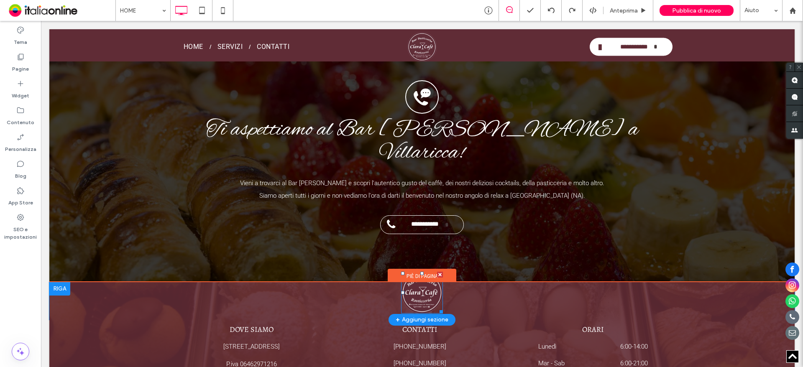
click at [421, 272] on img at bounding box center [422, 293] width 42 height 42
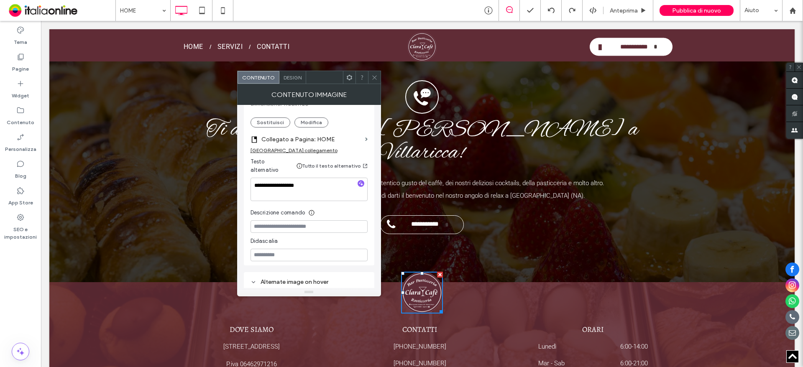
scroll to position [120, 0]
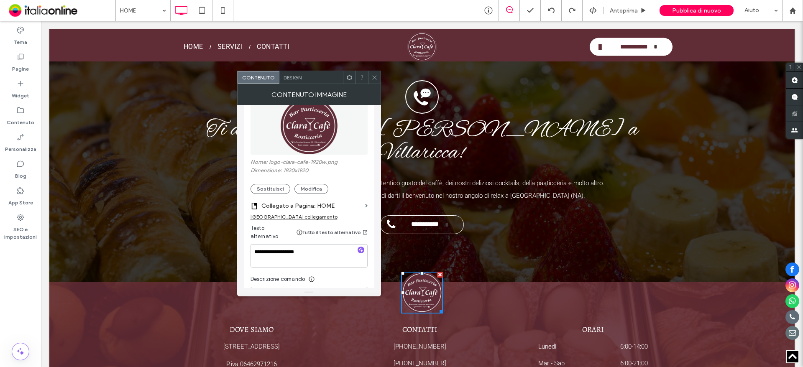
click at [277, 194] on section "Collegato a Pagina: HOME" at bounding box center [309, 204] width 117 height 20
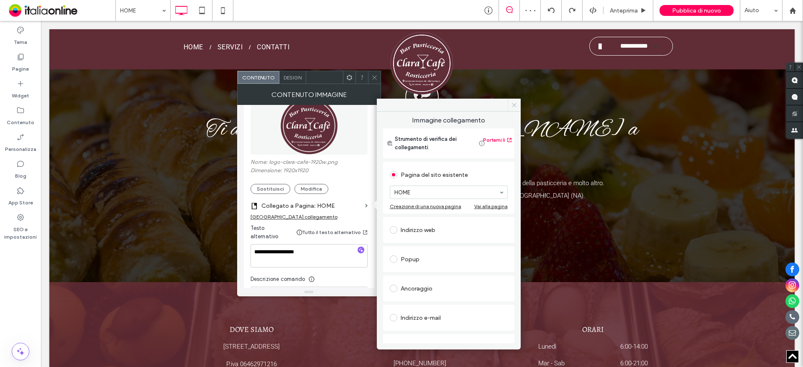
click at [512, 102] on icon at bounding box center [514, 105] width 6 height 6
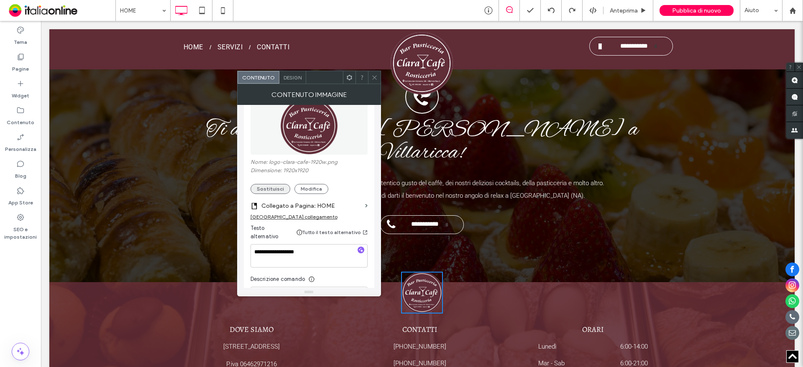
click at [275, 187] on button "Sostituisci" at bounding box center [271, 189] width 40 height 10
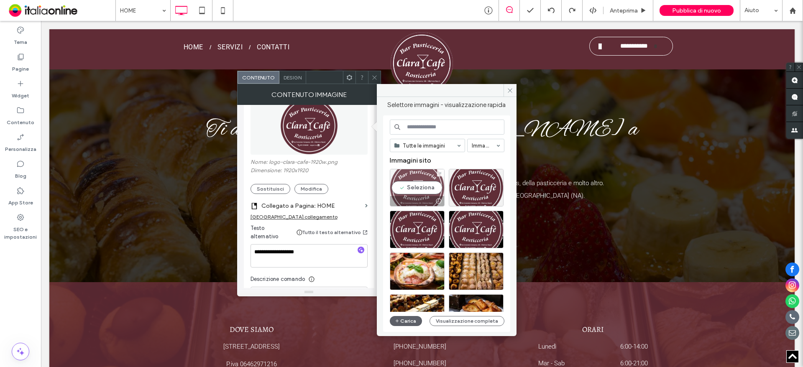
click at [428, 190] on div "Seleziona" at bounding box center [417, 188] width 55 height 38
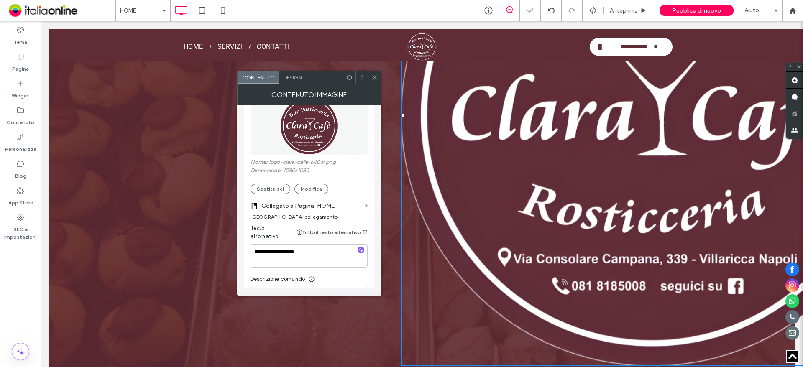
scroll to position [2646, 0]
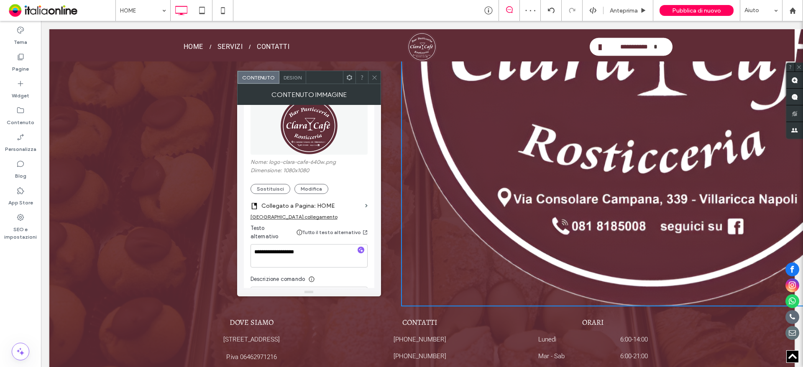
click at [374, 74] on icon at bounding box center [375, 77] width 6 height 6
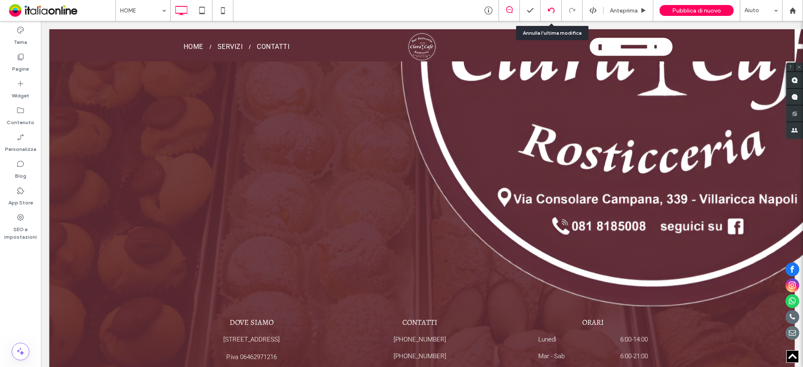
click at [549, 10] on use at bounding box center [551, 10] width 7 height 5
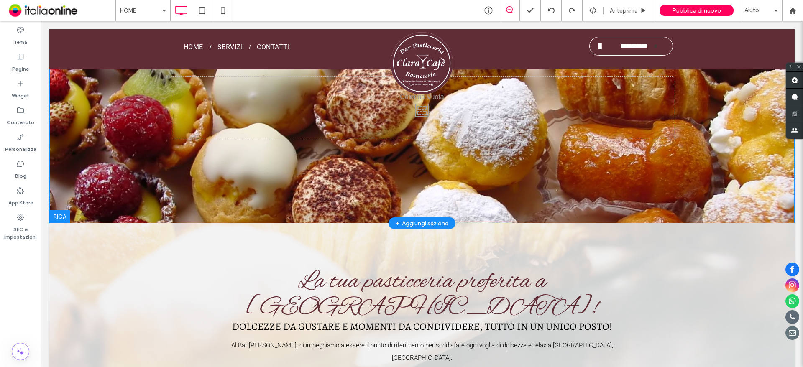
scroll to position [0, 0]
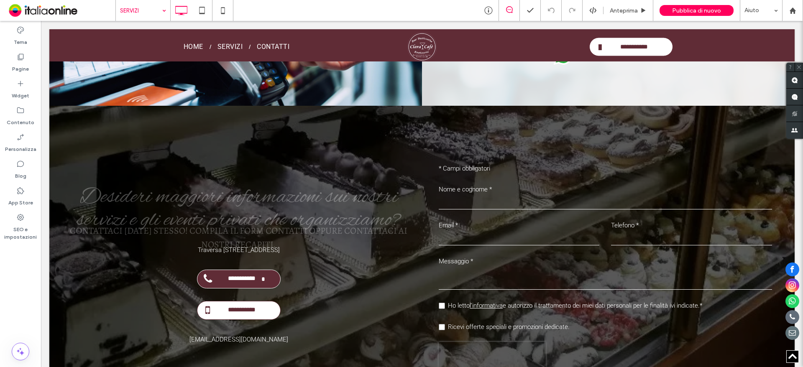
scroll to position [2469, 0]
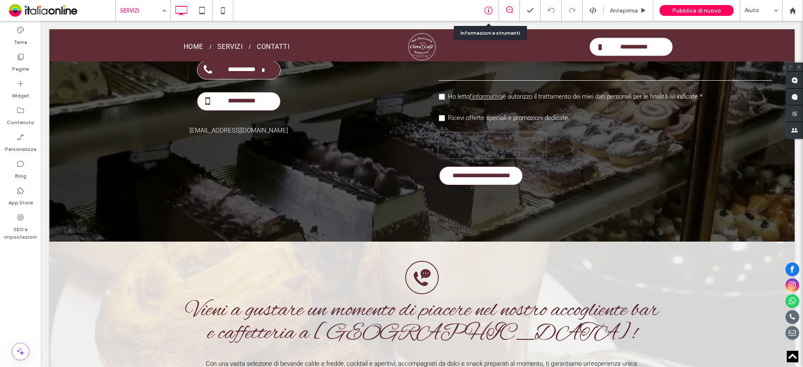
drag, startPoint x: 487, startPoint y: 9, endPoint x: 485, endPoint y: 14, distance: 5.2
click at [487, 9] on icon at bounding box center [489, 10] width 8 height 8
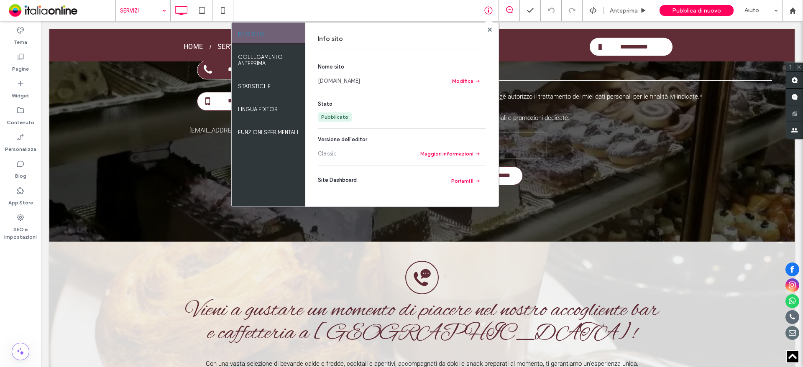
click at [360, 80] on link "[DOMAIN_NAME]" at bounding box center [339, 81] width 42 height 8
click at [490, 30] on use at bounding box center [489, 29] width 4 height 4
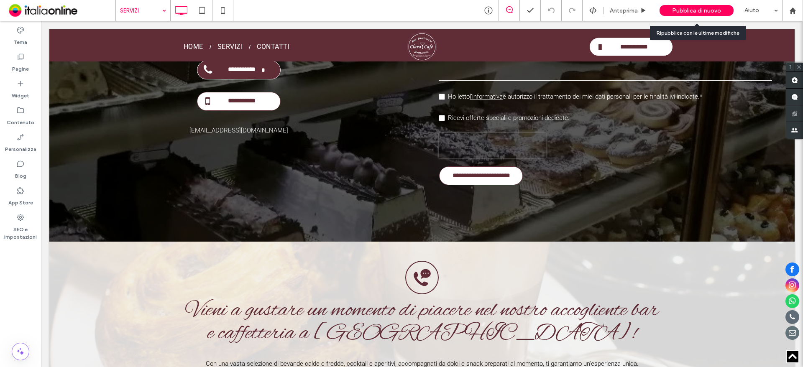
click at [687, 13] on span "Pubblica di nuovo" at bounding box center [696, 10] width 49 height 7
